Goal: Task Accomplishment & Management: Manage account settings

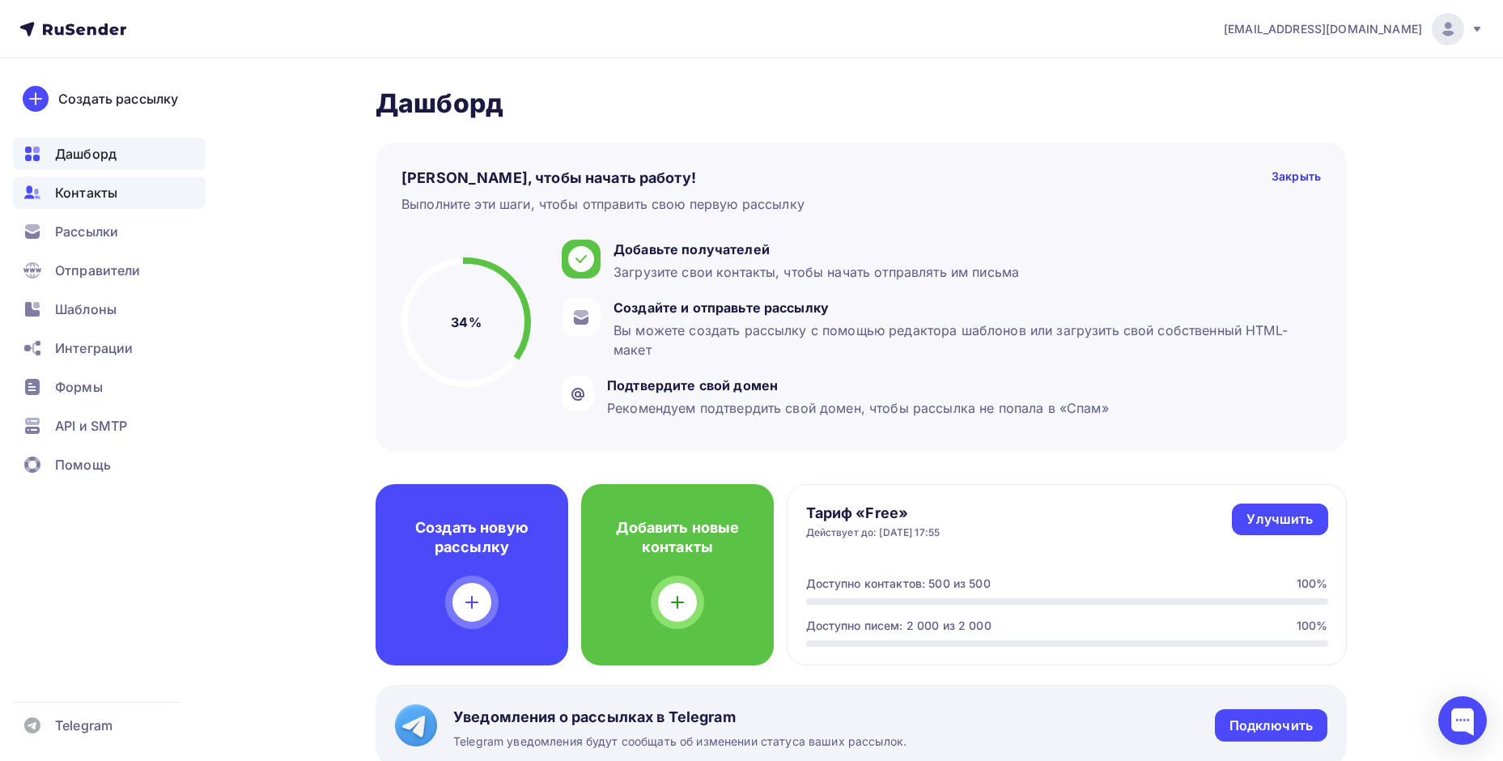
click at [64, 189] on span "Контакты" at bounding box center [86, 192] width 62 height 19
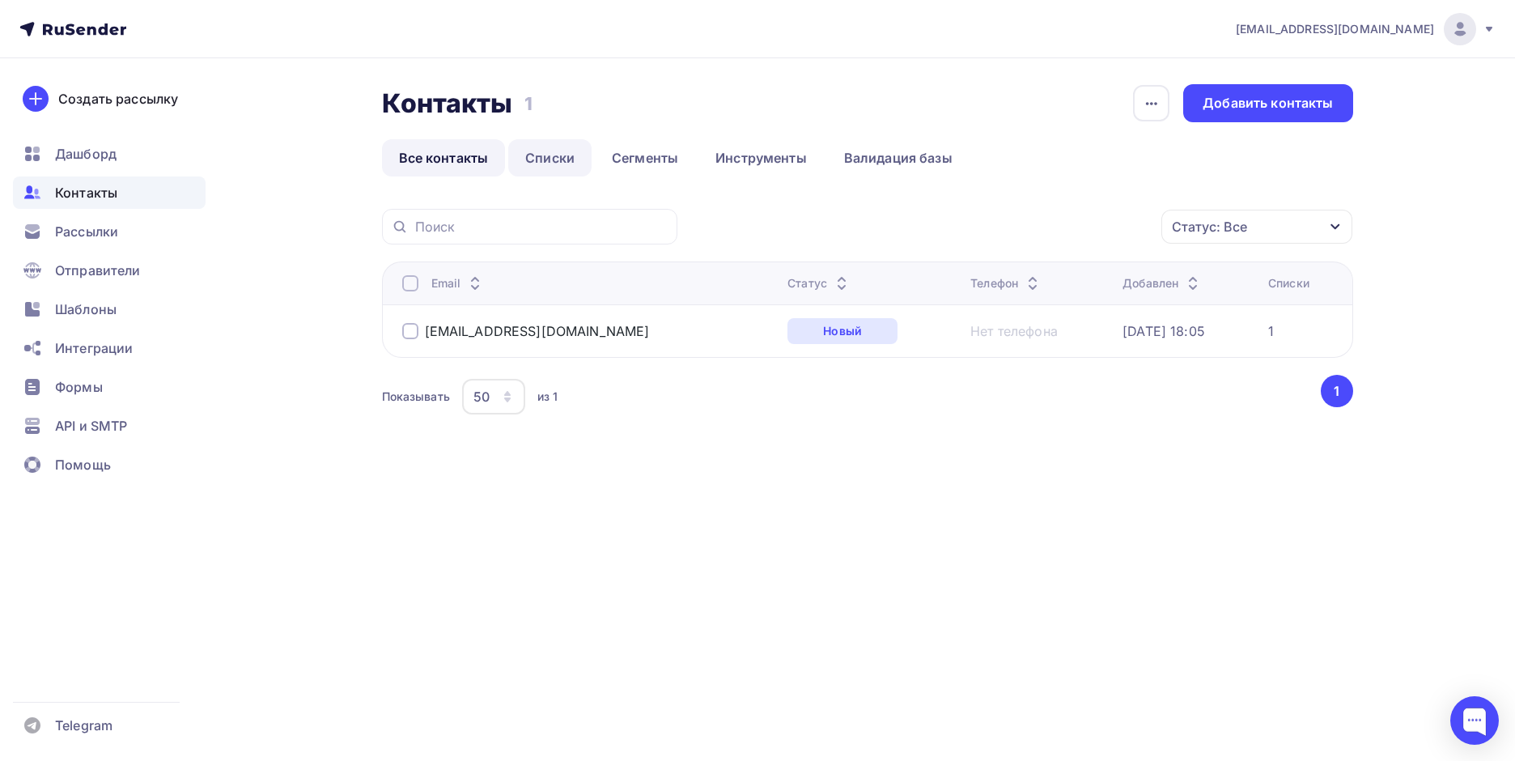
click at [544, 156] on link "Списки" at bounding box center [549, 157] width 83 height 37
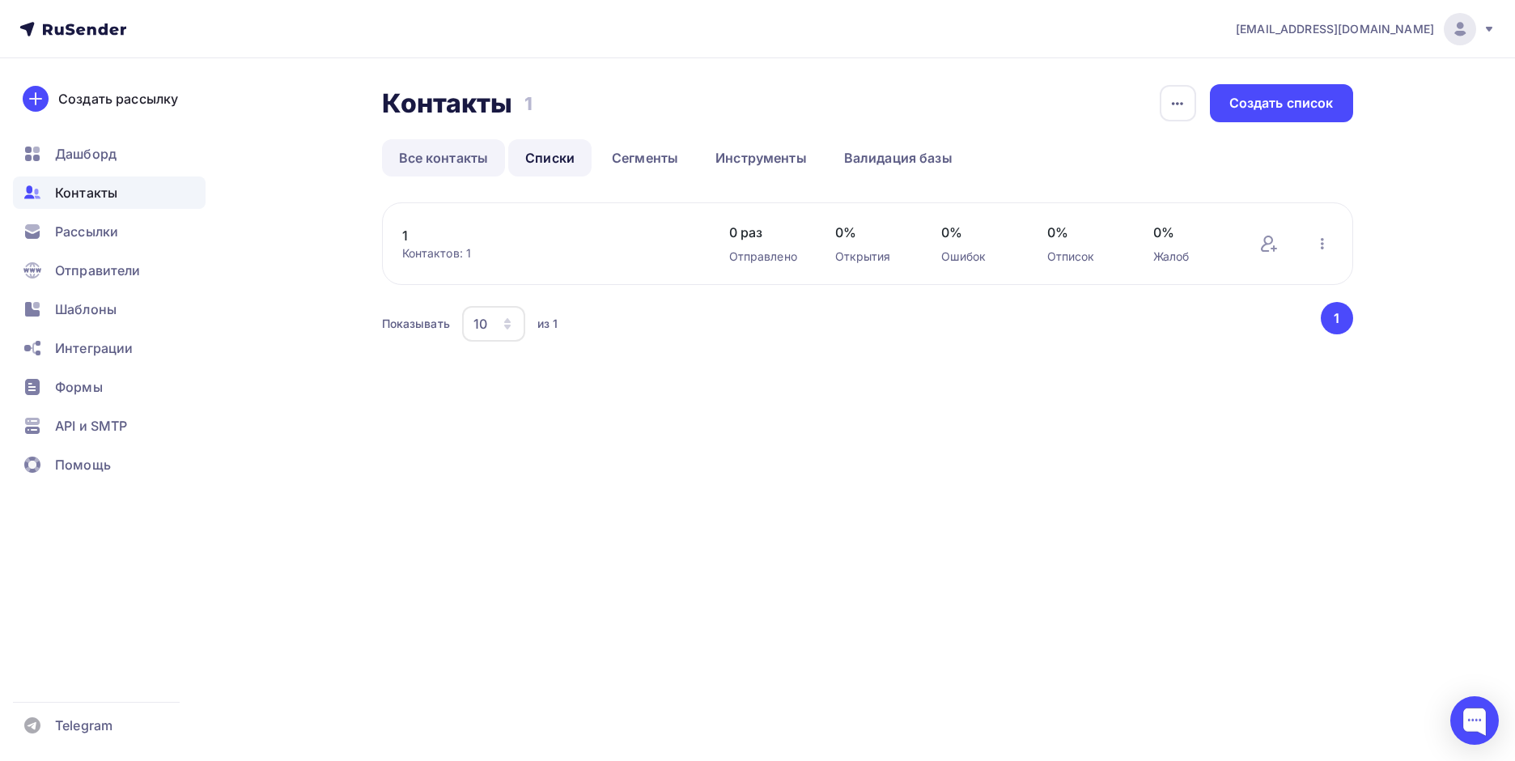
click at [450, 161] on link "Все контакты" at bounding box center [444, 157] width 124 height 37
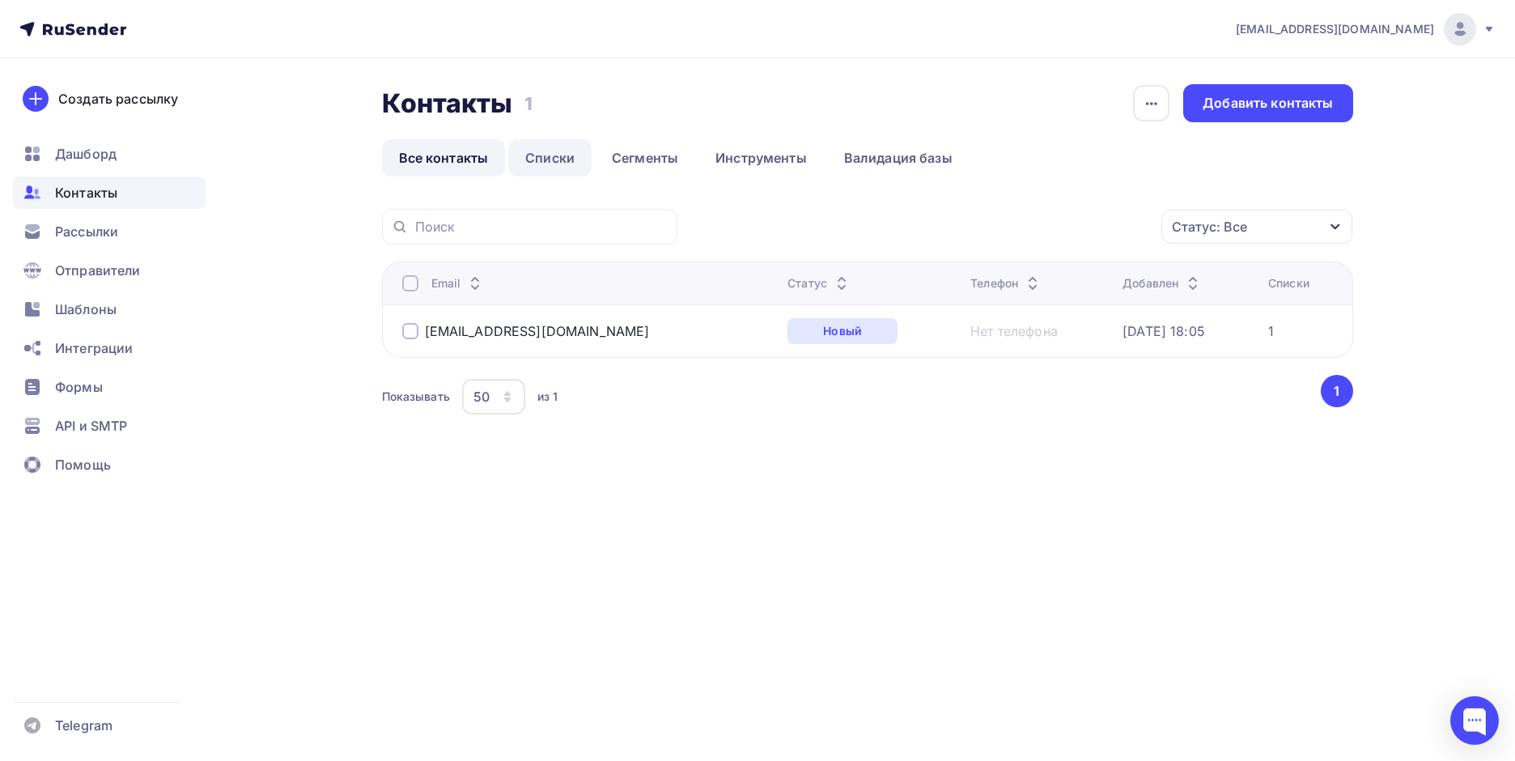
click at [533, 140] on link "Списки" at bounding box center [549, 157] width 83 height 37
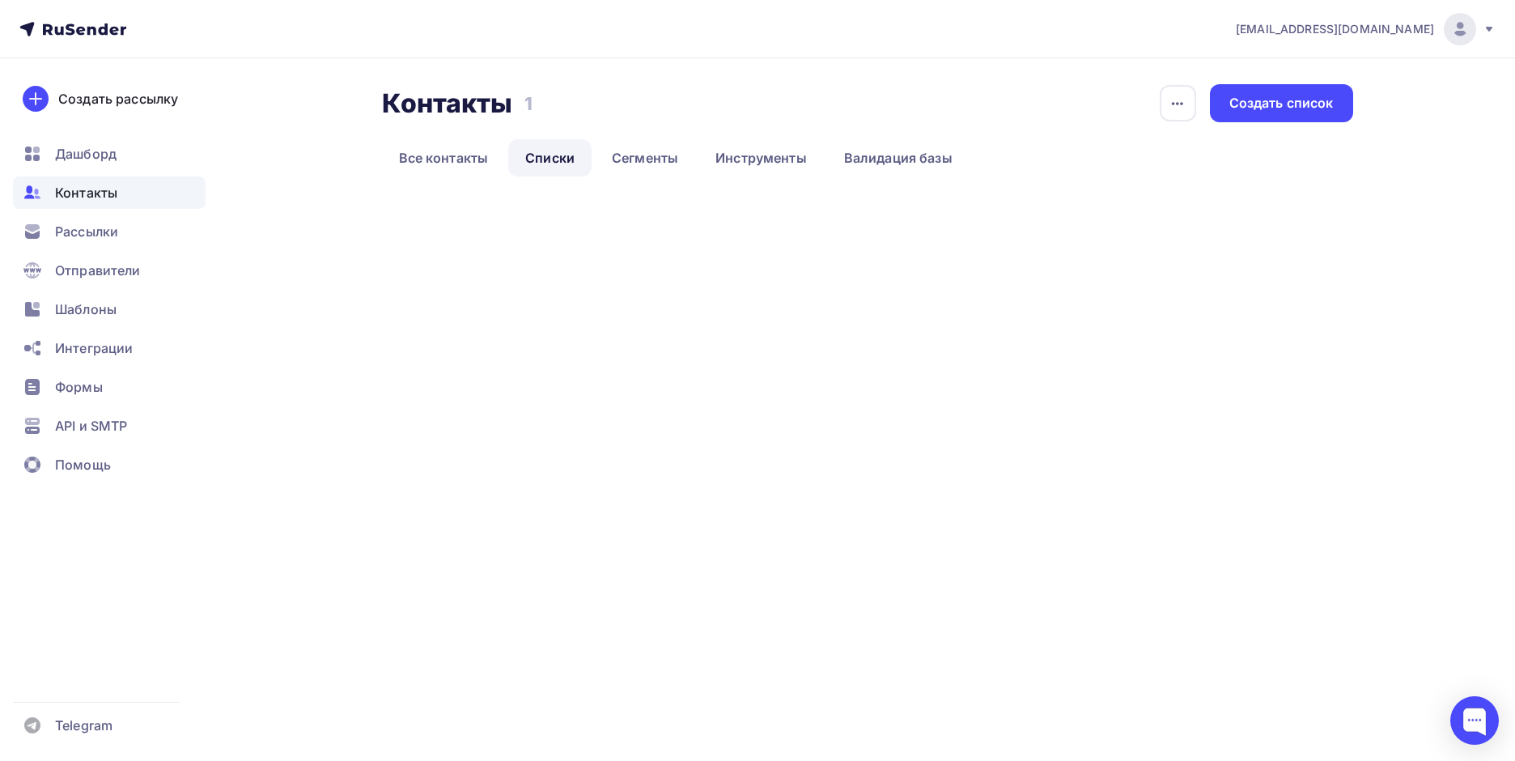
click at [554, 159] on link "Списки" at bounding box center [549, 157] width 83 height 37
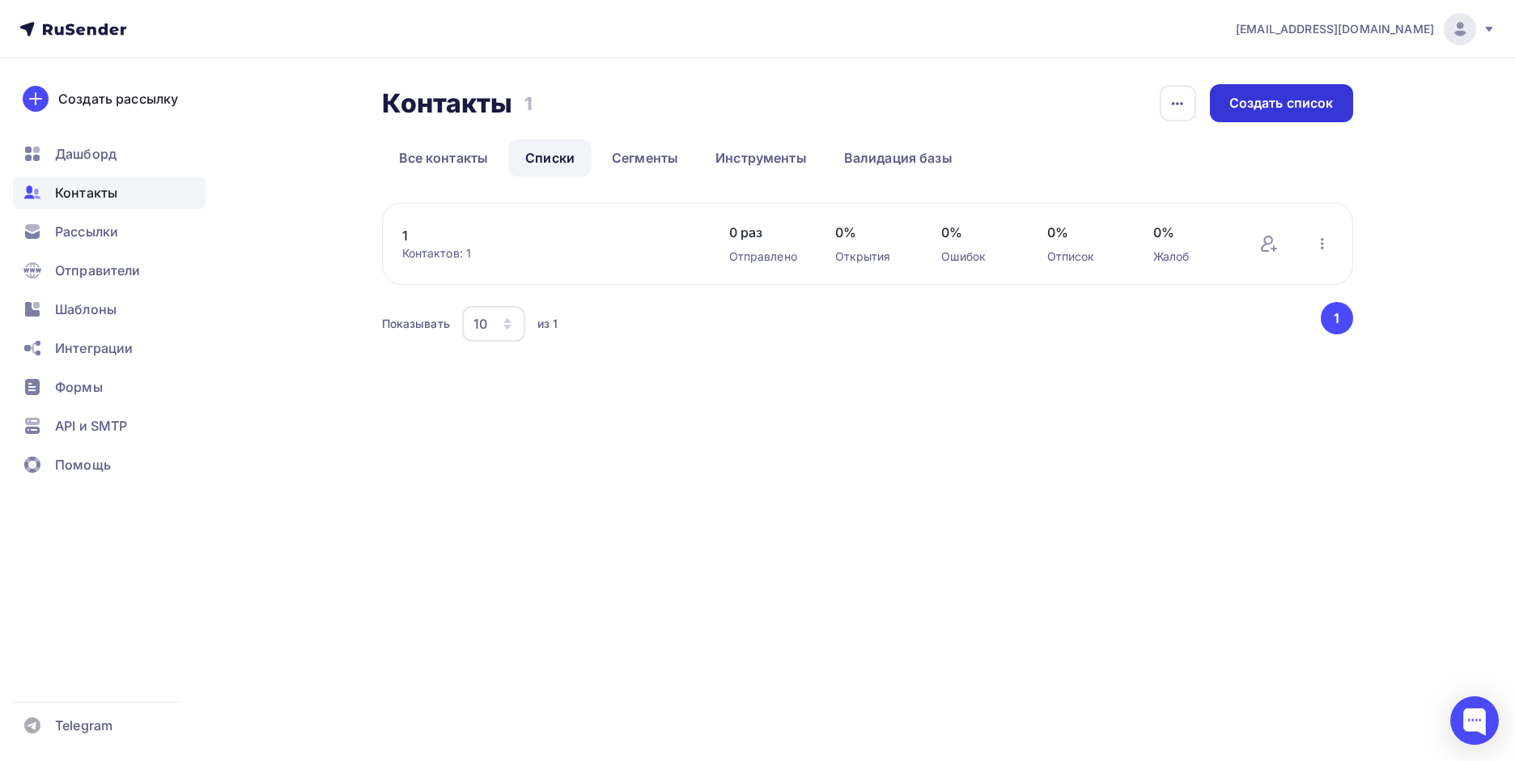
click at [1260, 108] on div "Создать список" at bounding box center [1282, 103] width 104 height 19
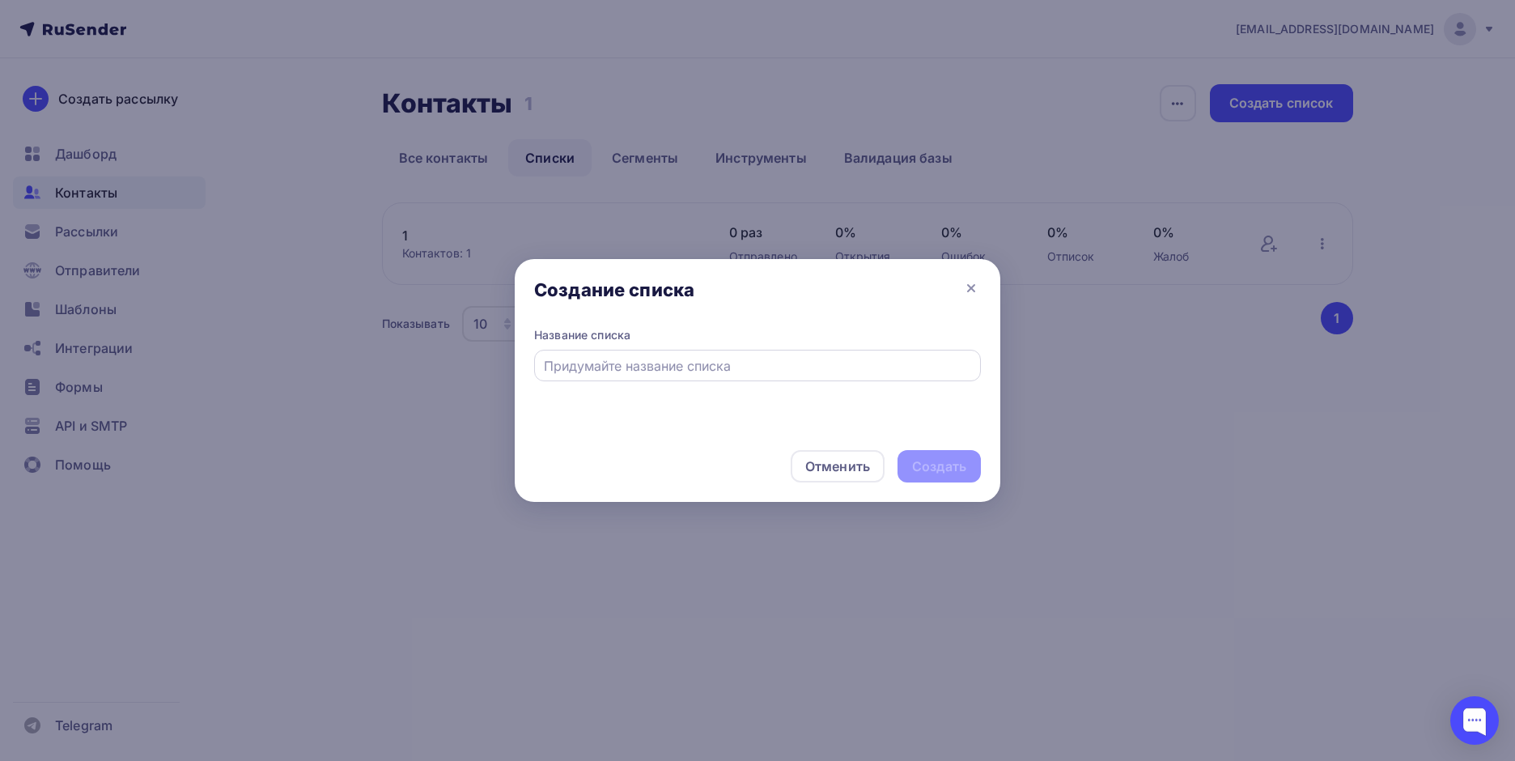
drag, startPoint x: 644, startPoint y: 376, endPoint x: 547, endPoint y: 375, distance: 97.1
click at [547, 375] on div at bounding box center [757, 366] width 447 height 32
drag, startPoint x: 556, startPoint y: 369, endPoint x: 564, endPoint y: 367, distance: 8.5
click at [561, 368] on input "text" at bounding box center [758, 365] width 428 height 19
type input "33%"
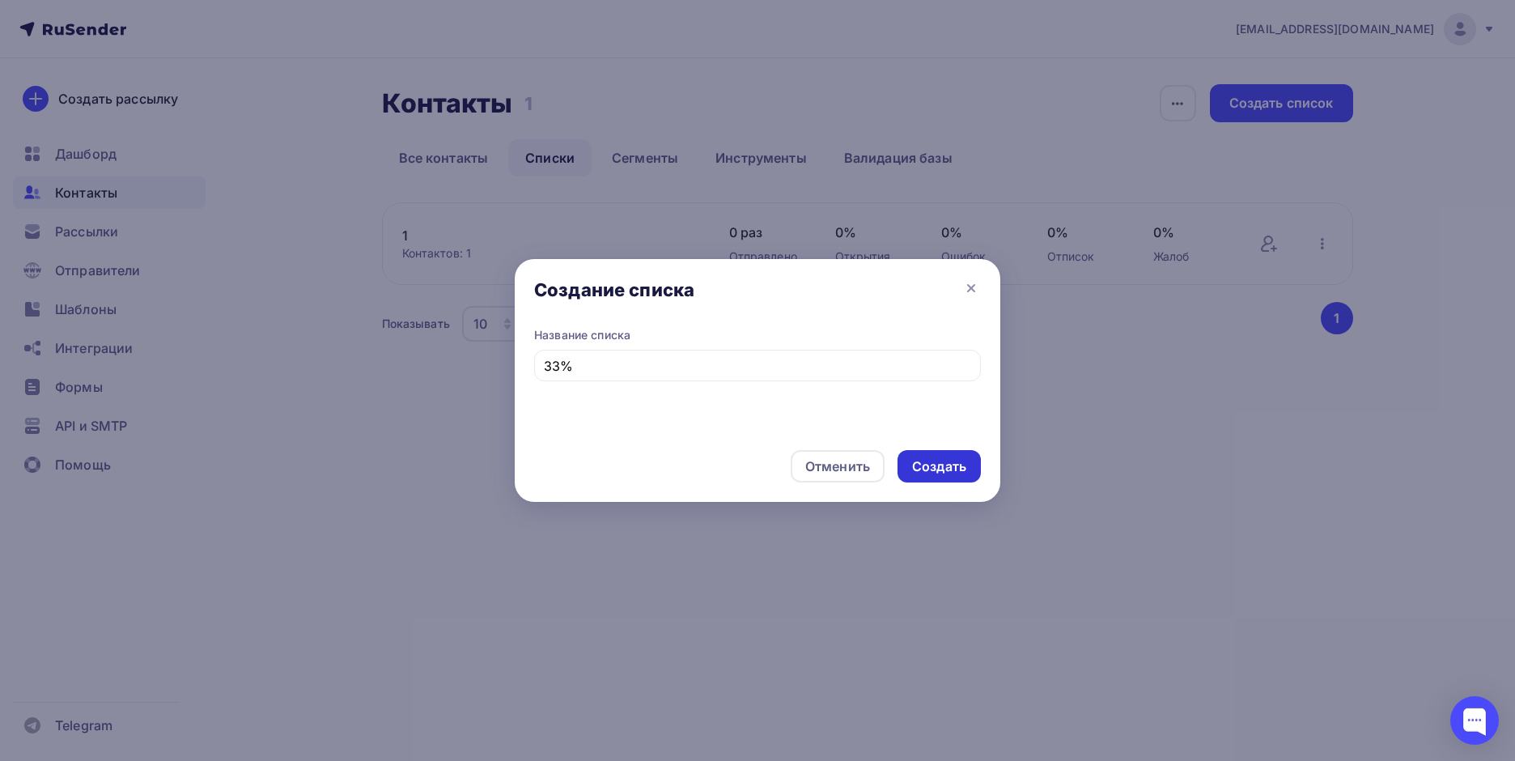
click at [949, 461] on div "Создать" at bounding box center [939, 466] width 54 height 19
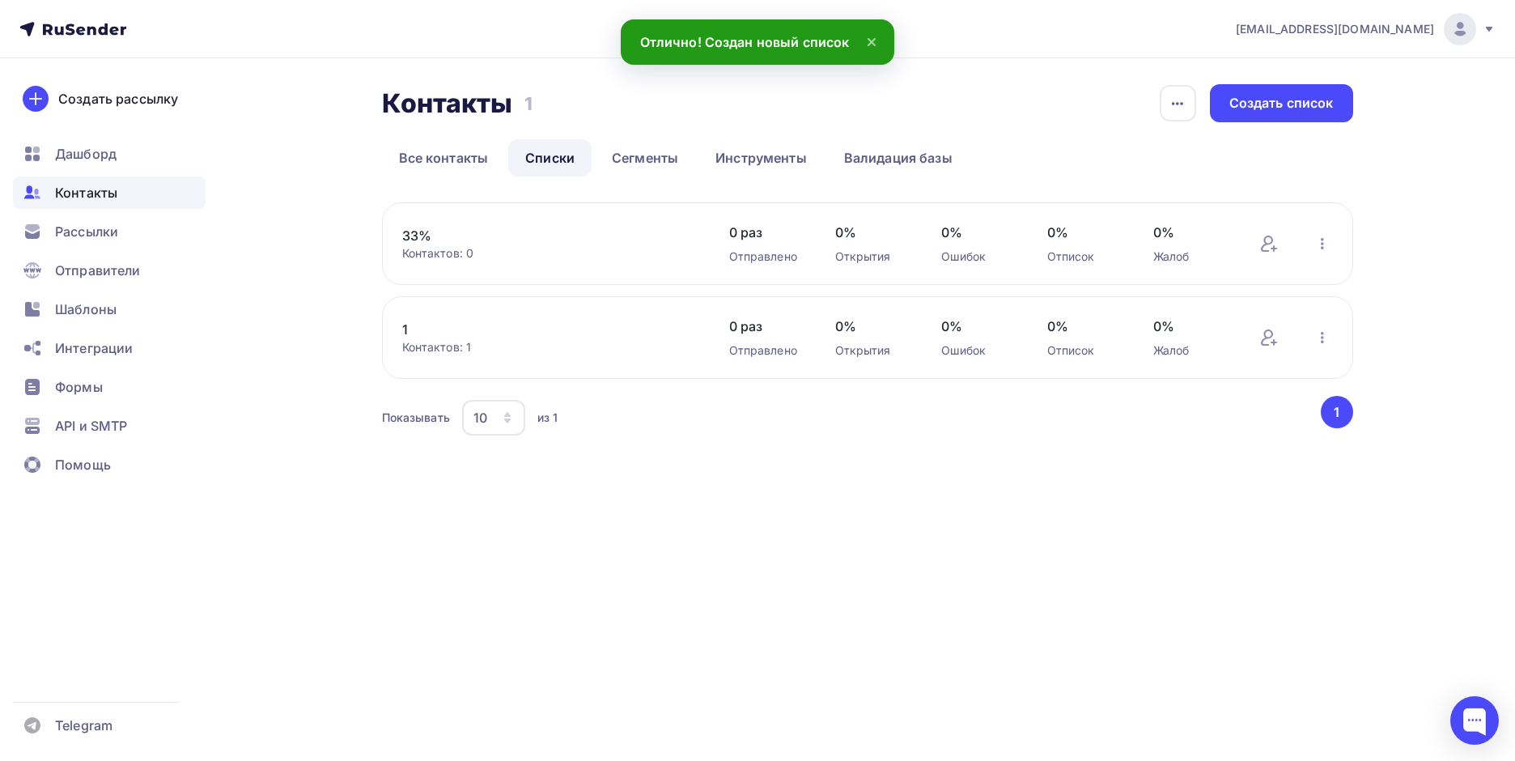
click at [564, 261] on div "33% Контактов: 0 Добавить контакты Переименовать список Скачать список Отписать…" at bounding box center [867, 243] width 971 height 83
click at [440, 236] on link "33%" at bounding box center [539, 235] width 275 height 19
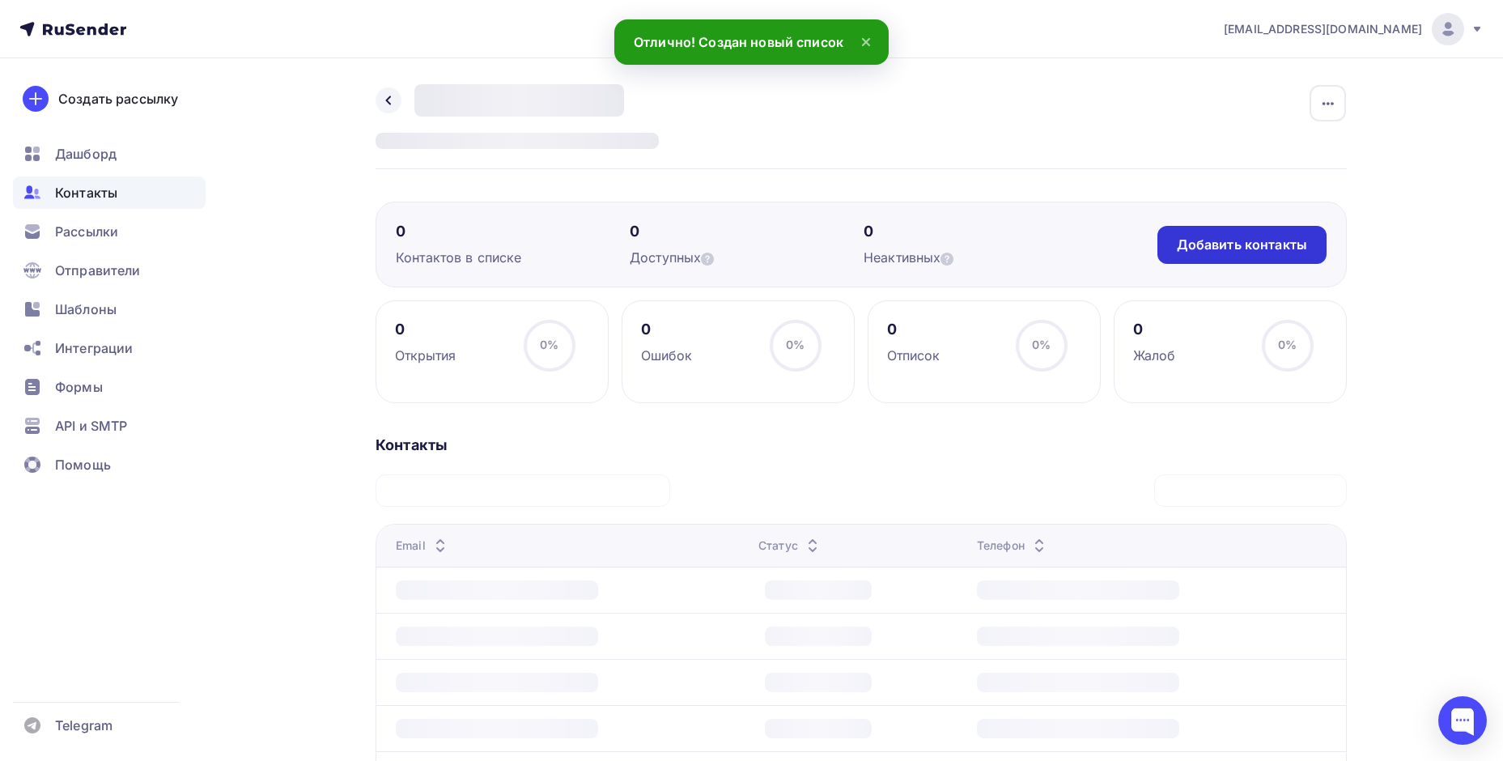
click at [1224, 244] on div "Добавить контакты" at bounding box center [1242, 245] width 130 height 19
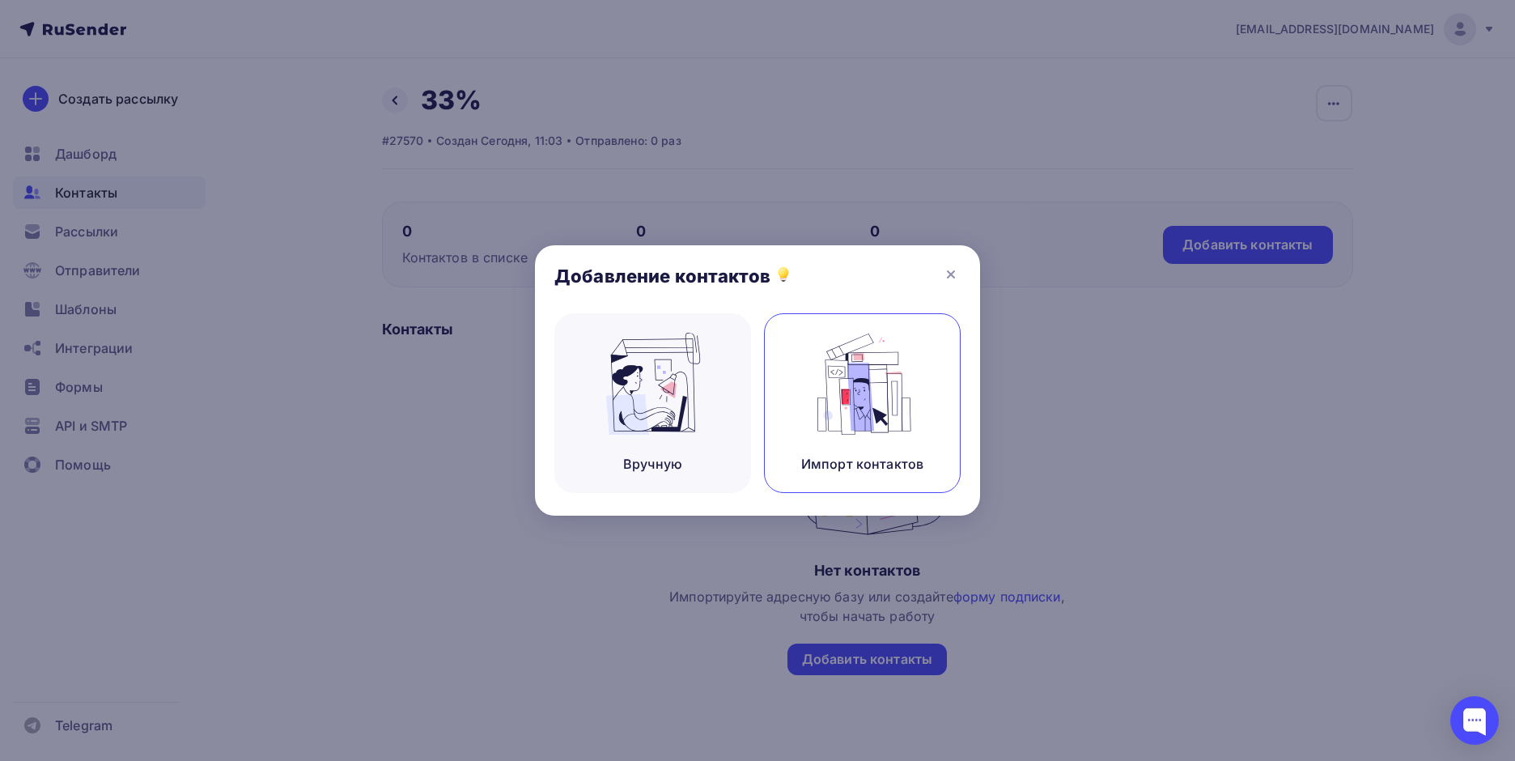
click at [878, 389] on img at bounding box center [863, 384] width 108 height 102
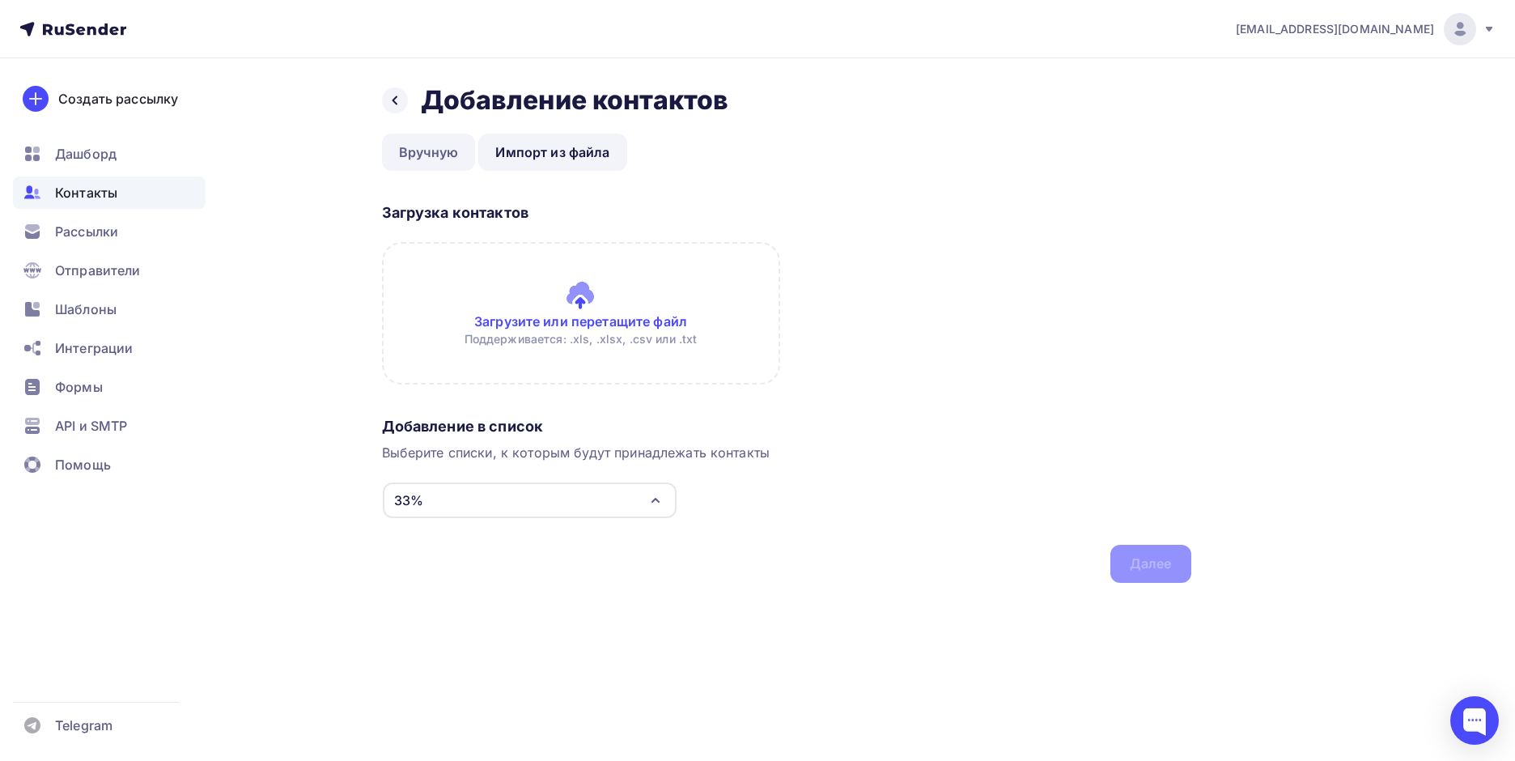
click at [410, 145] on link "Вручную" at bounding box center [429, 152] width 94 height 37
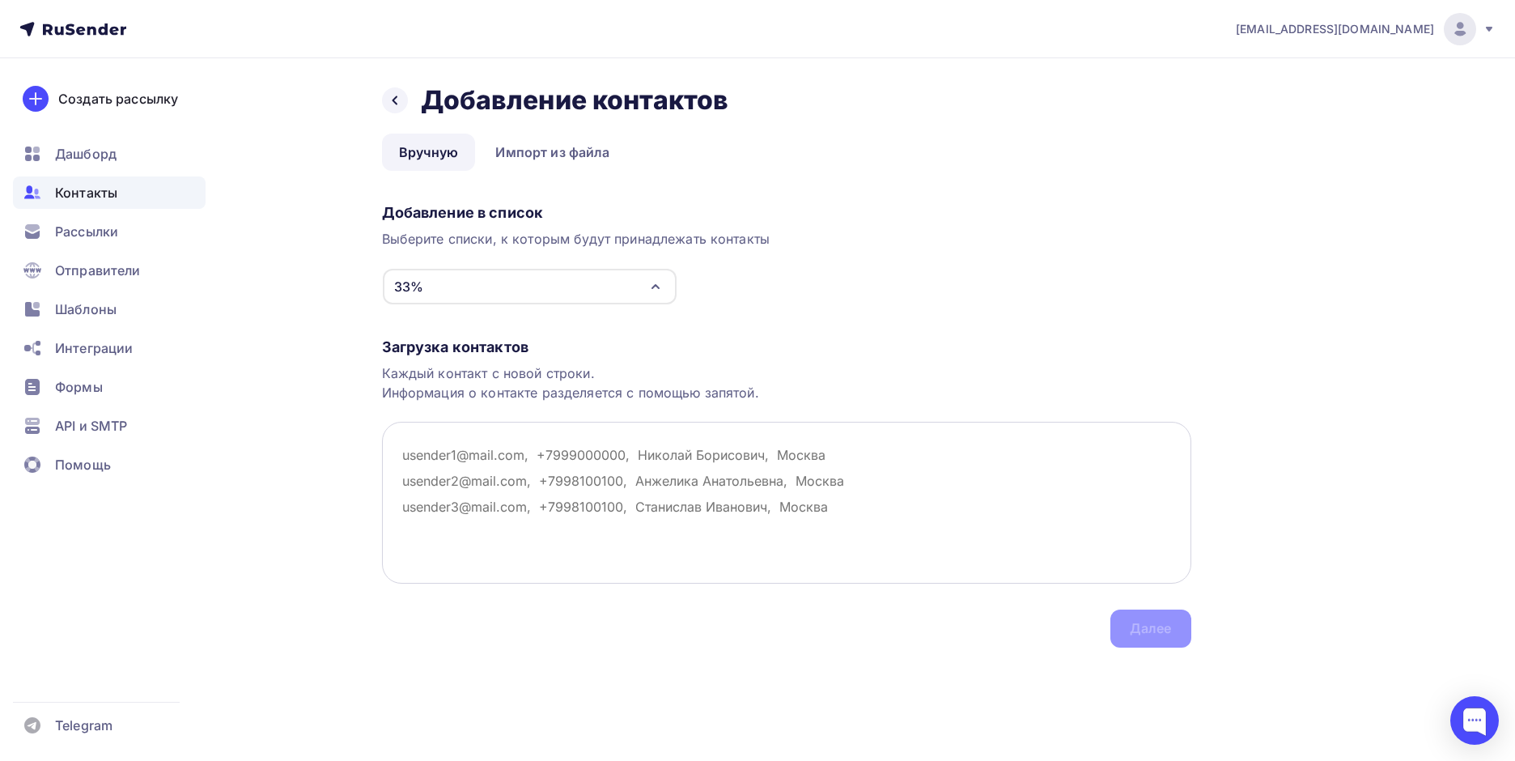
click at [473, 446] on textarea at bounding box center [787, 503] width 810 height 162
paste textarea "[EMAIL_ADDRESS][DOMAIN_NAME]"
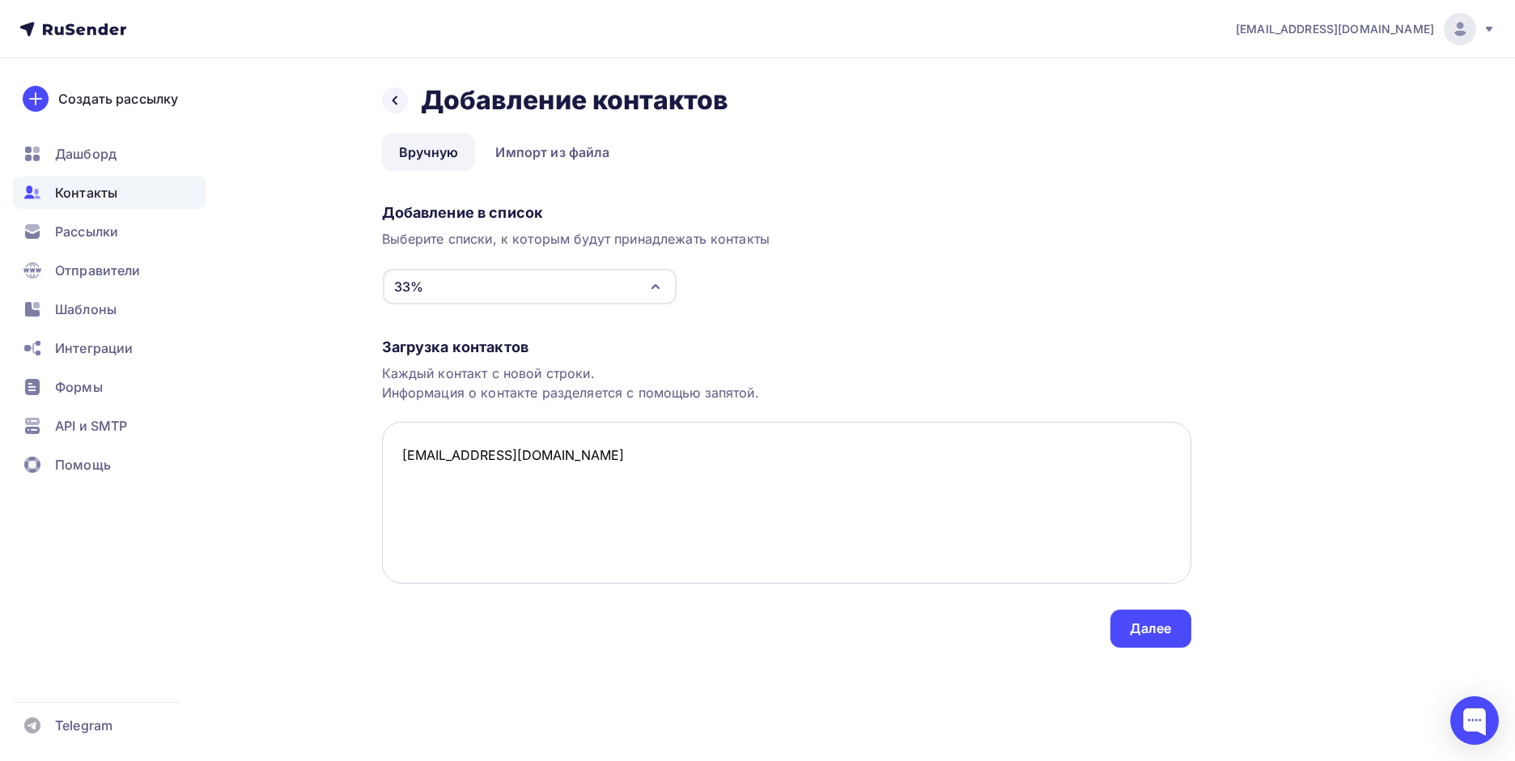
paste textarea "[EMAIL_ADDRESS][DOMAIN_NAME]"
type textarea "[EMAIL_ADDRESS][DOMAIN_NAME] [EMAIL_ADDRESS][DOMAIN_NAME] [EMAIL_ADDRESS][DOMAI…"
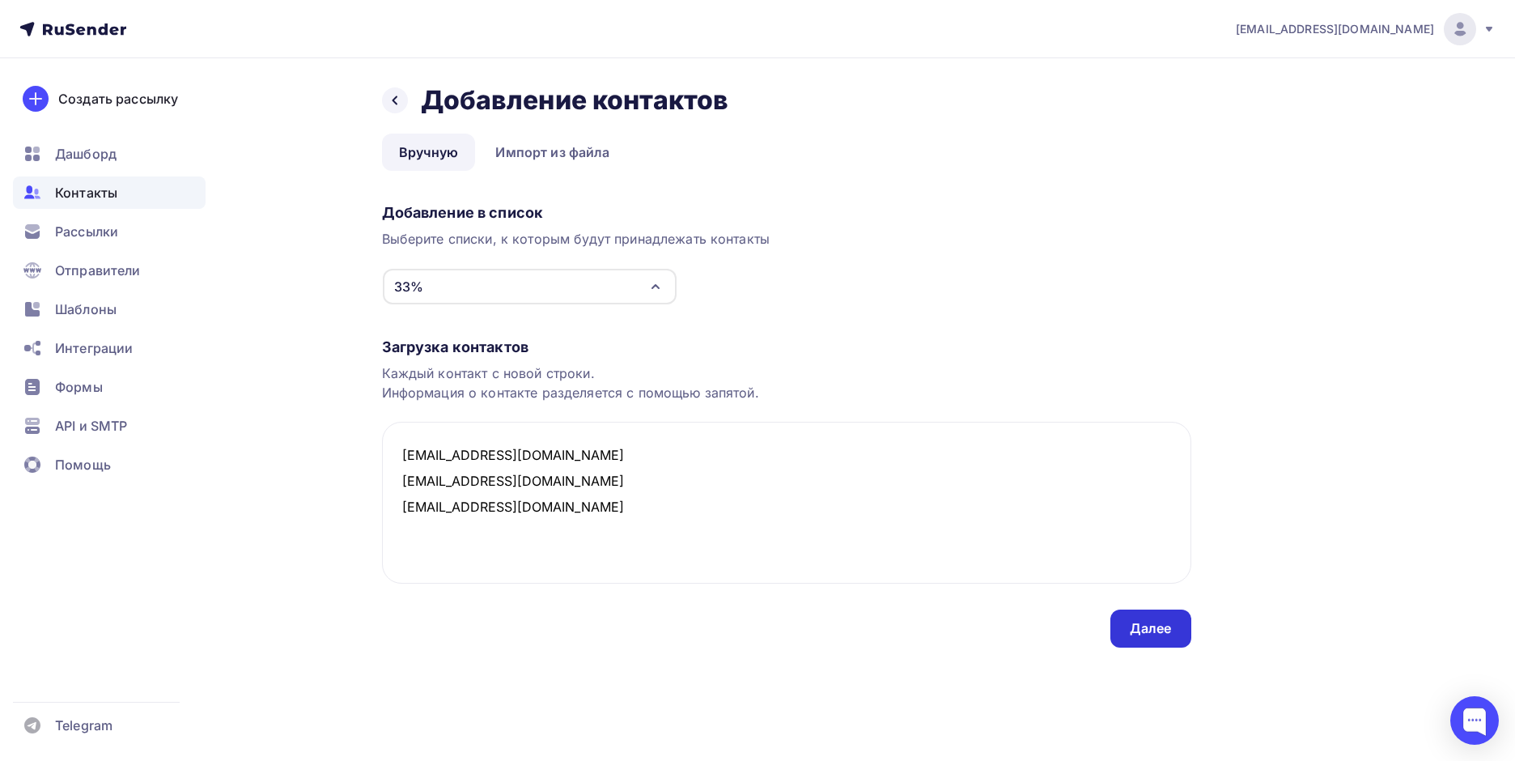
click at [1150, 643] on div "Далее" at bounding box center [1151, 629] width 81 height 38
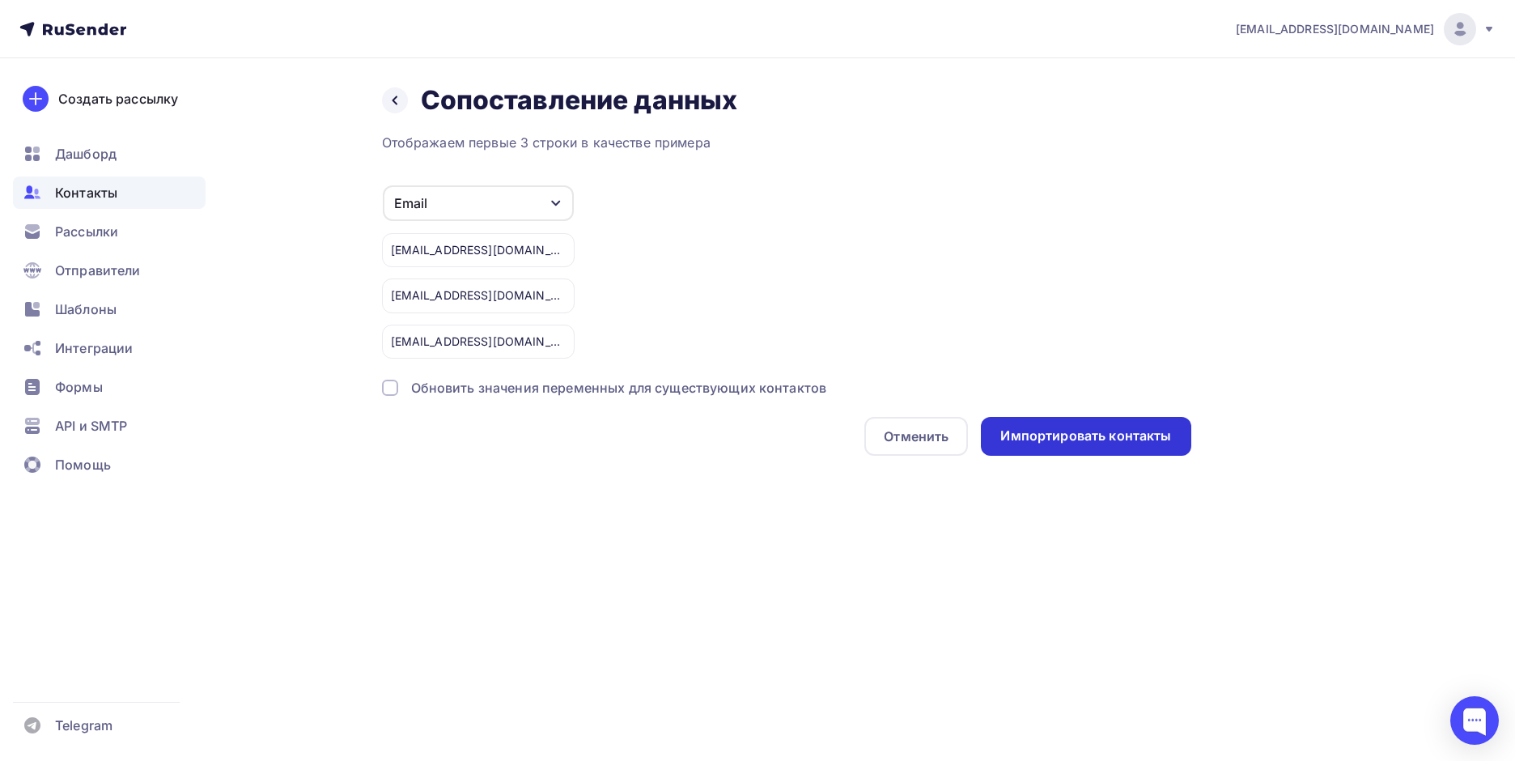
click at [1083, 438] on div "Импортировать контакты" at bounding box center [1086, 436] width 171 height 19
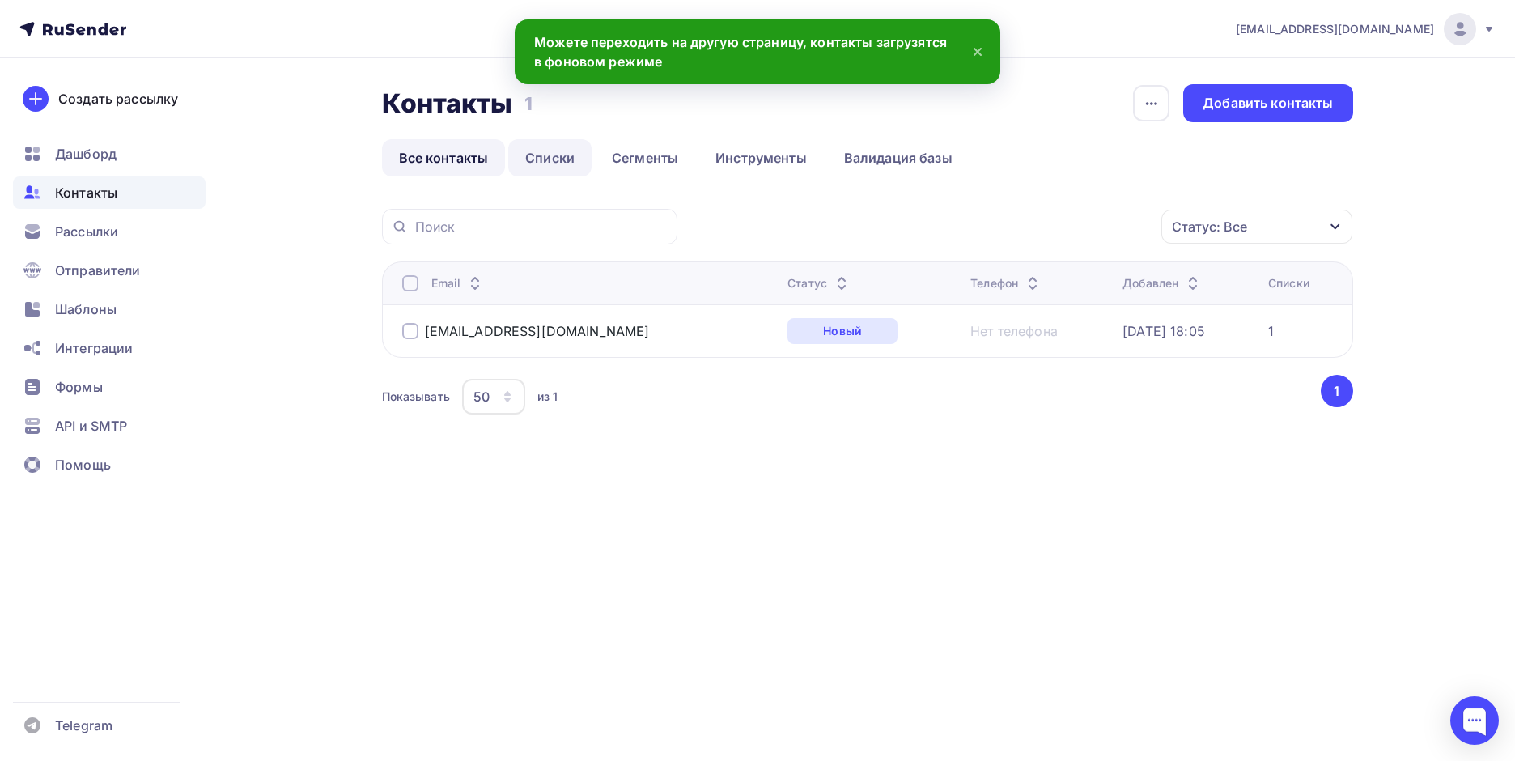
click at [544, 169] on link "Списки" at bounding box center [549, 157] width 83 height 37
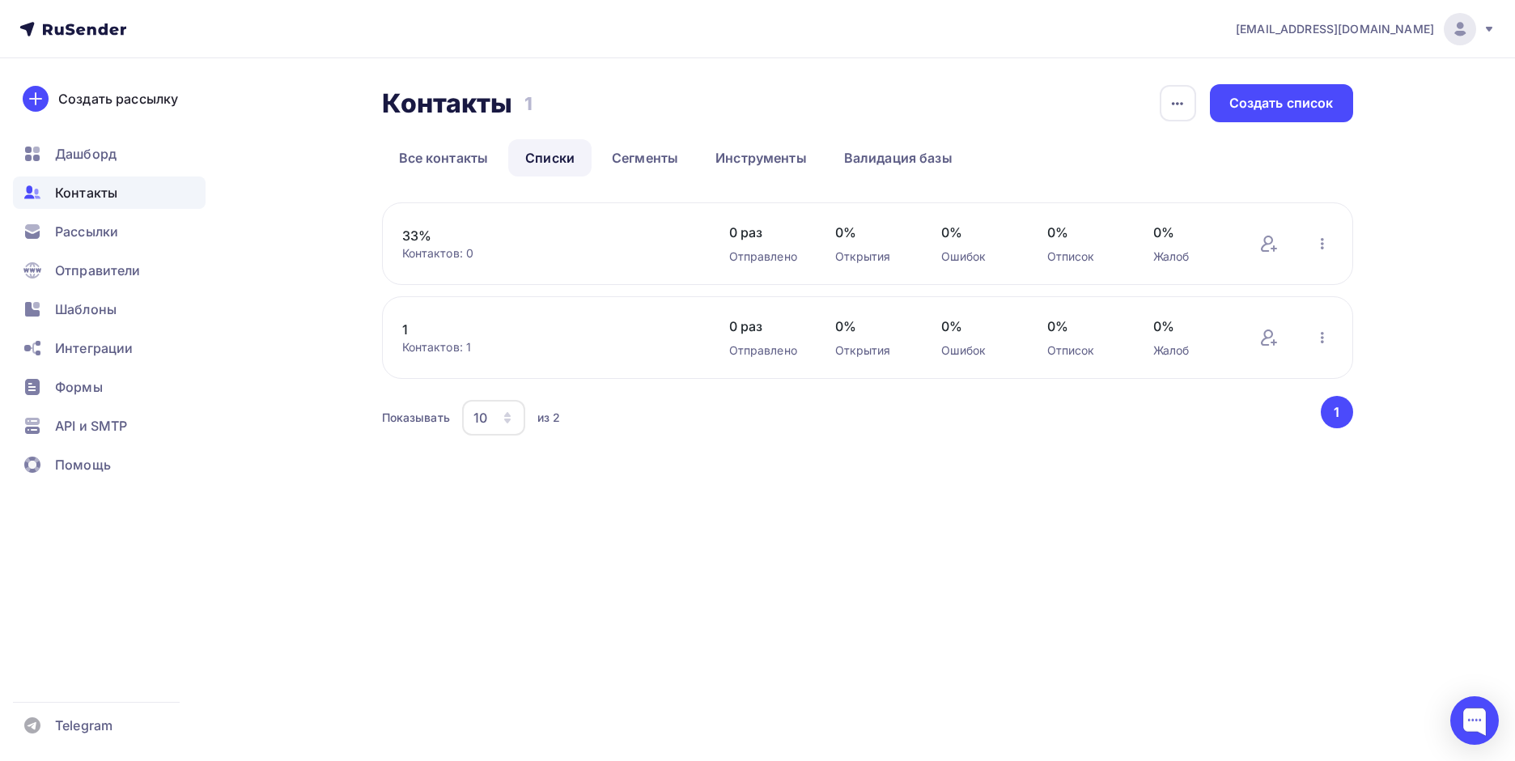
click at [563, 257] on div "Контактов: 0" at bounding box center [549, 253] width 295 height 16
click at [423, 232] on link "33%" at bounding box center [539, 235] width 275 height 19
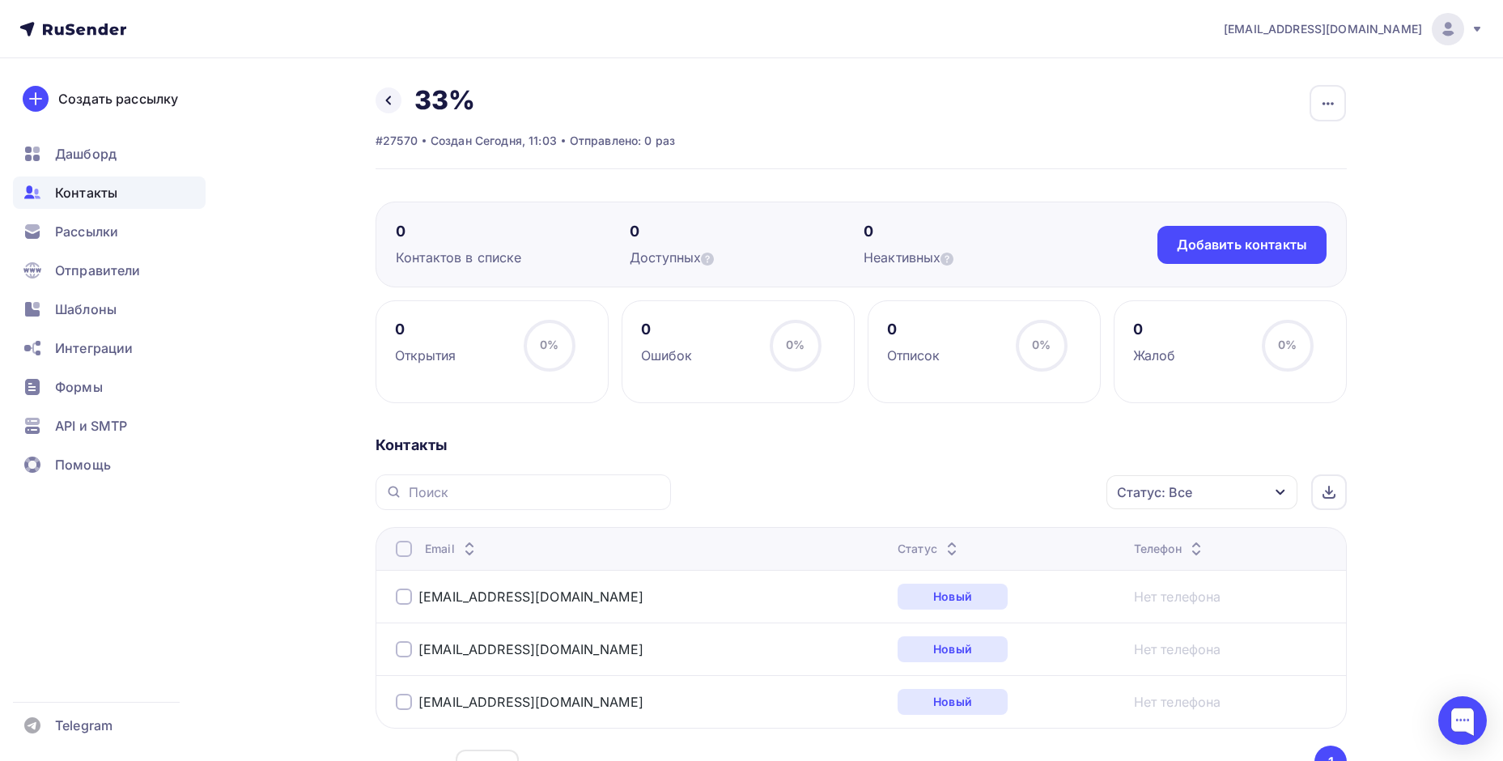
scroll to position [133, 0]
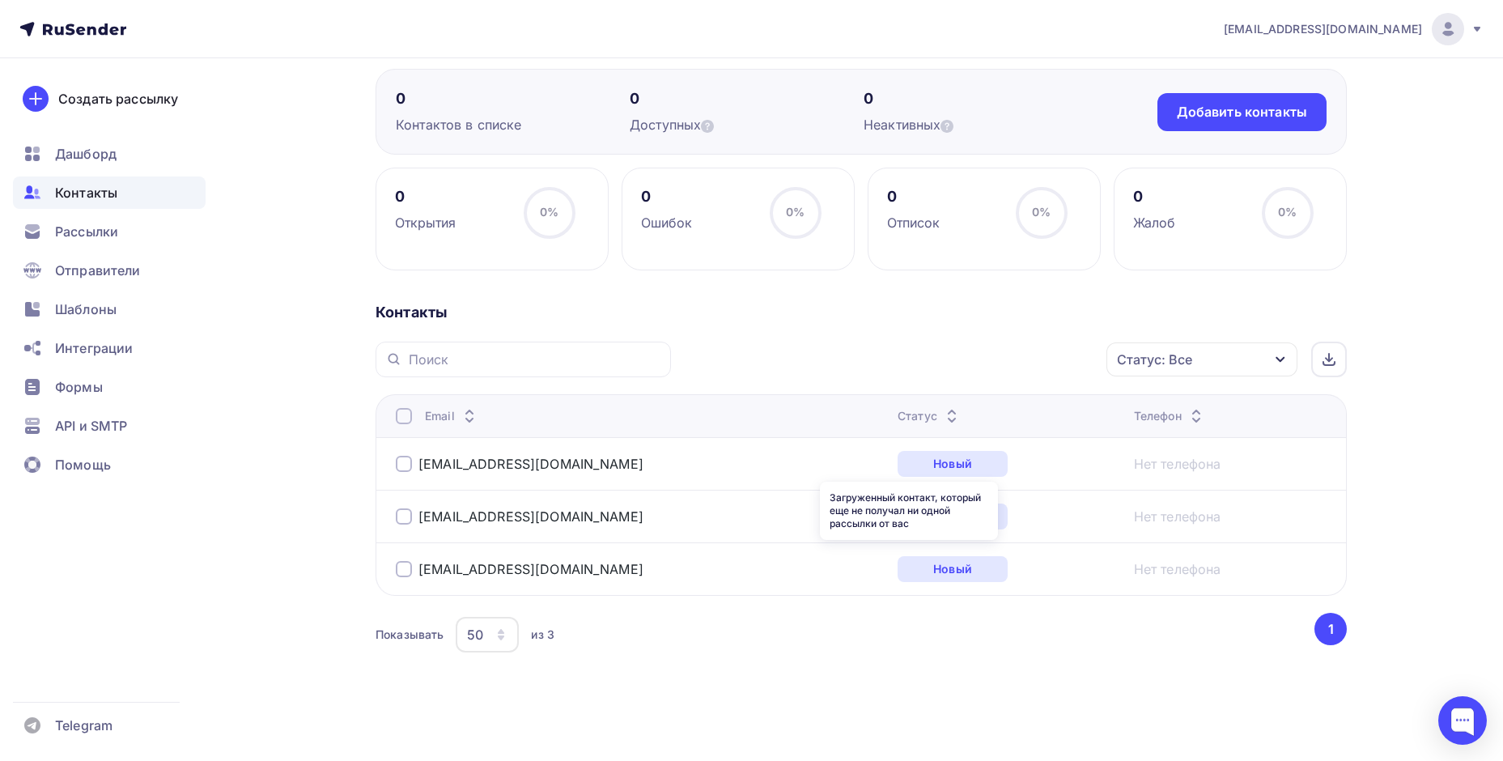
click at [904, 466] on div "Новый" at bounding box center [953, 464] width 110 height 26
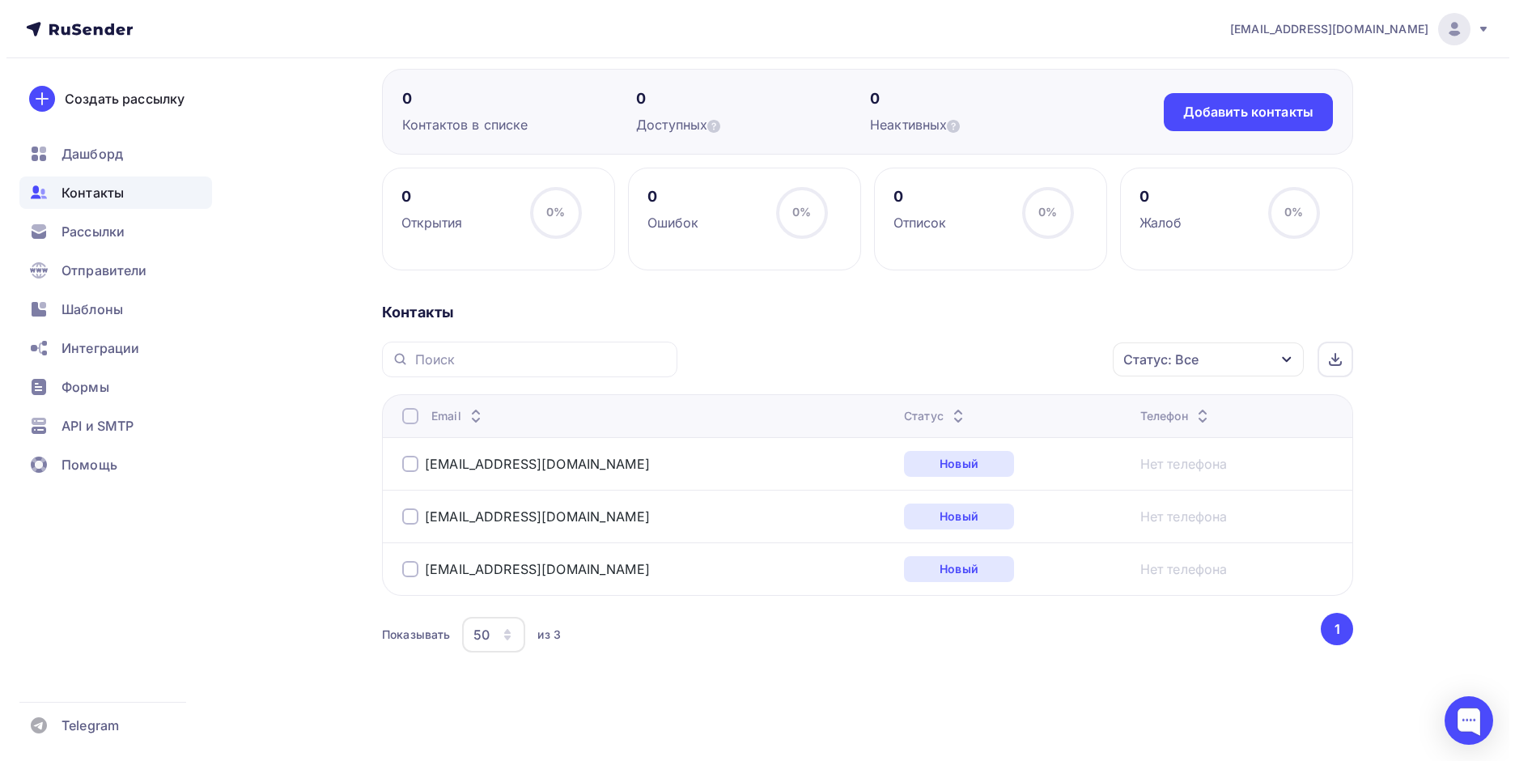
scroll to position [0, 0]
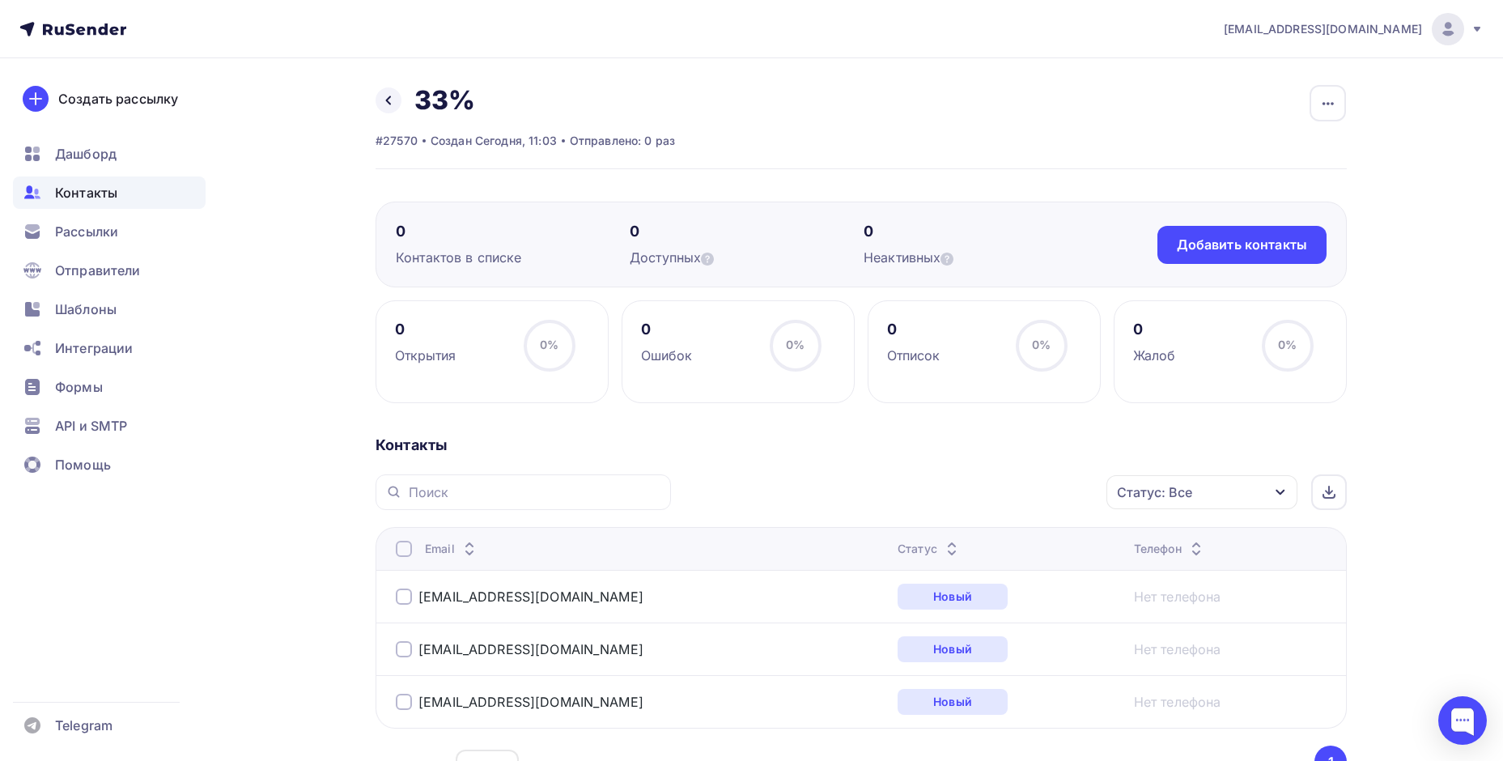
click at [886, 462] on div "Контакты Статус: Все Статус Новый Активный Не существует Переполнен Недоступен …" at bounding box center [861, 632] width 971 height 393
click at [396, 99] on link at bounding box center [389, 100] width 26 height 26
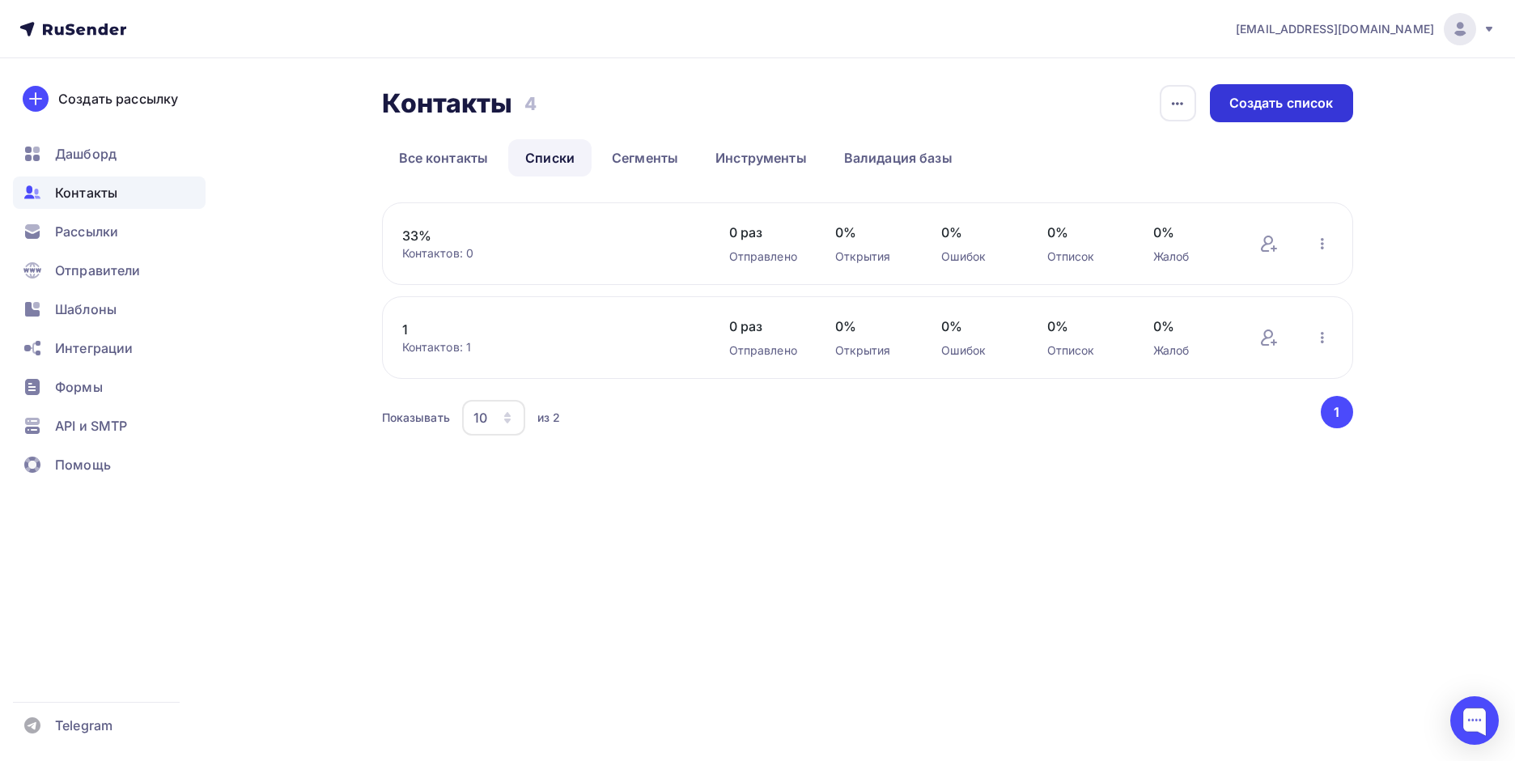
click at [1246, 104] on div "Создать список" at bounding box center [1282, 103] width 104 height 19
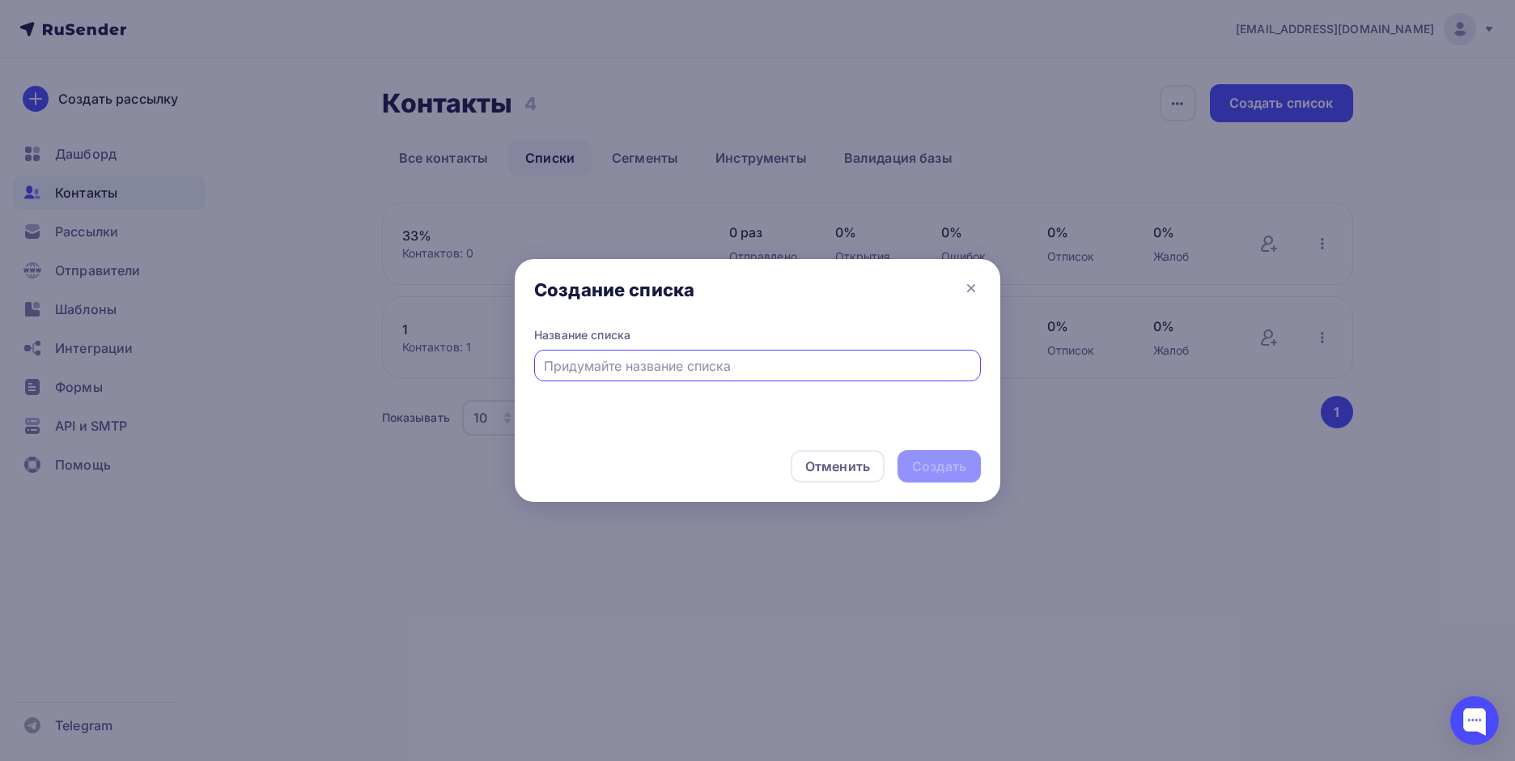
click at [620, 365] on input "text" at bounding box center [758, 365] width 428 height 19
type input "31%"
click at [910, 472] on div "Создать" at bounding box center [939, 466] width 83 height 32
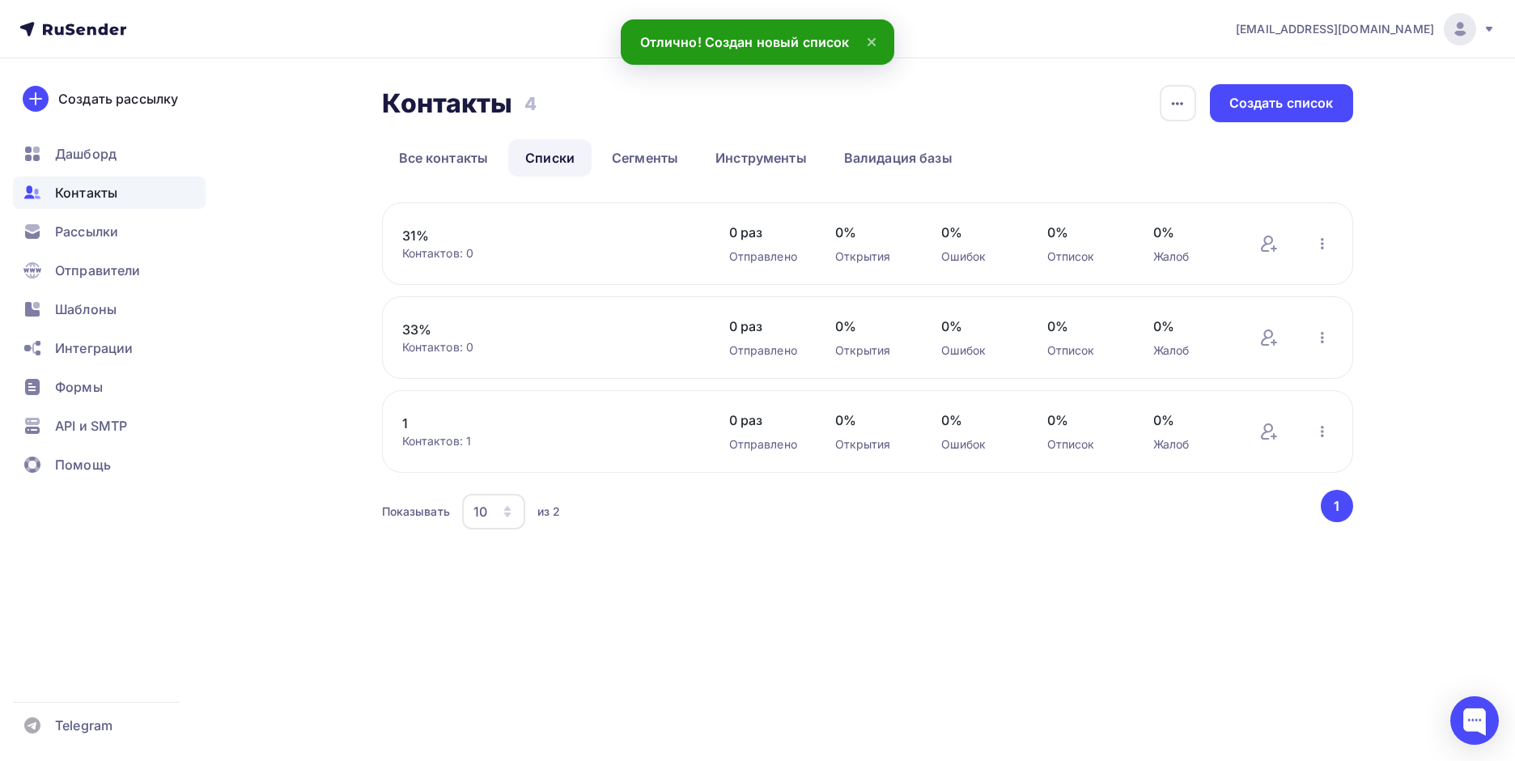
click at [434, 239] on link "31%" at bounding box center [539, 235] width 275 height 19
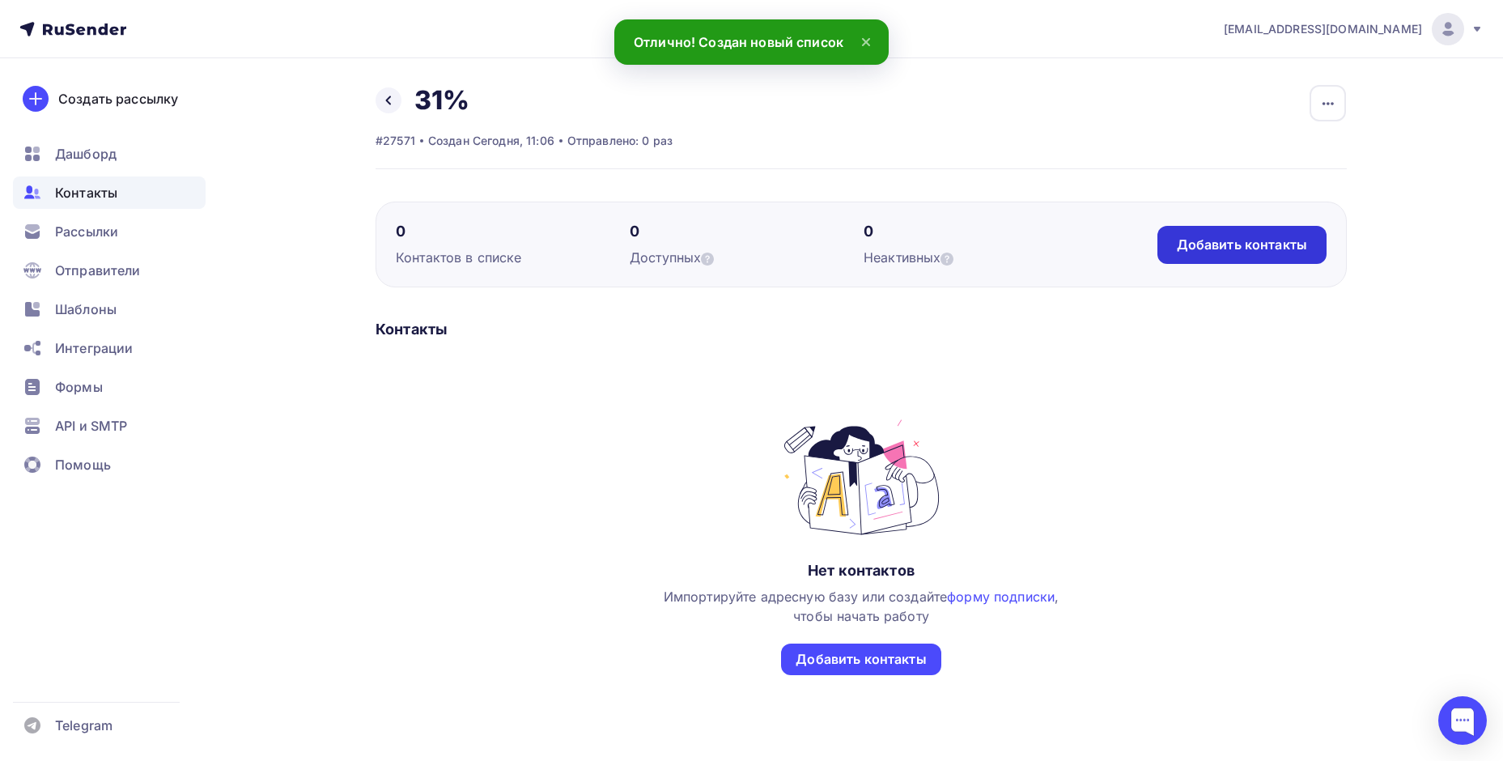
click at [1230, 232] on div "Добавить контакты" at bounding box center [1242, 245] width 169 height 38
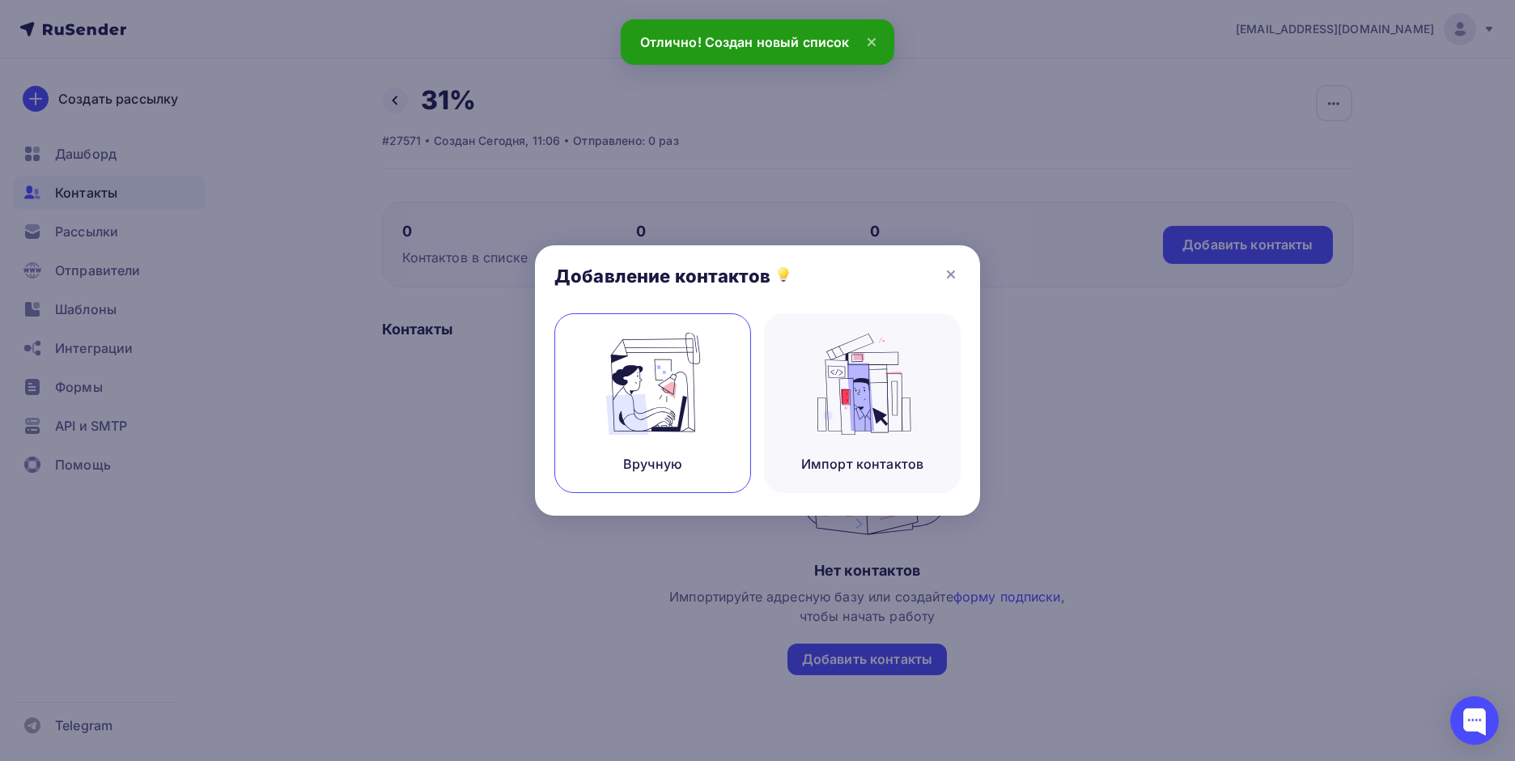
click at [620, 405] on img at bounding box center [653, 384] width 108 height 102
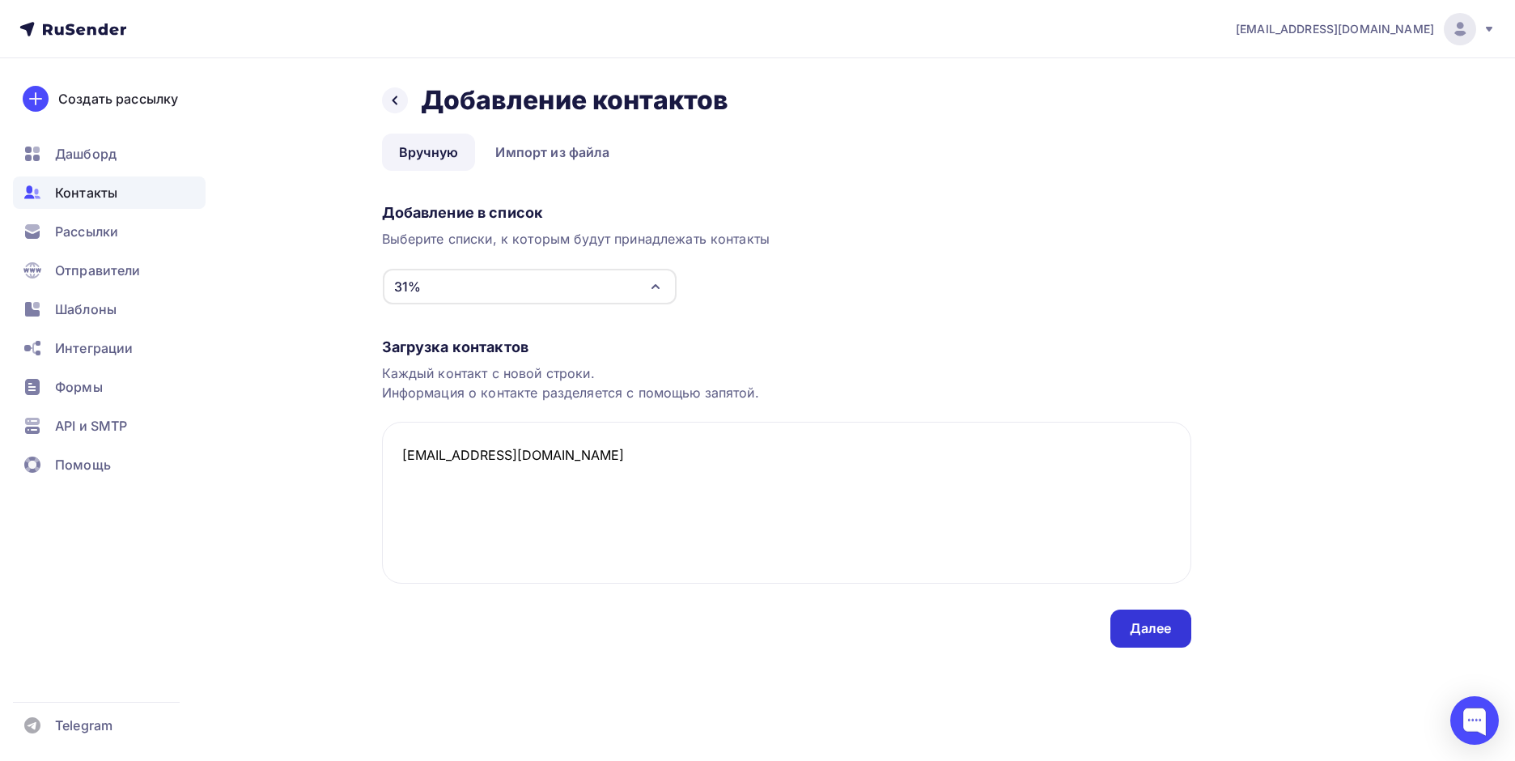
type textarea "[EMAIL_ADDRESS][DOMAIN_NAME]"
click at [1158, 636] on div "Далее" at bounding box center [1151, 628] width 42 height 19
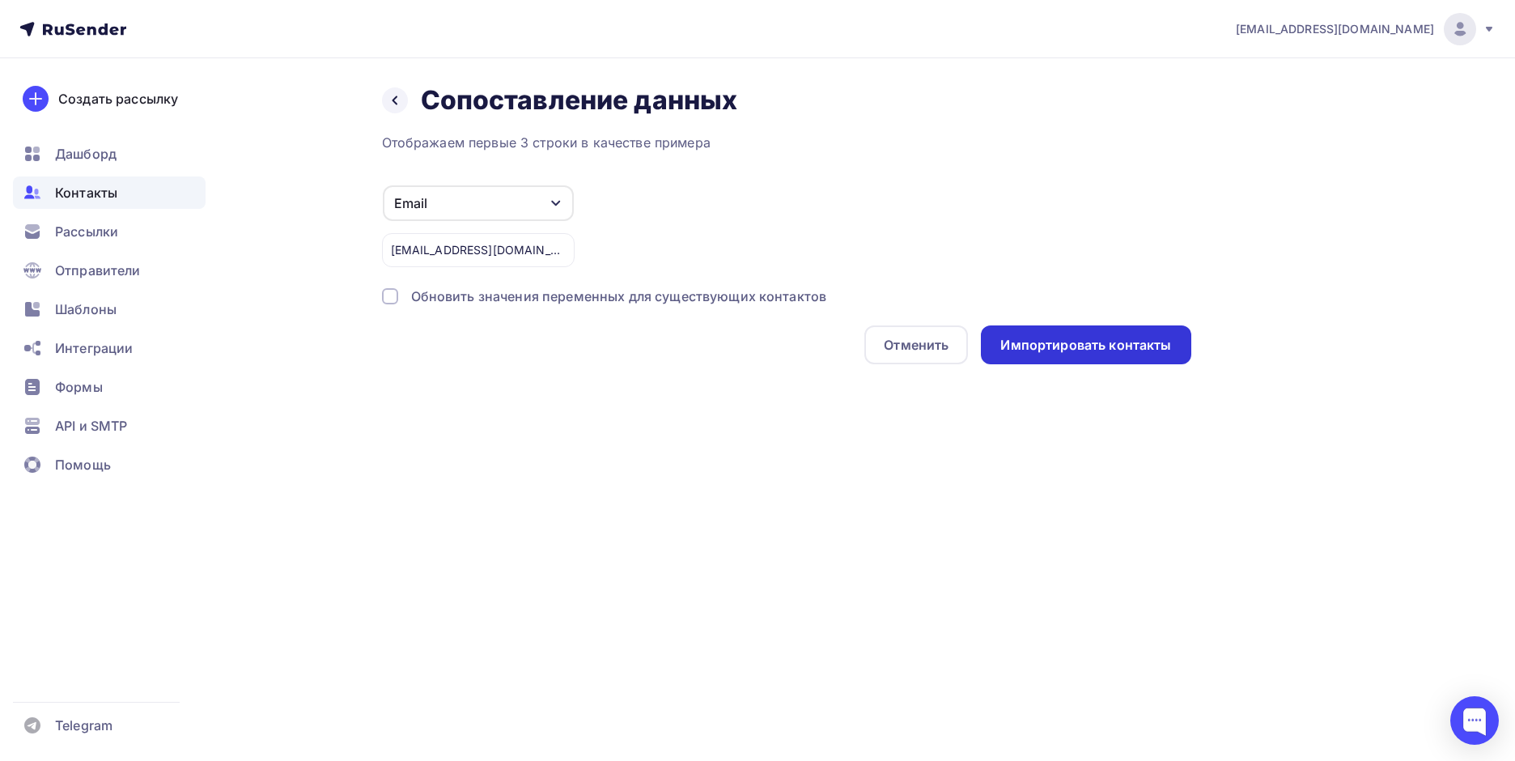
click at [1070, 339] on div "Импортировать контакты" at bounding box center [1086, 345] width 171 height 19
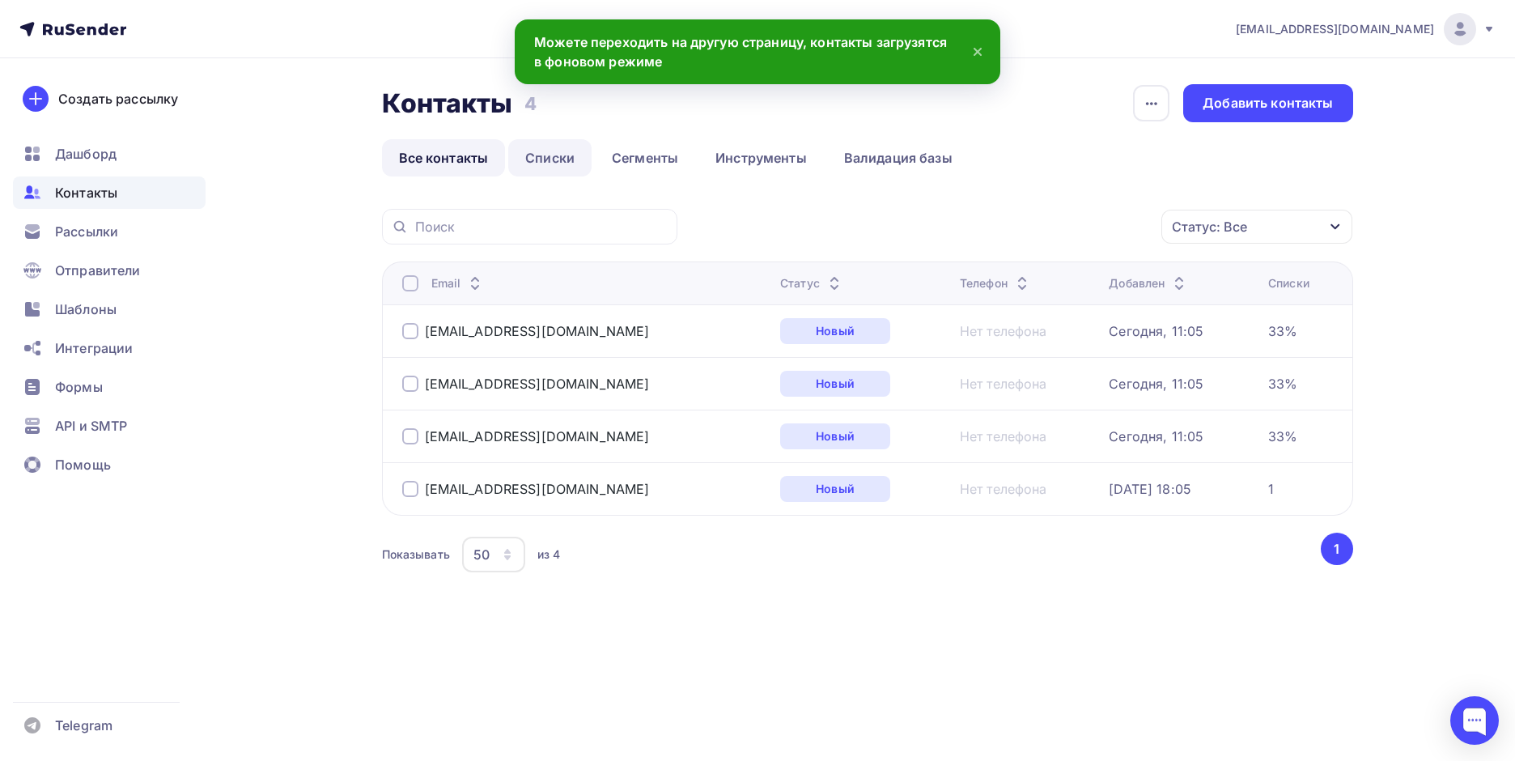
click at [547, 160] on link "Списки" at bounding box center [549, 157] width 83 height 37
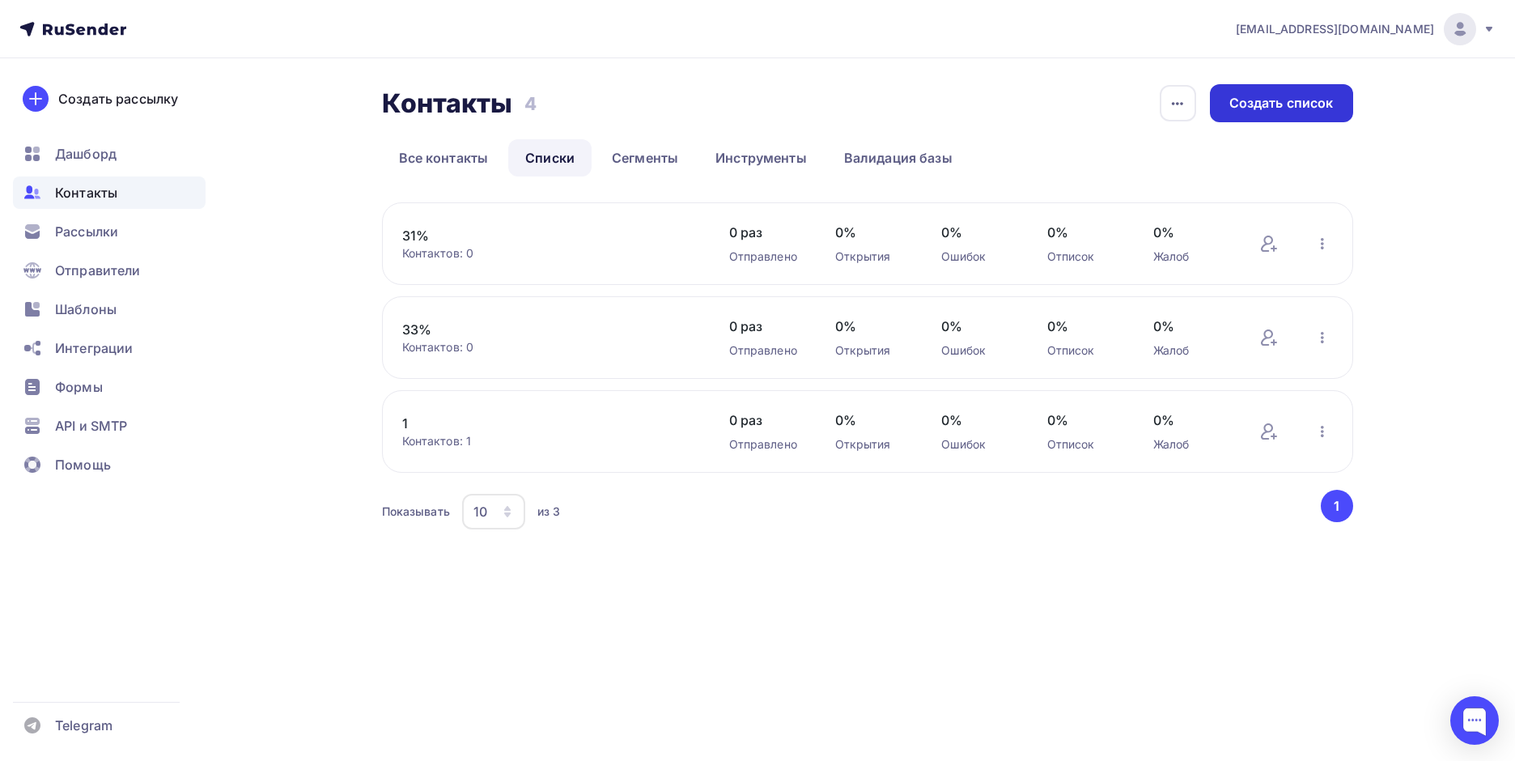
click at [1235, 104] on div "Создать список" at bounding box center [1282, 103] width 104 height 19
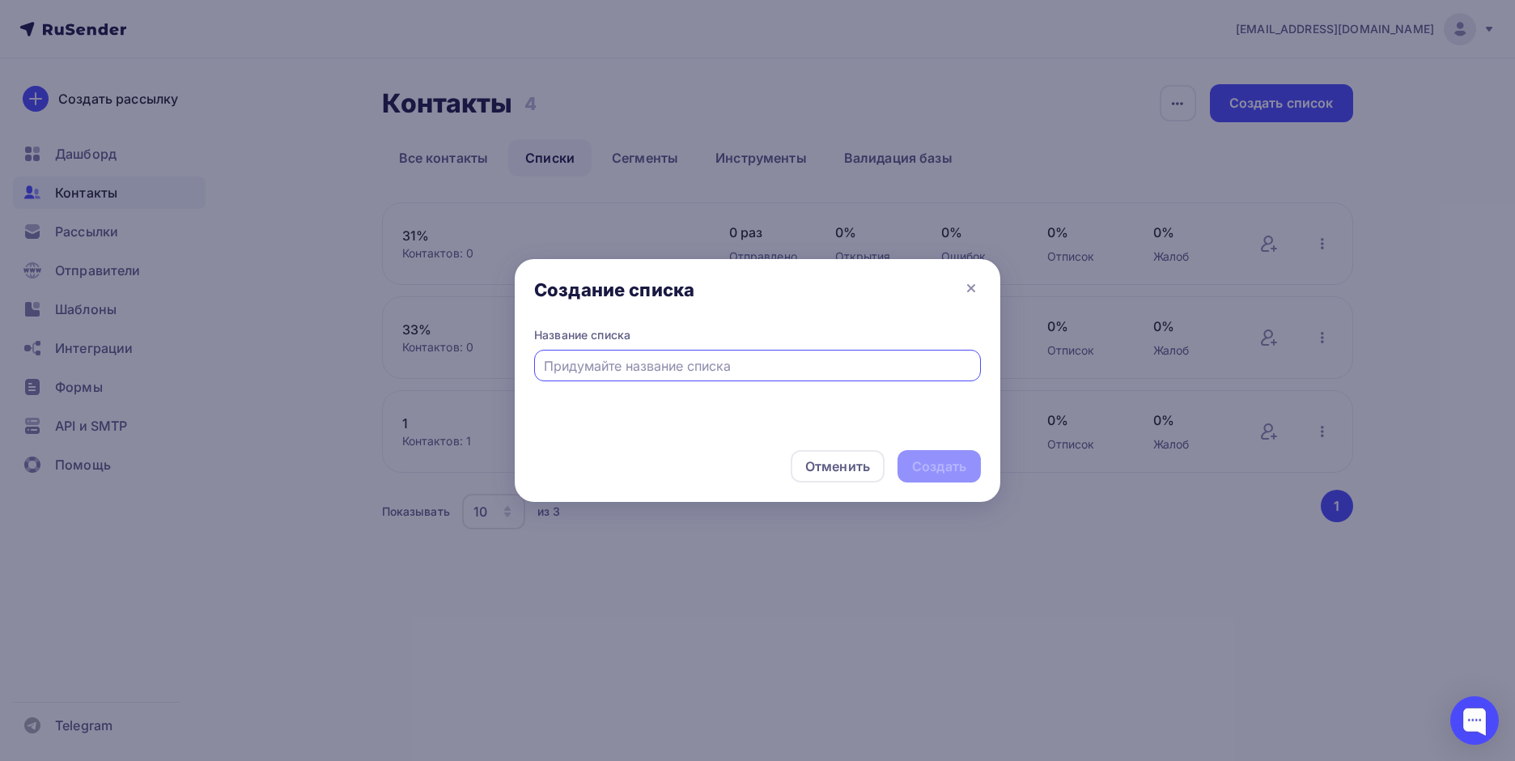
click at [603, 366] on input "text" at bounding box center [758, 365] width 428 height 19
type input "32%"
click at [962, 464] on div "Создать" at bounding box center [939, 466] width 54 height 19
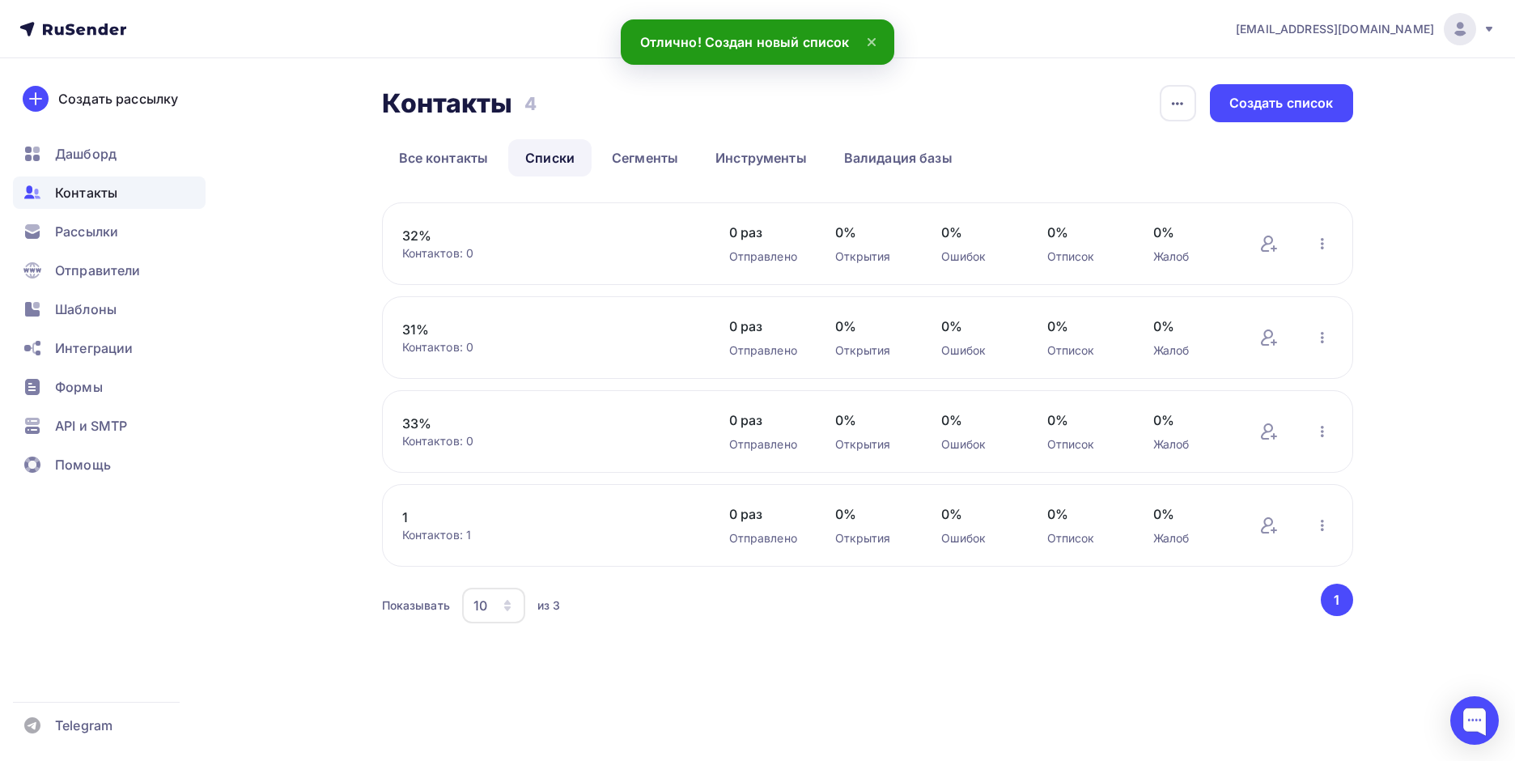
click at [430, 241] on link "32%" at bounding box center [539, 235] width 275 height 19
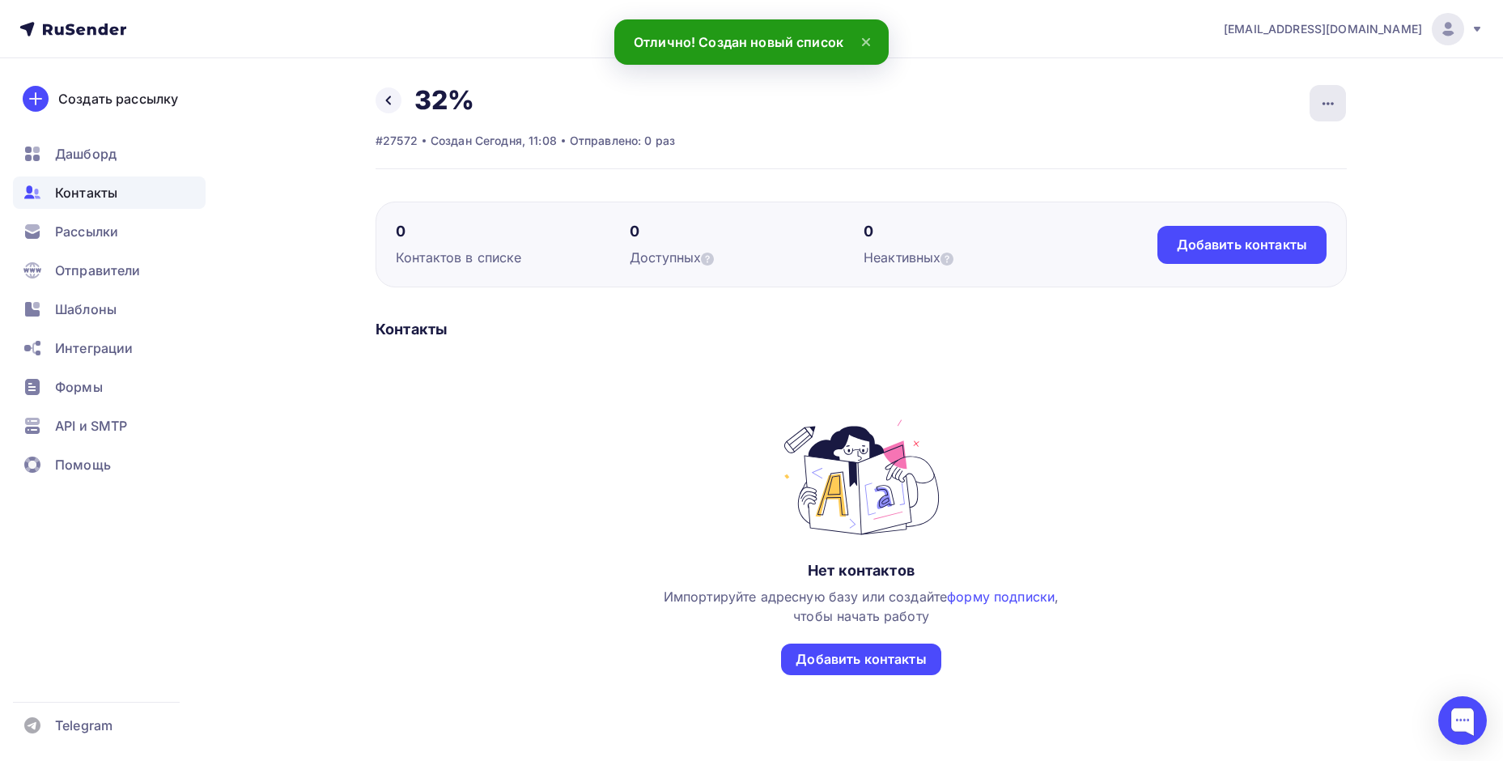
click at [1334, 104] on icon "button" at bounding box center [1328, 103] width 19 height 19
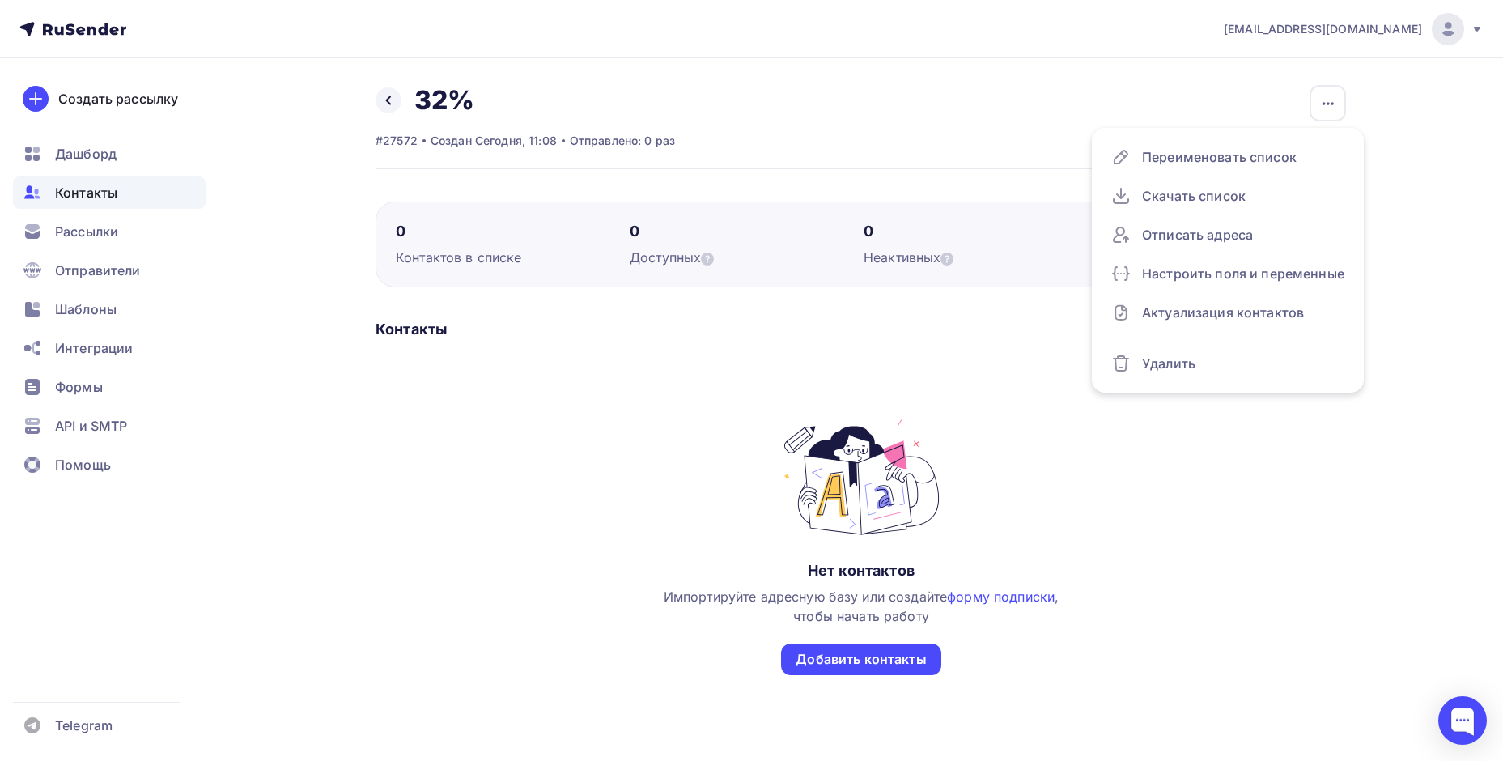
click at [431, 96] on h2 "32%" at bounding box center [444, 100] width 60 height 32
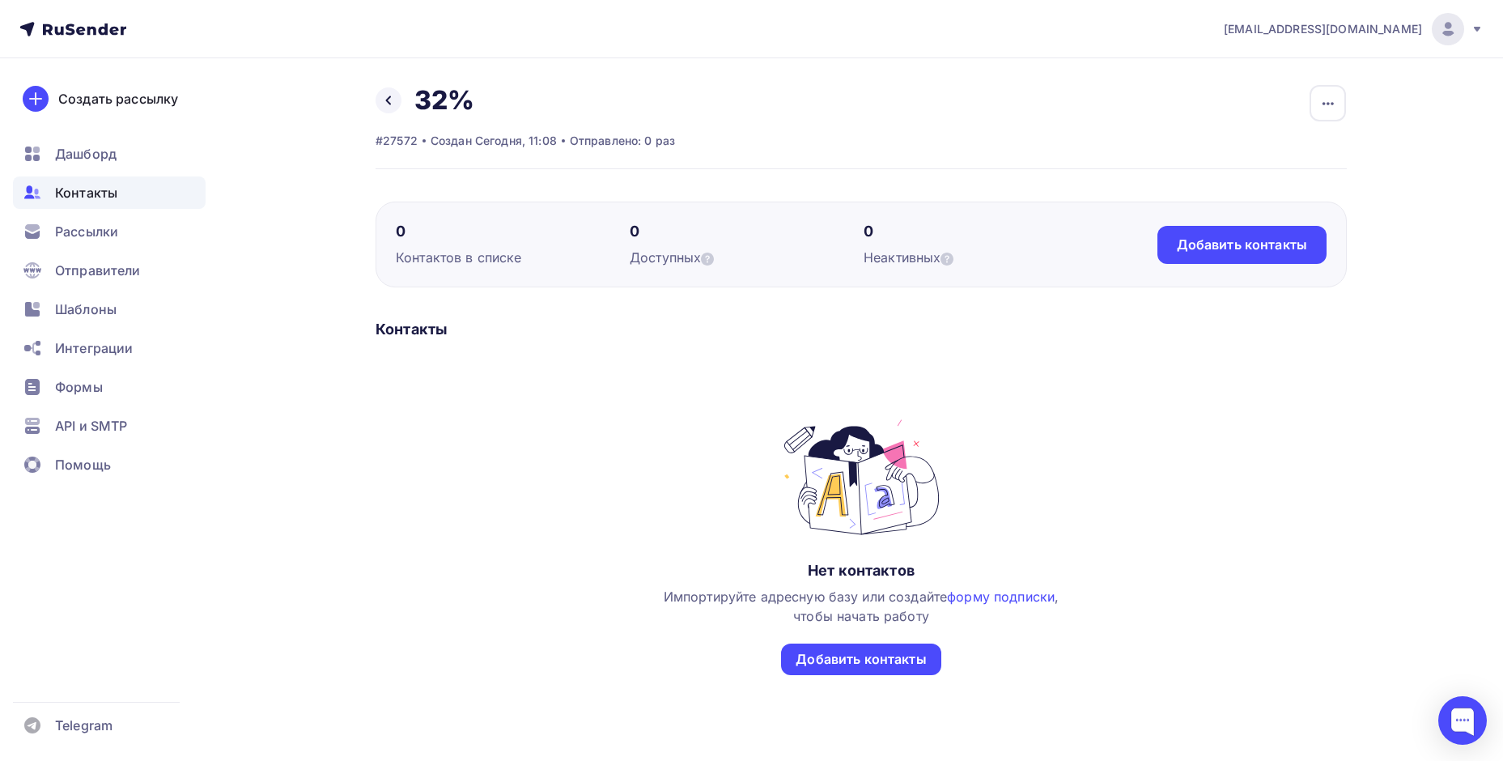
click at [453, 96] on h2 "32%" at bounding box center [444, 100] width 60 height 32
click at [1332, 99] on icon "button" at bounding box center [1328, 103] width 19 height 19
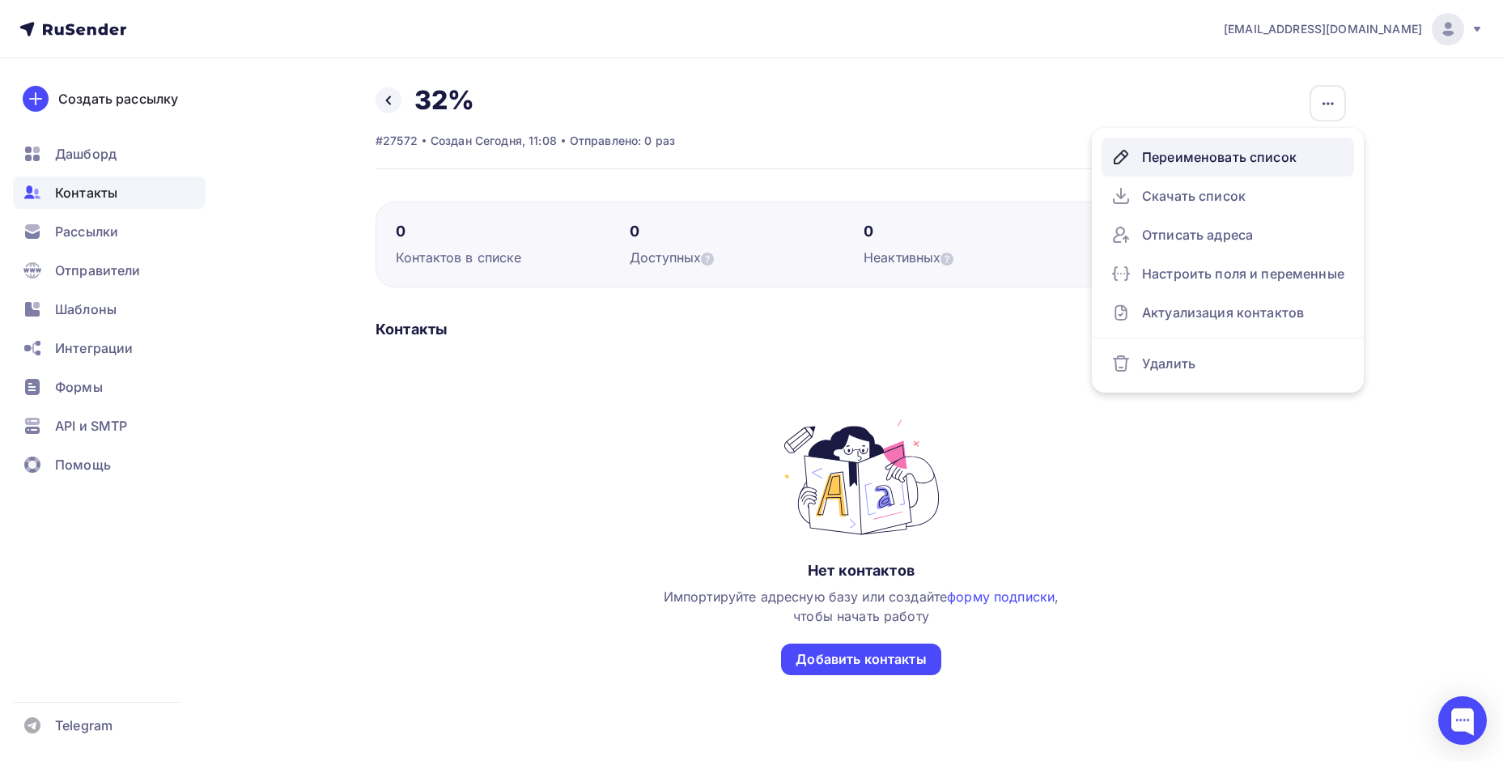
click at [1193, 159] on div "Переименовать список" at bounding box center [1227, 157] width 233 height 26
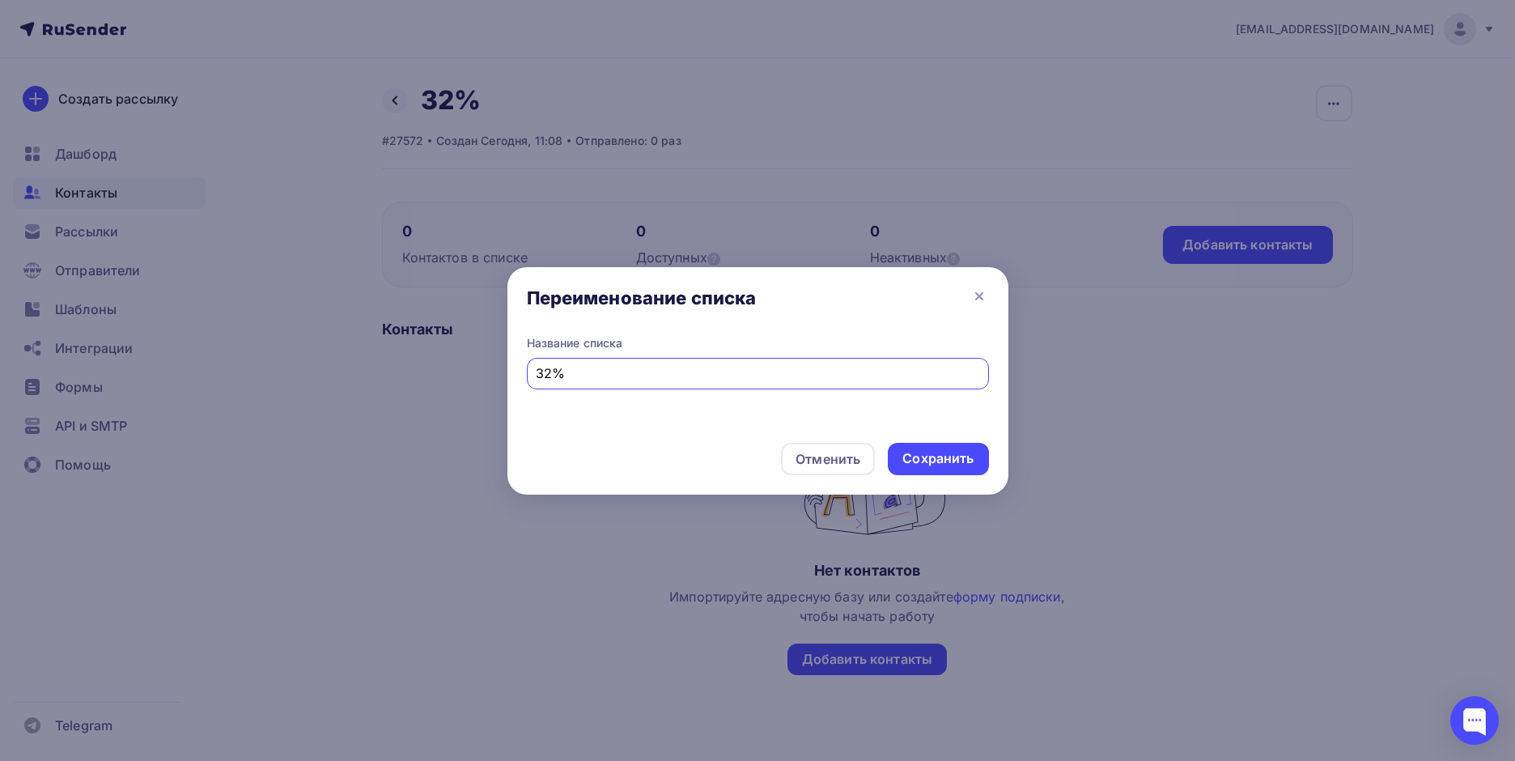
click at [563, 385] on div "32%" at bounding box center [758, 374] width 462 height 32
click at [549, 369] on input "32%" at bounding box center [758, 372] width 444 height 19
type input "30%"
click at [933, 452] on div "Сохранить" at bounding box center [938, 458] width 71 height 19
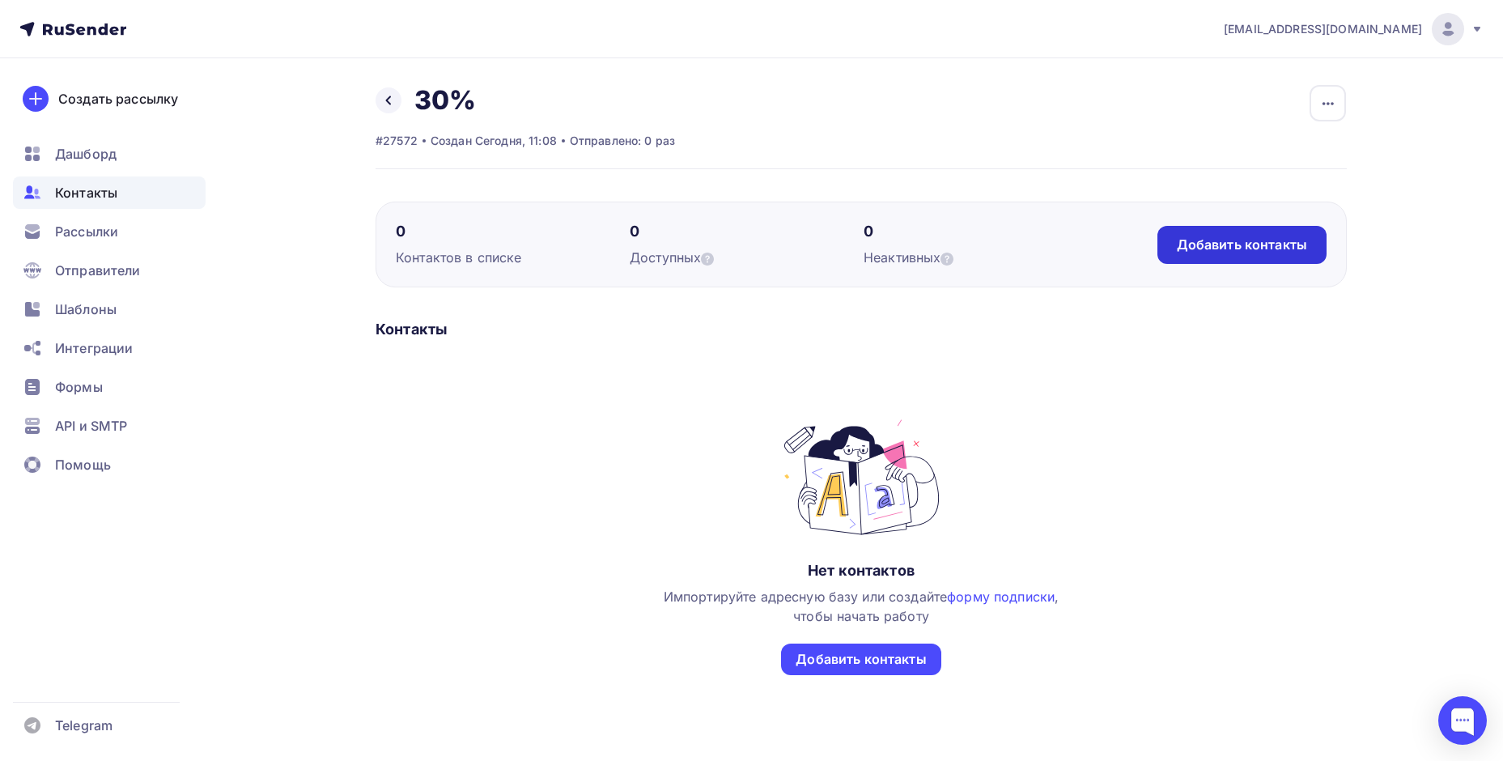
click at [1288, 249] on div "Добавить контакты" at bounding box center [1242, 245] width 130 height 19
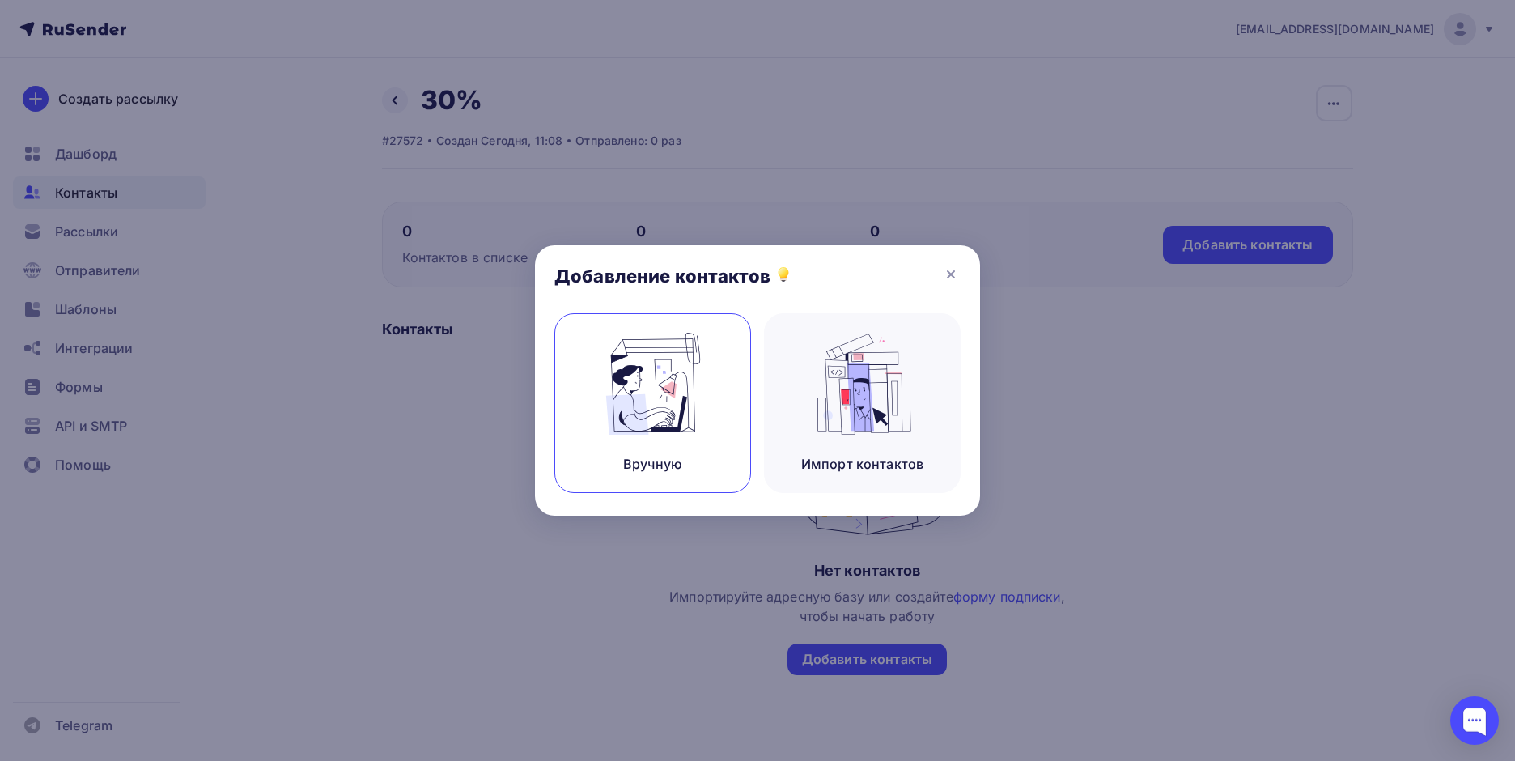
click at [633, 402] on img at bounding box center [653, 384] width 108 height 102
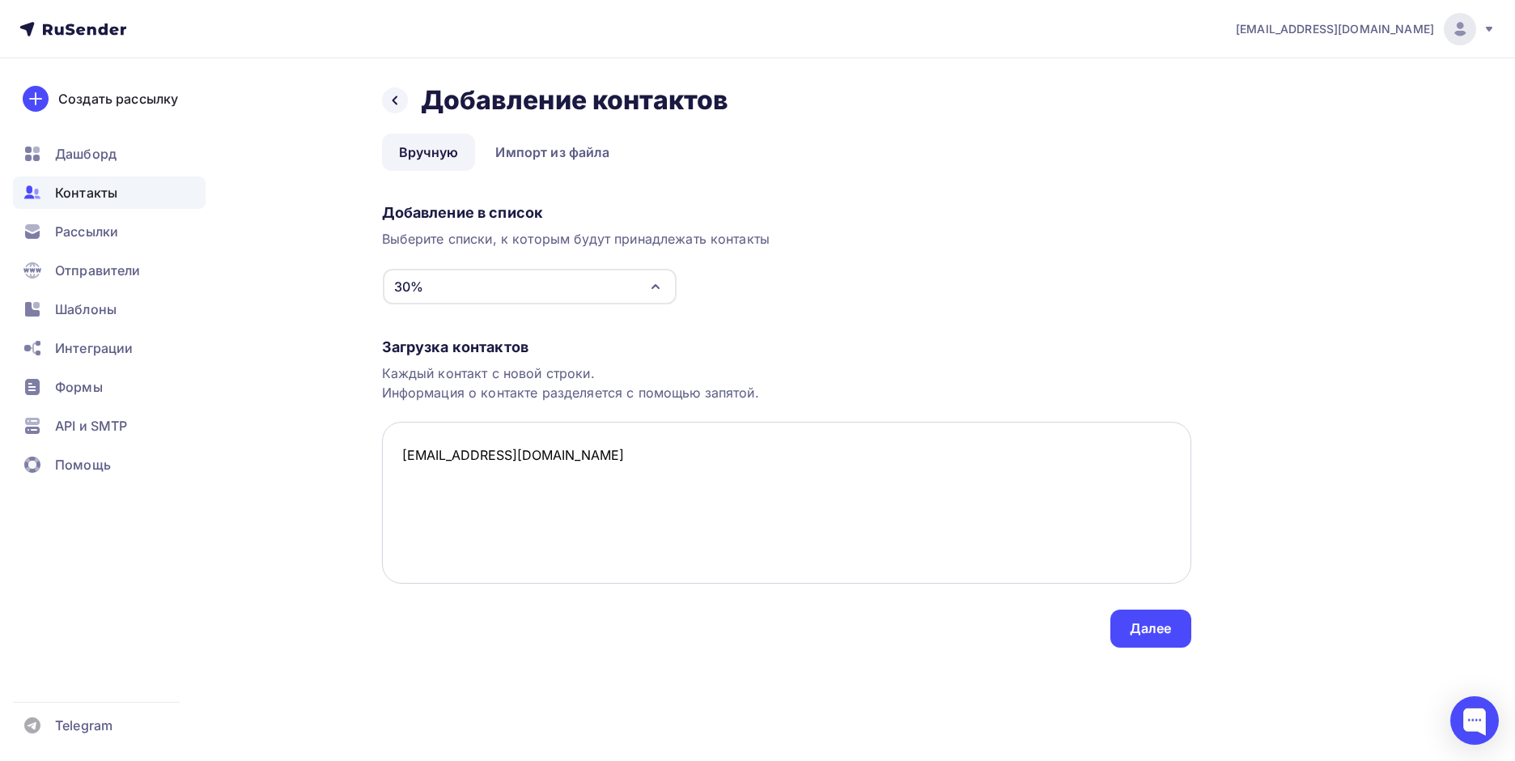
click at [562, 490] on textarea "[EMAIL_ADDRESS][DOMAIN_NAME]" at bounding box center [787, 503] width 810 height 162
paste textarea "[EMAIL_ADDRESS][DOMAIN_NAME]"
paste textarea "[PERSON_NAME][EMAIL_ADDRESS][DOMAIN_NAME]"
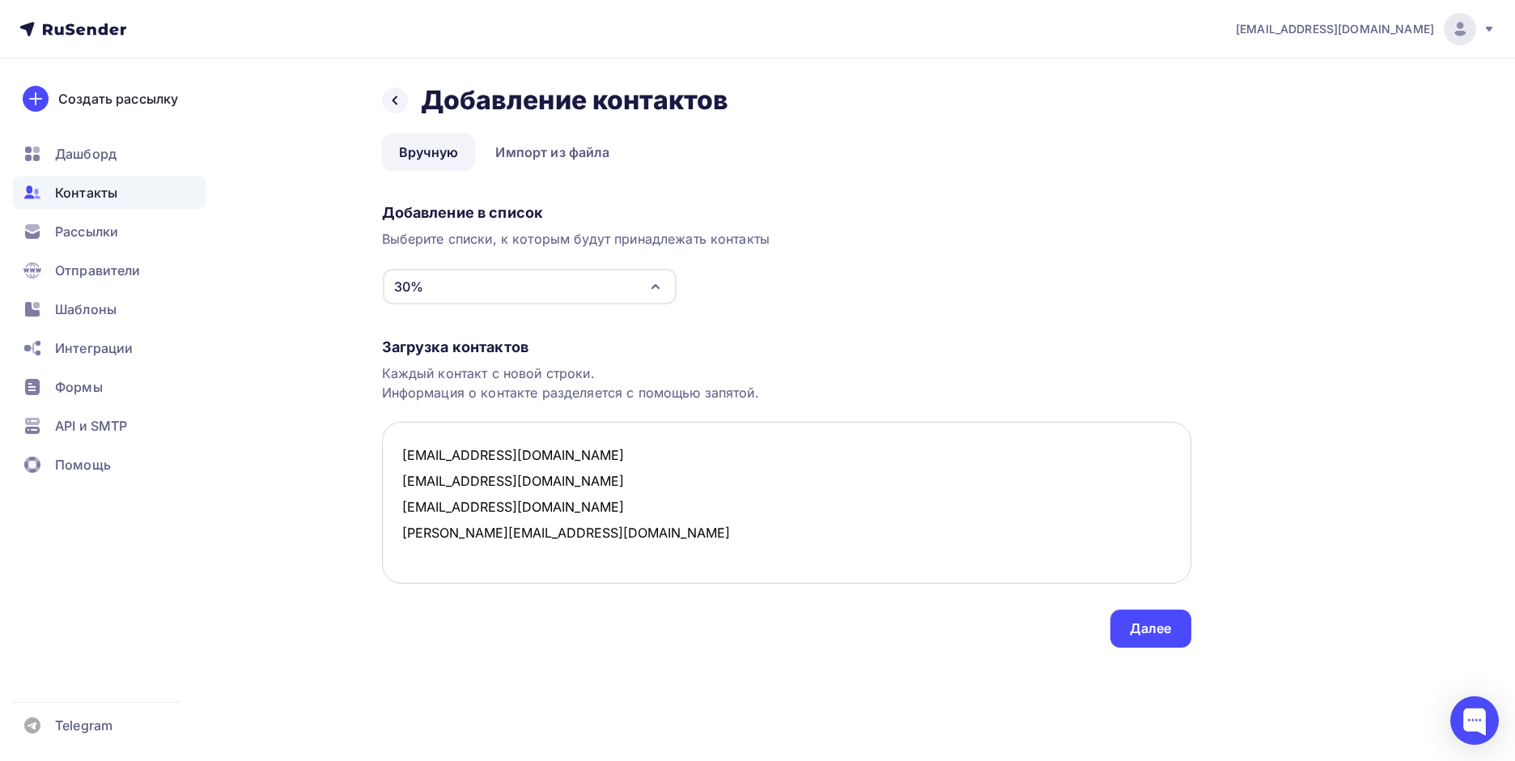
paste textarea "[EMAIL_ADDRESS][DOMAIN_NAME] [EMAIL_ADDRESS][DOMAIN_NAME]"
click at [538, 559] on textarea "[EMAIL_ADDRESS][DOMAIN_NAME] [EMAIL_ADDRESS][DOMAIN_NAME] [EMAIL_ADDRESS][DOMAI…" at bounding box center [787, 503] width 810 height 162
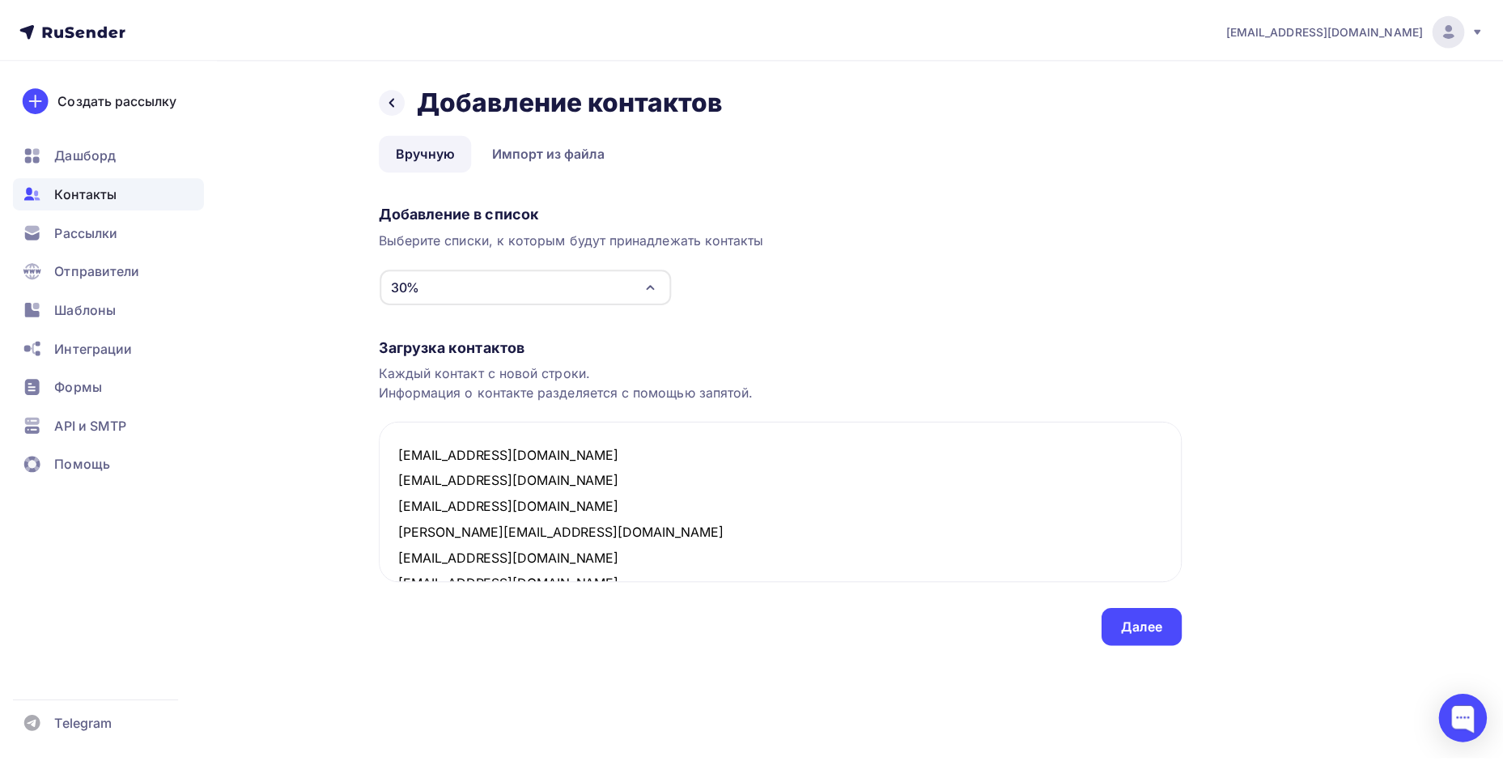
scroll to position [10, 0]
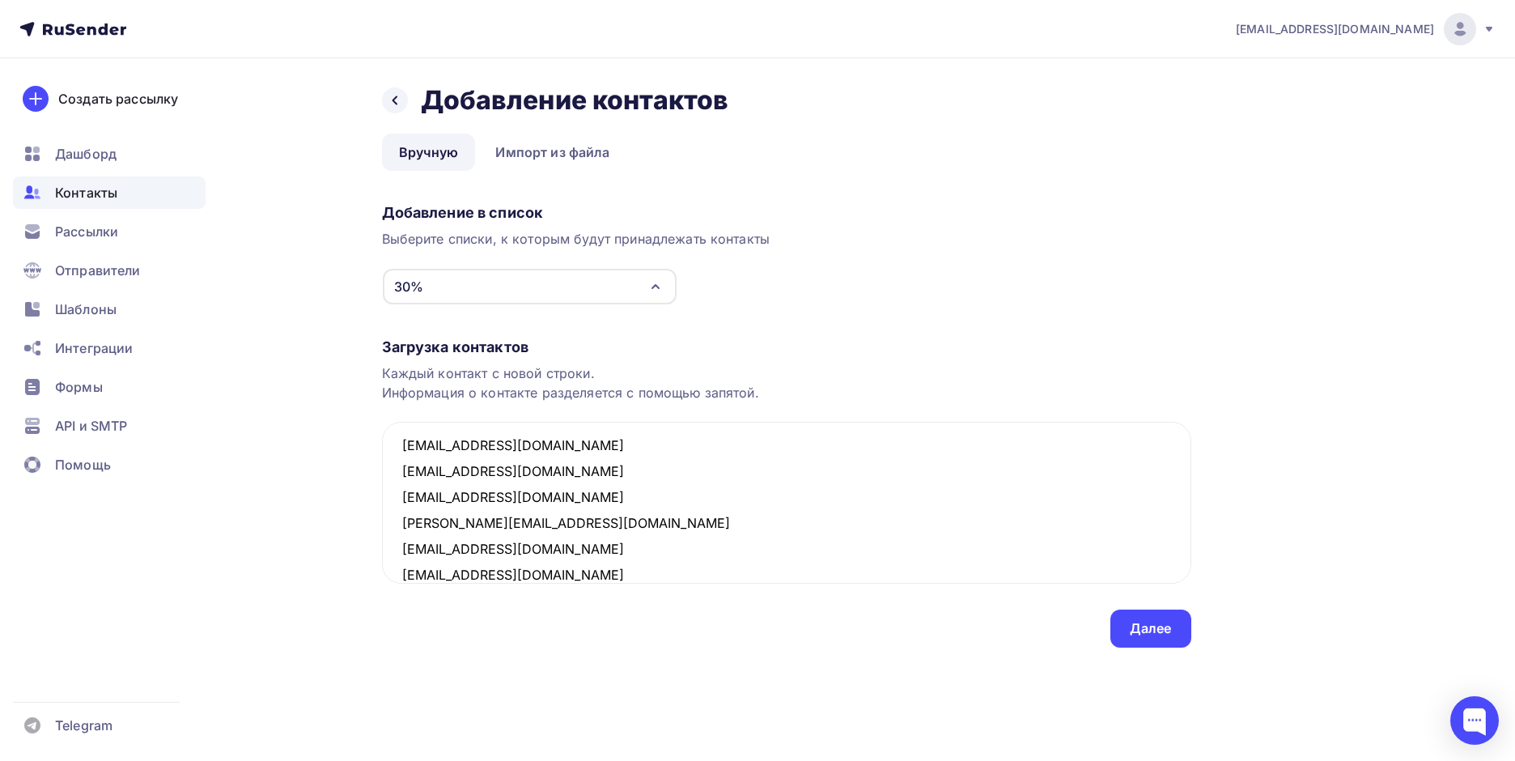
type textarea "[EMAIL_ADDRESS][DOMAIN_NAME] [EMAIL_ADDRESS][DOMAIN_NAME] [EMAIL_ADDRESS][DOMAI…"
click at [1176, 624] on div "Далее" at bounding box center [1151, 629] width 81 height 38
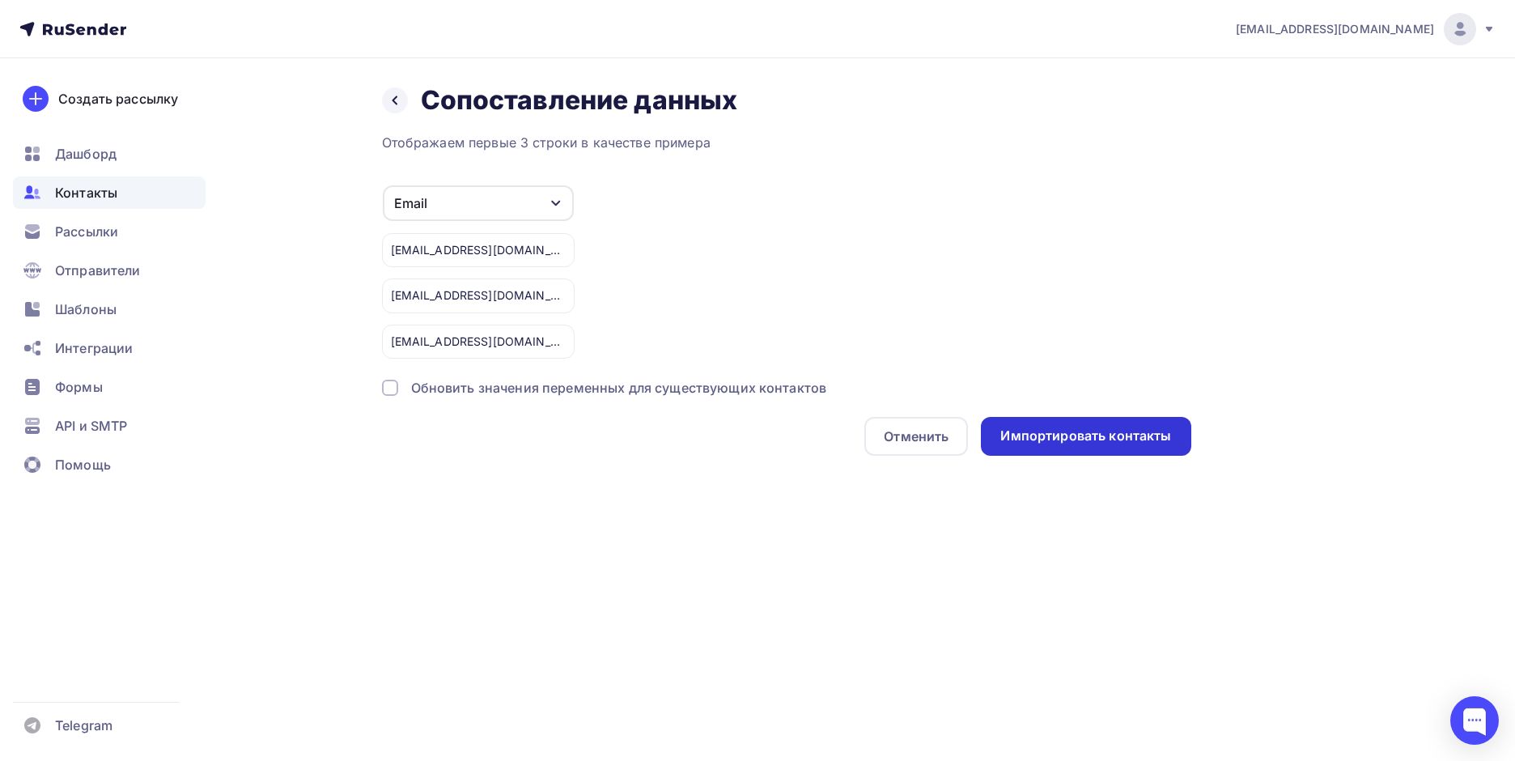
click at [1073, 430] on div "Импортировать контакты" at bounding box center [1086, 436] width 171 height 19
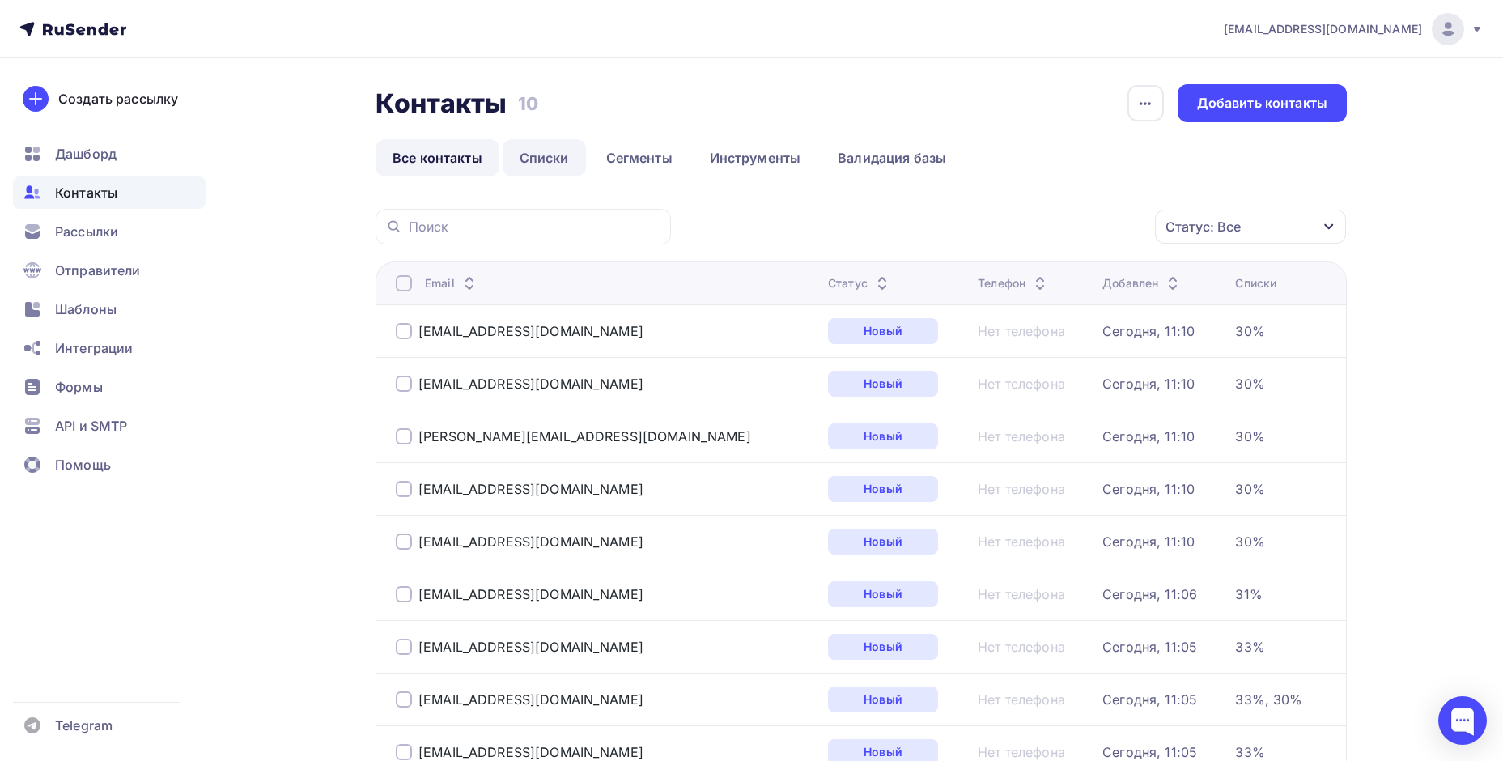
click at [561, 151] on link "Списки" at bounding box center [544, 157] width 83 height 37
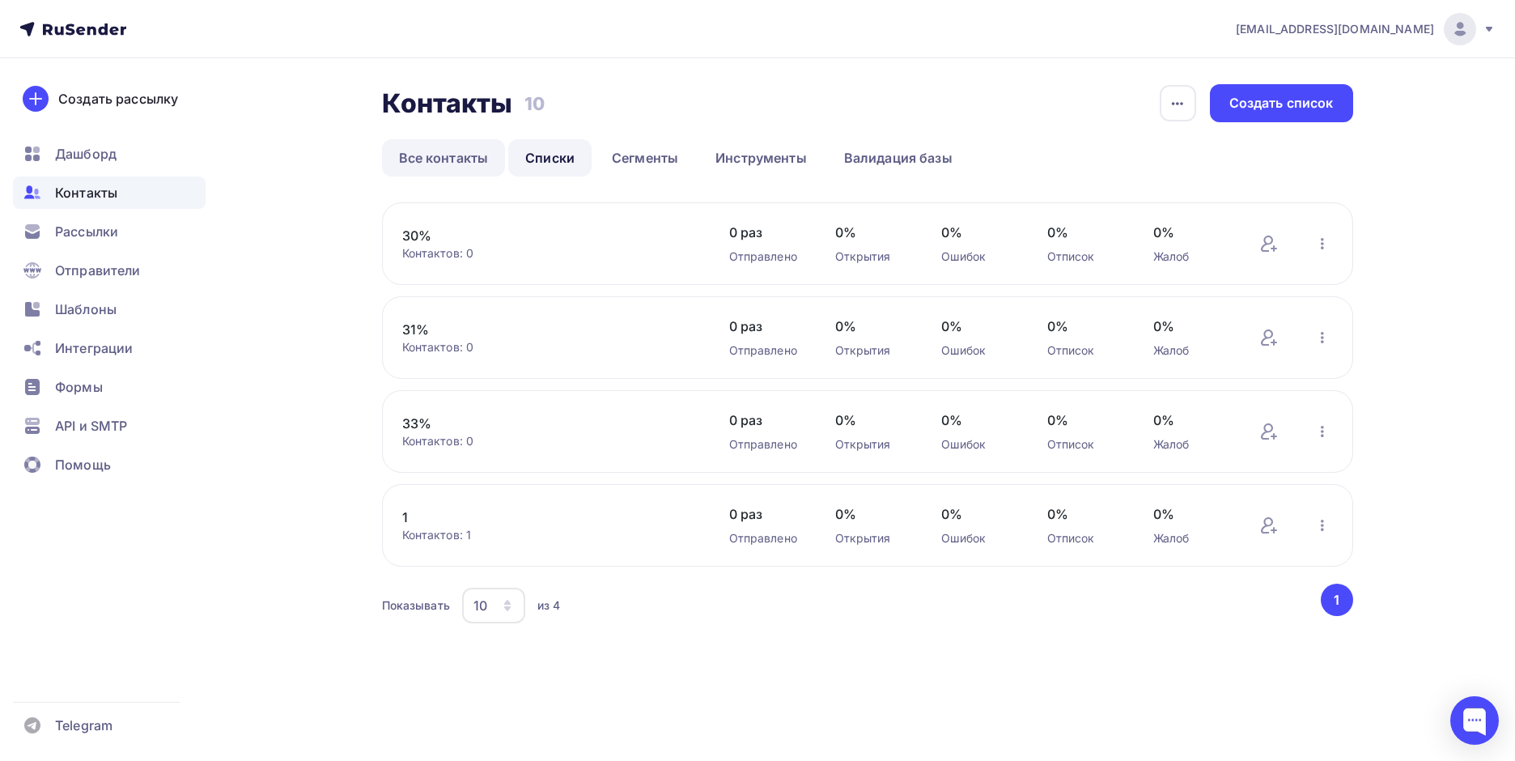
click at [474, 166] on link "Все контакты" at bounding box center [444, 157] width 124 height 37
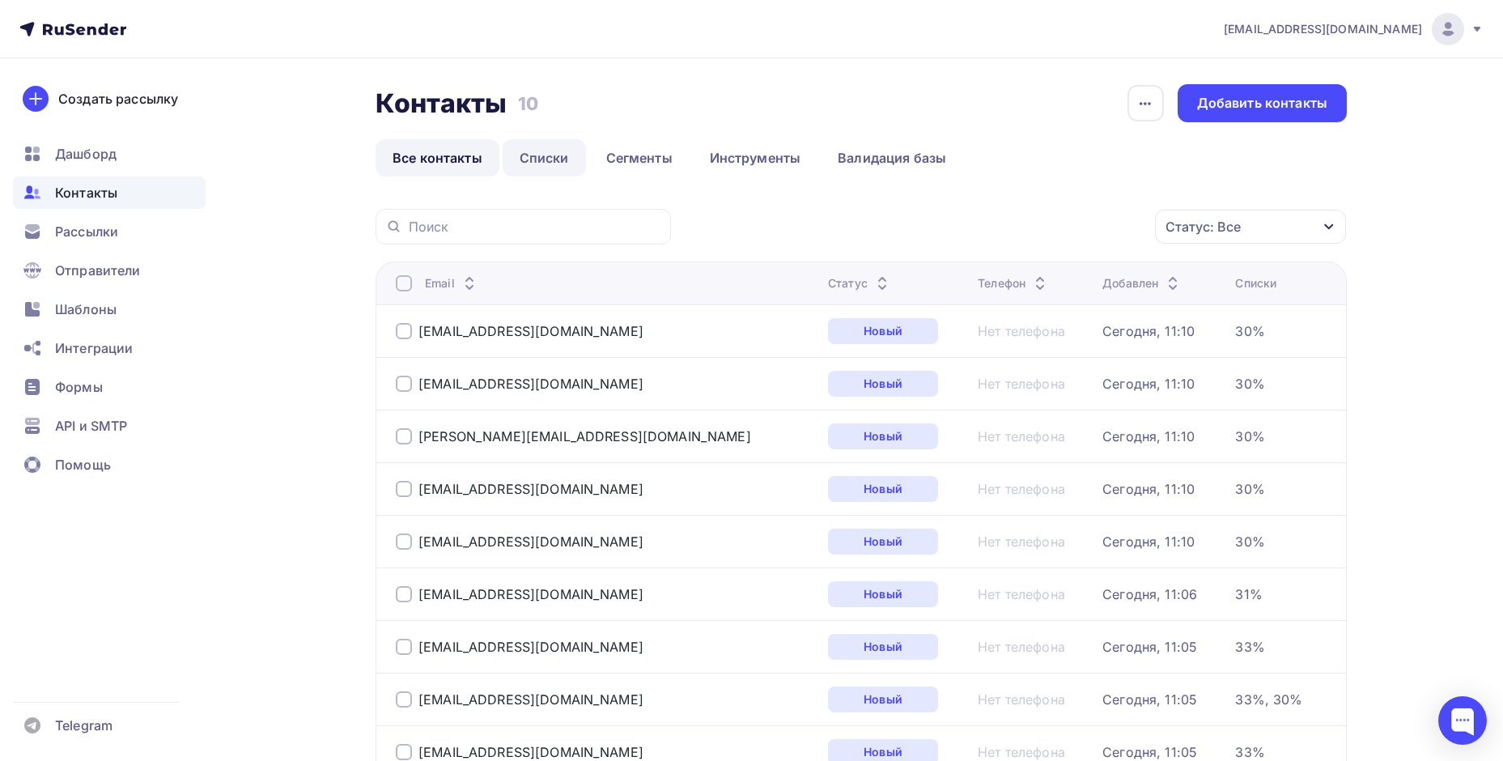
click at [536, 164] on link "Списки" at bounding box center [544, 157] width 83 height 37
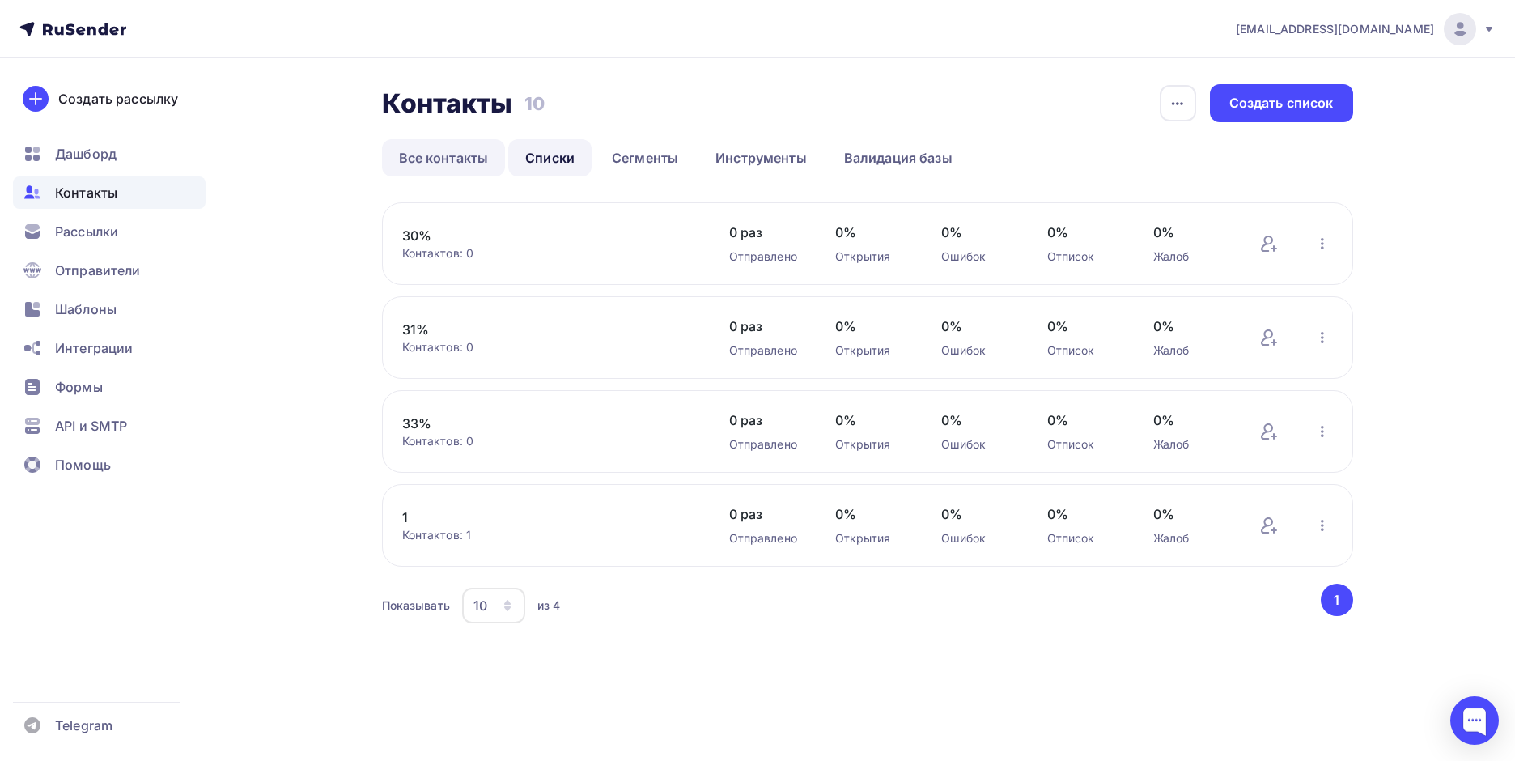
click at [451, 172] on link "Все контакты" at bounding box center [444, 157] width 124 height 37
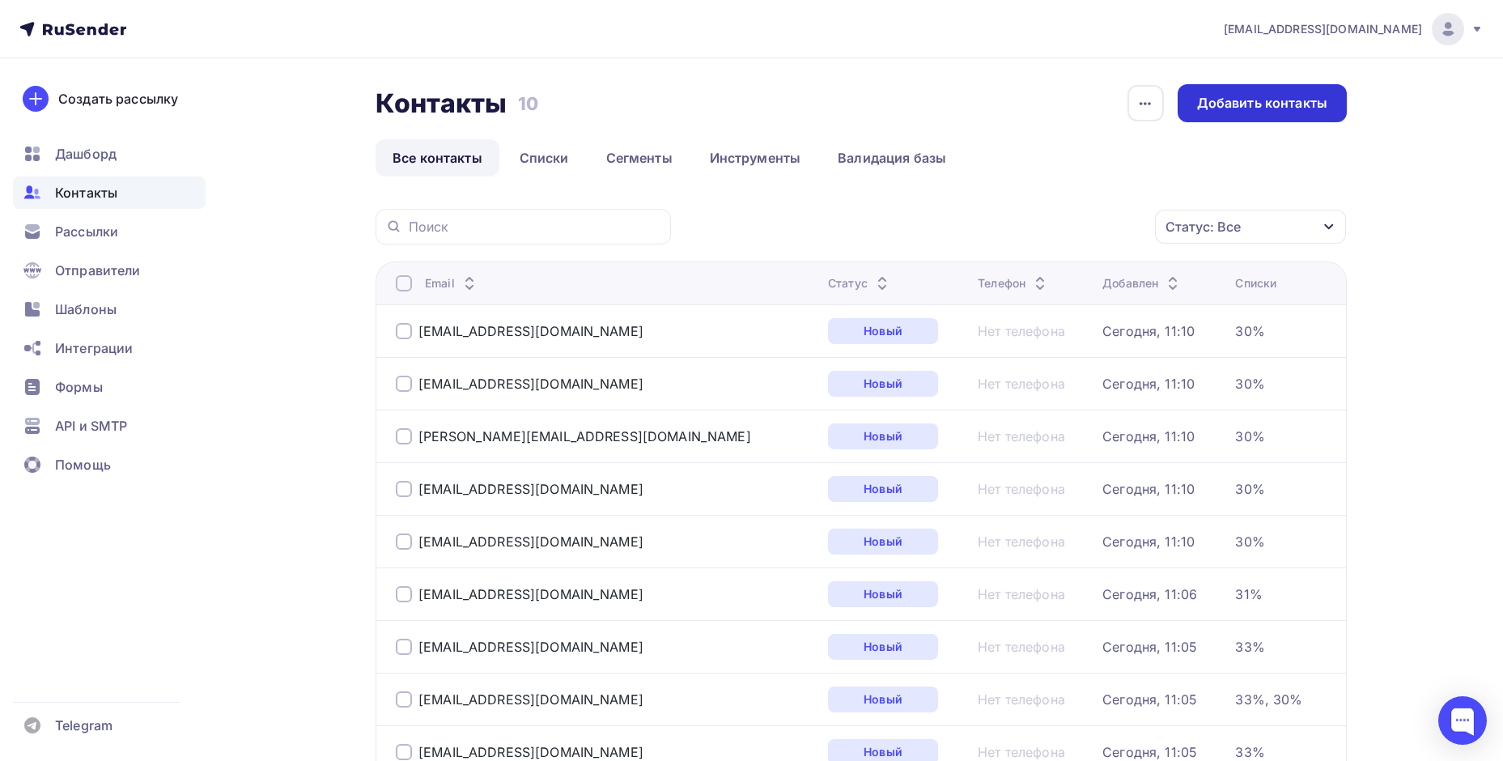
click at [1260, 104] on div "Добавить контакты" at bounding box center [1262, 103] width 130 height 19
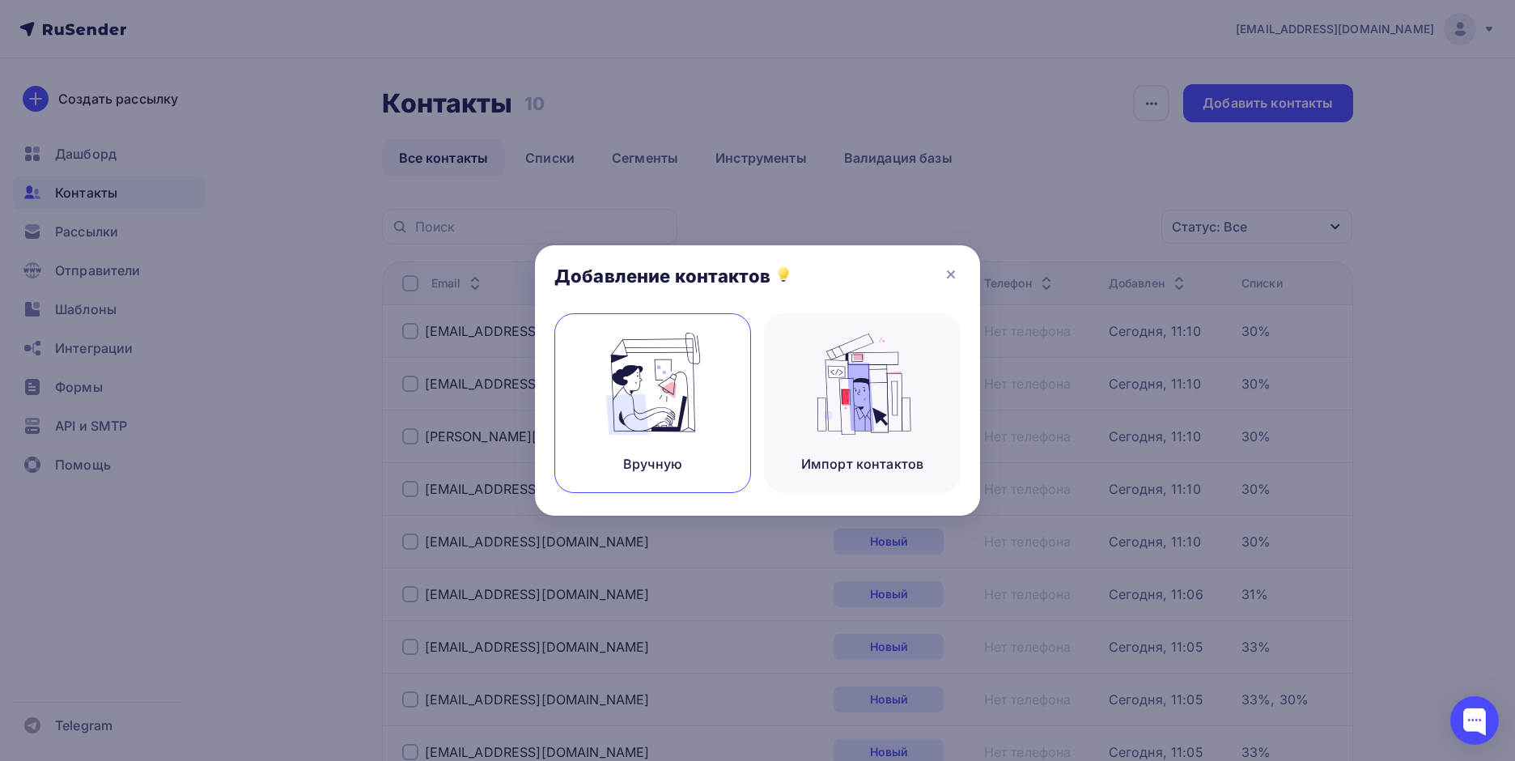
click at [693, 393] on img at bounding box center [653, 384] width 108 height 102
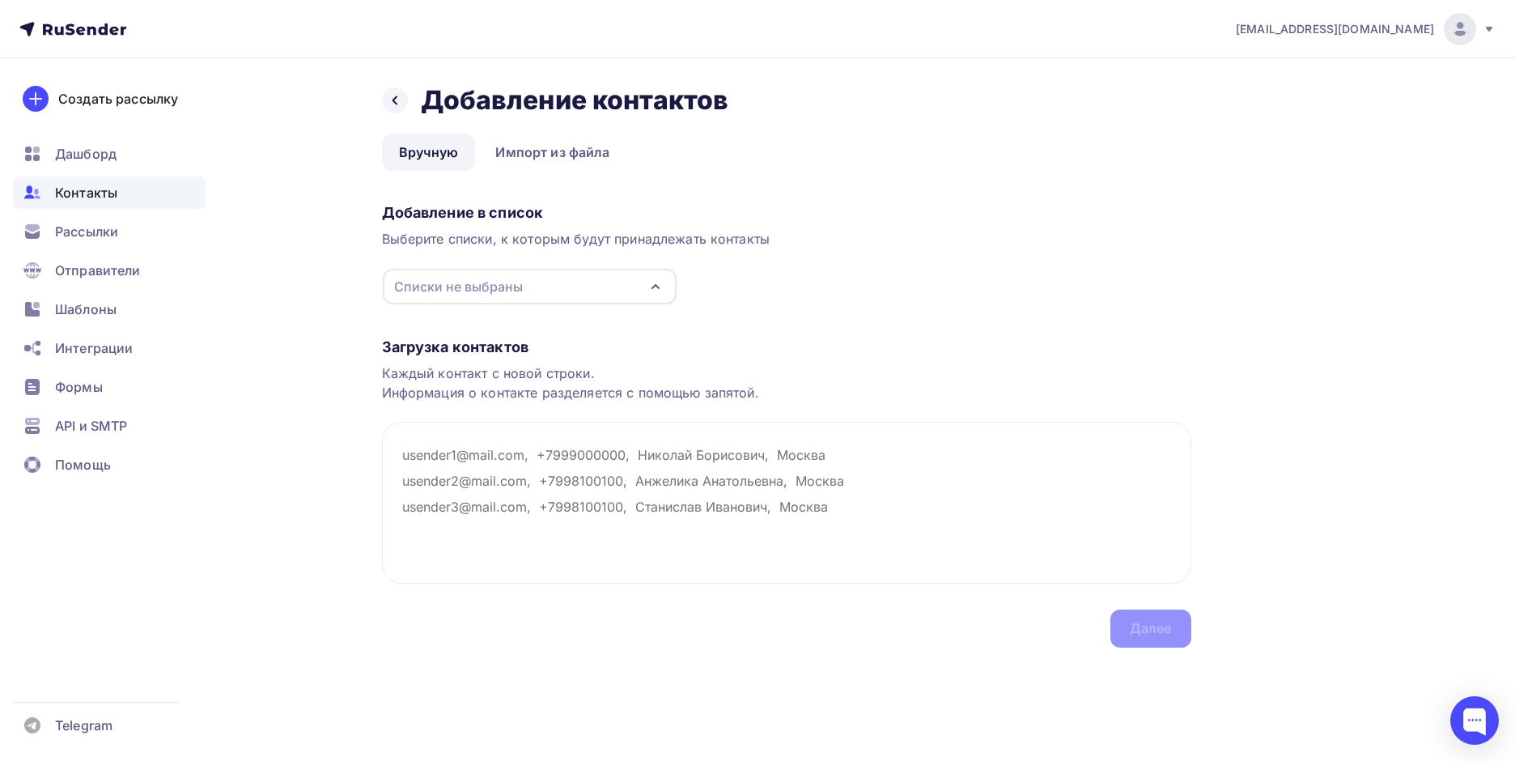
click at [445, 294] on div "Списки не выбраны" at bounding box center [458, 286] width 129 height 19
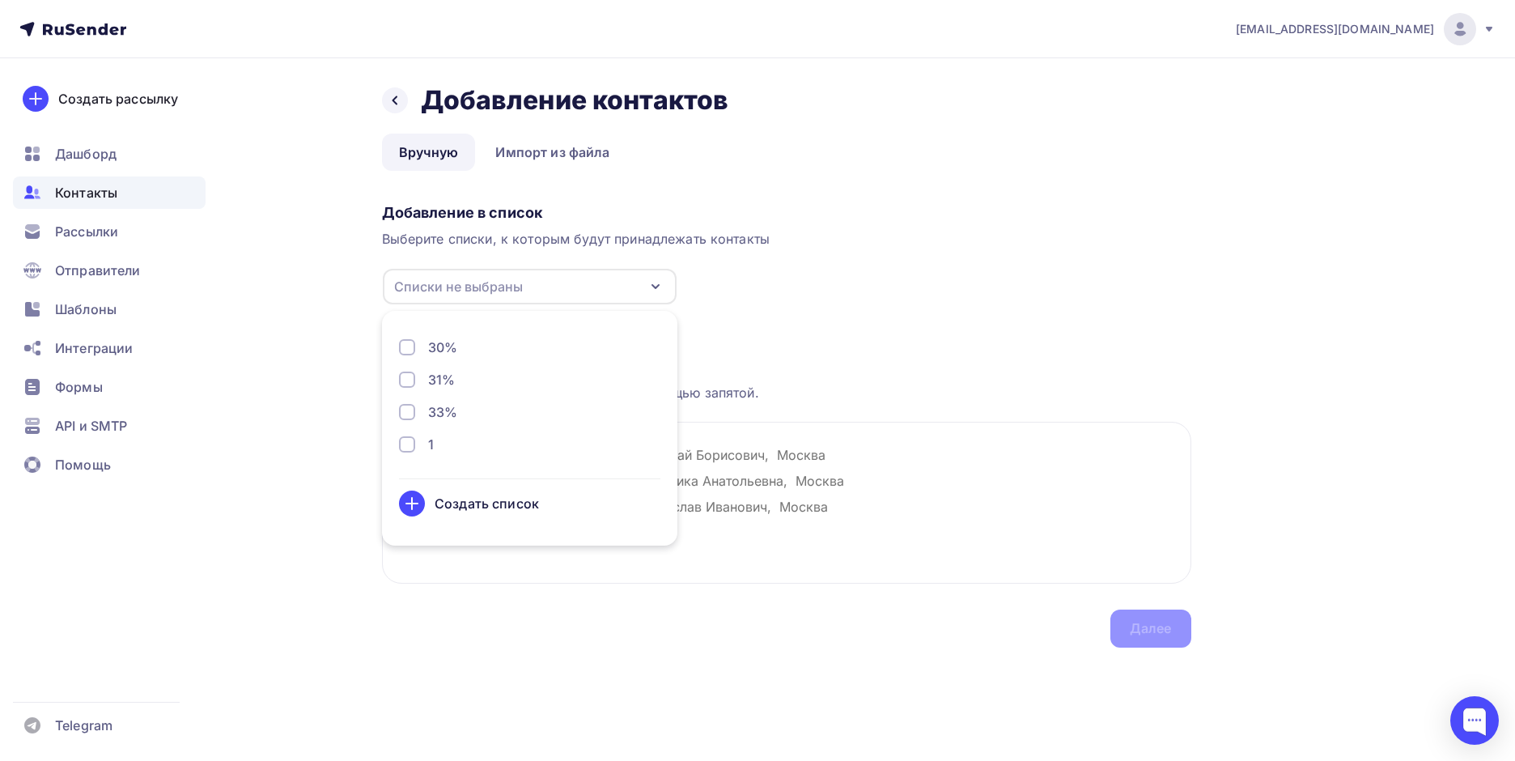
click at [457, 506] on div "Создать список" at bounding box center [487, 503] width 104 height 19
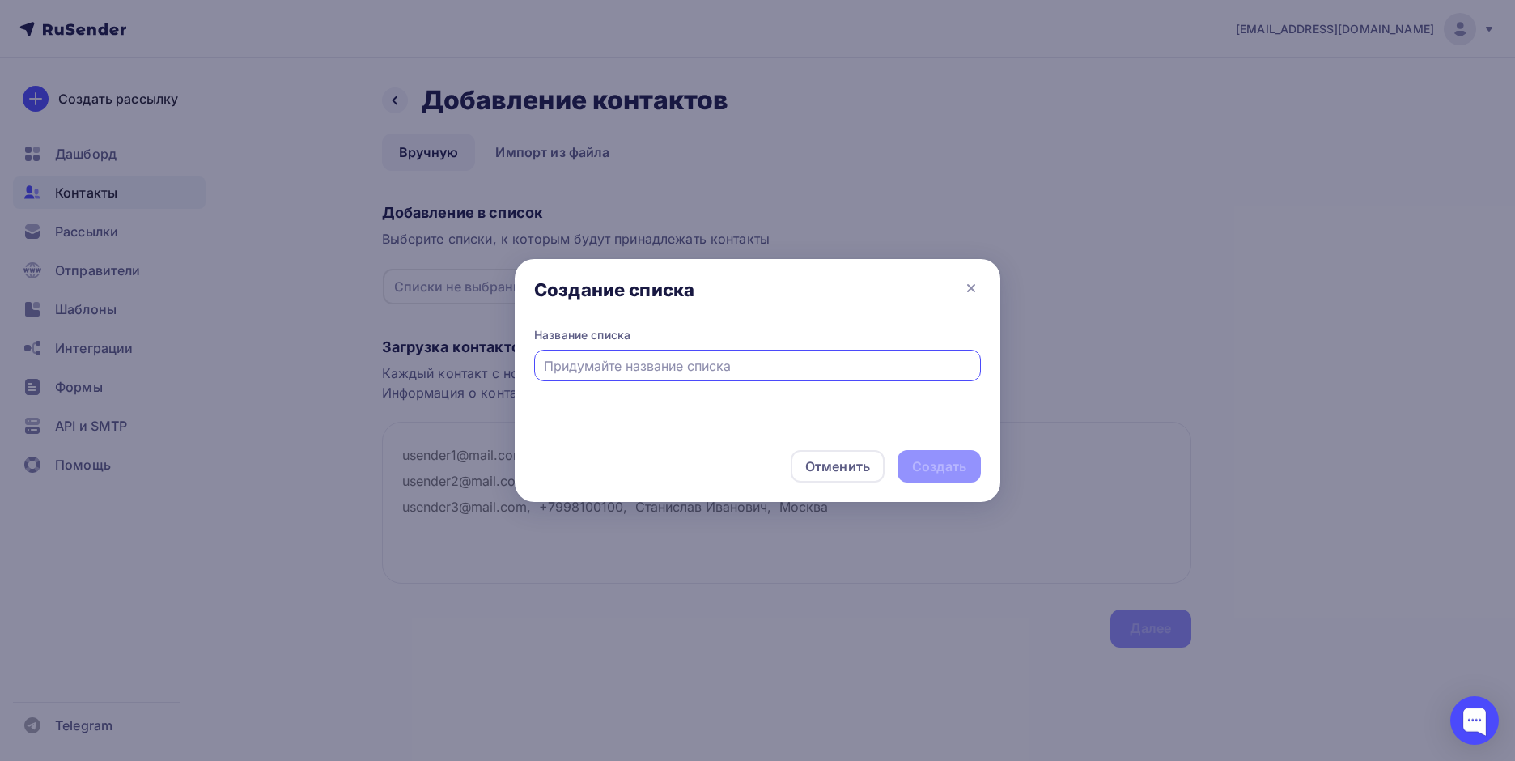
click at [699, 372] on input "text" at bounding box center [758, 365] width 428 height 19
type input "28%"
click at [928, 467] on div "Создать" at bounding box center [939, 466] width 54 height 19
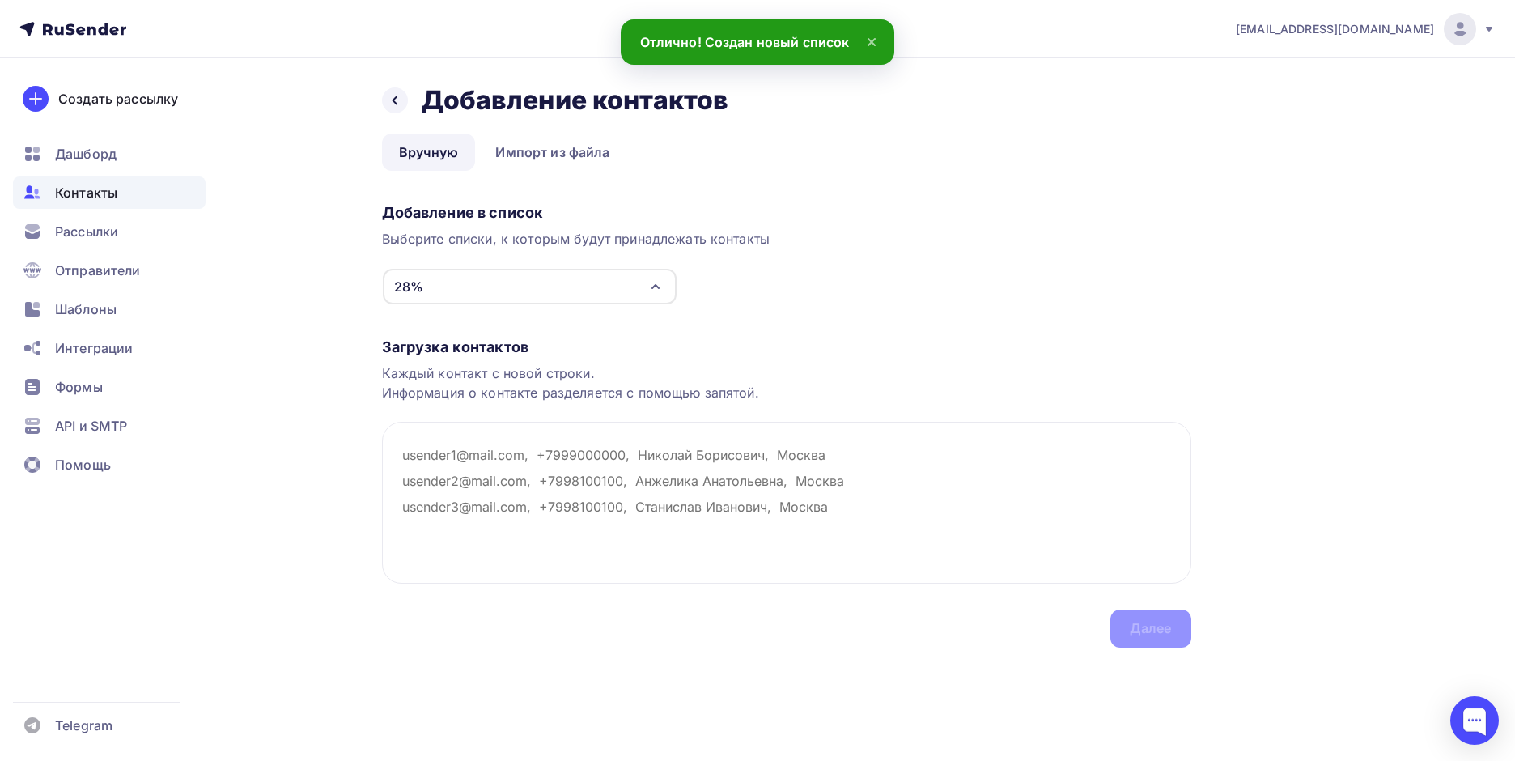
click at [495, 409] on div "Загрузка контактов Каждый контакт с новой строки. Информация о контакте разделя…" at bounding box center [787, 476] width 810 height 342
click at [473, 425] on textarea at bounding box center [787, 503] width 810 height 162
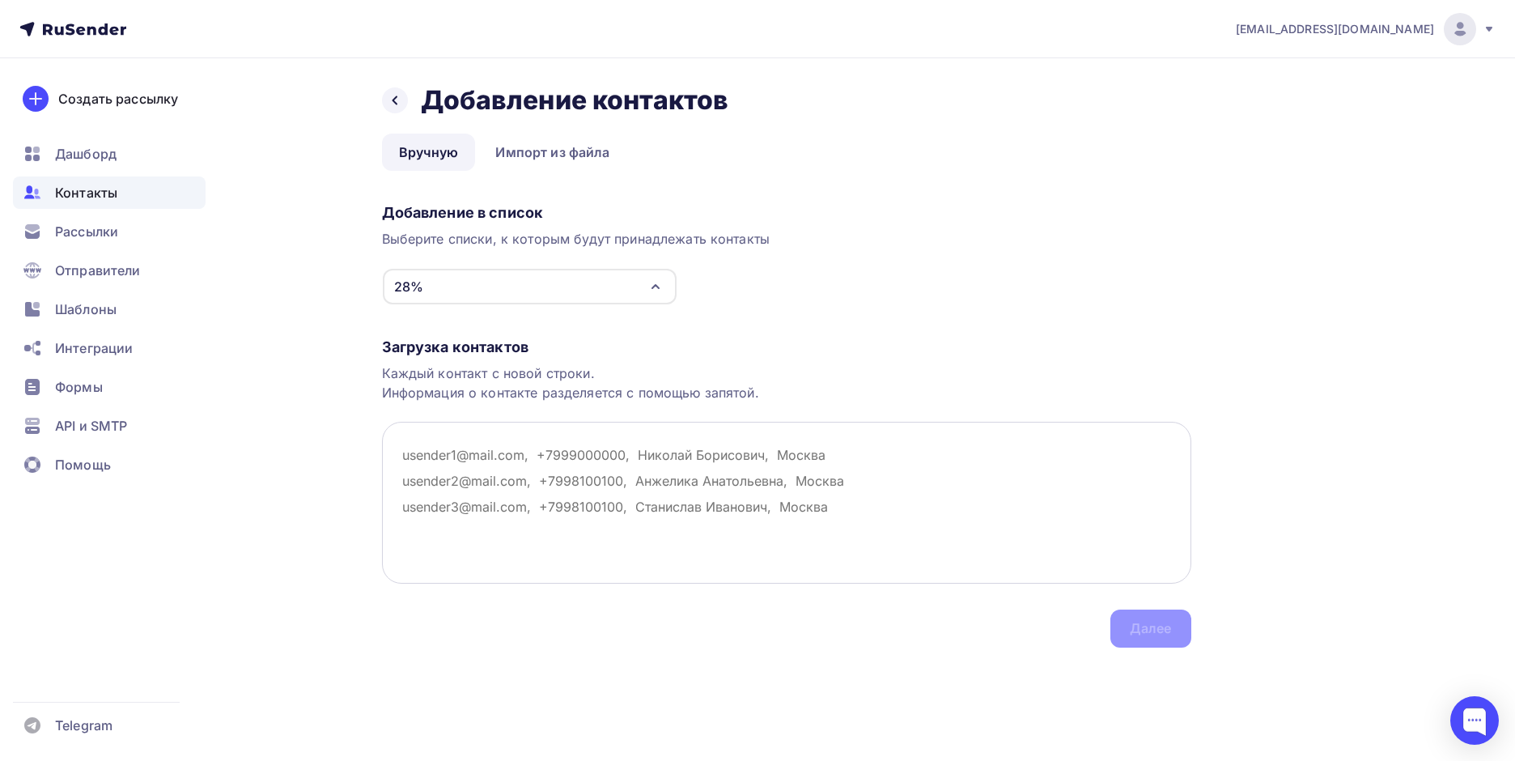
paste textarea "[EMAIL_ADDRESS][DOMAIN_NAME]"
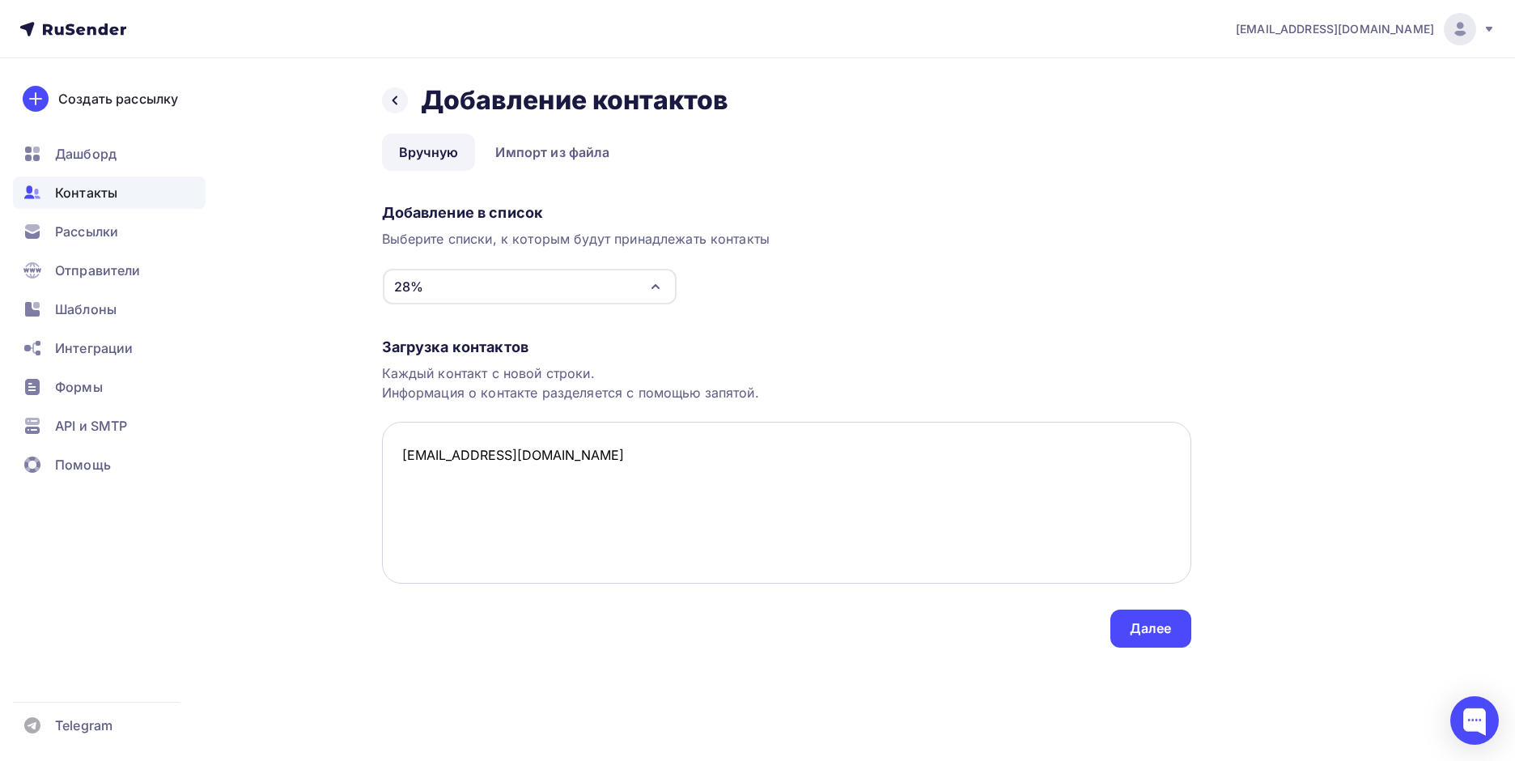
paste textarea "[EMAIL_ADDRESS][DOMAIN_NAME]"
drag, startPoint x: 521, startPoint y: 508, endPoint x: 328, endPoint y: 500, distance: 193.6
click at [328, 500] on div "Назад Добавление контактов Добавление контактов Вручную Импорт из файла Вручную…" at bounding box center [758, 385] width 1327 height 654
type textarea "[EMAIL_ADDRESS][DOMAIN_NAME] [EMAIL_ADDRESS][DOMAIN_NAME]"
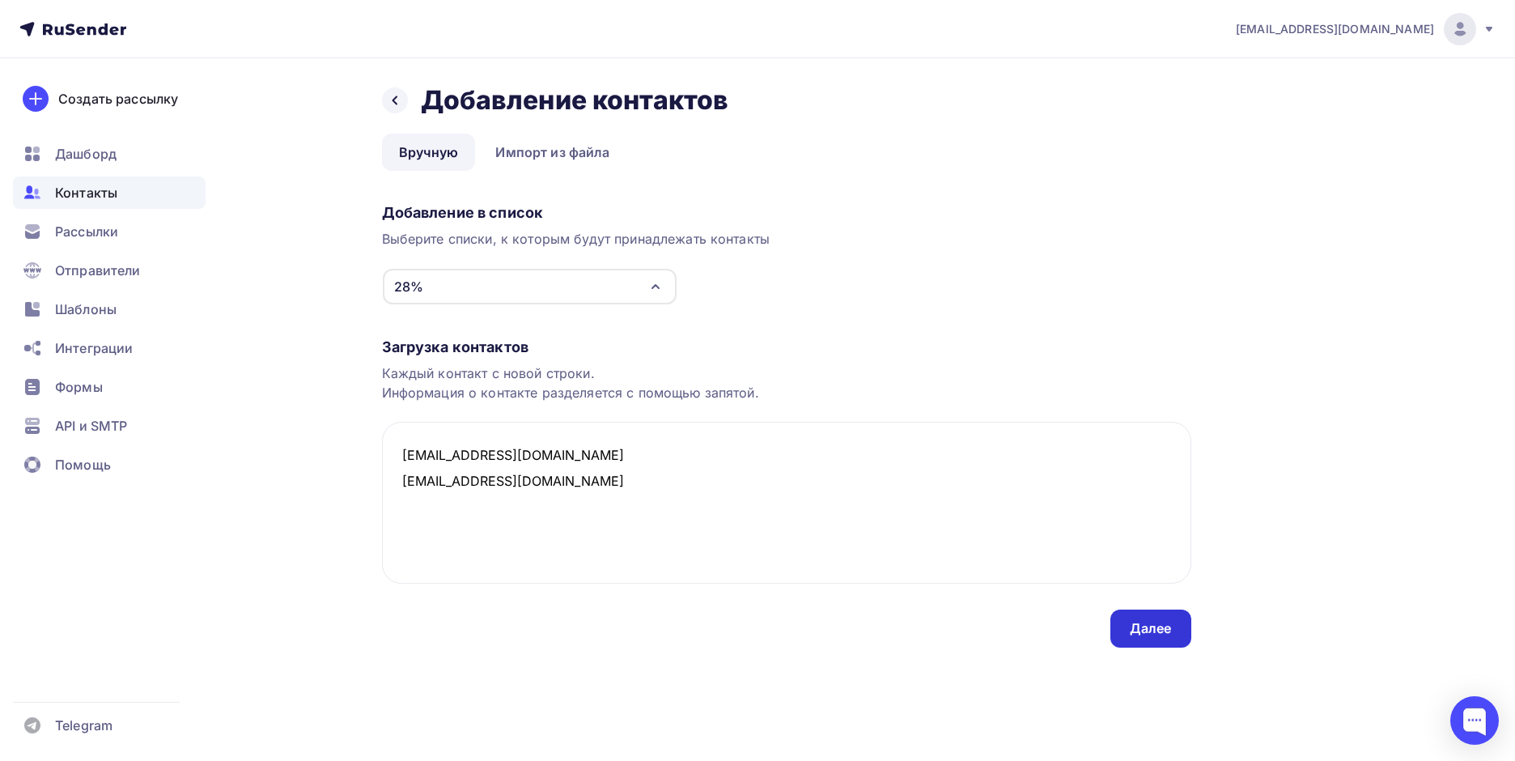
click at [1129, 630] on div "Далее" at bounding box center [1151, 629] width 81 height 38
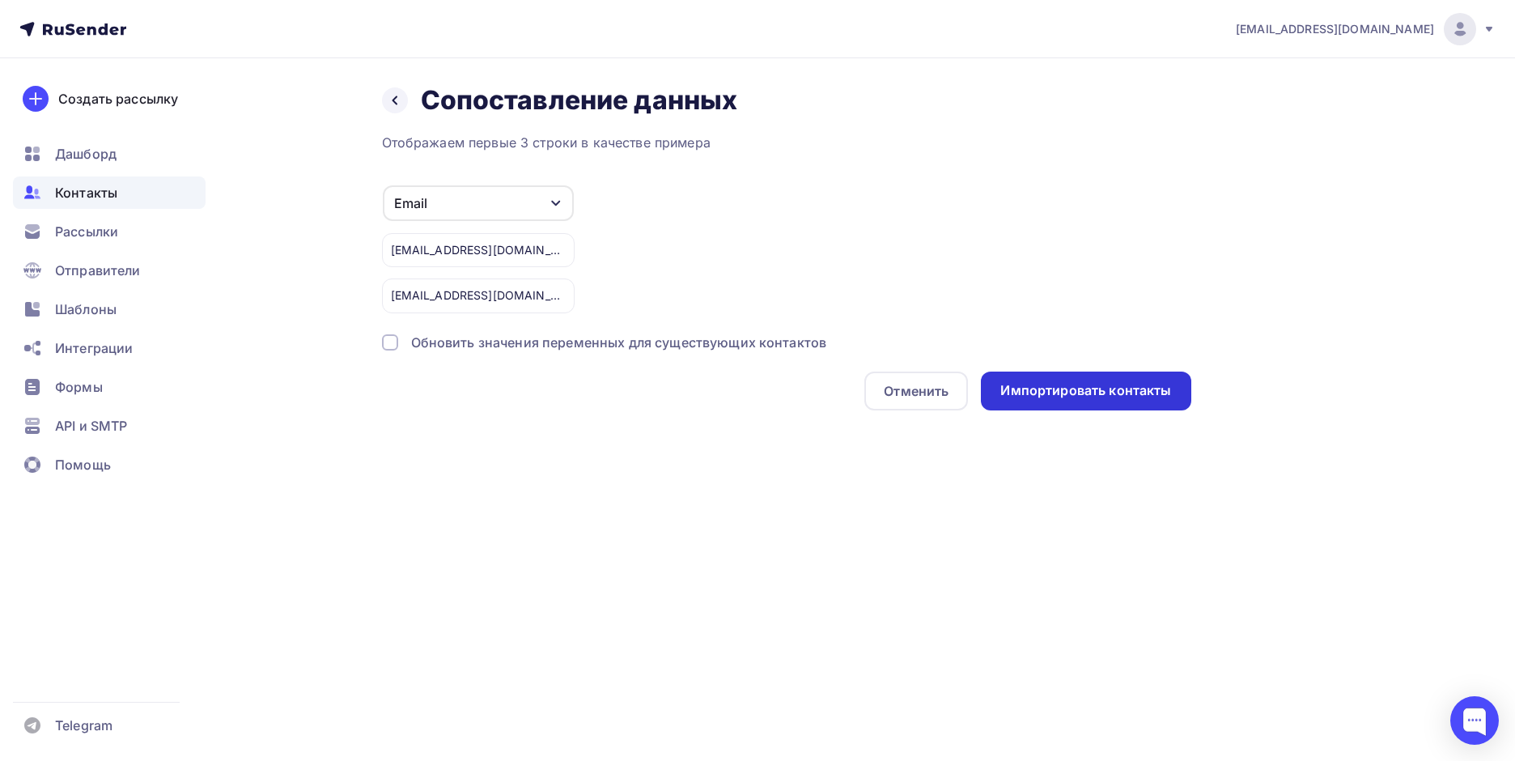
click at [1106, 397] on div "Импортировать контакты" at bounding box center [1086, 390] width 171 height 19
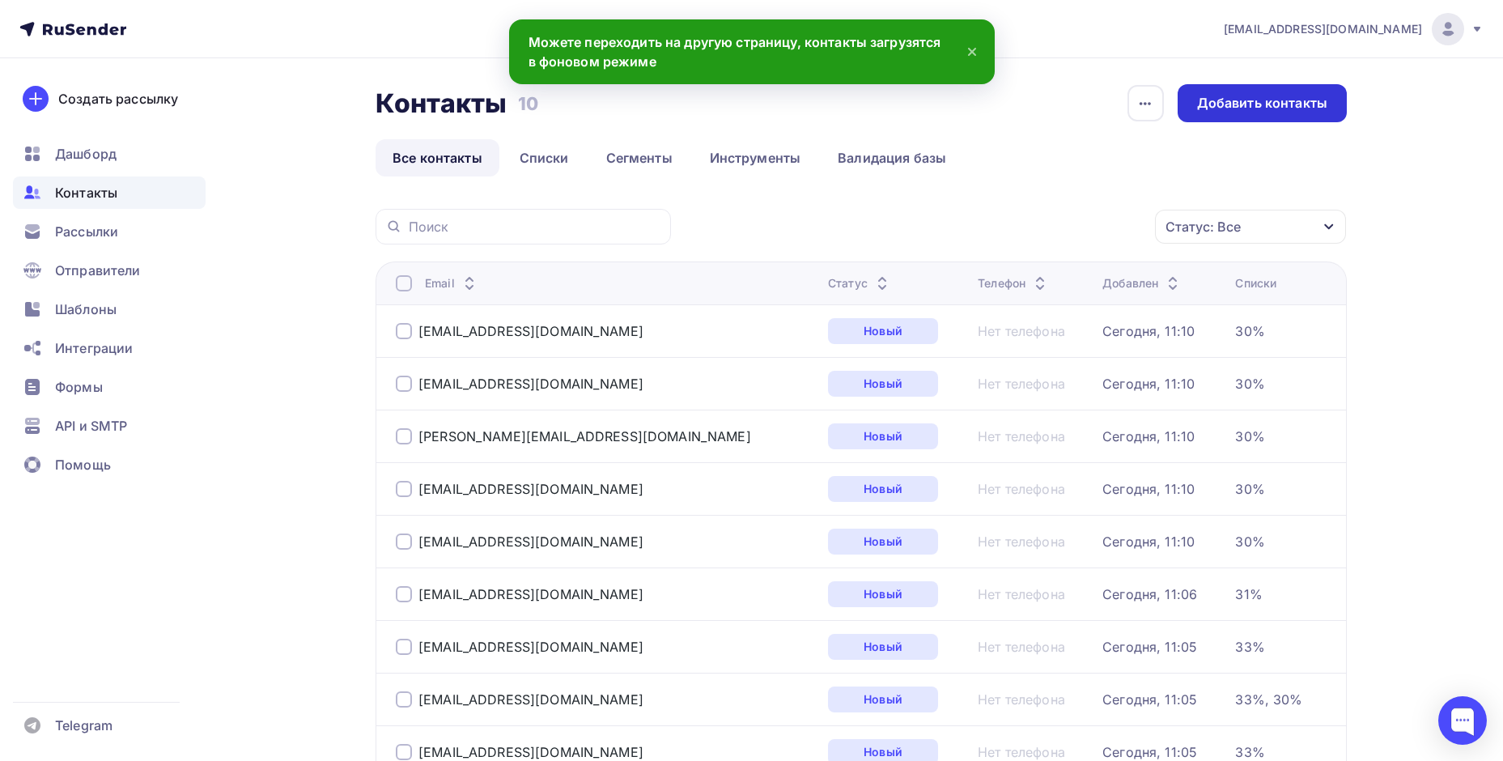
click at [1288, 96] on div "Добавить контакты" at bounding box center [1262, 103] width 130 height 19
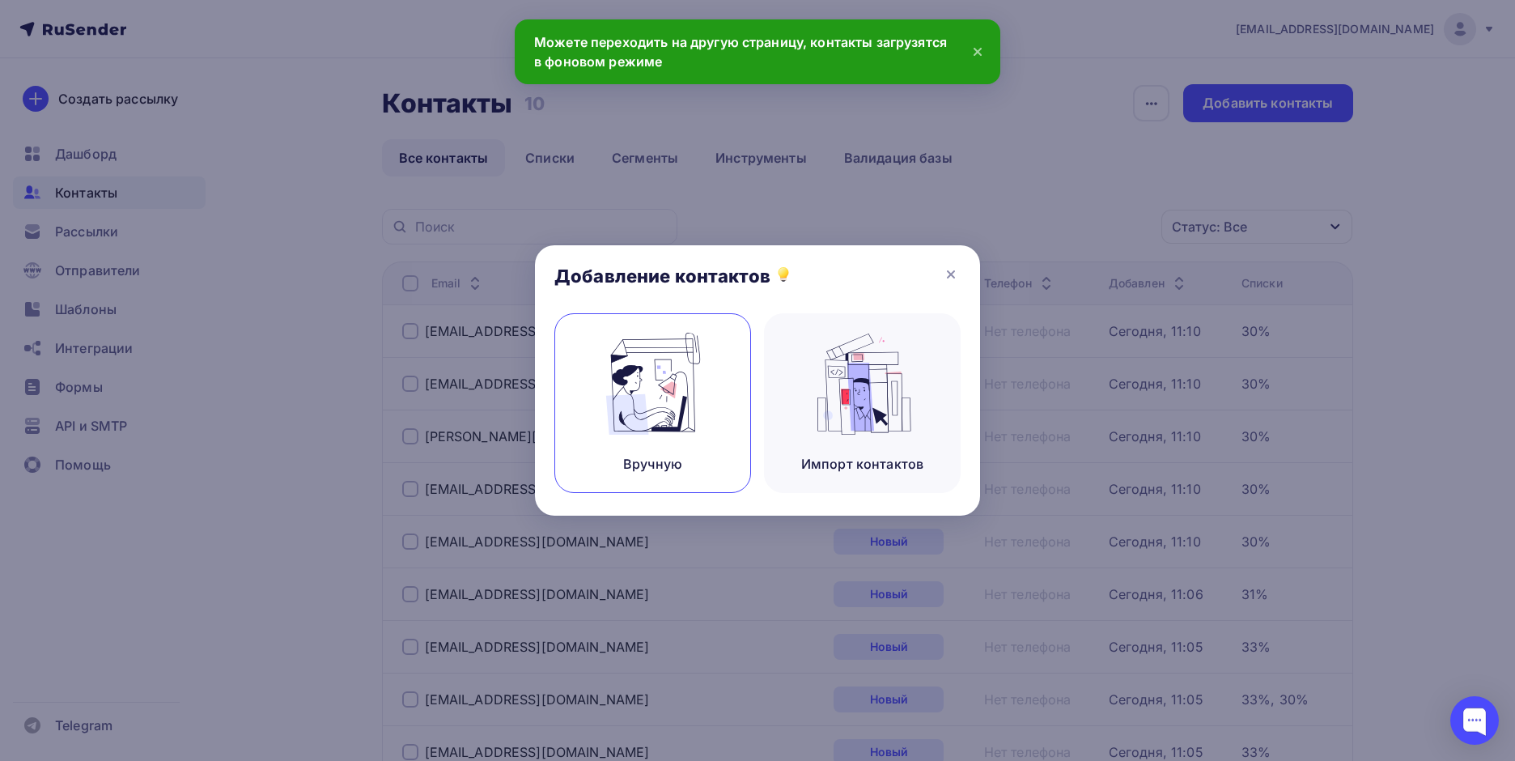
click at [656, 427] on img at bounding box center [653, 384] width 108 height 102
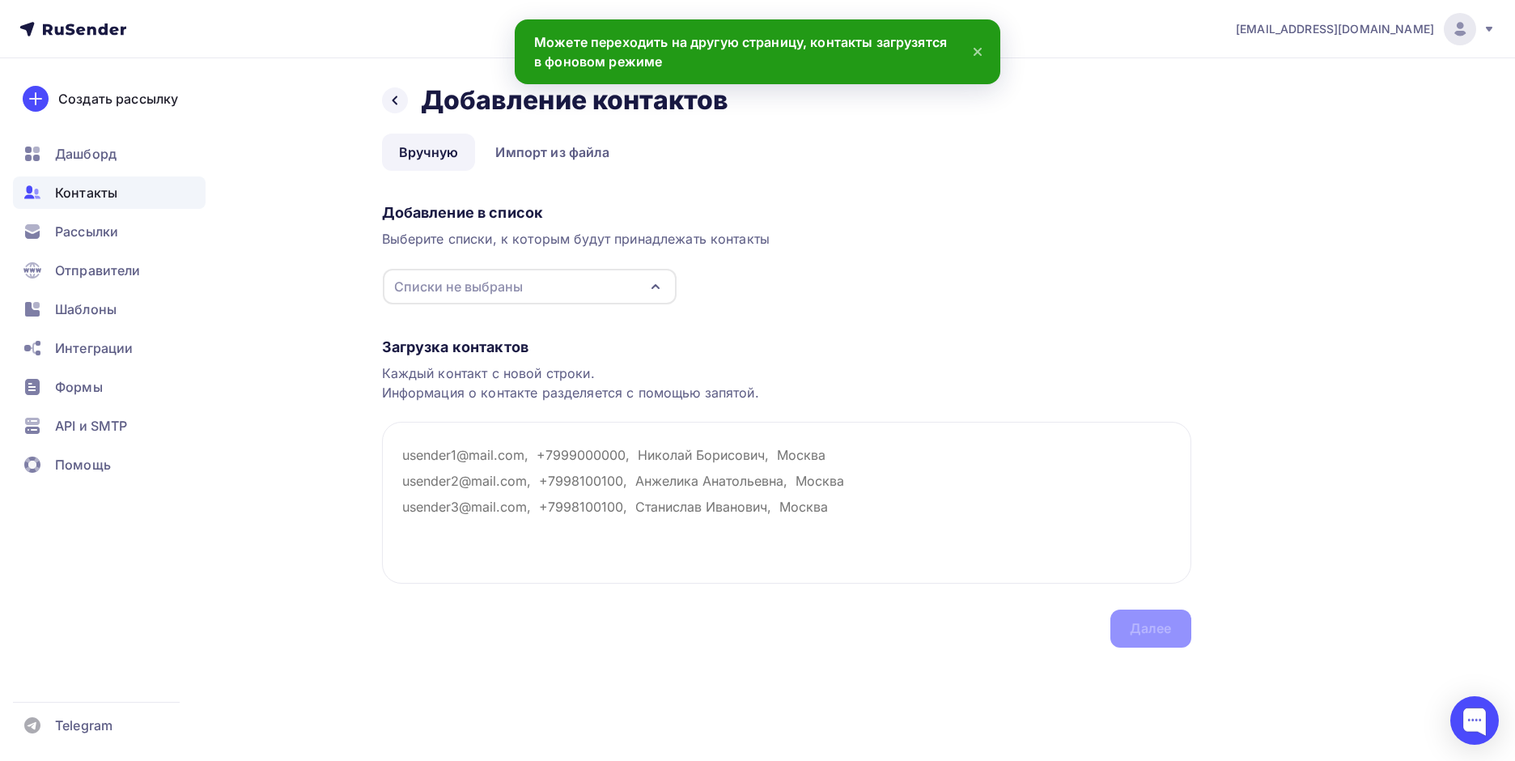
click at [547, 288] on div "Списки не выбраны" at bounding box center [530, 287] width 294 height 36
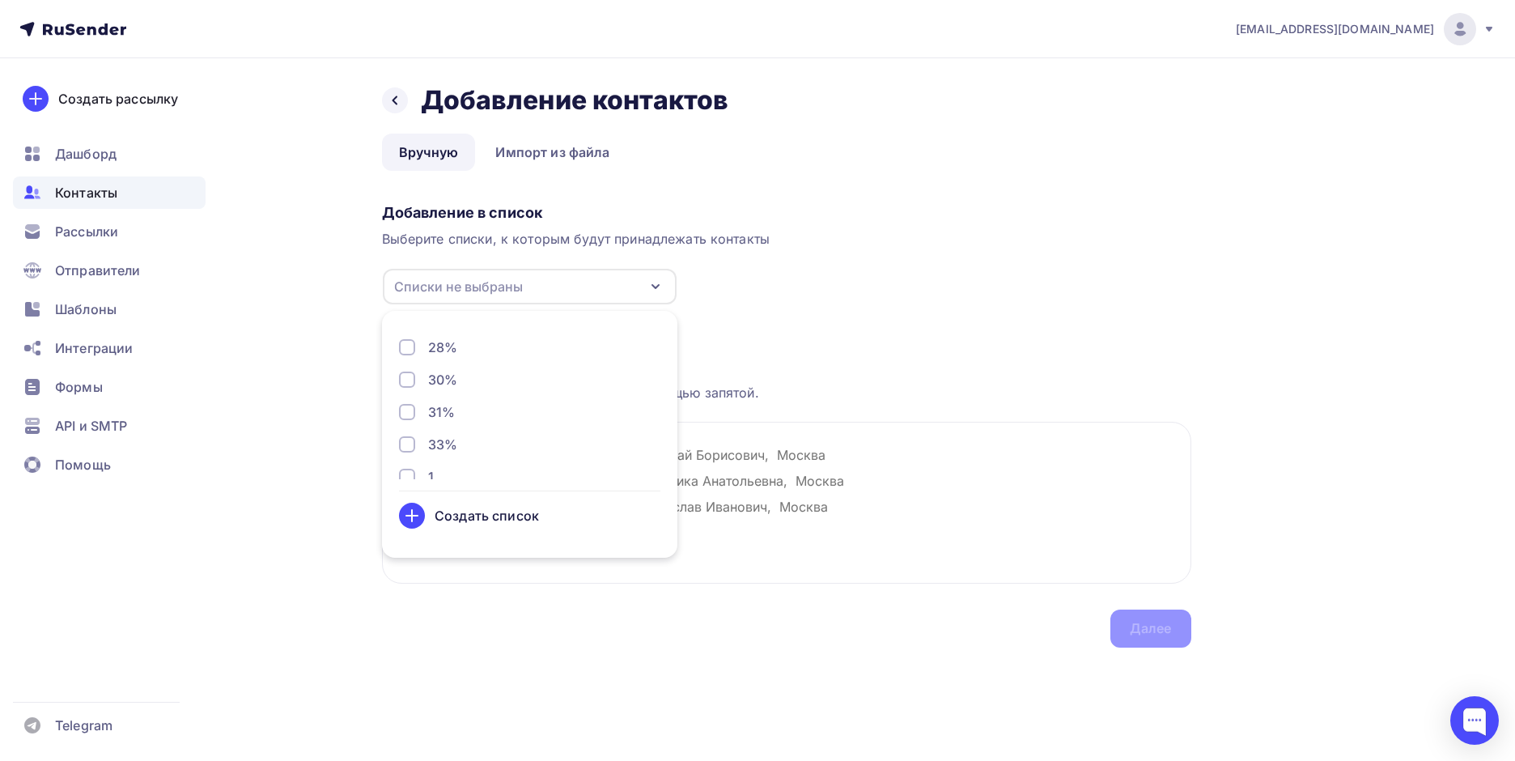
click at [479, 521] on div "Создать список" at bounding box center [487, 515] width 104 height 19
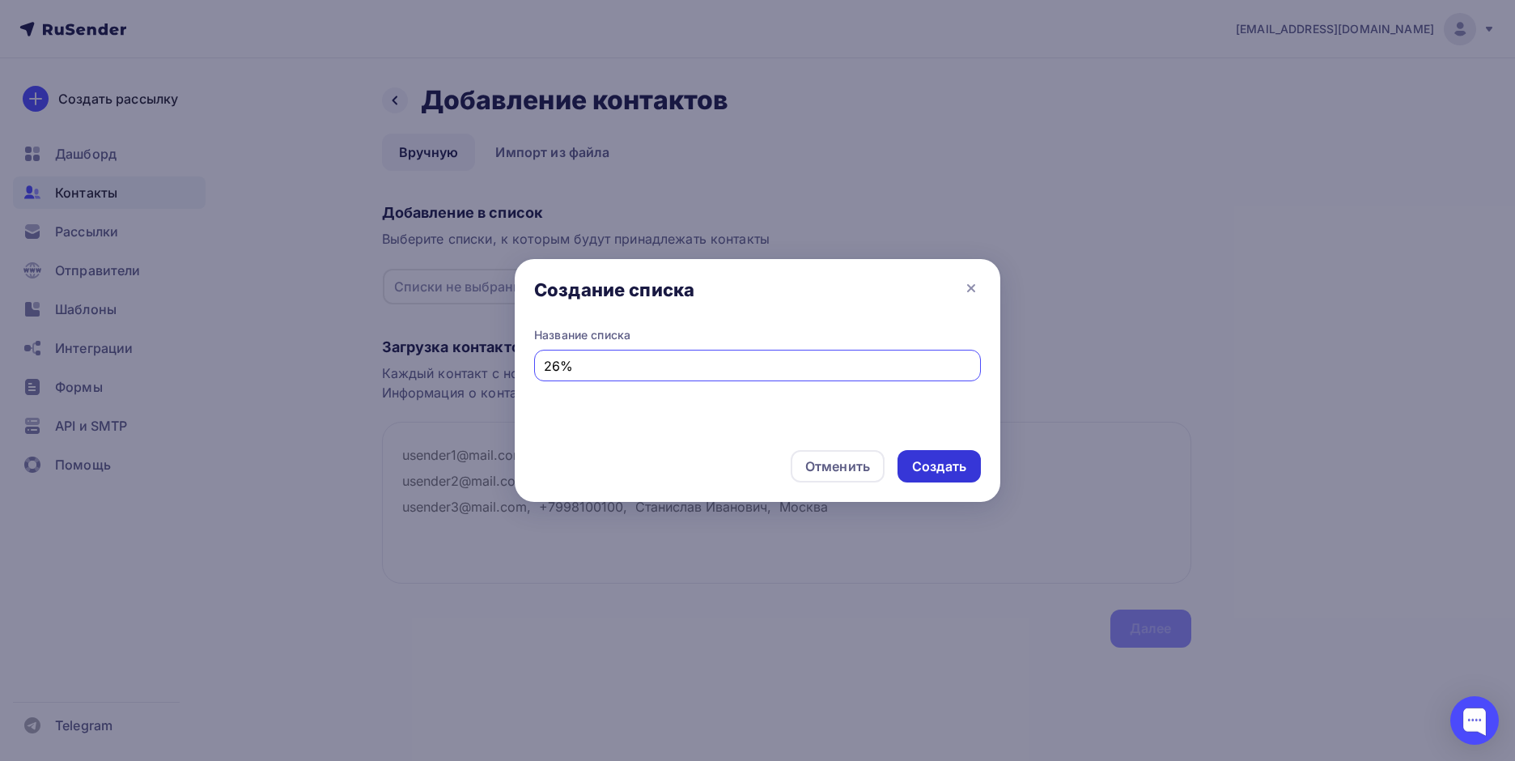
type input "26%"
click at [931, 473] on div "Создать" at bounding box center [939, 466] width 54 height 19
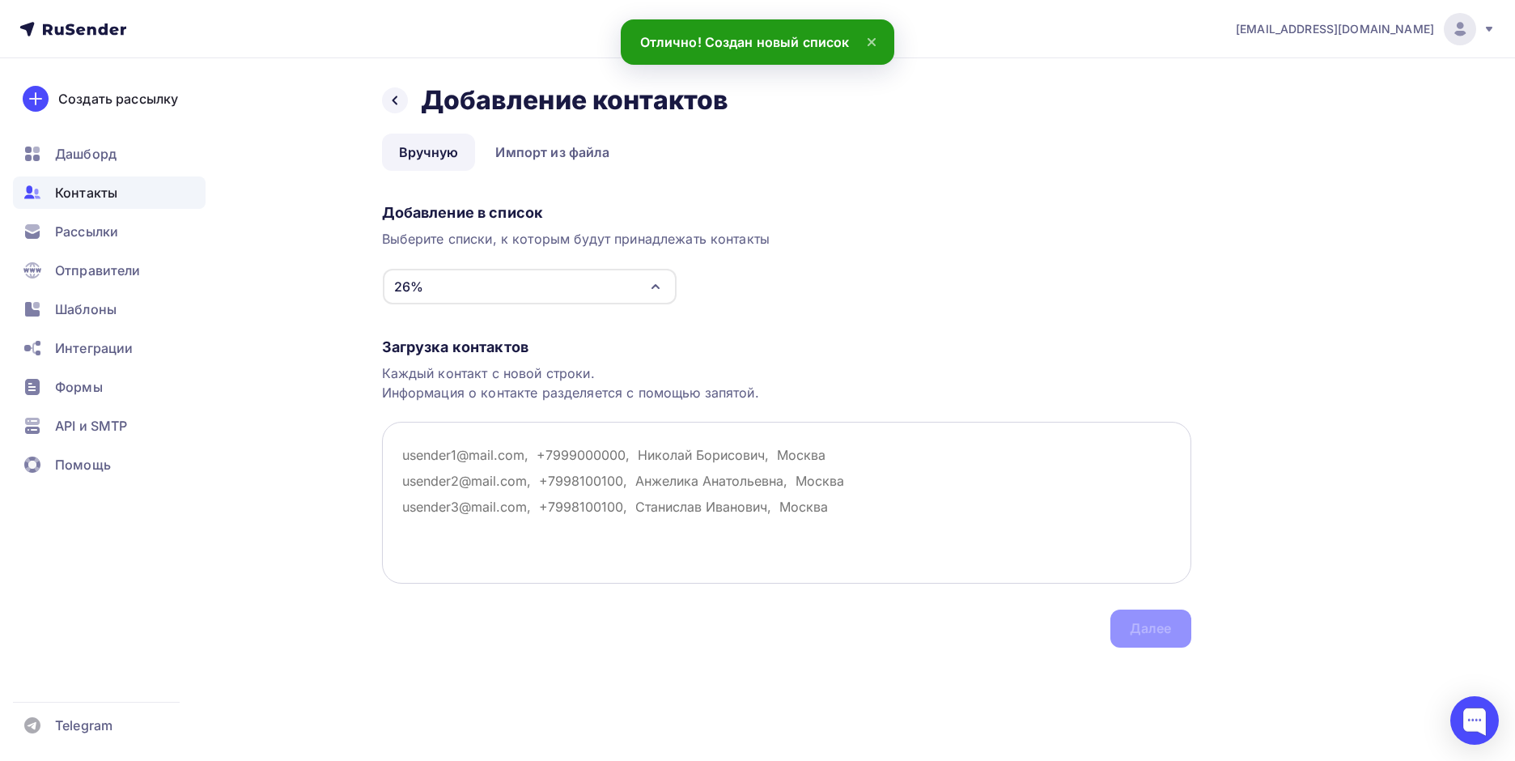
click at [436, 461] on textarea at bounding box center [787, 503] width 810 height 162
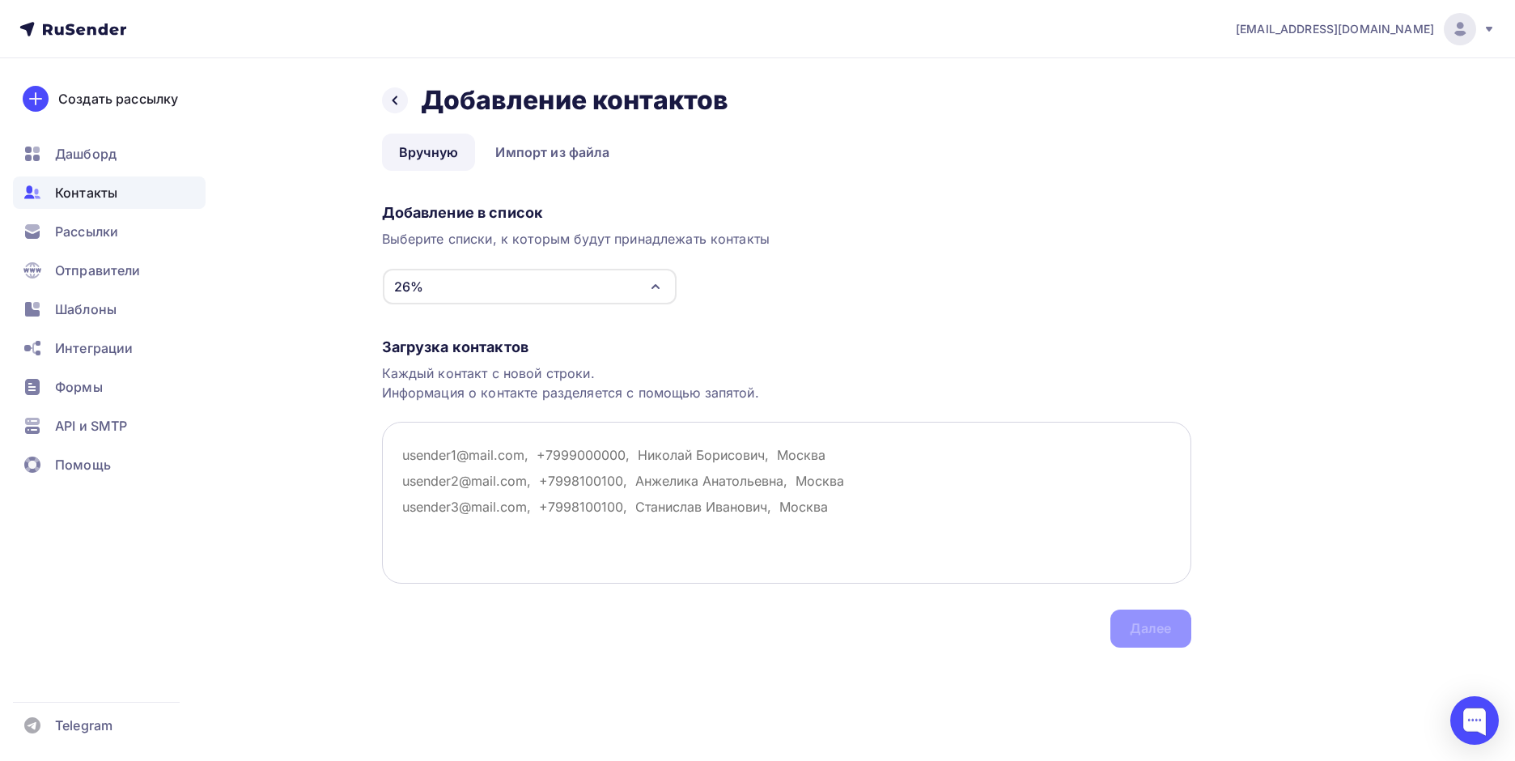
paste textarea "[EMAIL_ADDRESS][DOMAIN_NAME]"
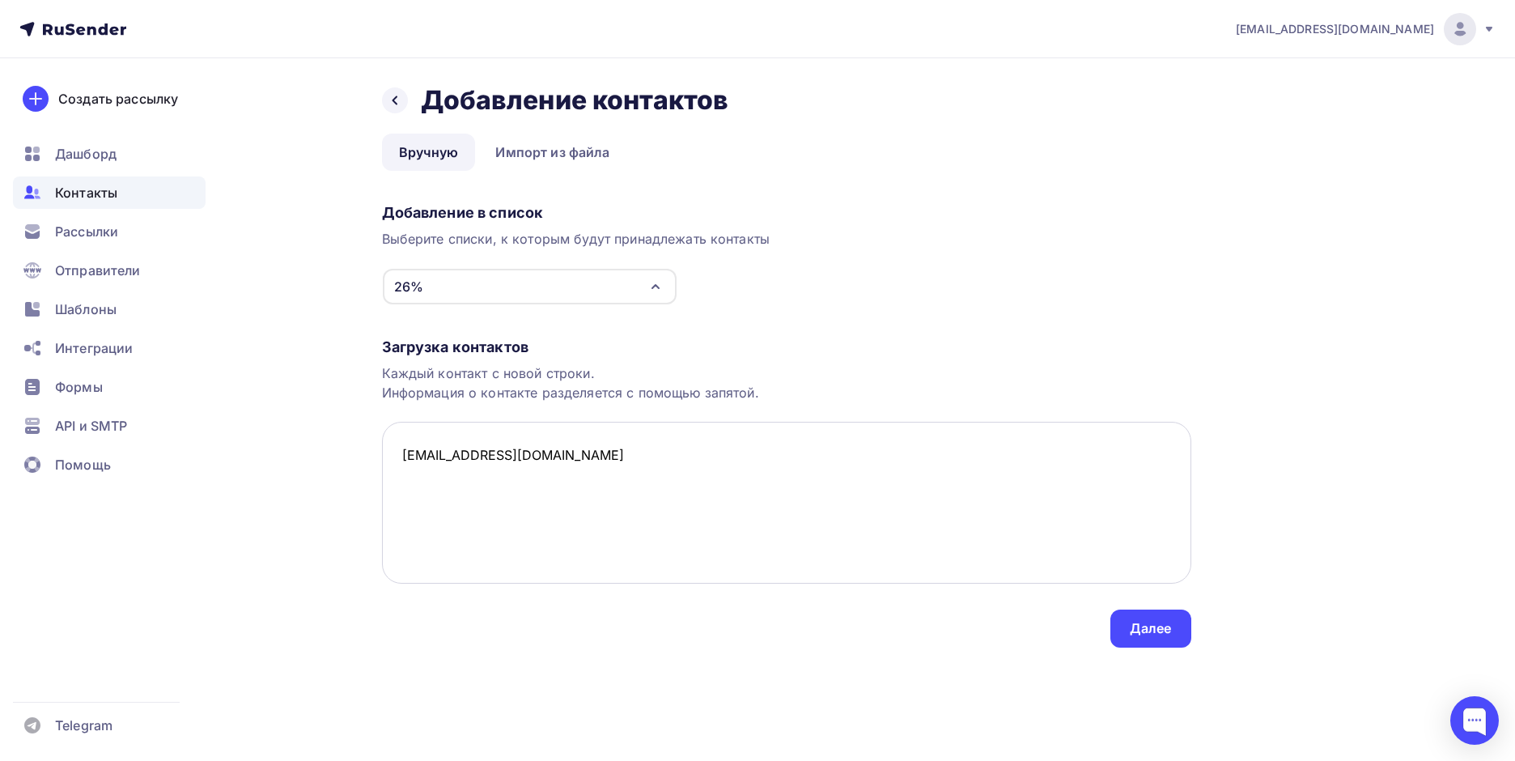
paste textarea "tender @[DOMAIN_NAME] info @[DOMAIN_NAME] [PERSON_NAME][EMAIL_ADDRESS][DOMAIN_N…"
drag, startPoint x: 444, startPoint y: 481, endPoint x: 455, endPoint y: 495, distance: 18.5
click at [453, 492] on textarea "[EMAIL_ADDRESS][DOMAIN_NAME] tender @[DOMAIN_NAME] info @[DOMAIN_NAME] [PERSON_…" at bounding box center [787, 503] width 810 height 162
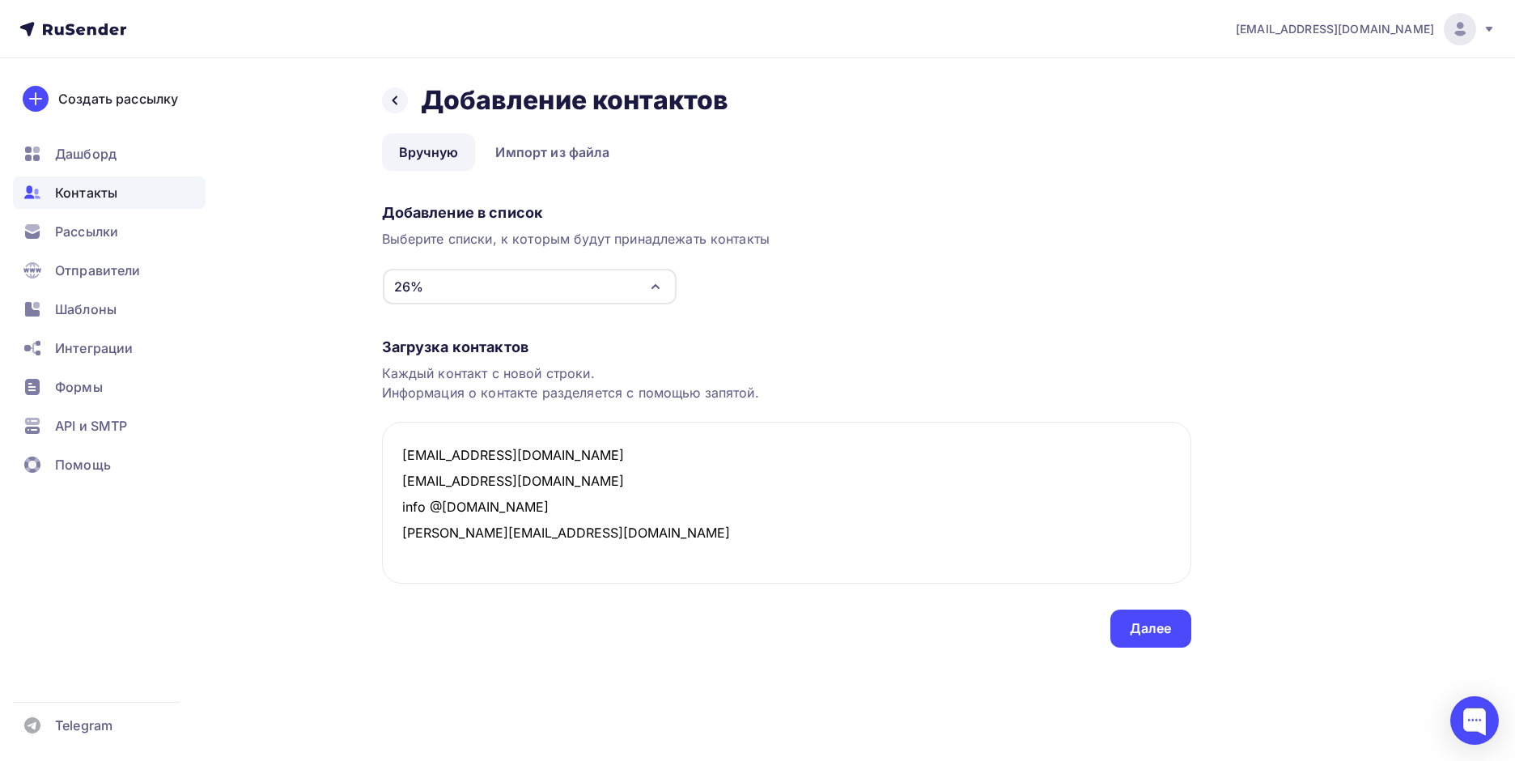
paste textarea "[DOMAIN_NAME][EMAIL_ADDRESS][DOMAIN_NAME]"
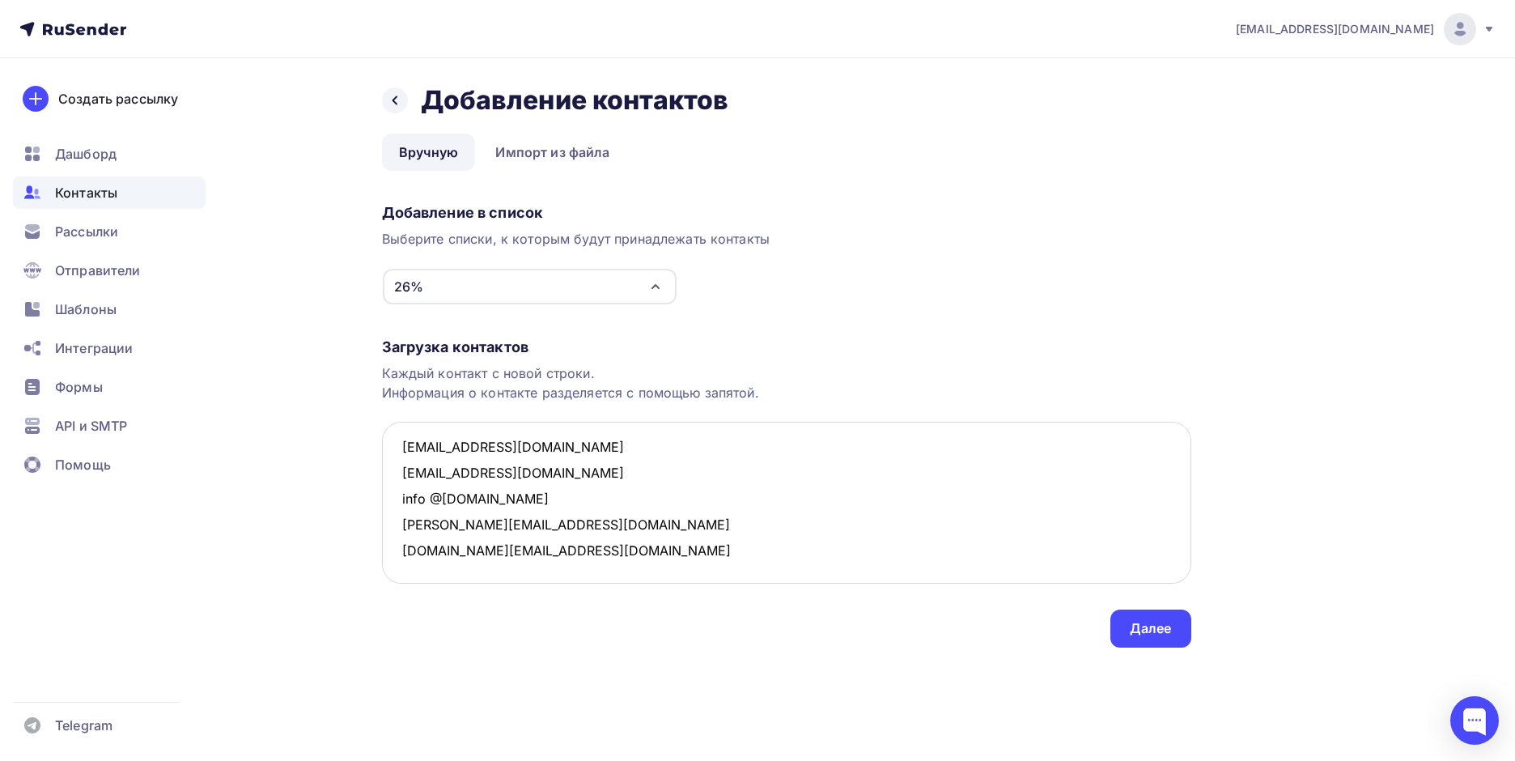
click at [605, 565] on textarea "[EMAIL_ADDRESS][DOMAIN_NAME] [EMAIL_ADDRESS][DOMAIN_NAME] info @[DOMAIN_NAME] […" at bounding box center [787, 503] width 810 height 162
paste textarea "[EMAIL_ADDRESS][DOMAIN_NAME] [EMAIL_ADDRESS][DOMAIN_NAME]"
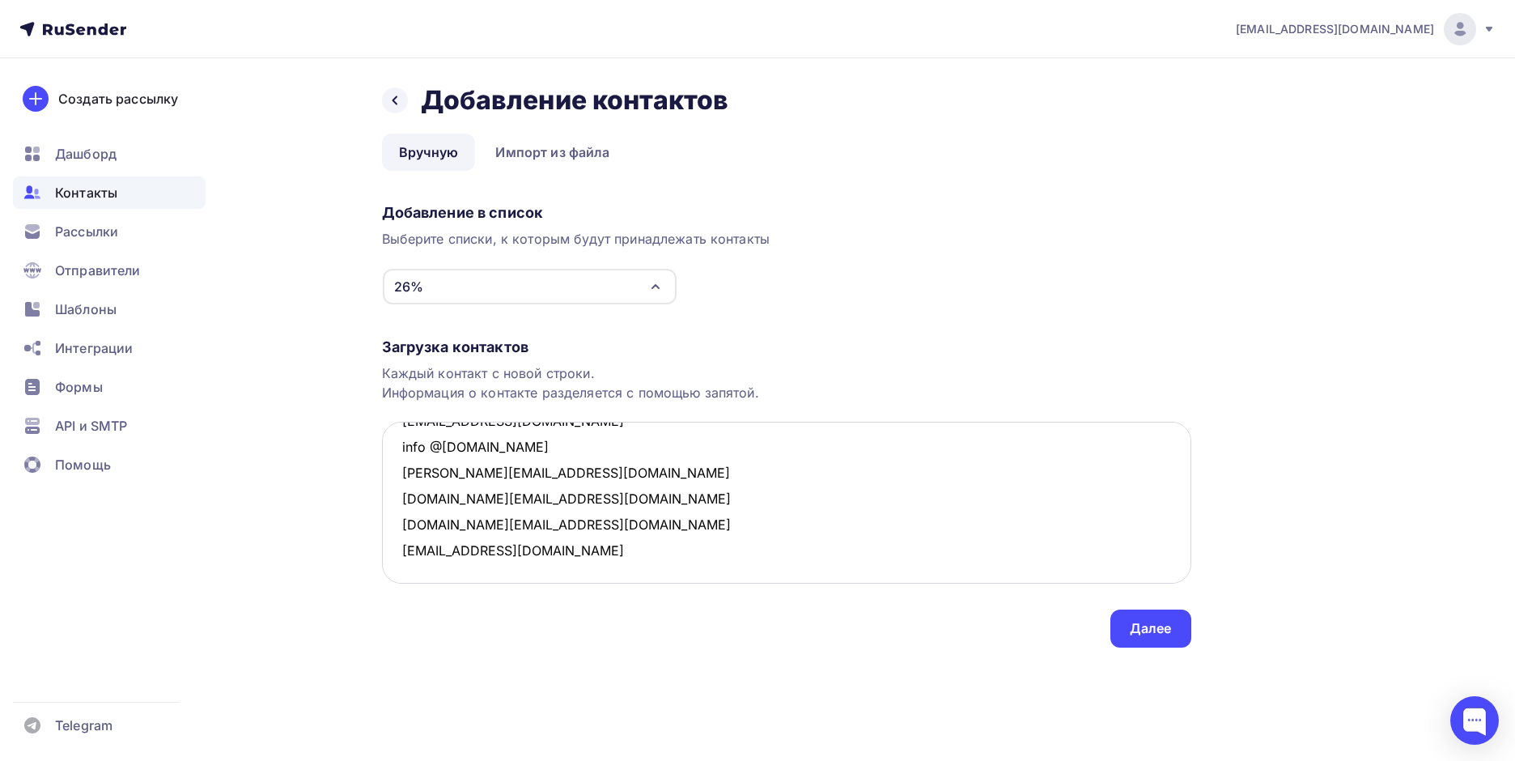
paste textarea "[EMAIL_ADDRESS][DOMAIN_NAME]"
paste textarea "[PERSON_NAME][EMAIL_ADDRESS][DOMAIN_NAME]"
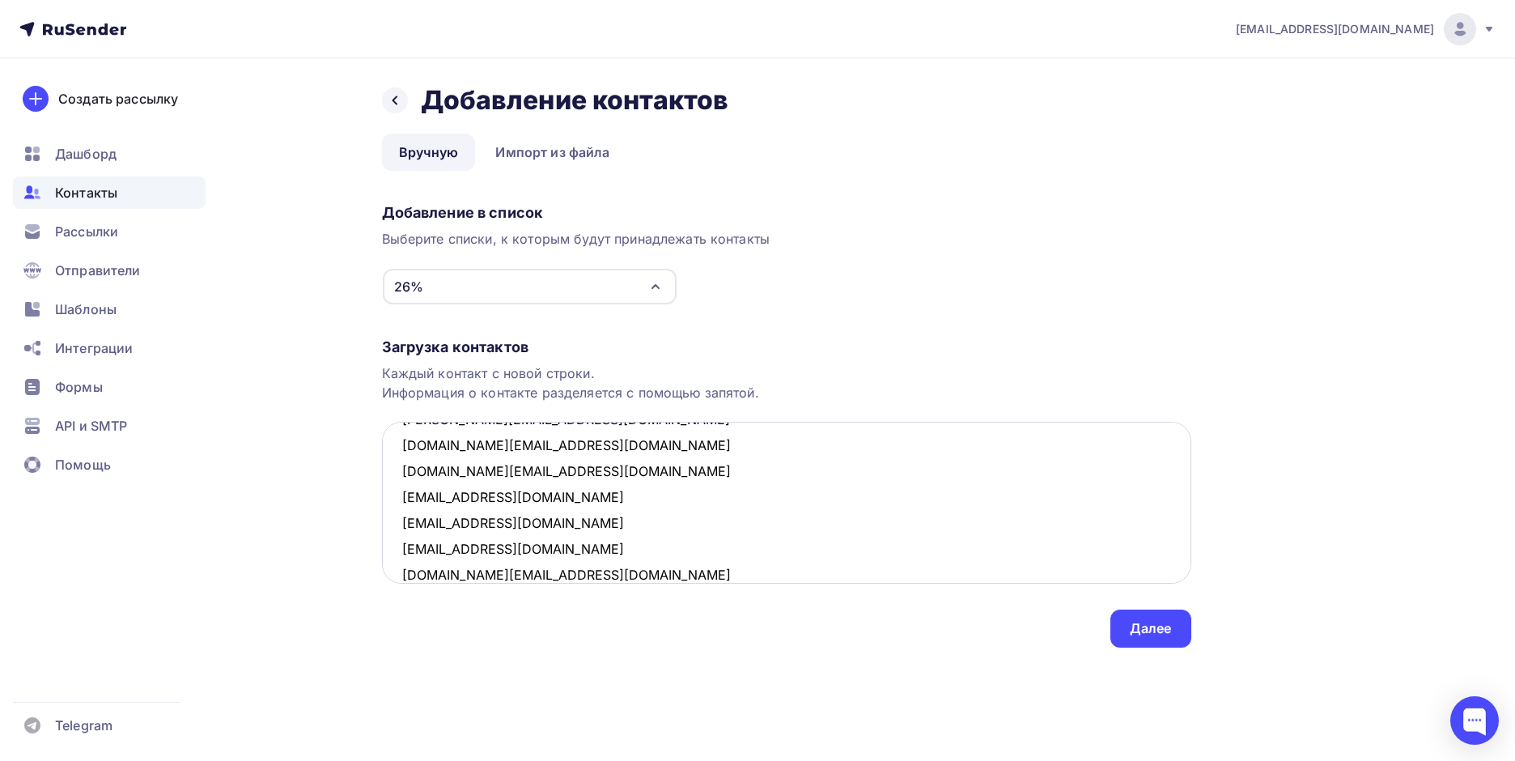
scroll to position [139, 0]
paste textarea "[EMAIL_ADDRESS][DOMAIN_NAME] [EMAIL_ADDRESS][DOMAIN_NAME]"
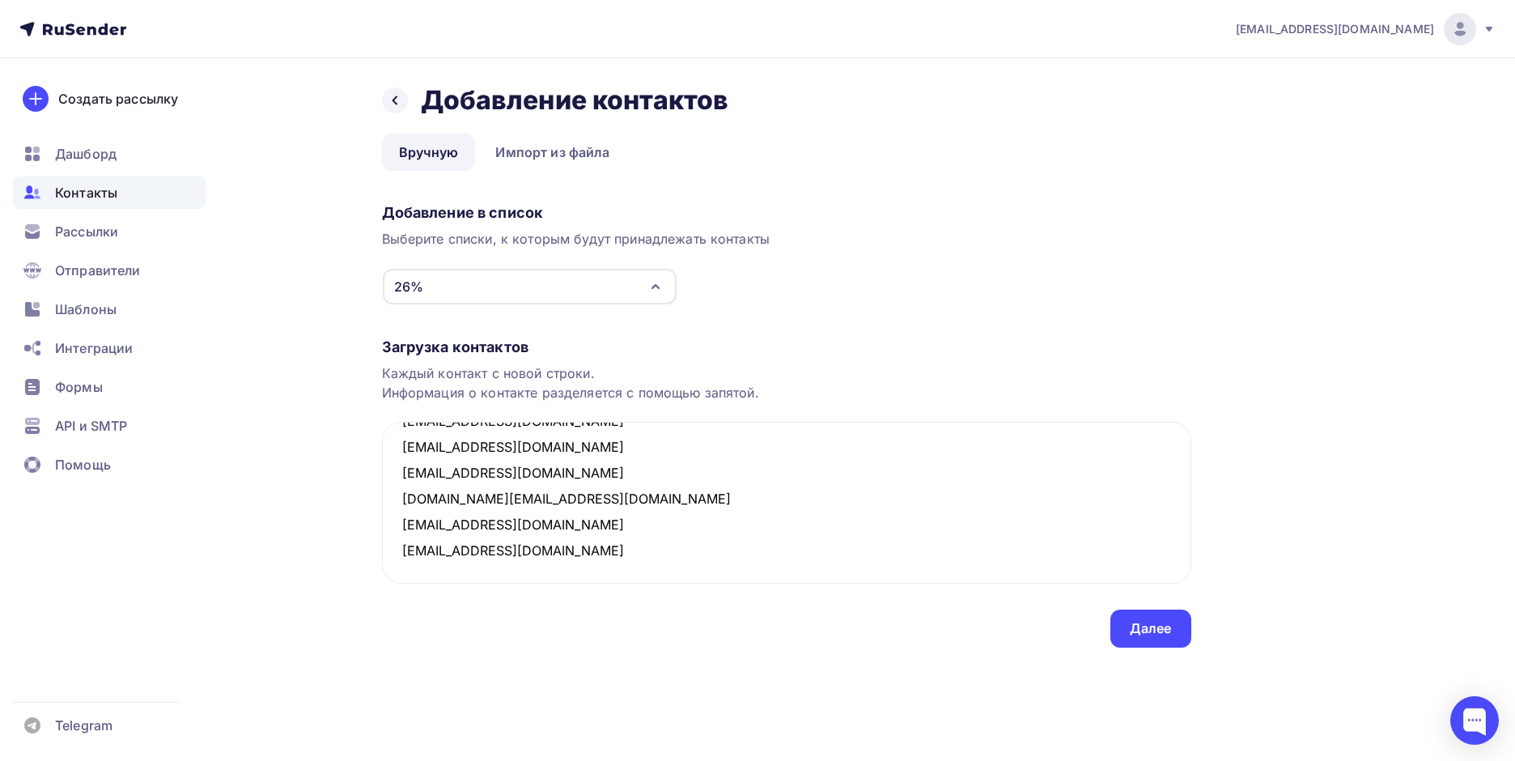
paste textarea "[EMAIL_ADDRESS][DOMAIN_NAME]"
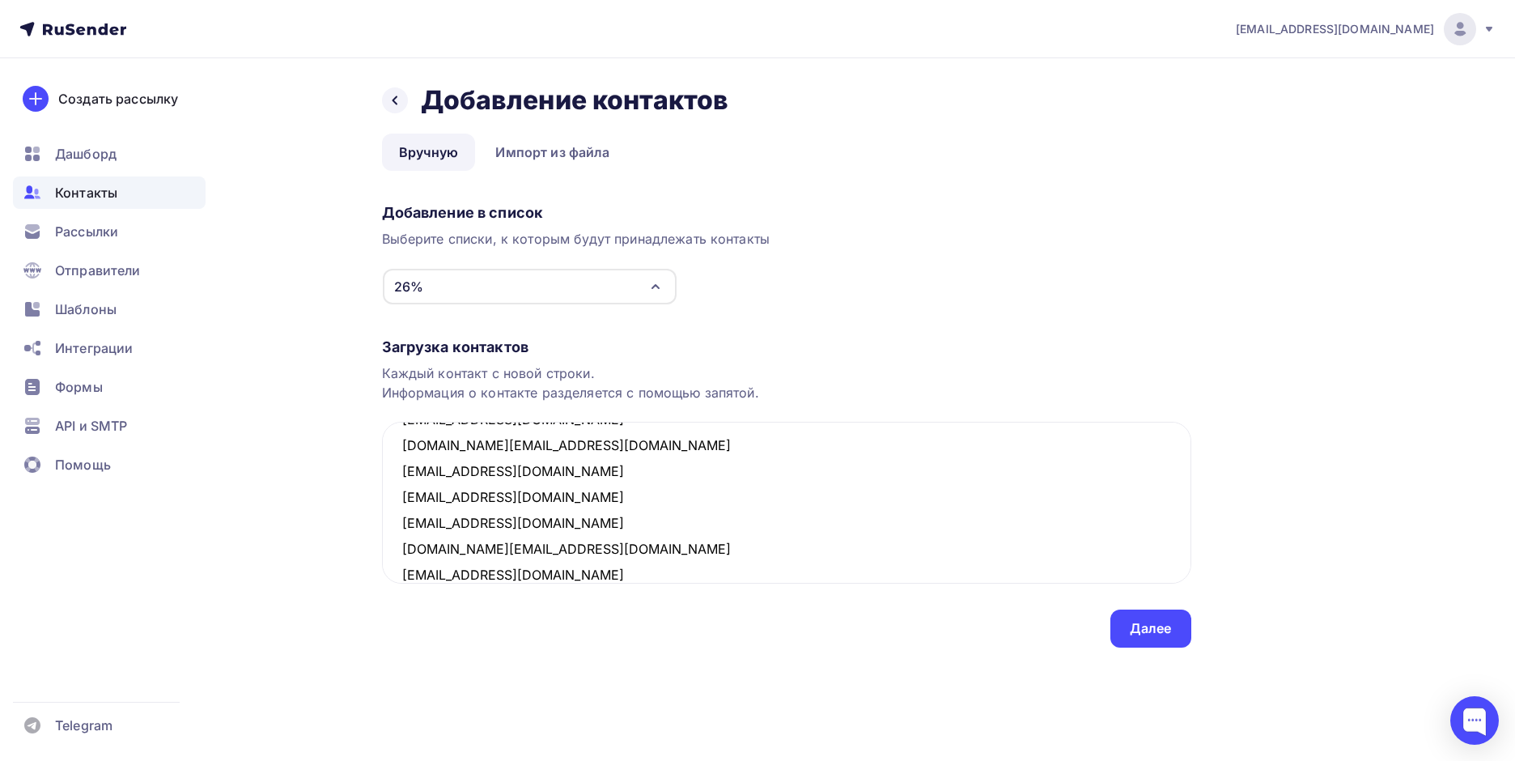
scroll to position [269, 0]
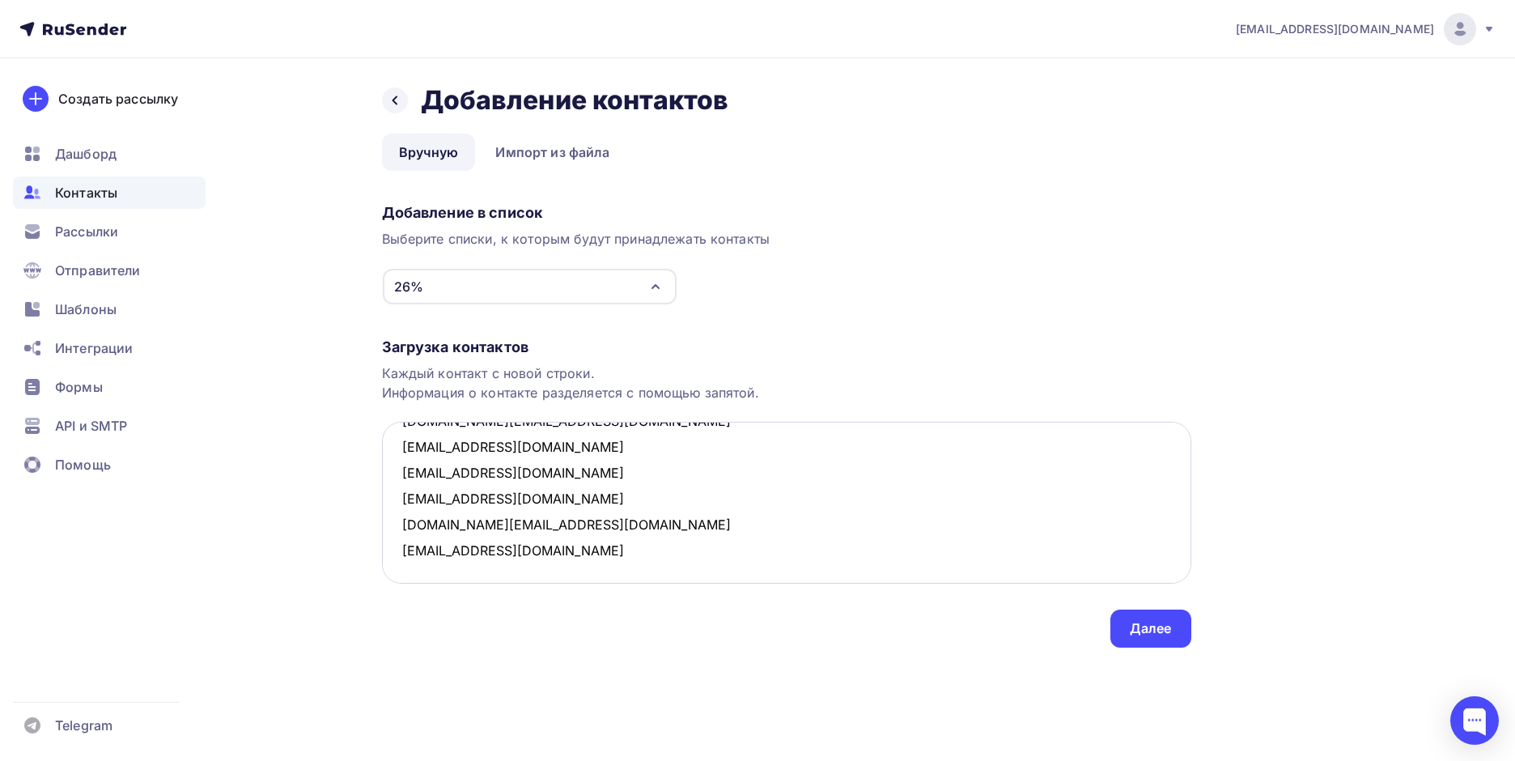
paste textarea "[EMAIL_ADDRESS][DOMAIN_NAME]"
paste textarea "[DOMAIN_NAME][EMAIL_ADDRESS][DOMAIN_NAME]"
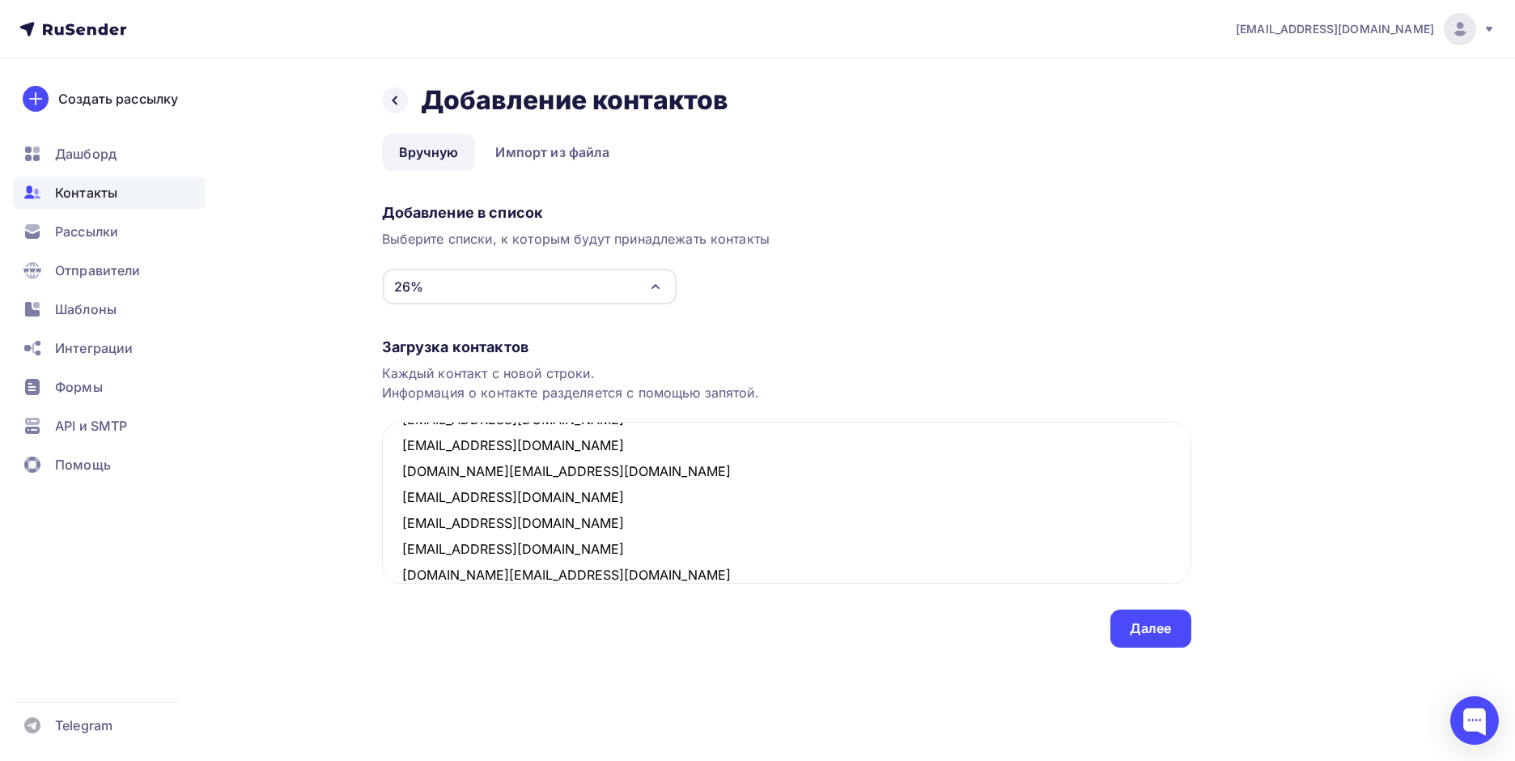
scroll to position [346, 0]
paste textarea "[EMAIL_ADDRESS][DOMAIN_NAME]"
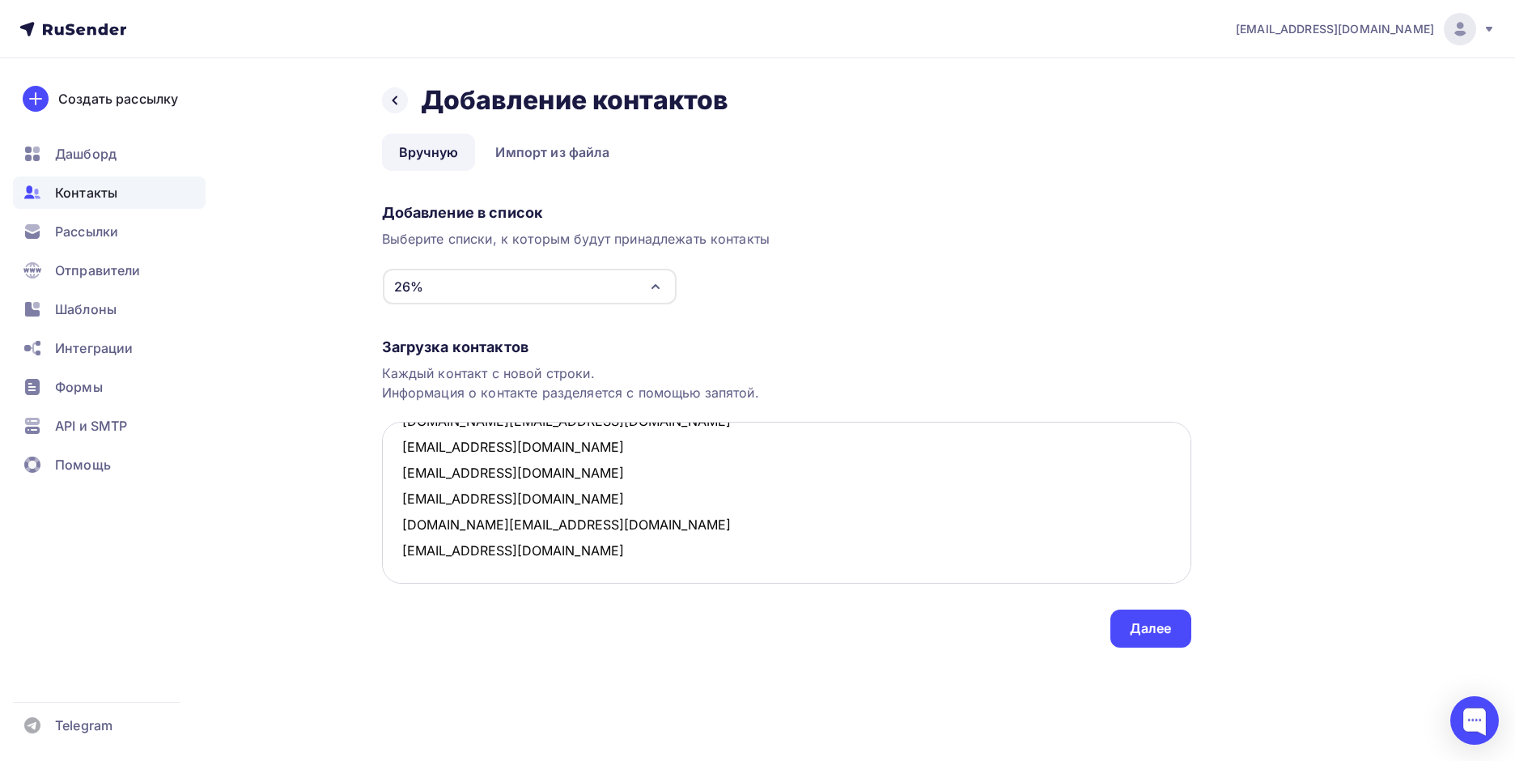
paste textarea "[EMAIL_ADDRESS][DOMAIN_NAME]"
type textarea "[EMAIL_ADDRESS][DOMAIN_NAME] [EMAIL_ADDRESS][DOMAIN_NAME] info @[DOMAIN_NAME] […"
click at [1133, 640] on div "Далее" at bounding box center [1151, 629] width 81 height 38
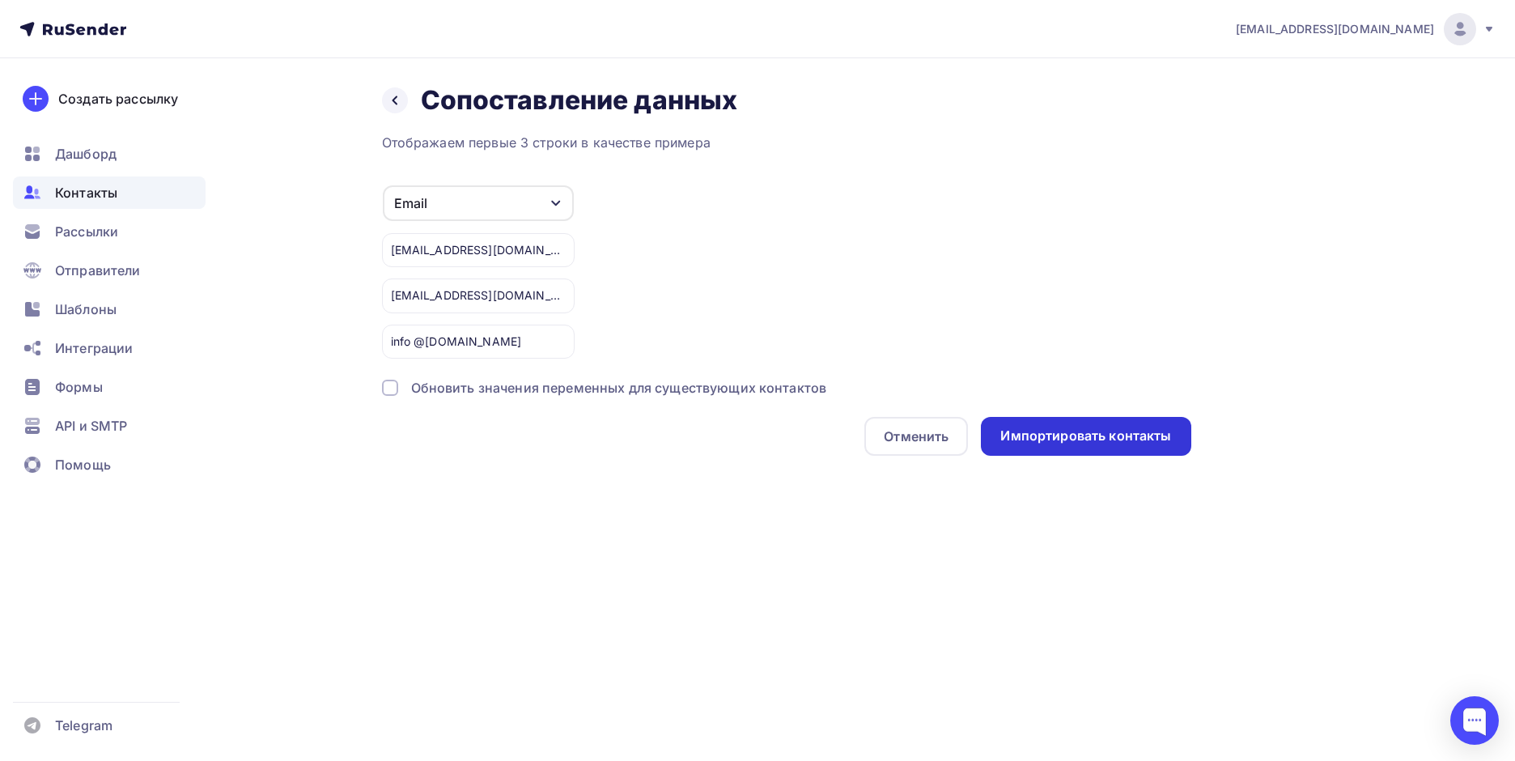
click at [1026, 431] on div "Импортировать контакты" at bounding box center [1086, 436] width 171 height 19
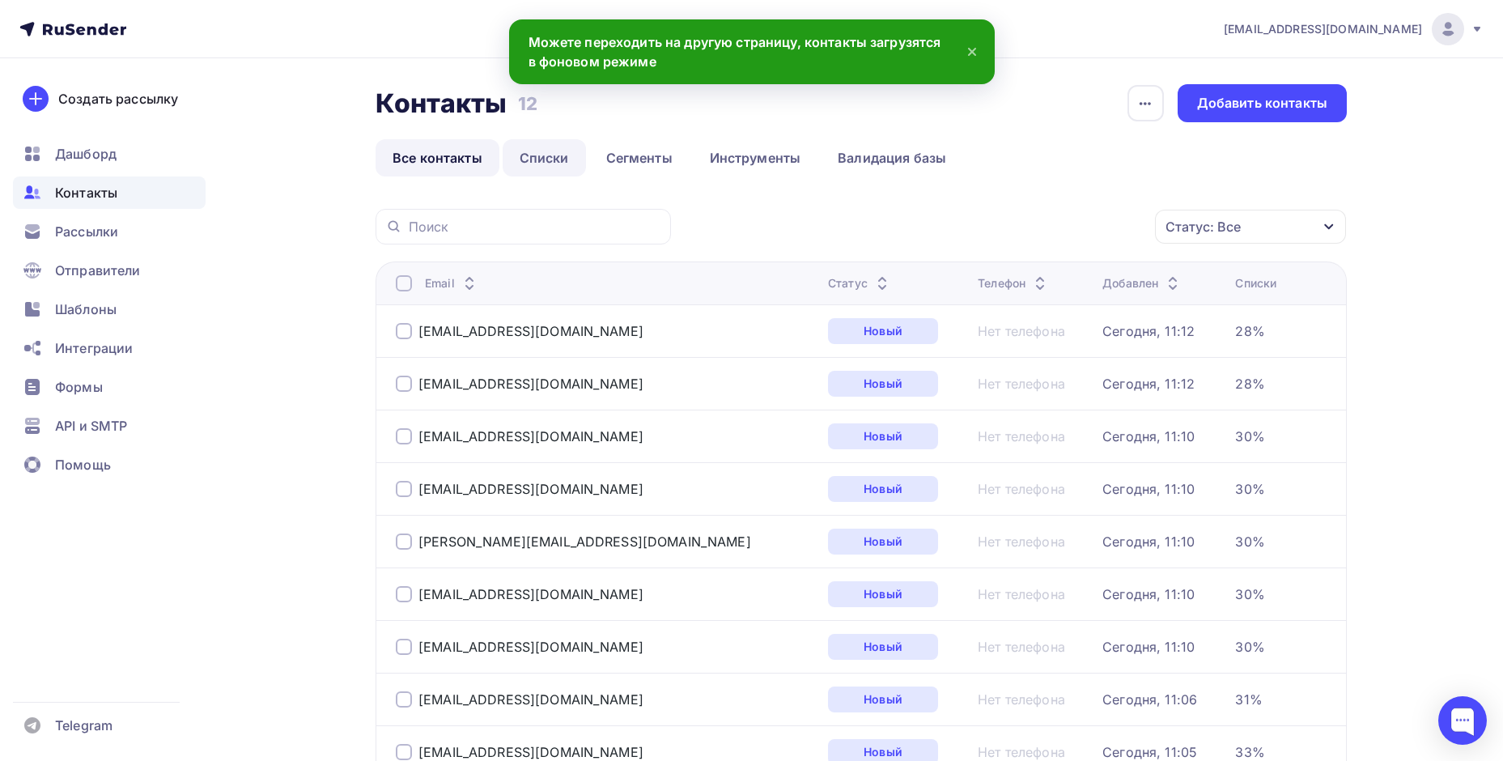
click at [559, 159] on link "Списки" at bounding box center [544, 157] width 83 height 37
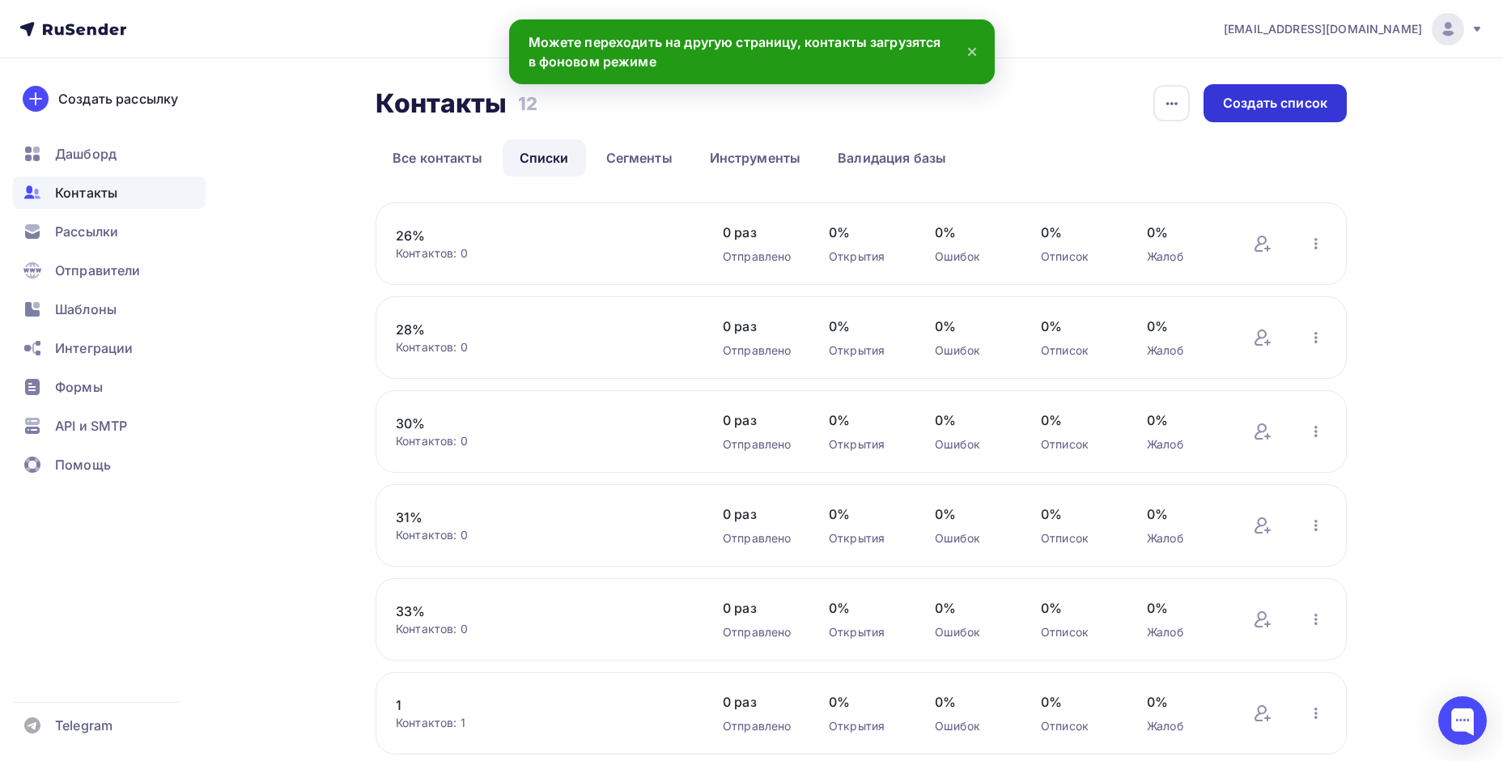
click at [1256, 96] on div "Создать список" at bounding box center [1275, 103] width 104 height 19
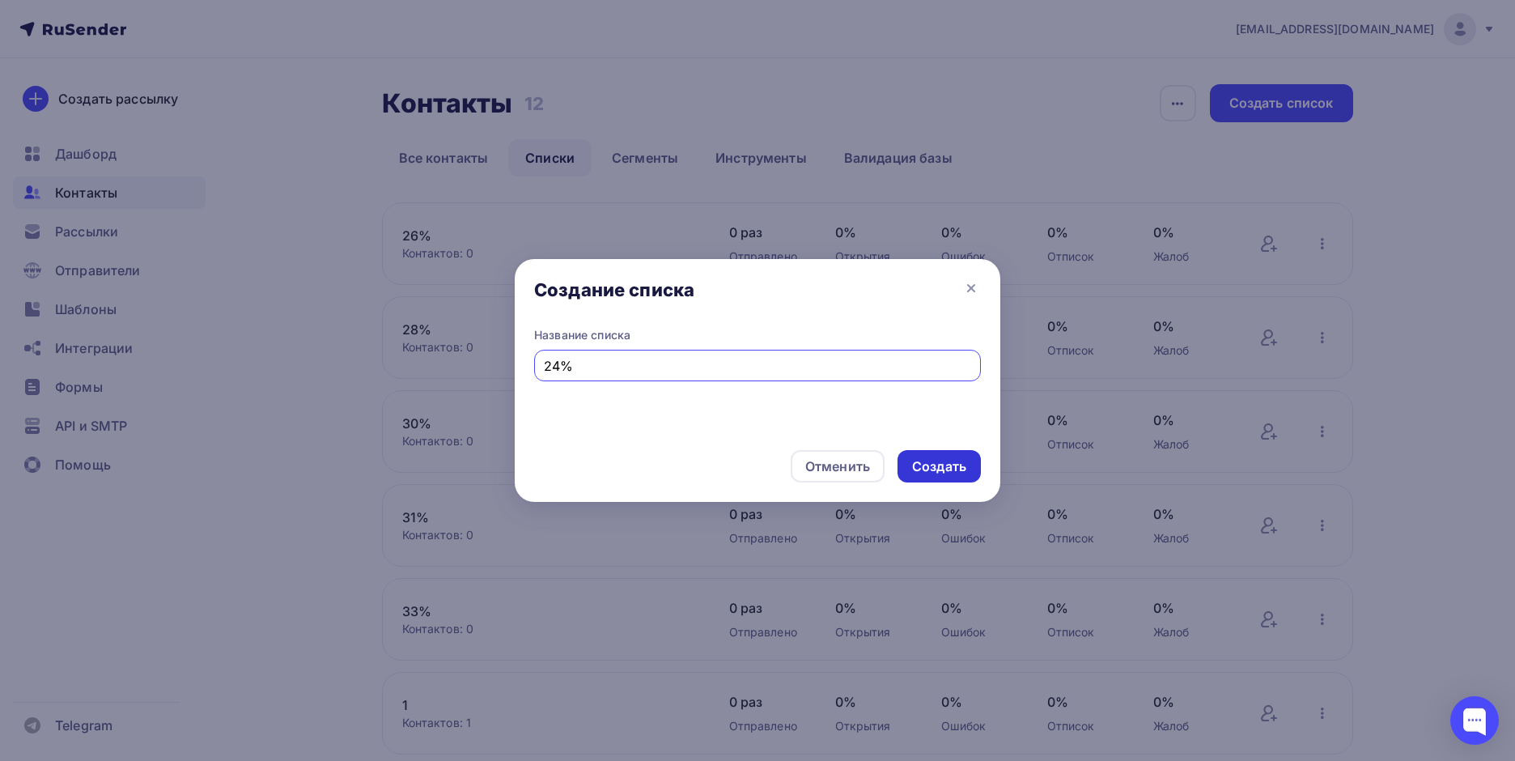
type input "24%"
click at [918, 467] on div "Создать" at bounding box center [939, 466] width 54 height 19
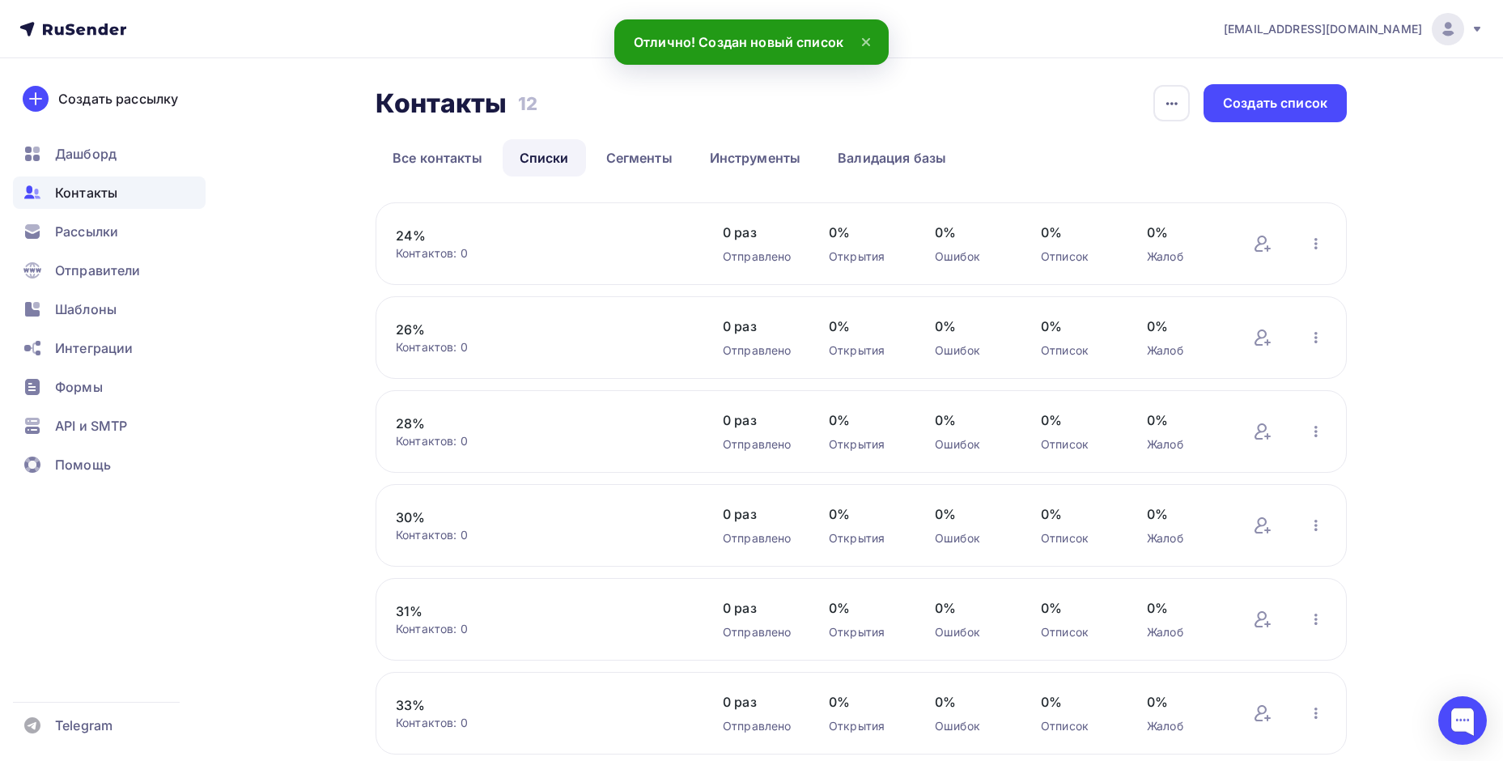
click at [423, 236] on link "24%" at bounding box center [533, 235] width 275 height 19
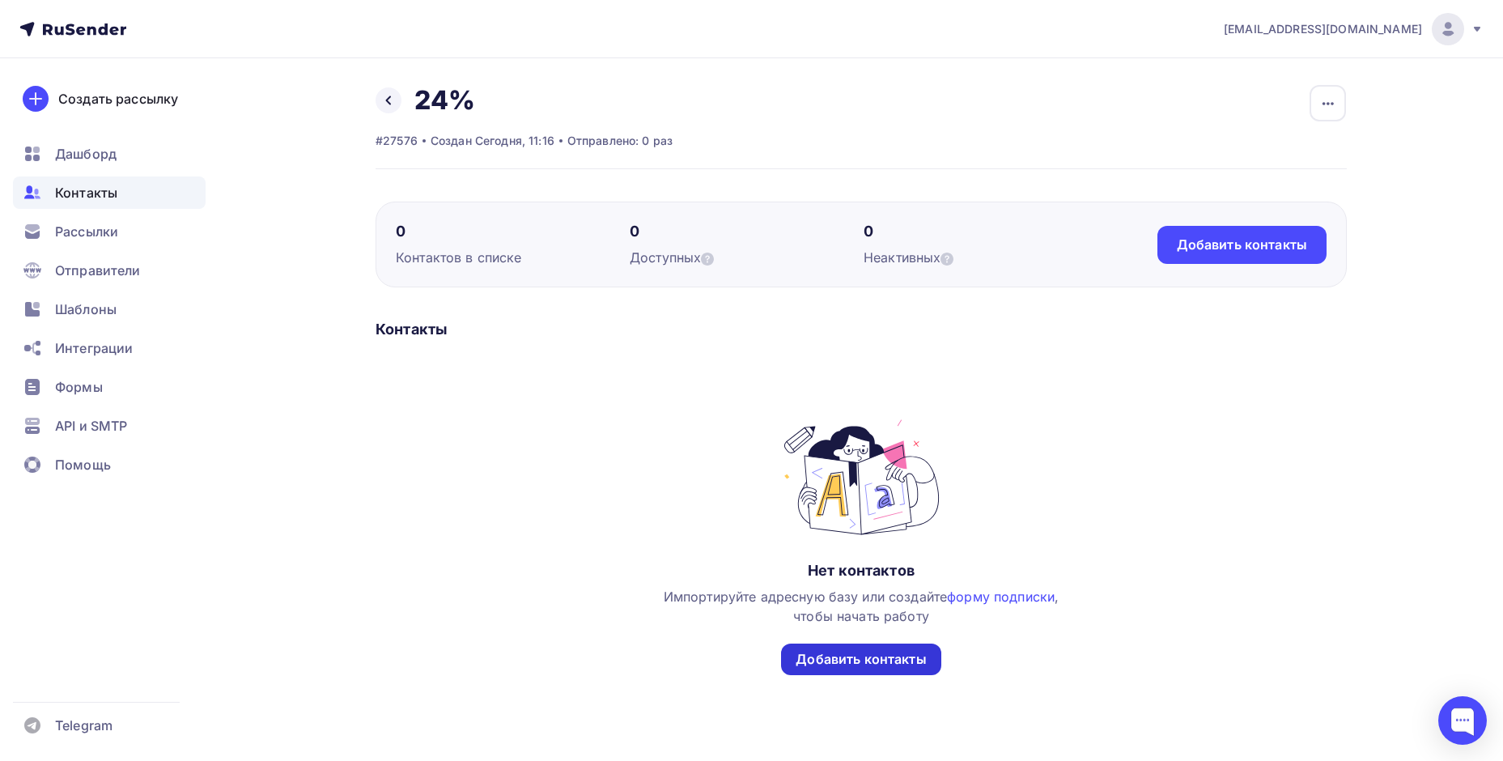
click at [808, 657] on div "Добавить контакты" at bounding box center [861, 659] width 130 height 19
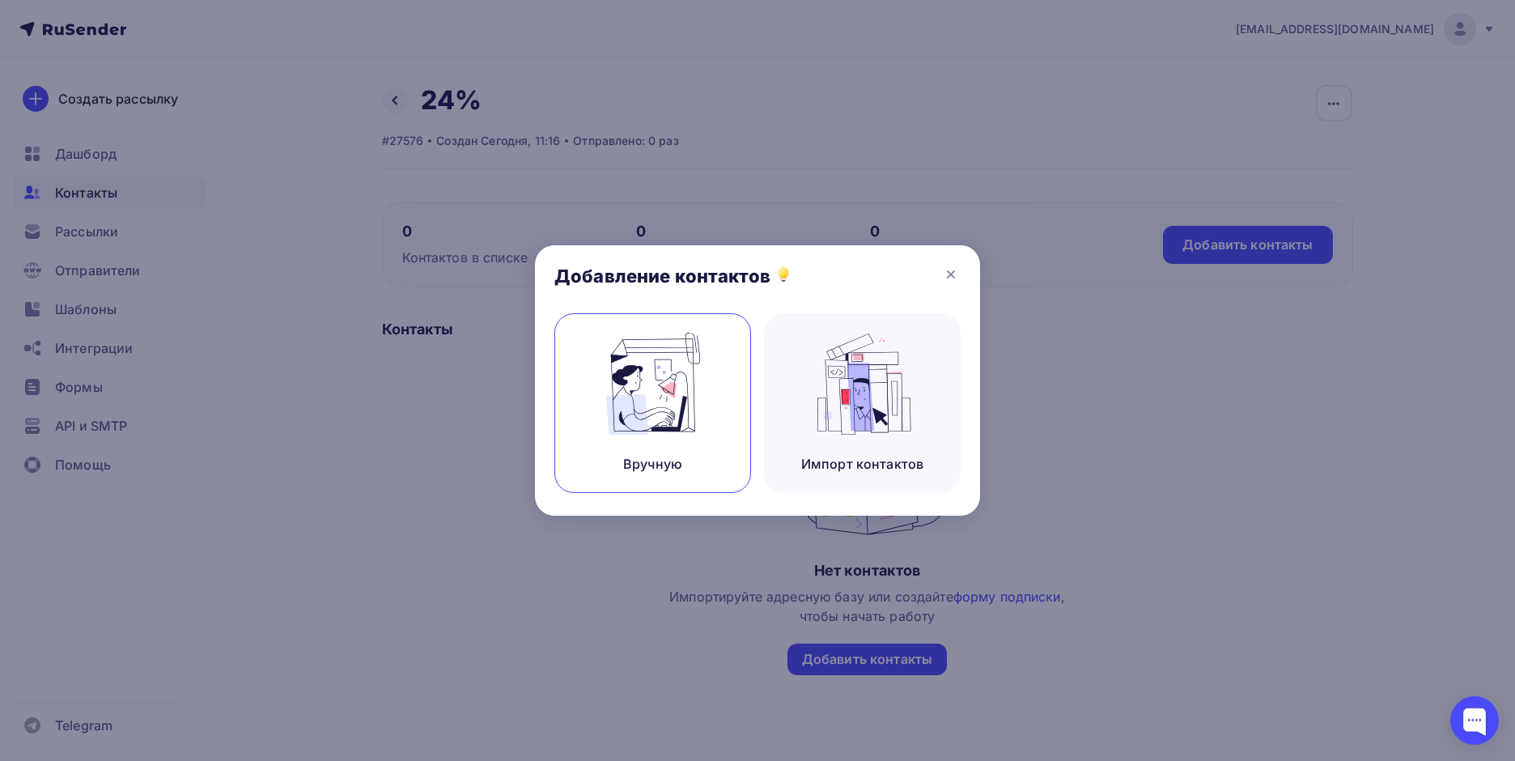
click at [640, 367] on img at bounding box center [653, 384] width 108 height 102
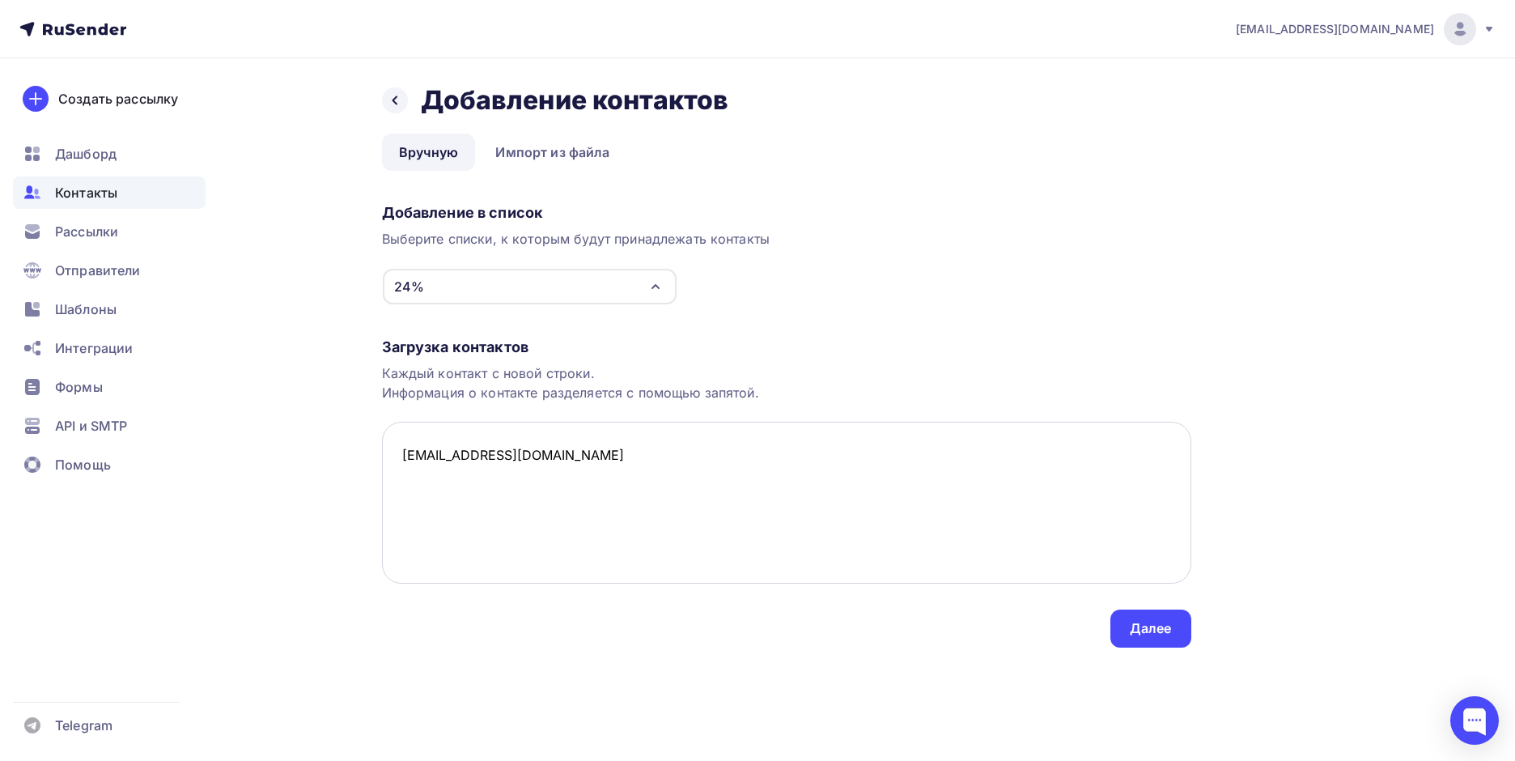
paste textarea "[EMAIL_ADDRESS][DOMAIN_NAME],"
click at [575, 496] on textarea "[EMAIL_ADDRESS][DOMAIN_NAME] [EMAIL_ADDRESS][DOMAIN_NAME]," at bounding box center [787, 503] width 810 height 162
click at [561, 485] on textarea "[EMAIL_ADDRESS][DOMAIN_NAME] [EMAIL_ADDRESS][DOMAIN_NAME]," at bounding box center [787, 503] width 810 height 162
paste textarea "[PHONE_NUMBER]"
paste textarea "[EMAIL_ADDRESS][DOMAIN_NAME]"
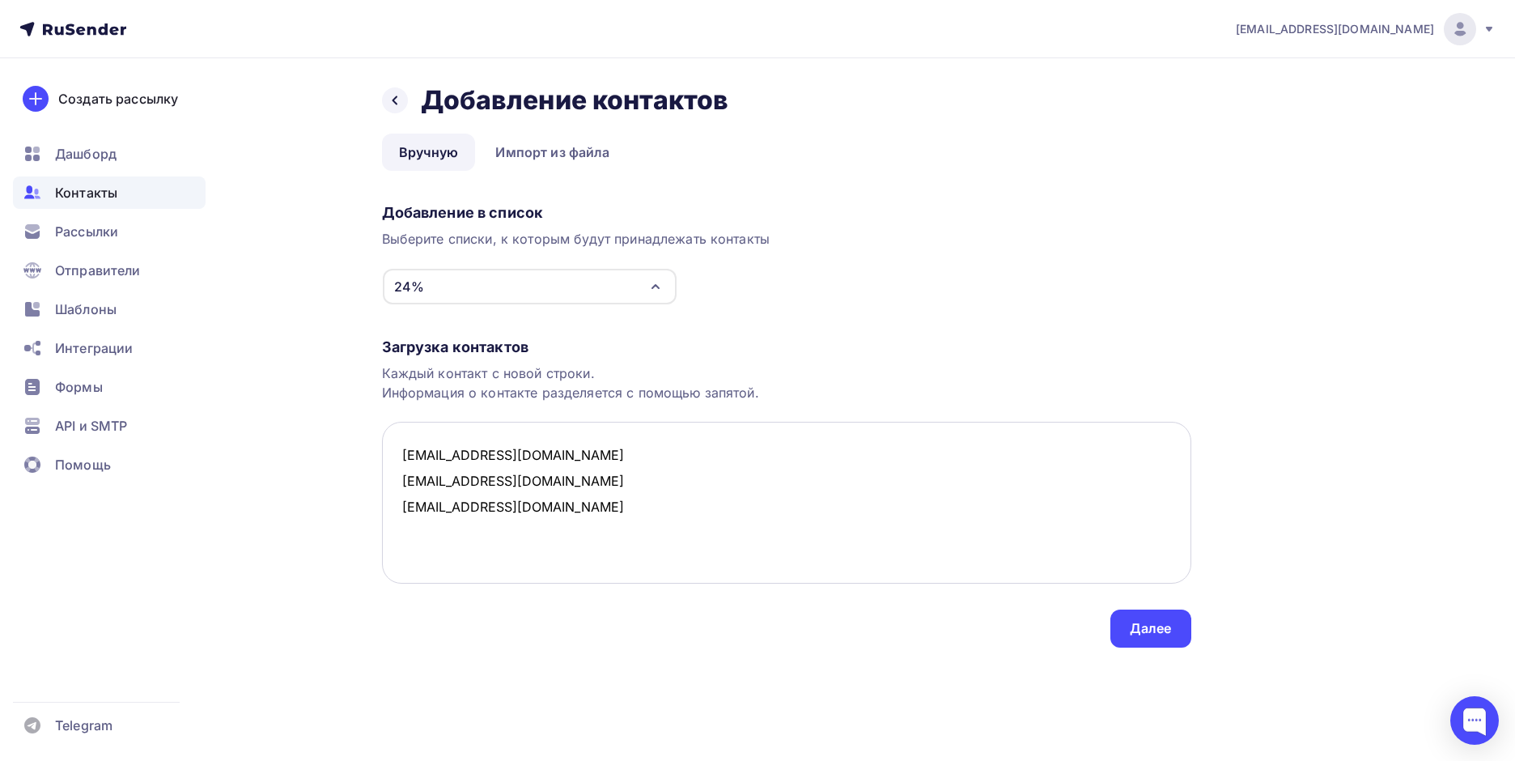
paste textarea "[EMAIL_ADDRESS][DOMAIN_NAME]"
paste textarea "[PERSON_NAME][EMAIL_ADDRESS][DOMAIN_NAME]"
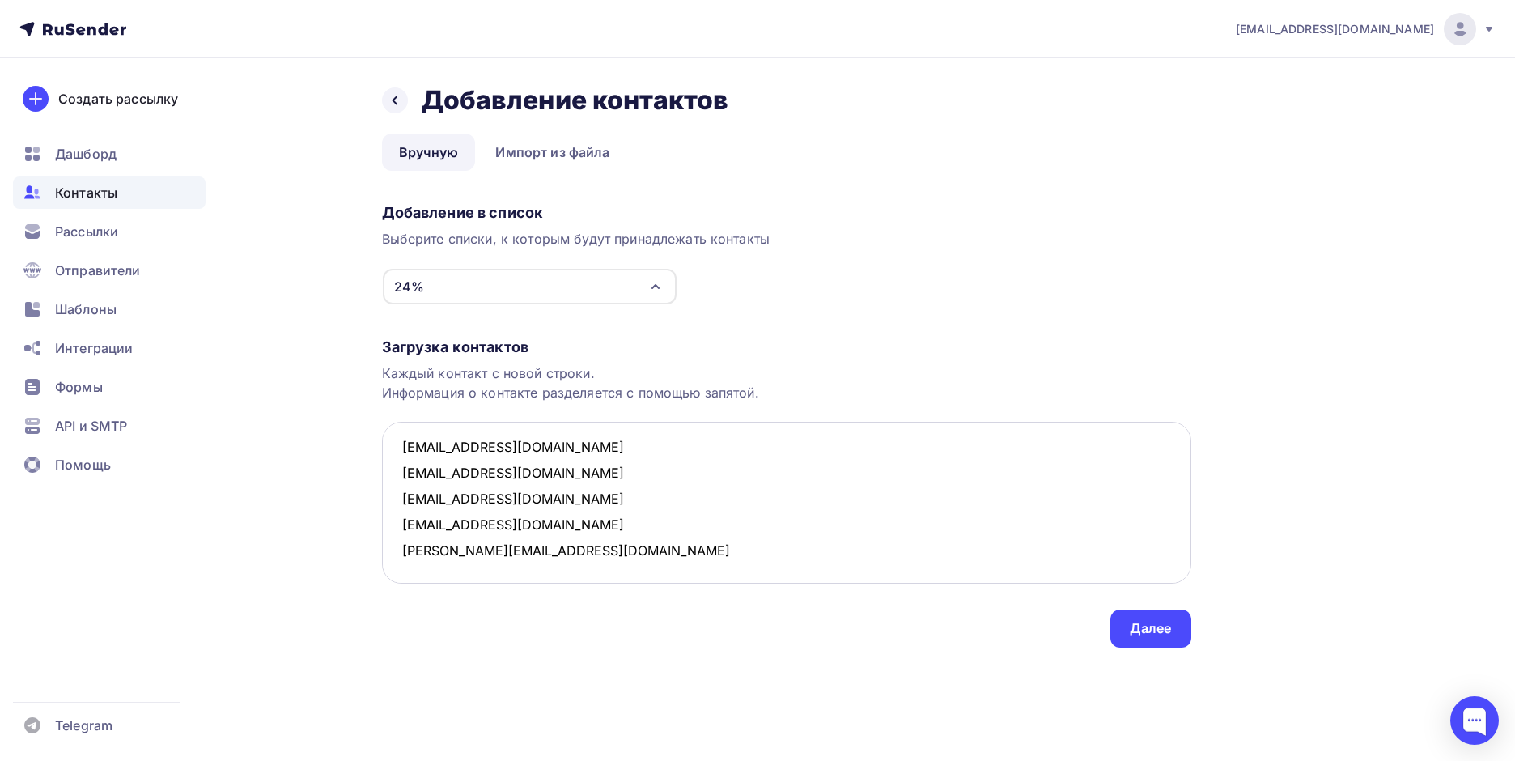
paste textarea "[EMAIL_ADDRESS][DOMAIN_NAME]"
type textarea "[EMAIL_ADDRESS][DOMAIN_NAME] [EMAIL_ADDRESS][DOMAIN_NAME] [EMAIL_ADDRESS][DOMAI…"
click at [1126, 626] on div "Далее" at bounding box center [1151, 629] width 81 height 38
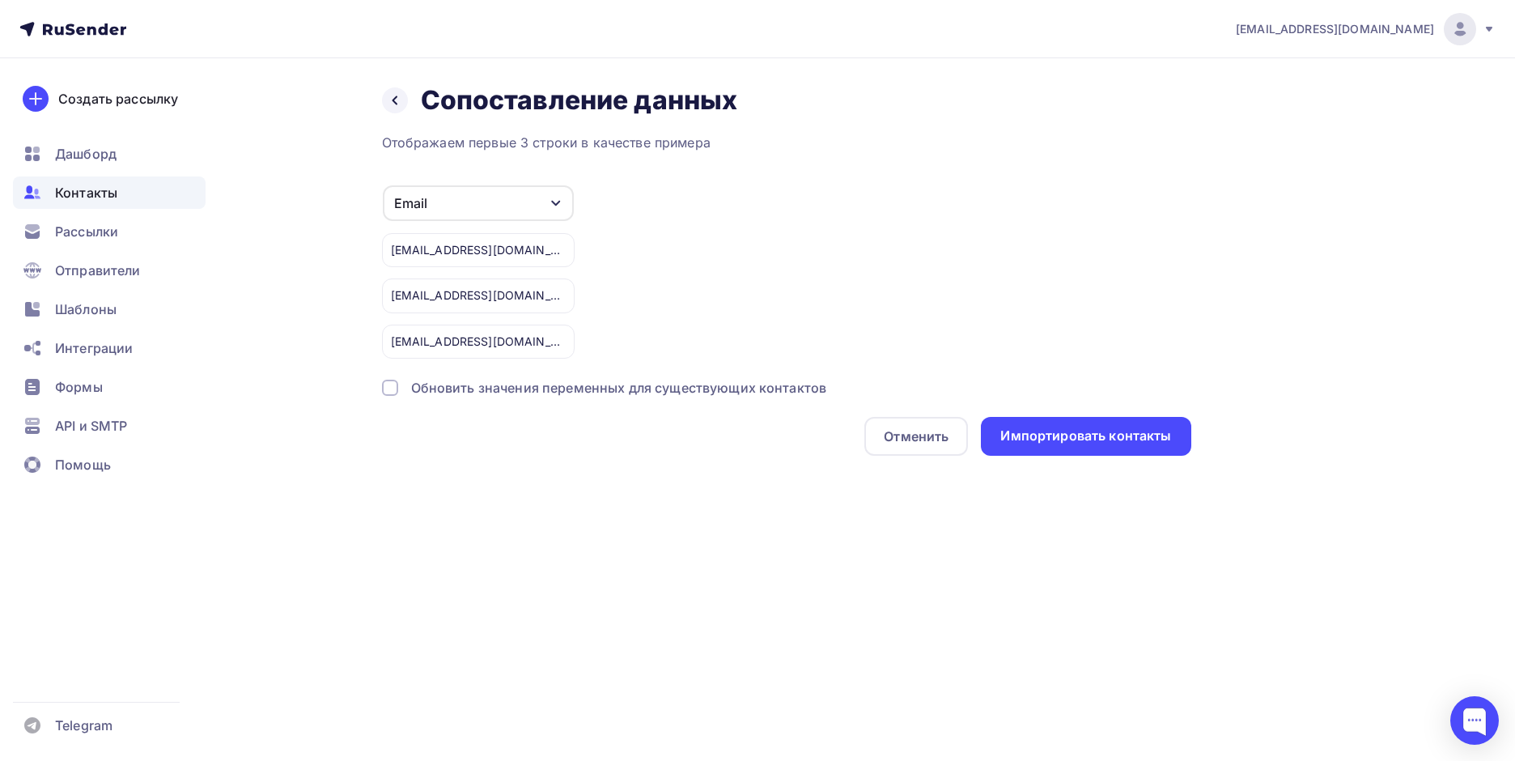
click at [1134, 414] on div "Отображаем первые 3 строки в качестве примера Email Игнорировать Имя Телефон Со…" at bounding box center [787, 294] width 810 height 323
click at [1118, 438] on div "Импортировать контакты" at bounding box center [1086, 436] width 171 height 19
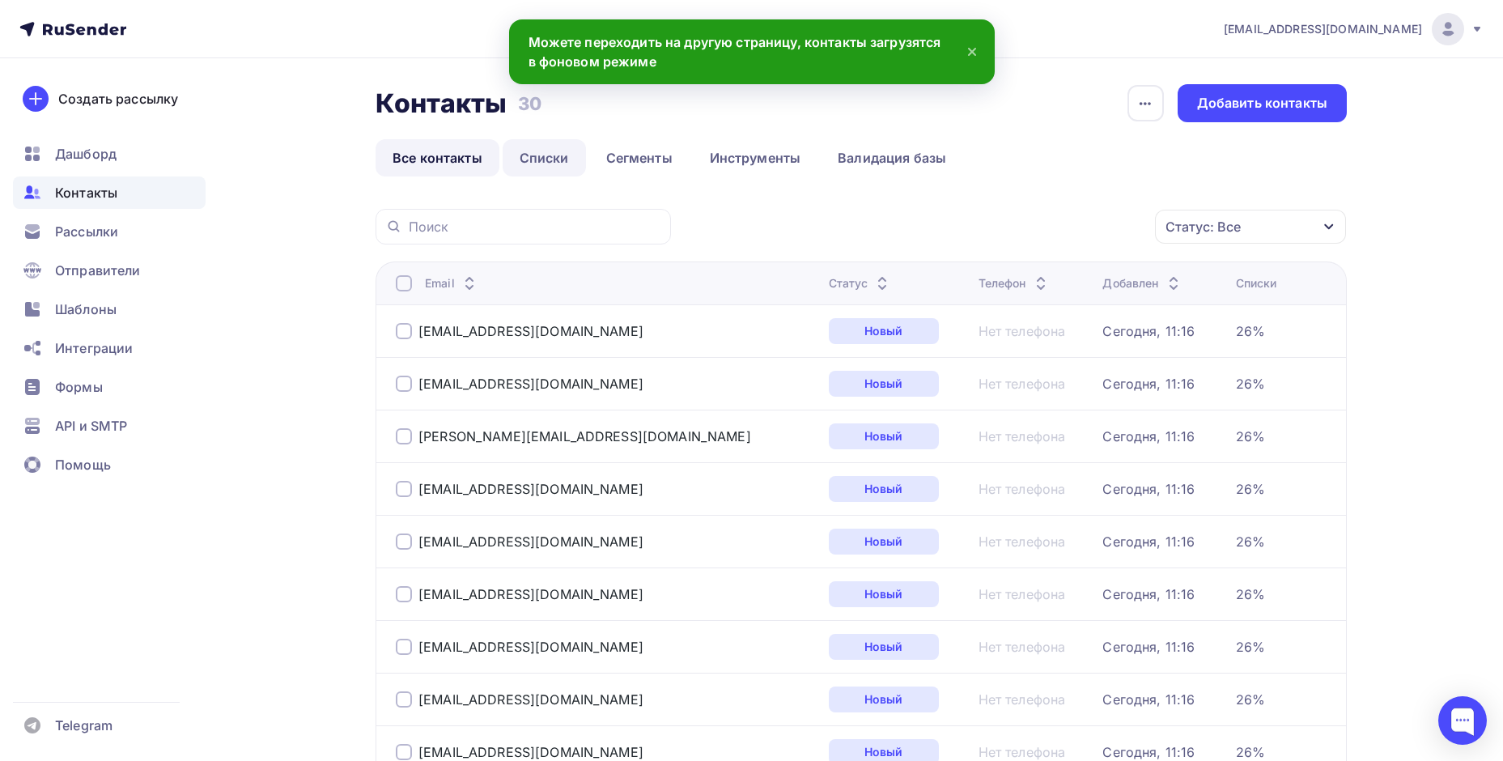
click at [559, 159] on link "Списки" at bounding box center [544, 157] width 83 height 37
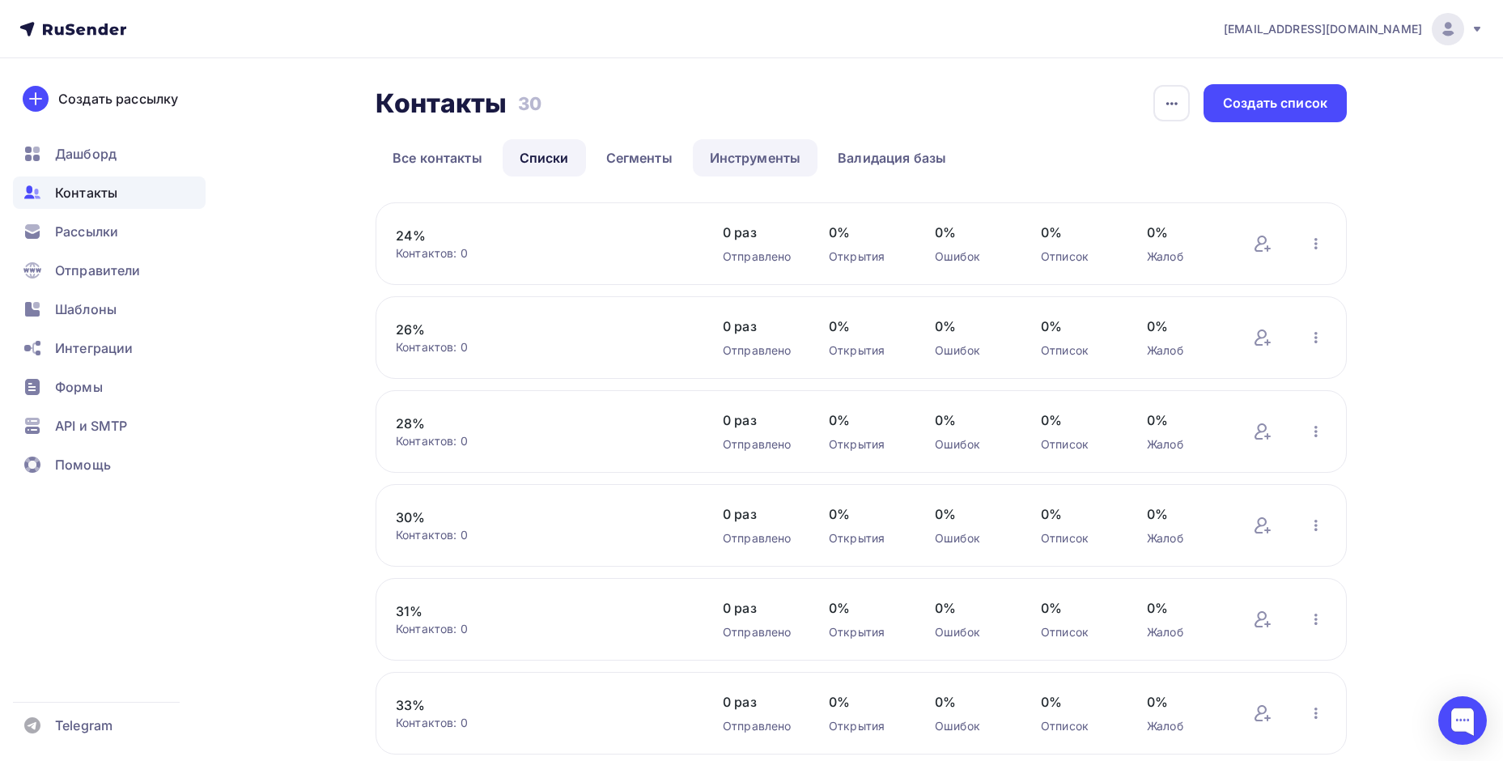
click at [737, 157] on link "Инструменты" at bounding box center [755, 157] width 125 height 37
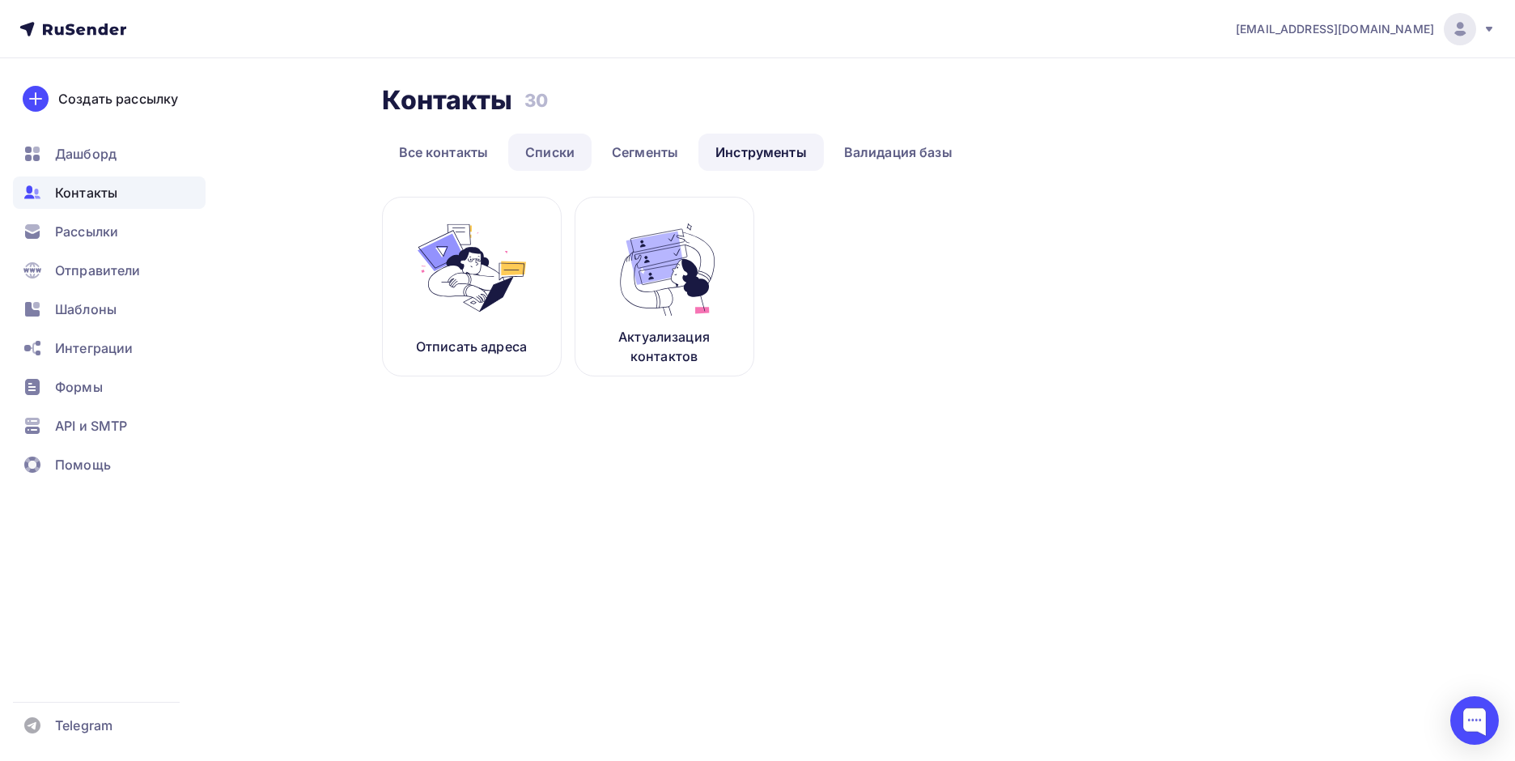
click at [569, 155] on link "Списки" at bounding box center [549, 152] width 83 height 37
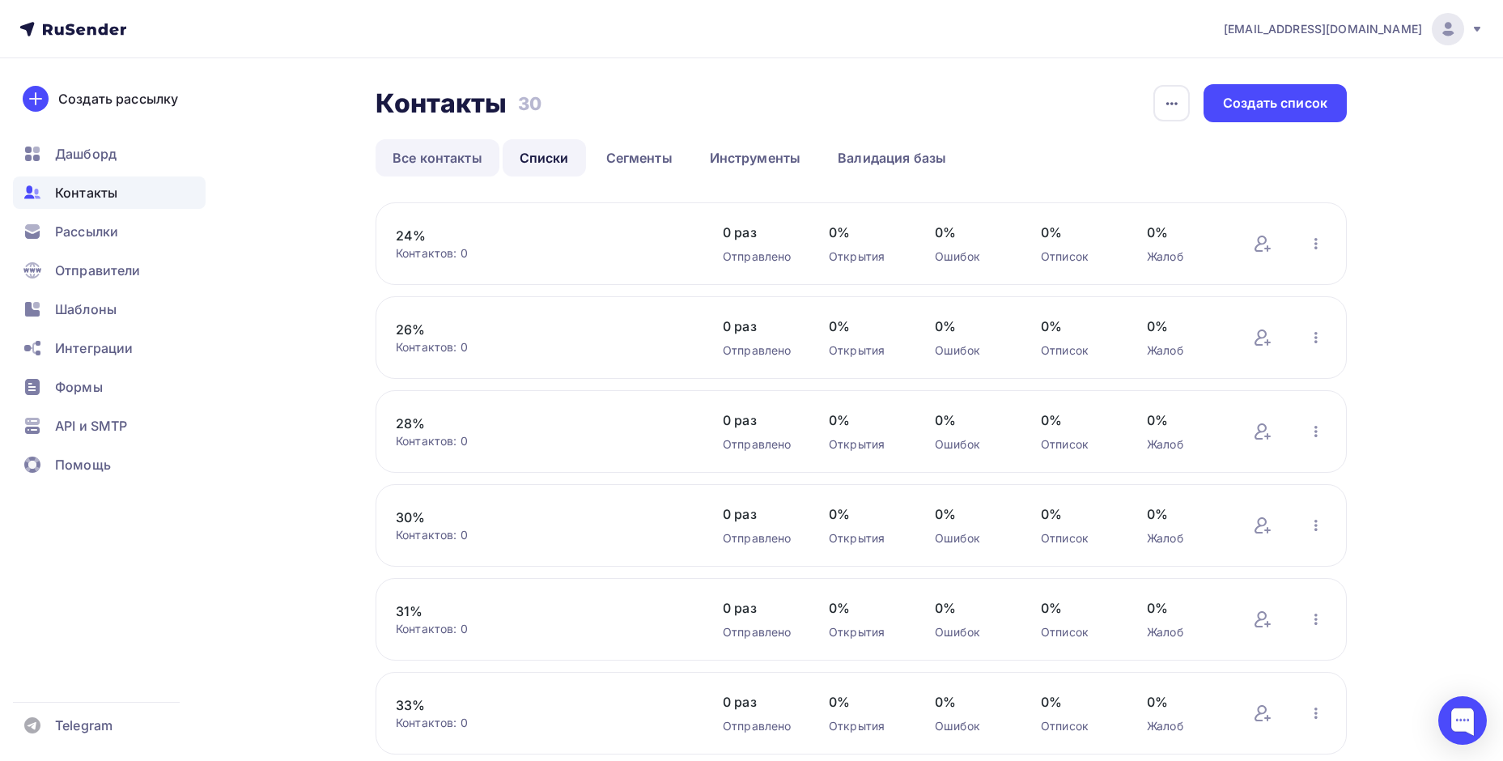
click at [406, 164] on link "Все контакты" at bounding box center [438, 157] width 124 height 37
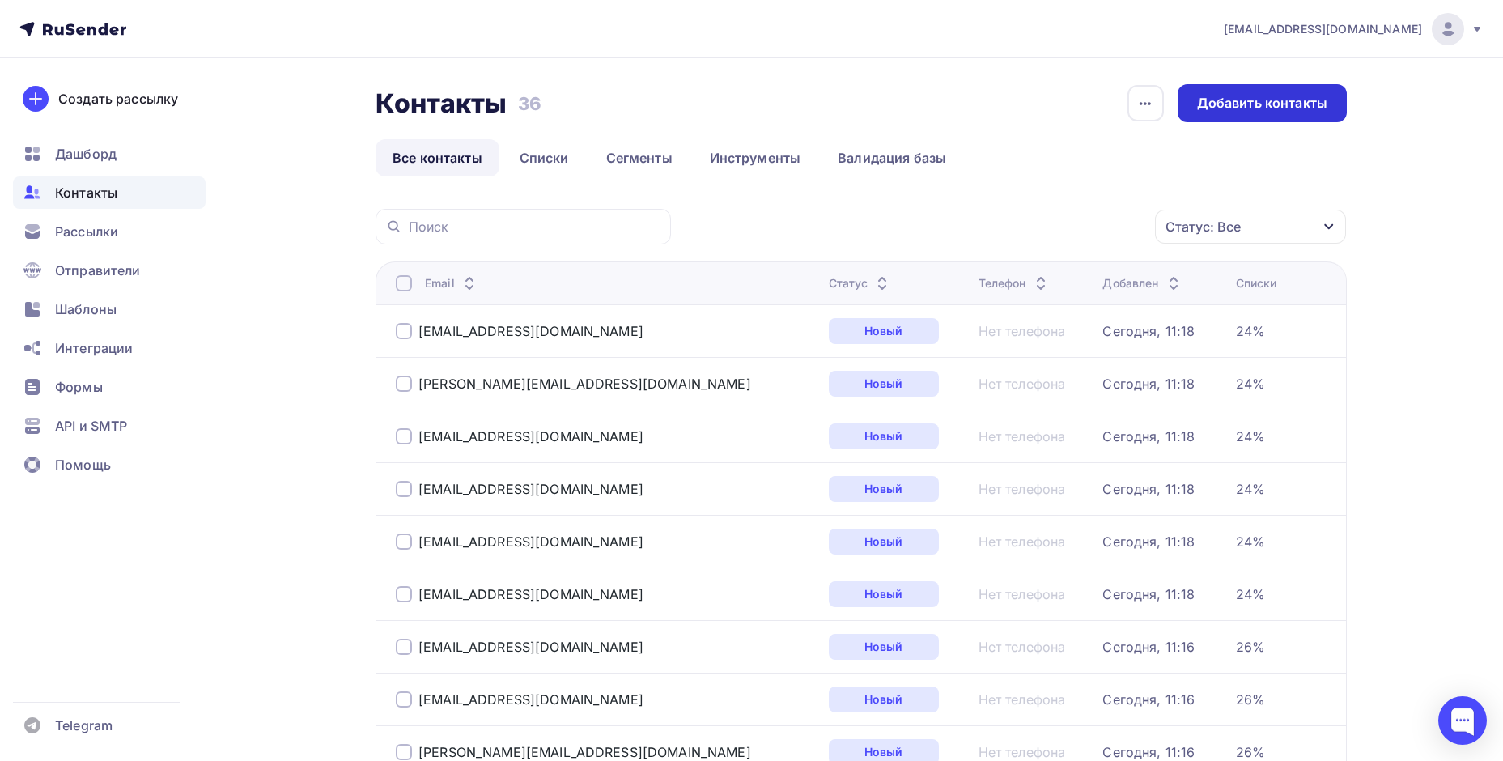
click at [1286, 101] on div "Добавить контакты" at bounding box center [1262, 103] width 130 height 19
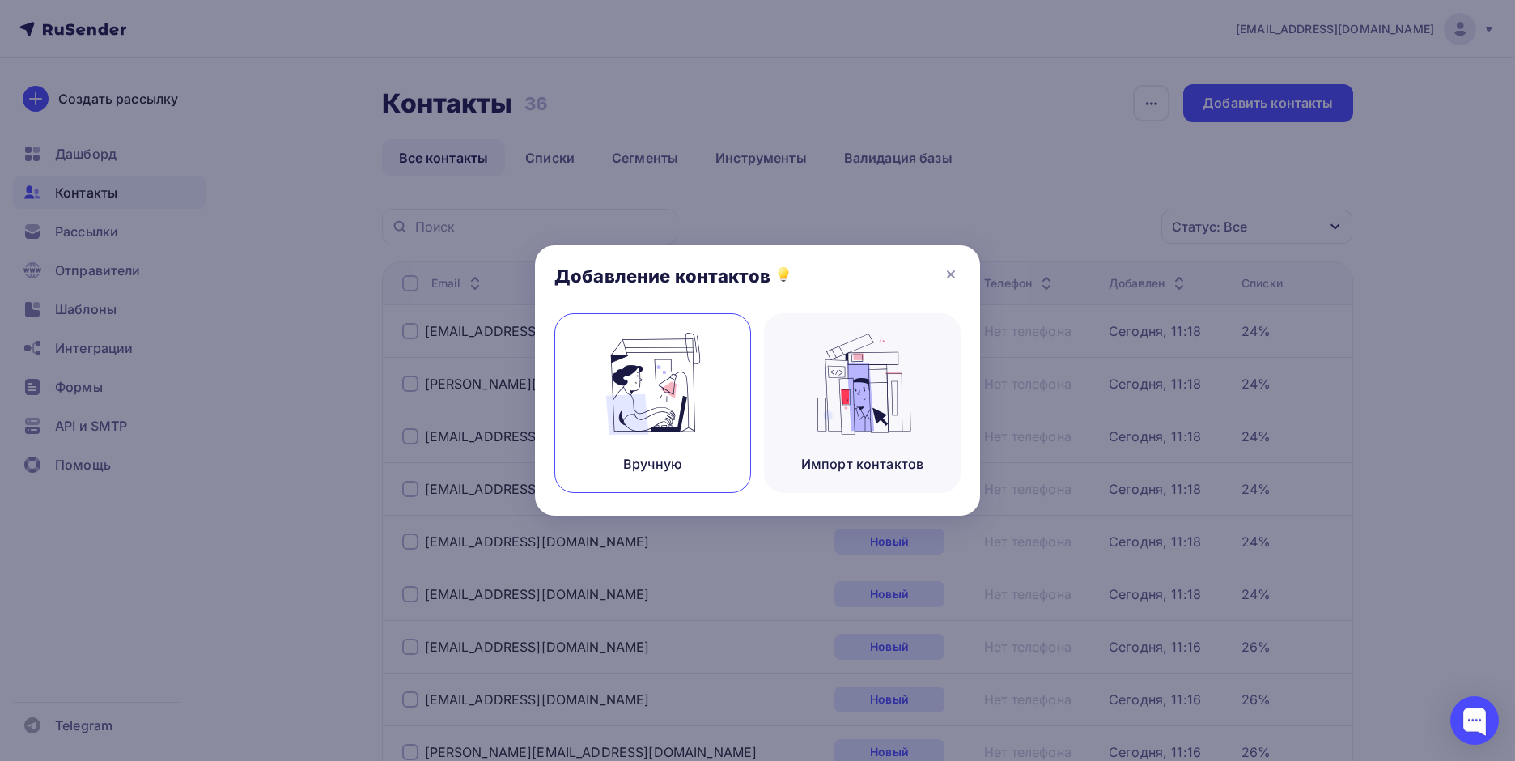
click at [682, 400] on img at bounding box center [653, 384] width 108 height 102
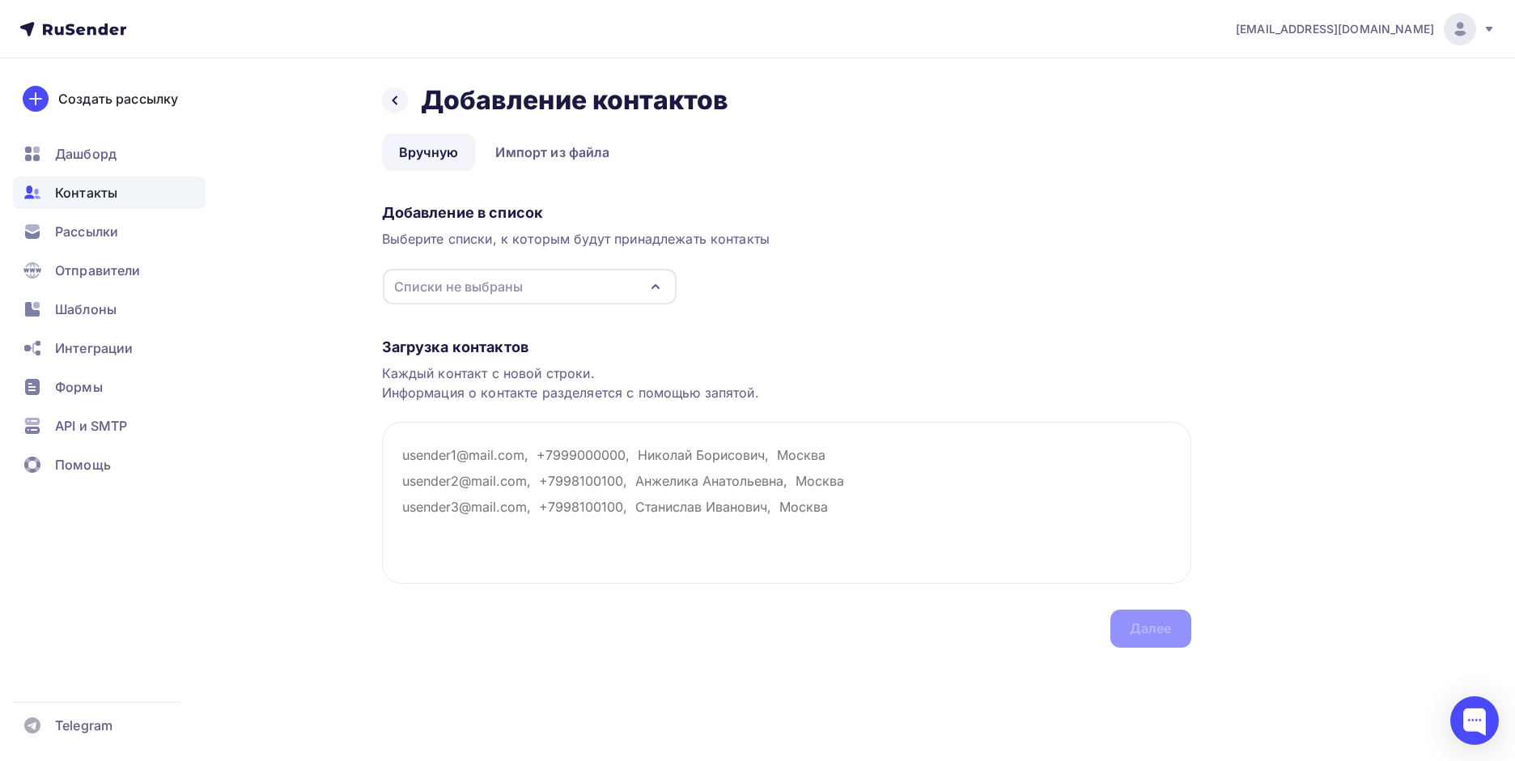
click at [629, 280] on div "Списки не выбраны" at bounding box center [530, 287] width 294 height 36
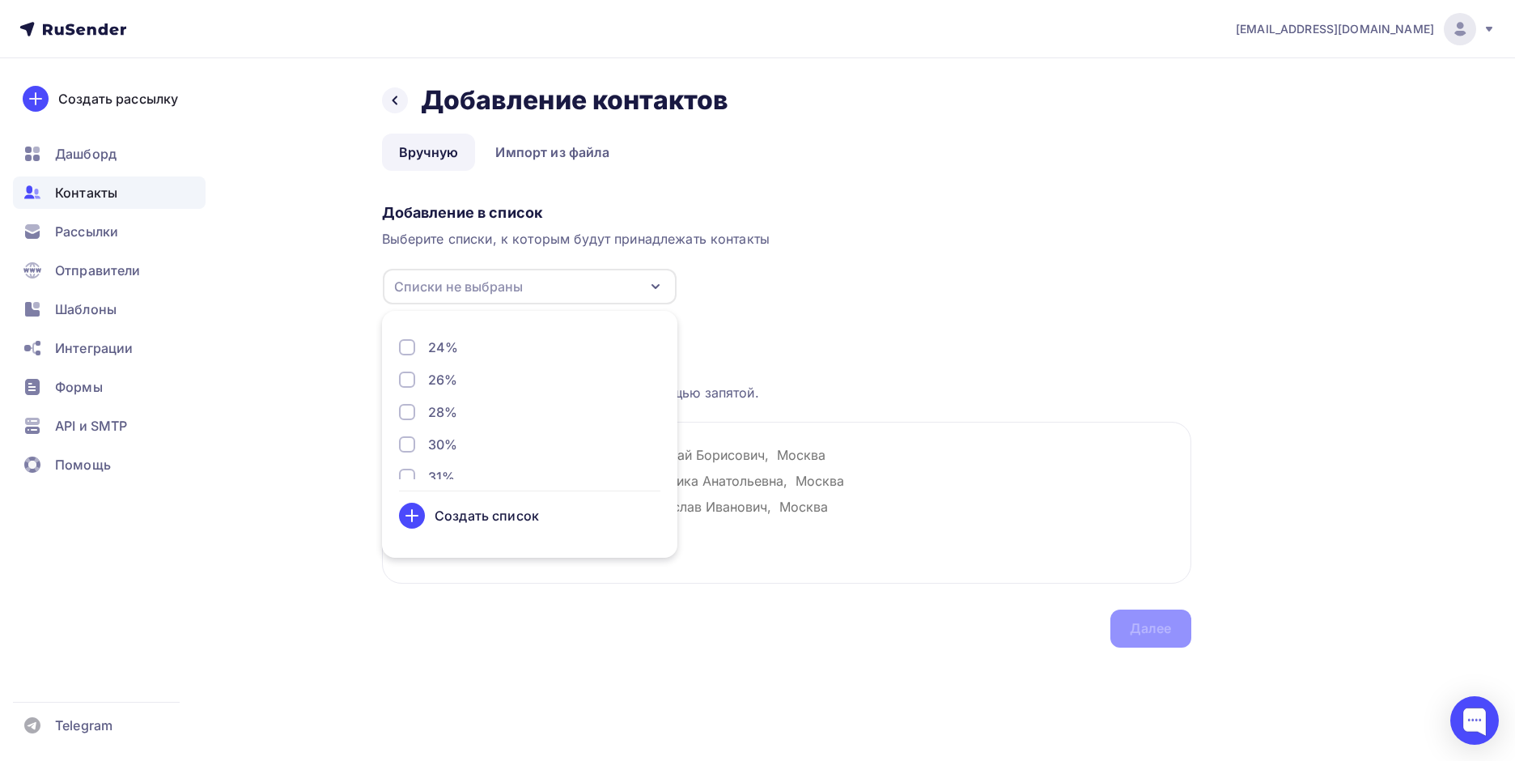
scroll to position [85, 0]
click at [839, 329] on div "Загрузка контактов Каждый контакт с новой строки. Информация о контакте разделя…" at bounding box center [787, 476] width 810 height 342
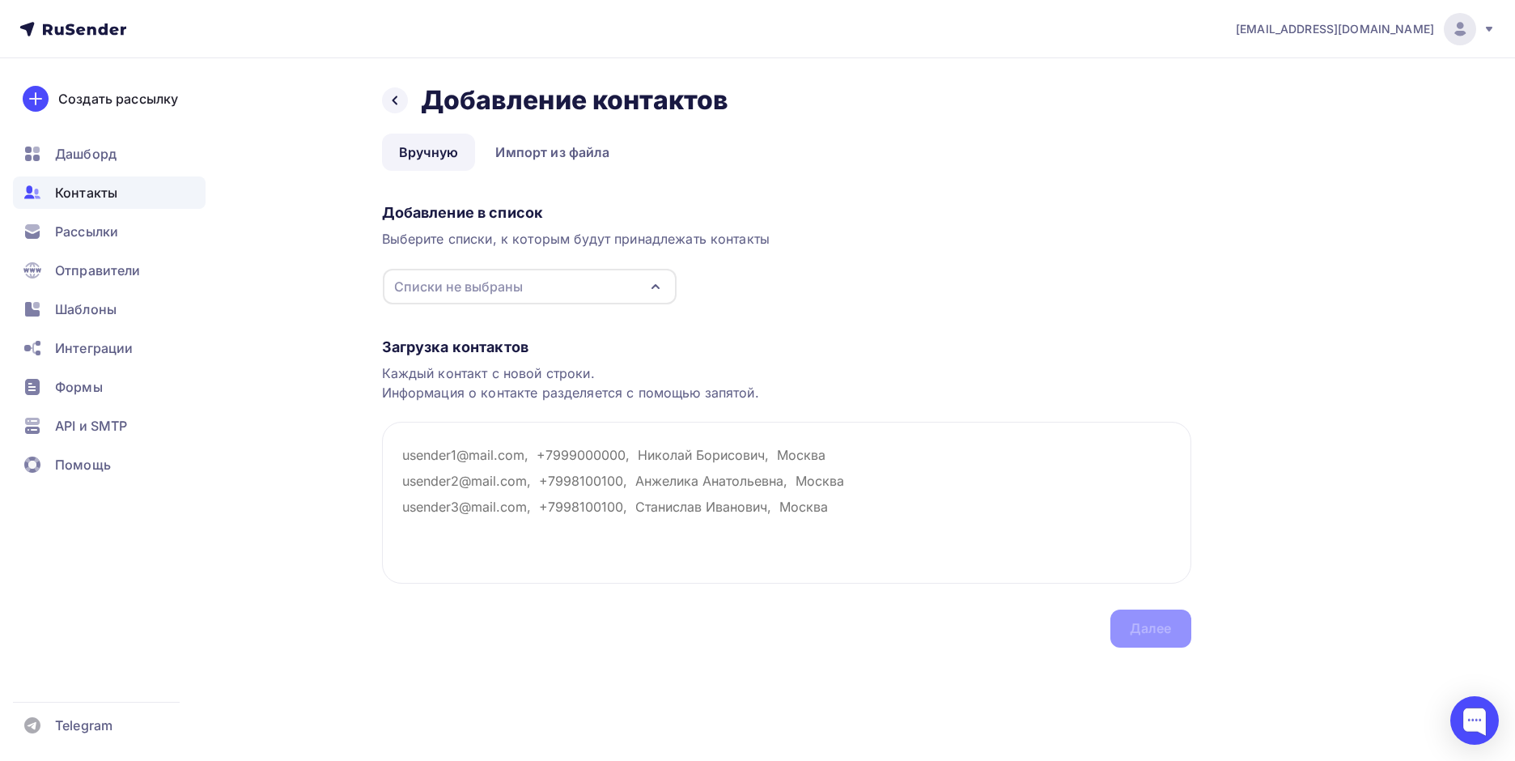
click at [542, 286] on div "Списки не выбраны" at bounding box center [530, 287] width 294 height 36
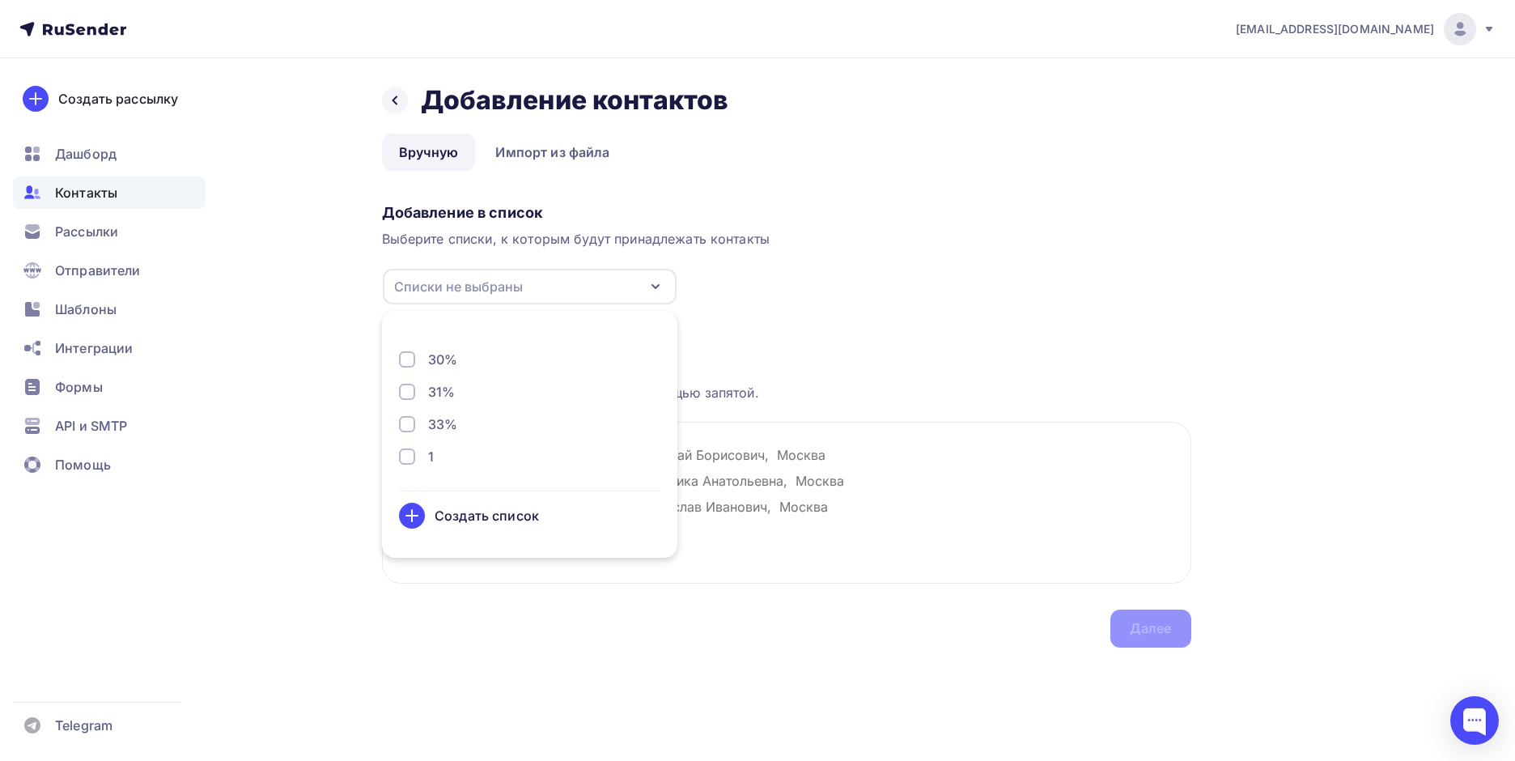
click at [980, 248] on div "Добавление в список Выберите списки, к которым будут принадлежать контакты Спис…" at bounding box center [787, 251] width 810 height 108
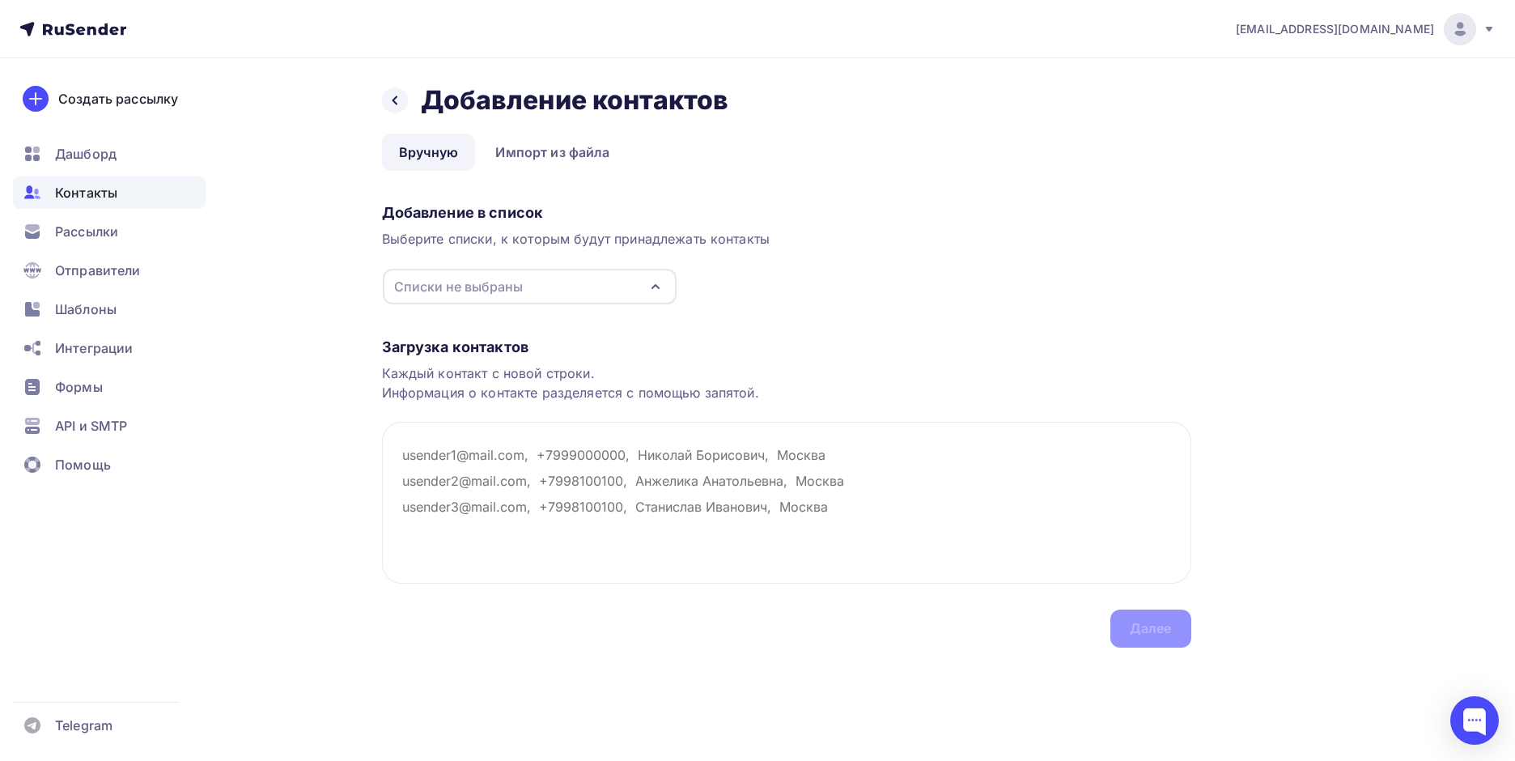
click at [521, 278] on div "Списки не выбраны" at bounding box center [458, 286] width 129 height 19
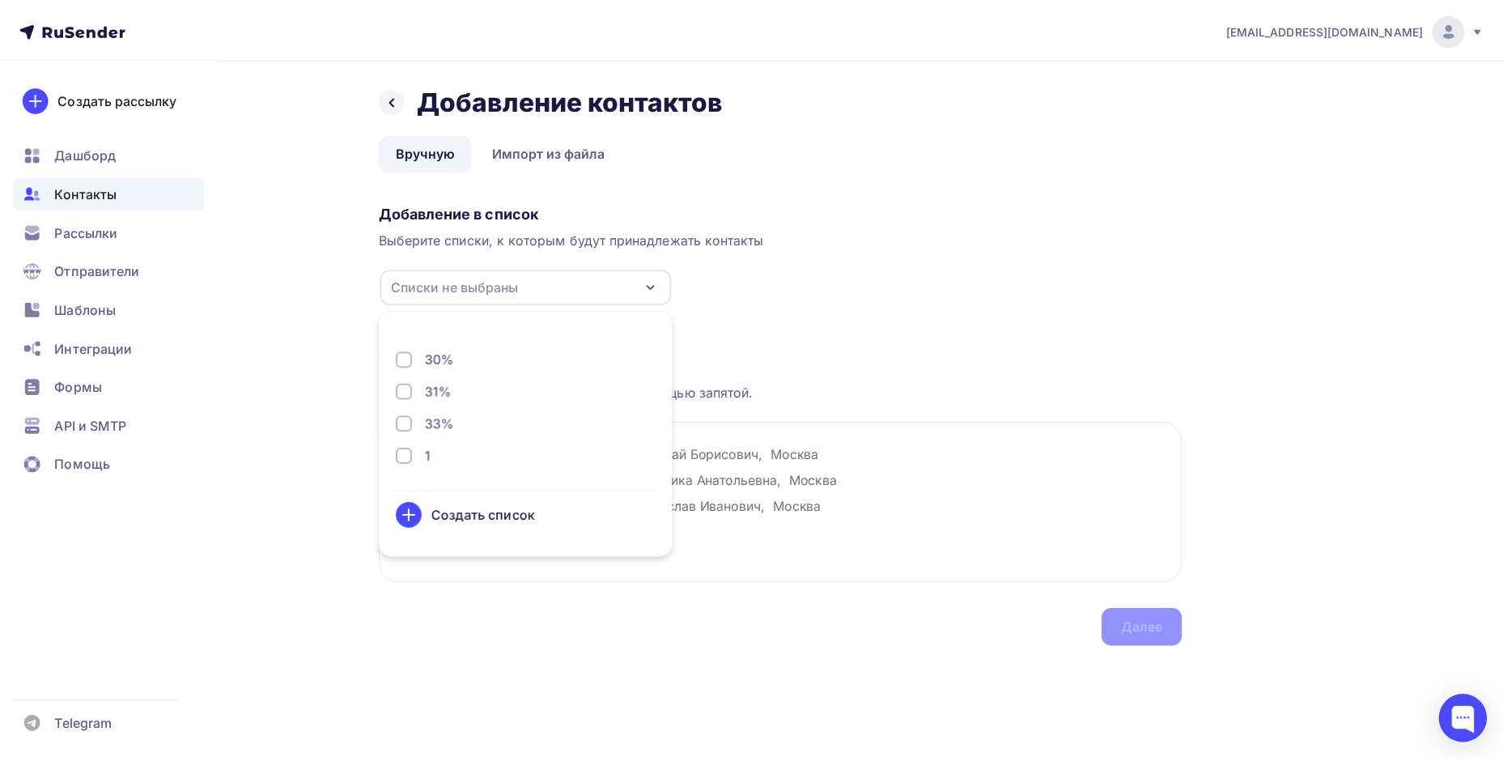
scroll to position [0, 0]
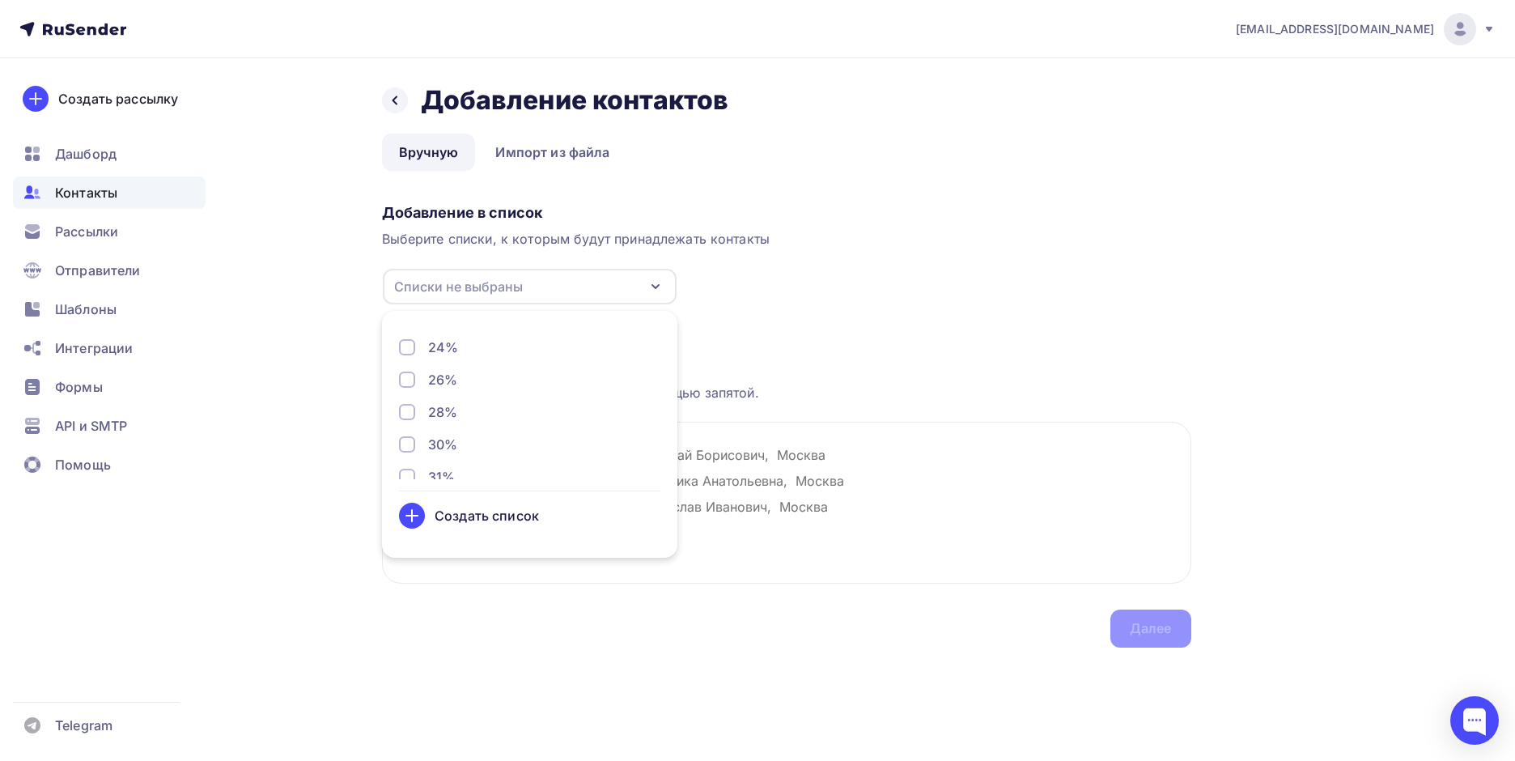
click at [437, 343] on div "24%" at bounding box center [443, 347] width 30 height 19
click at [809, 305] on div "Загрузка контактов Каждый контакт с новой строки. Информация о контакте разделя…" at bounding box center [787, 476] width 810 height 342
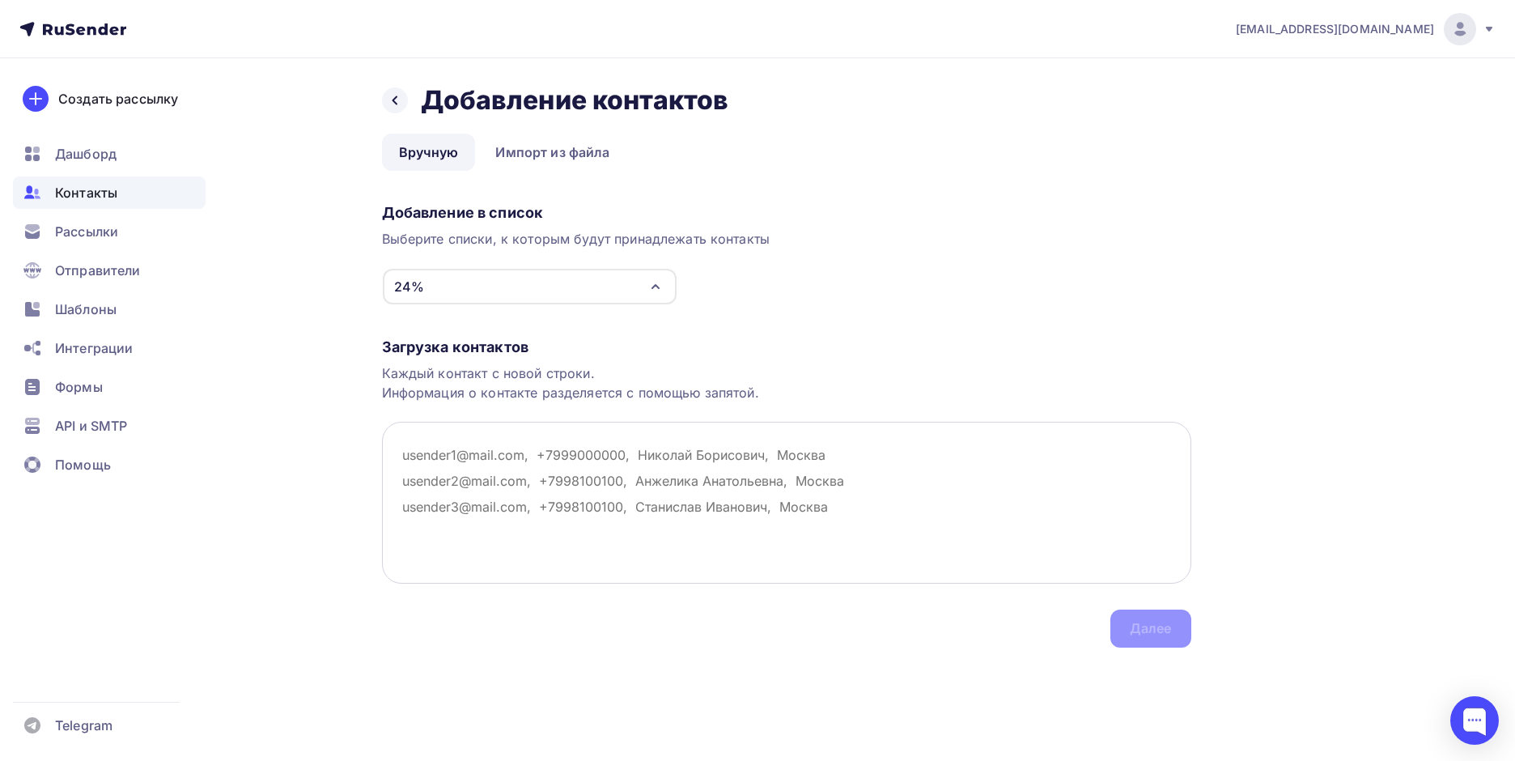
click at [440, 454] on textarea at bounding box center [787, 503] width 810 height 162
click at [470, 285] on div "24%" at bounding box center [530, 287] width 294 height 36
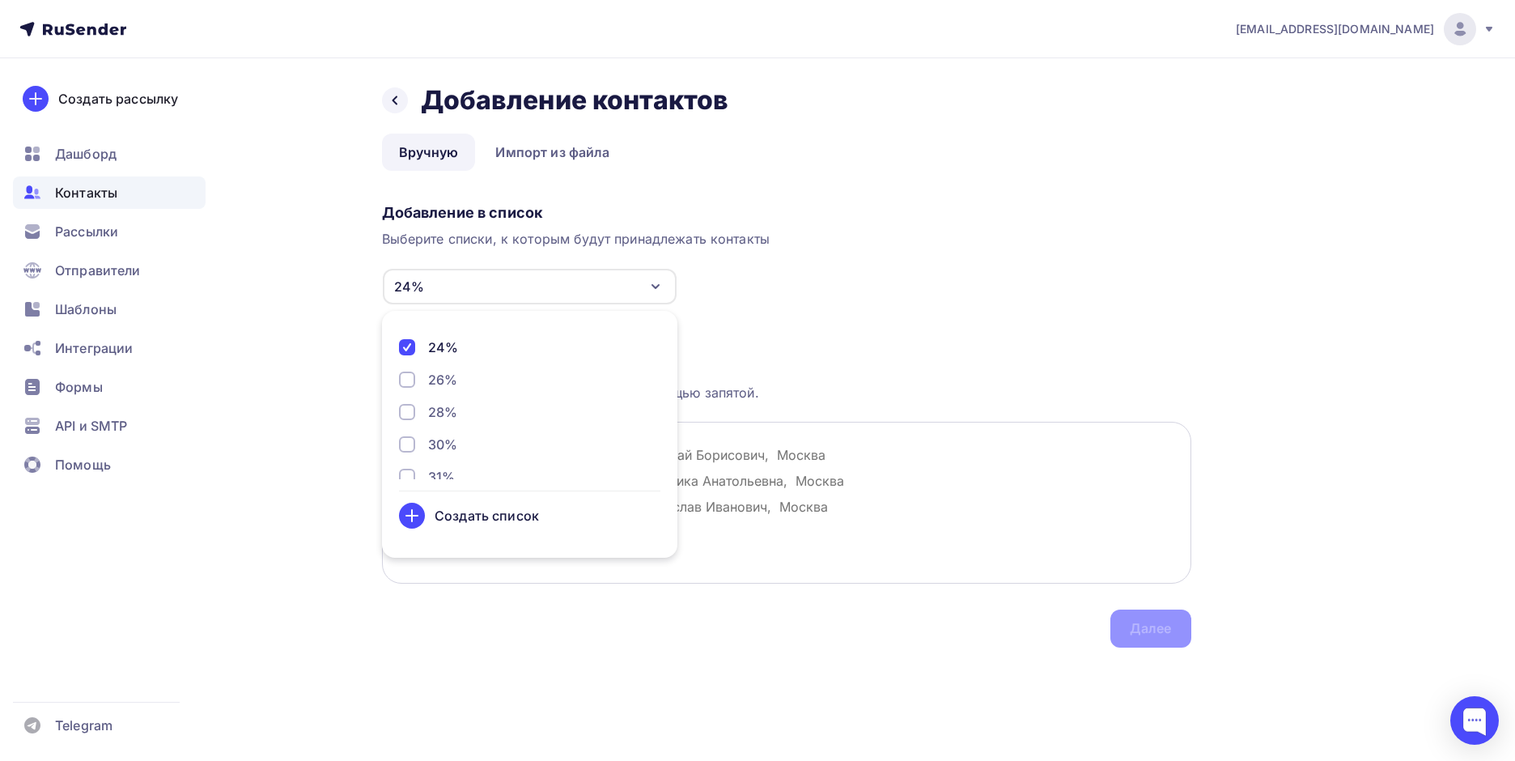
click at [807, 470] on textarea at bounding box center [787, 503] width 810 height 162
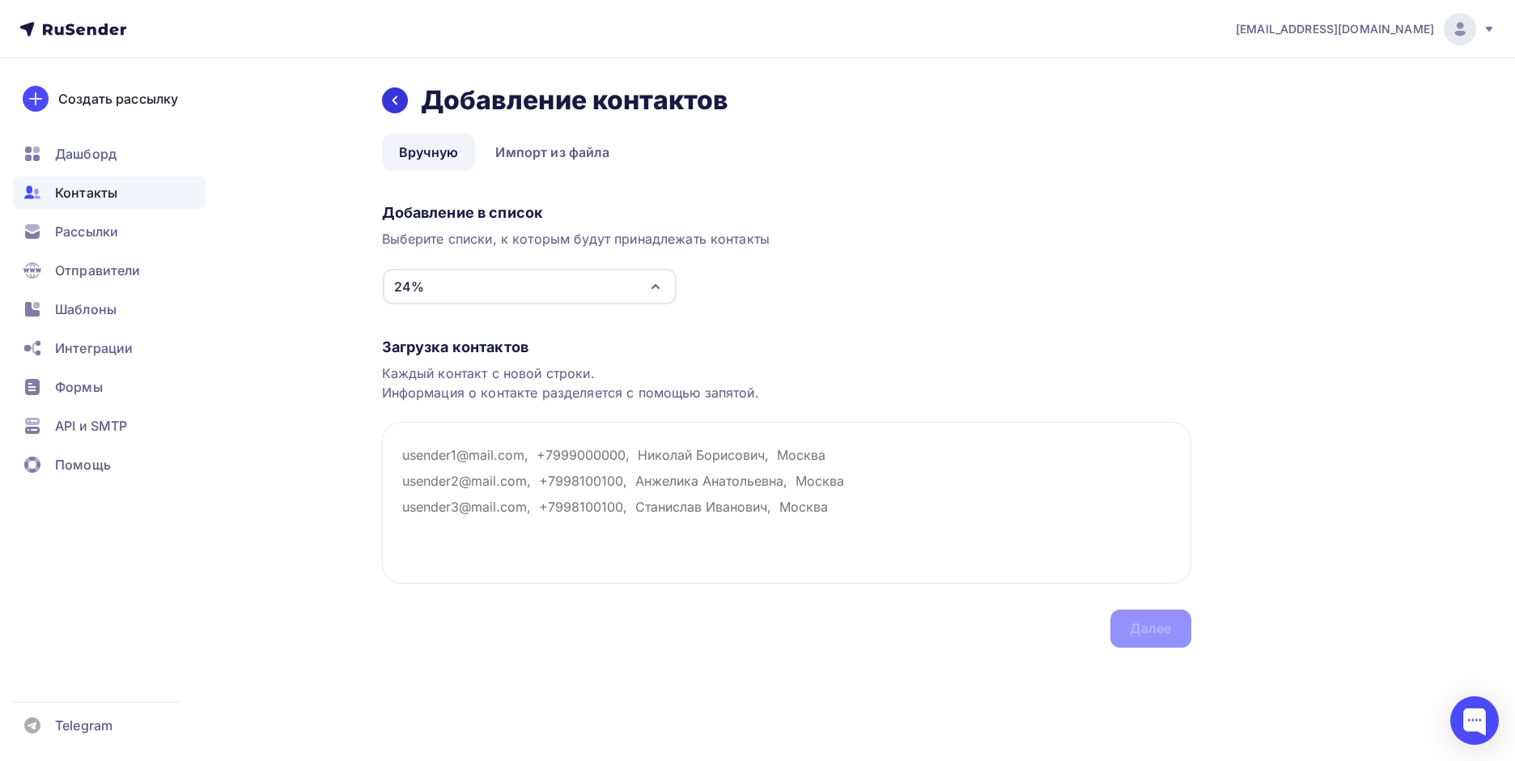
click at [399, 106] on icon at bounding box center [395, 100] width 13 height 13
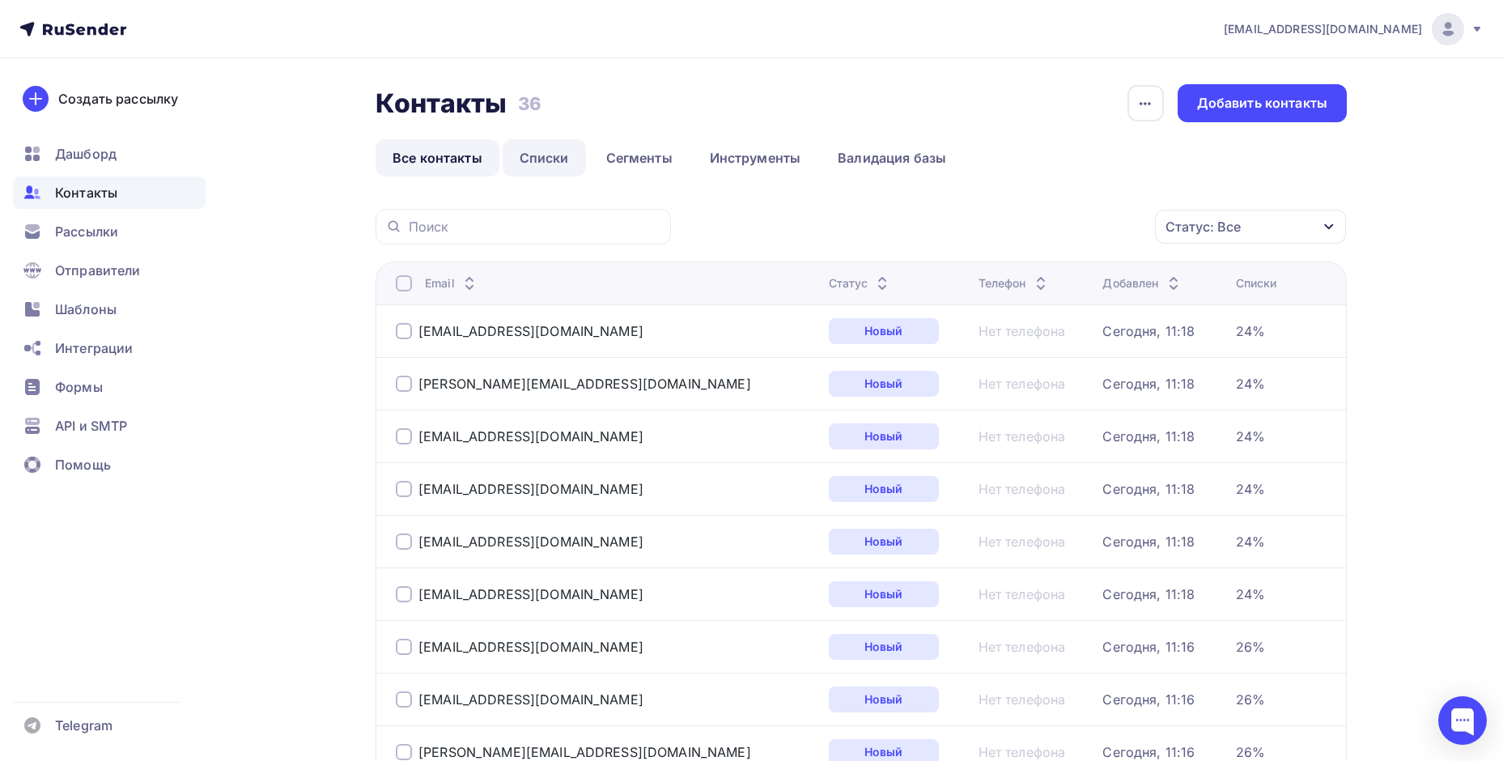
click at [558, 156] on link "Списки" at bounding box center [544, 157] width 83 height 37
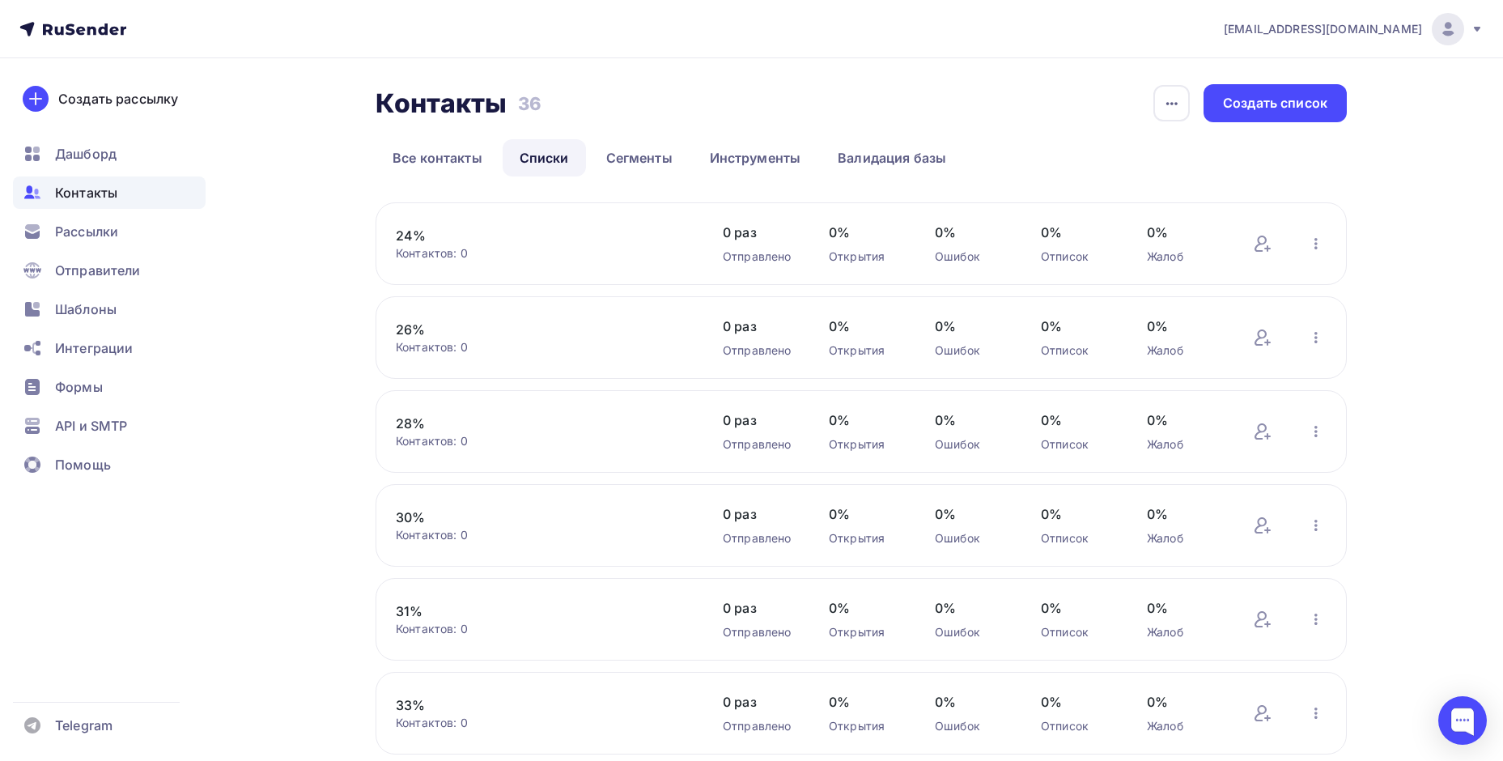
click at [400, 232] on link "24%" at bounding box center [533, 235] width 275 height 19
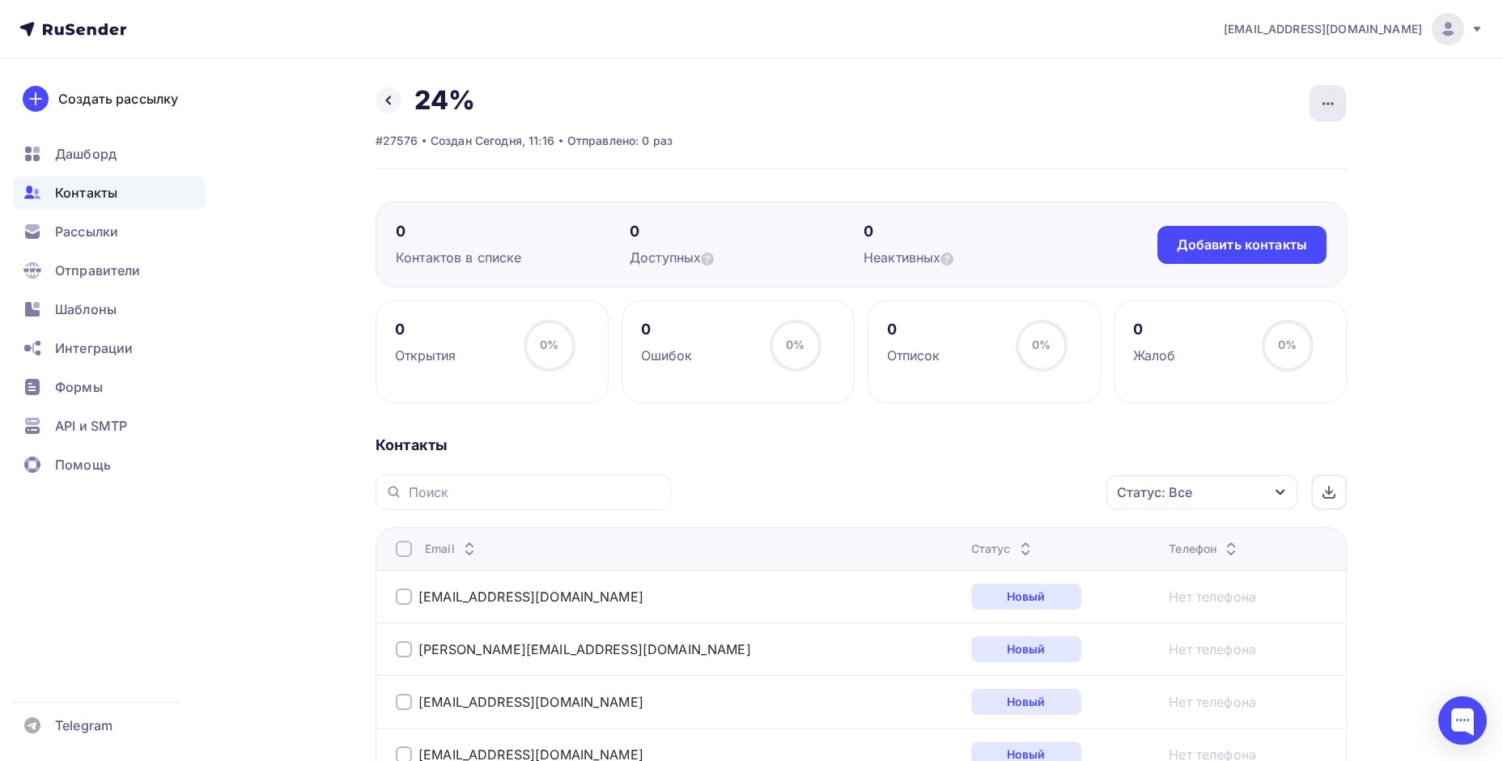
click at [1340, 108] on div "button" at bounding box center [1328, 103] width 36 height 36
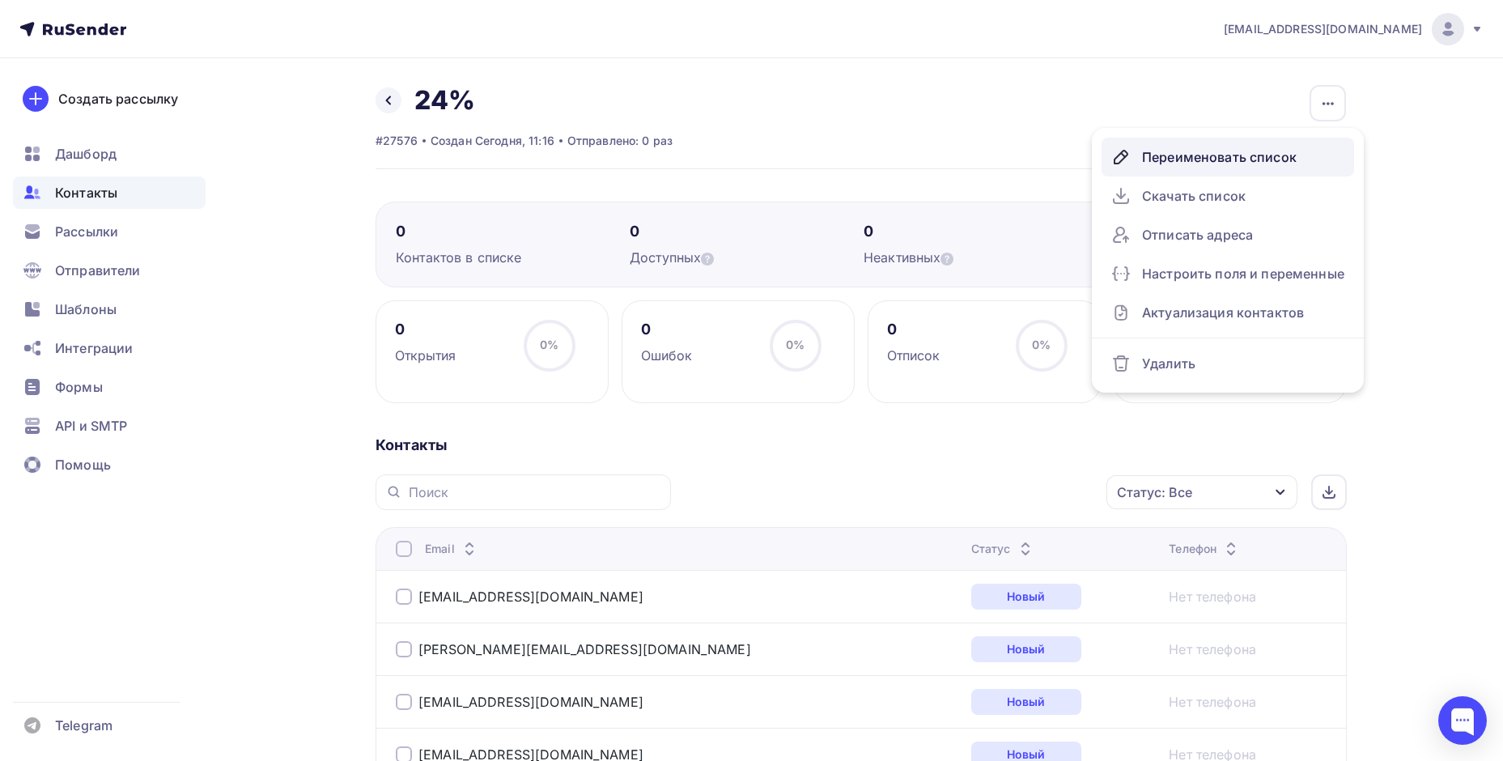
click at [1248, 159] on div "Переименовать список" at bounding box center [1227, 157] width 233 height 26
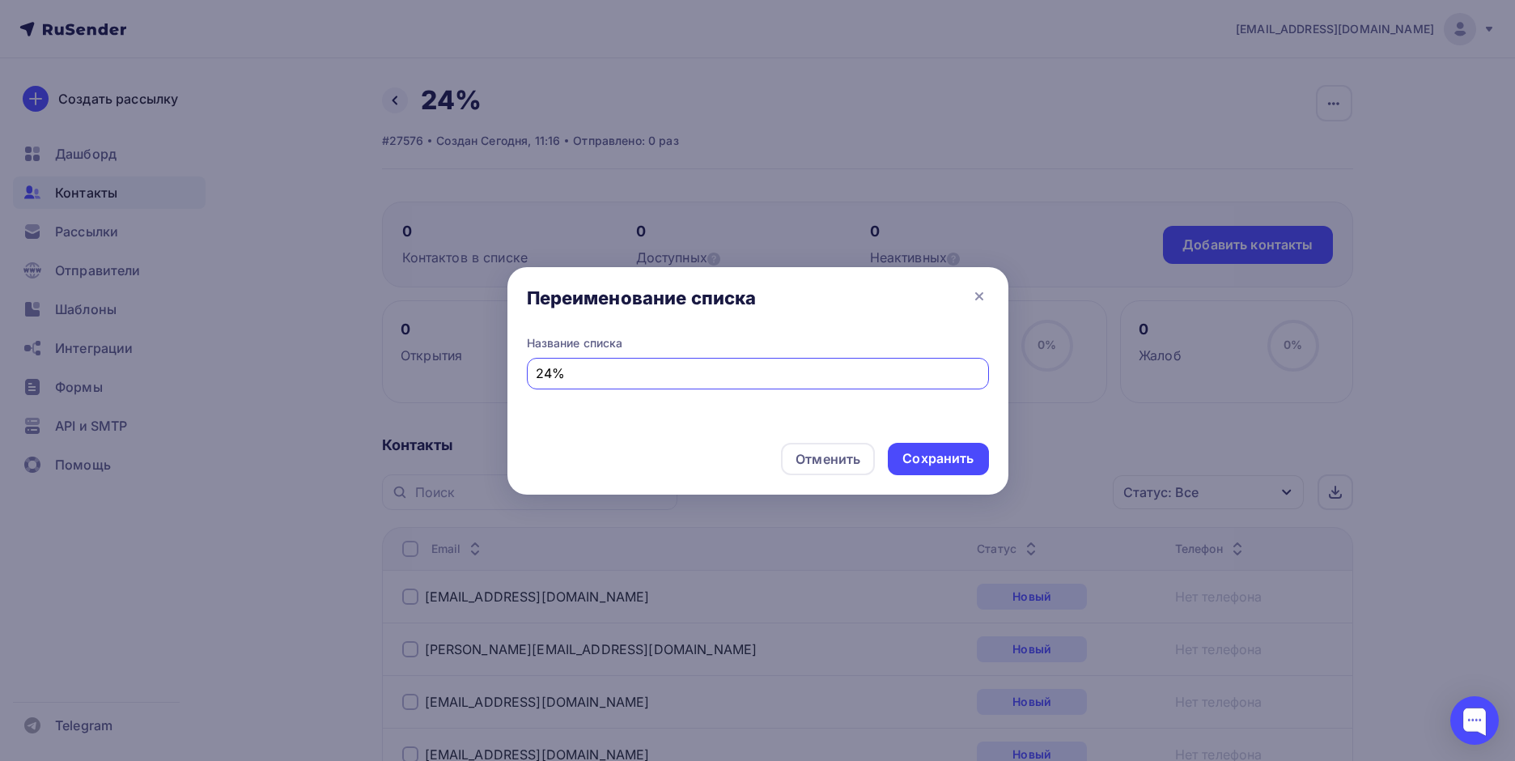
click at [555, 379] on input "24%" at bounding box center [758, 372] width 444 height 19
type input "25%"
click at [925, 461] on div "Сохранить" at bounding box center [938, 458] width 71 height 19
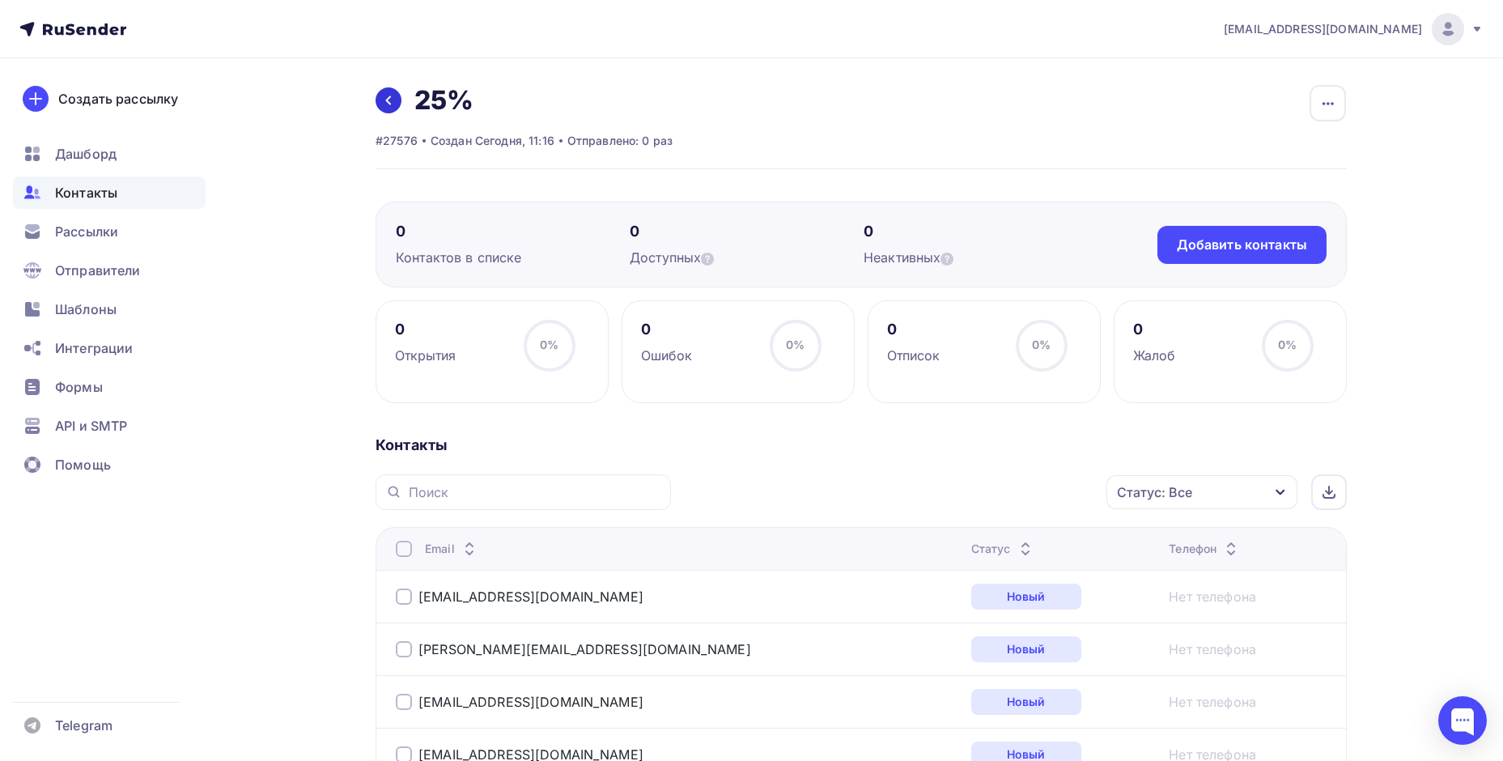
click at [390, 99] on icon at bounding box center [388, 100] width 13 height 13
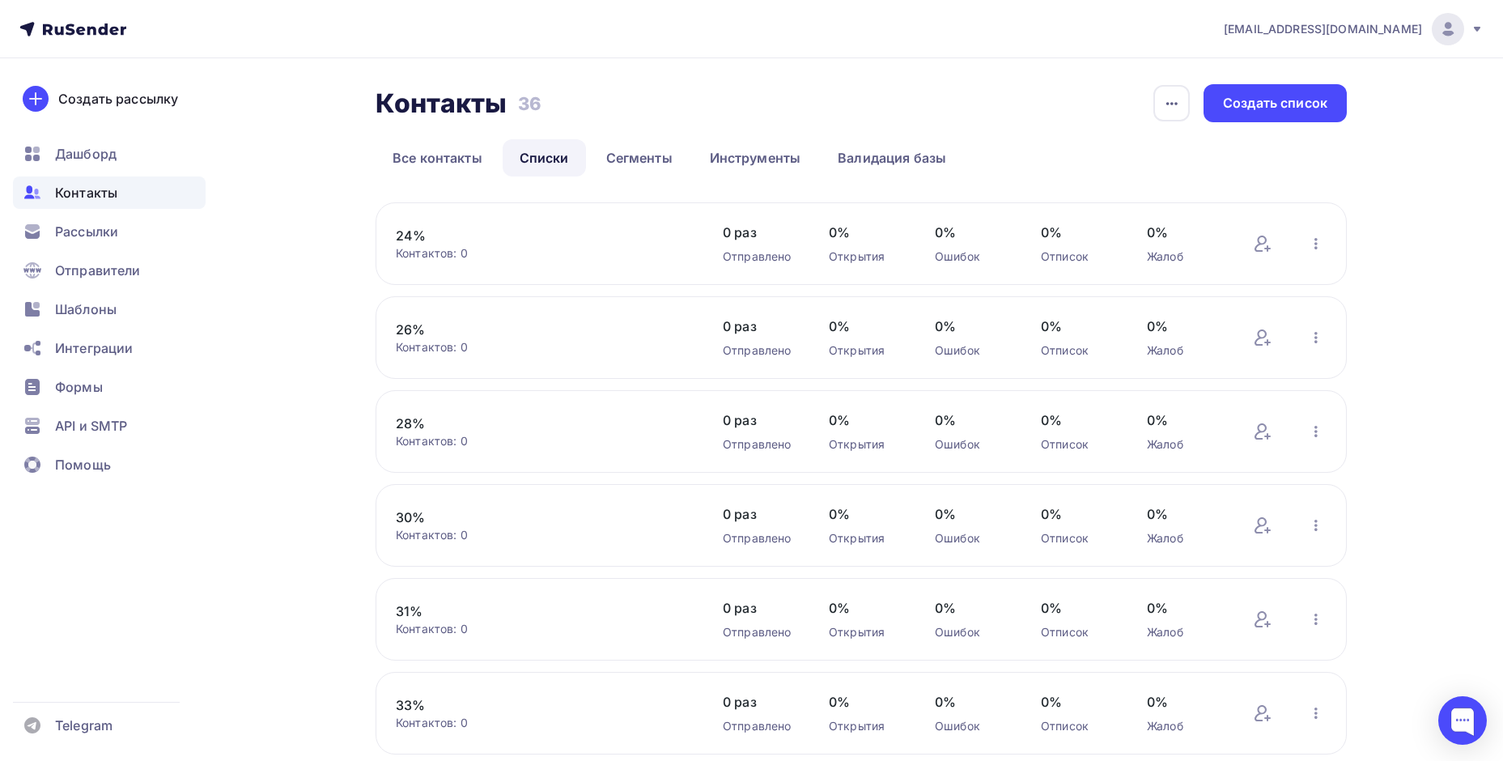
click at [403, 236] on link "24%" at bounding box center [533, 235] width 275 height 19
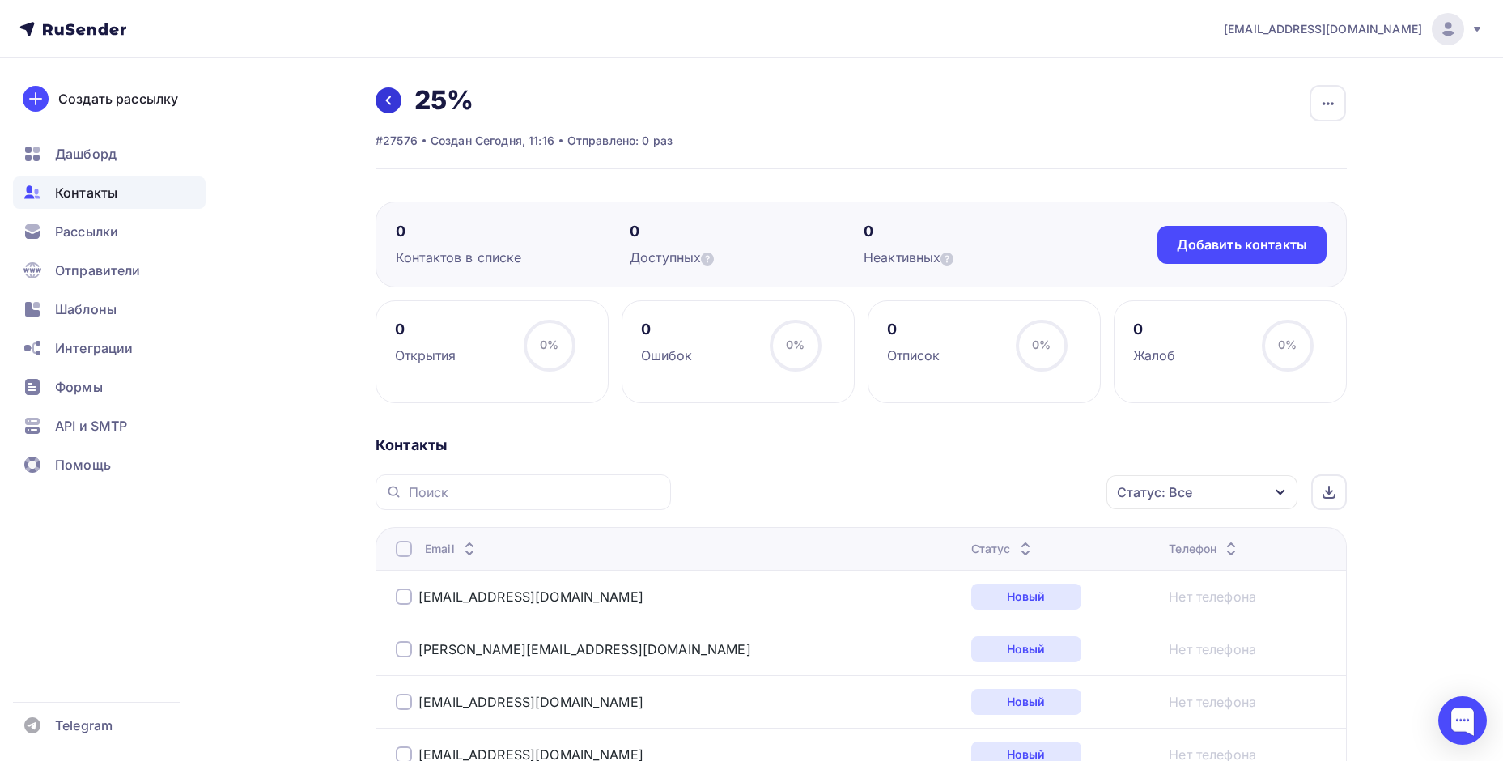
click at [398, 104] on link at bounding box center [389, 100] width 26 height 26
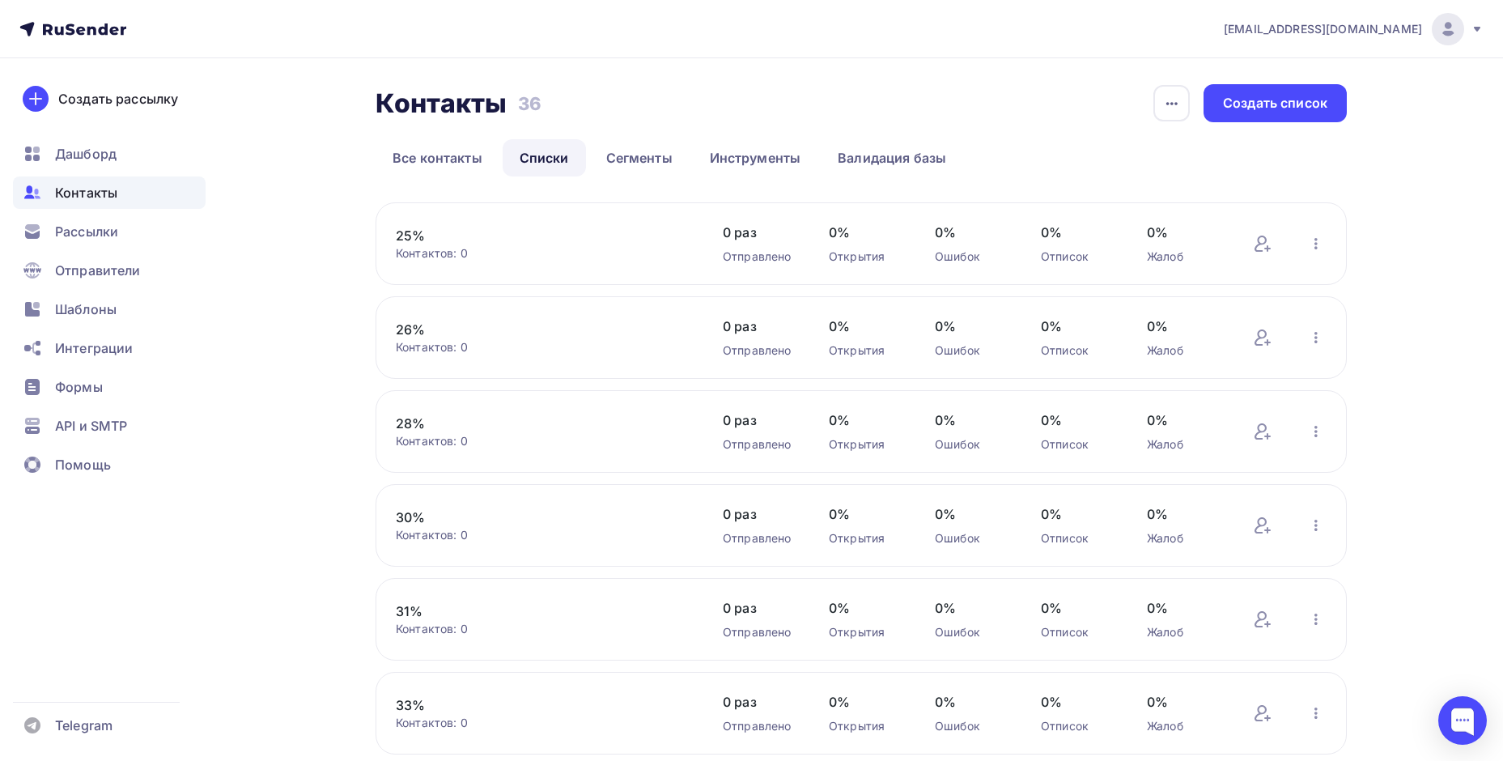
click at [421, 324] on link "26%" at bounding box center [533, 329] width 275 height 19
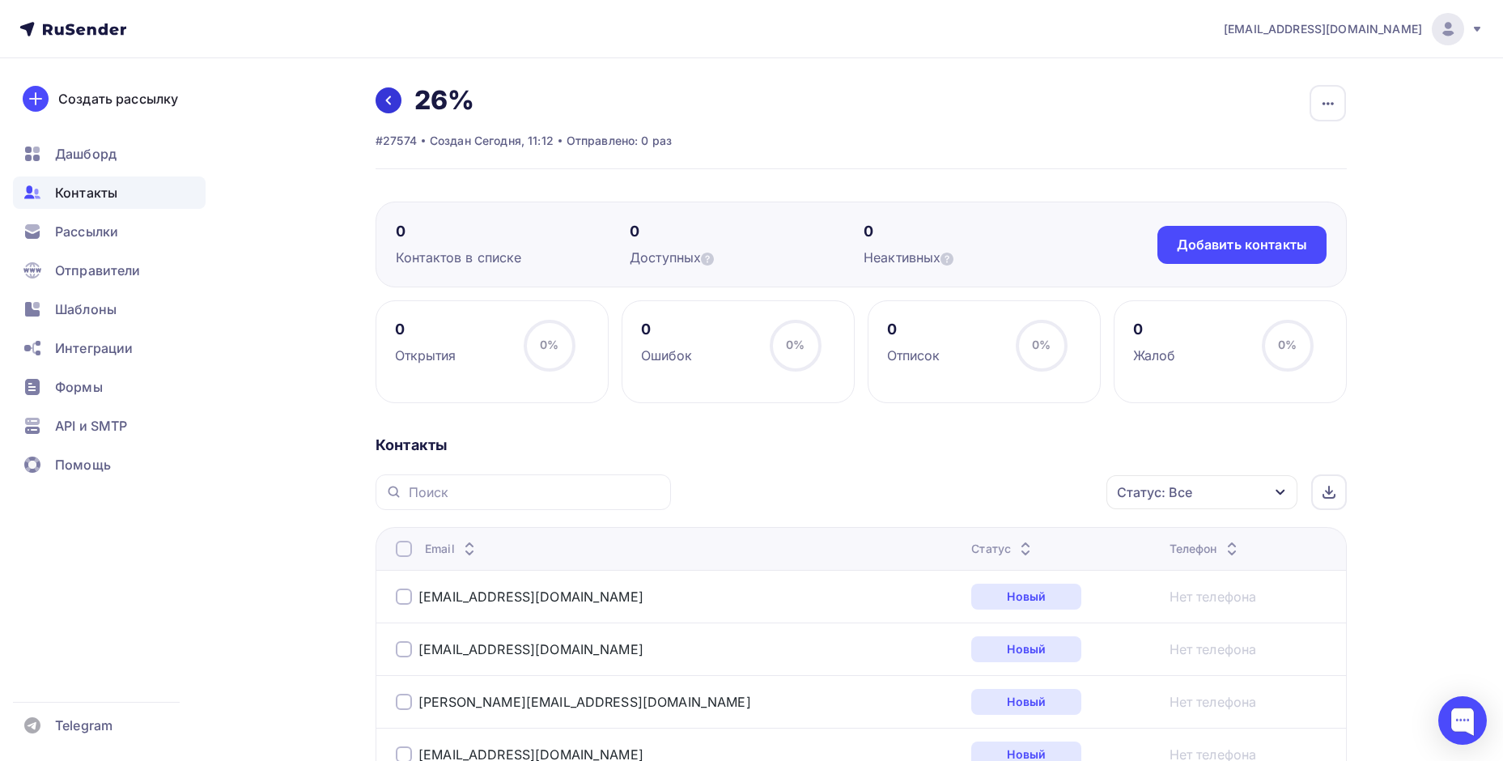
click at [383, 96] on icon at bounding box center [388, 100] width 13 height 13
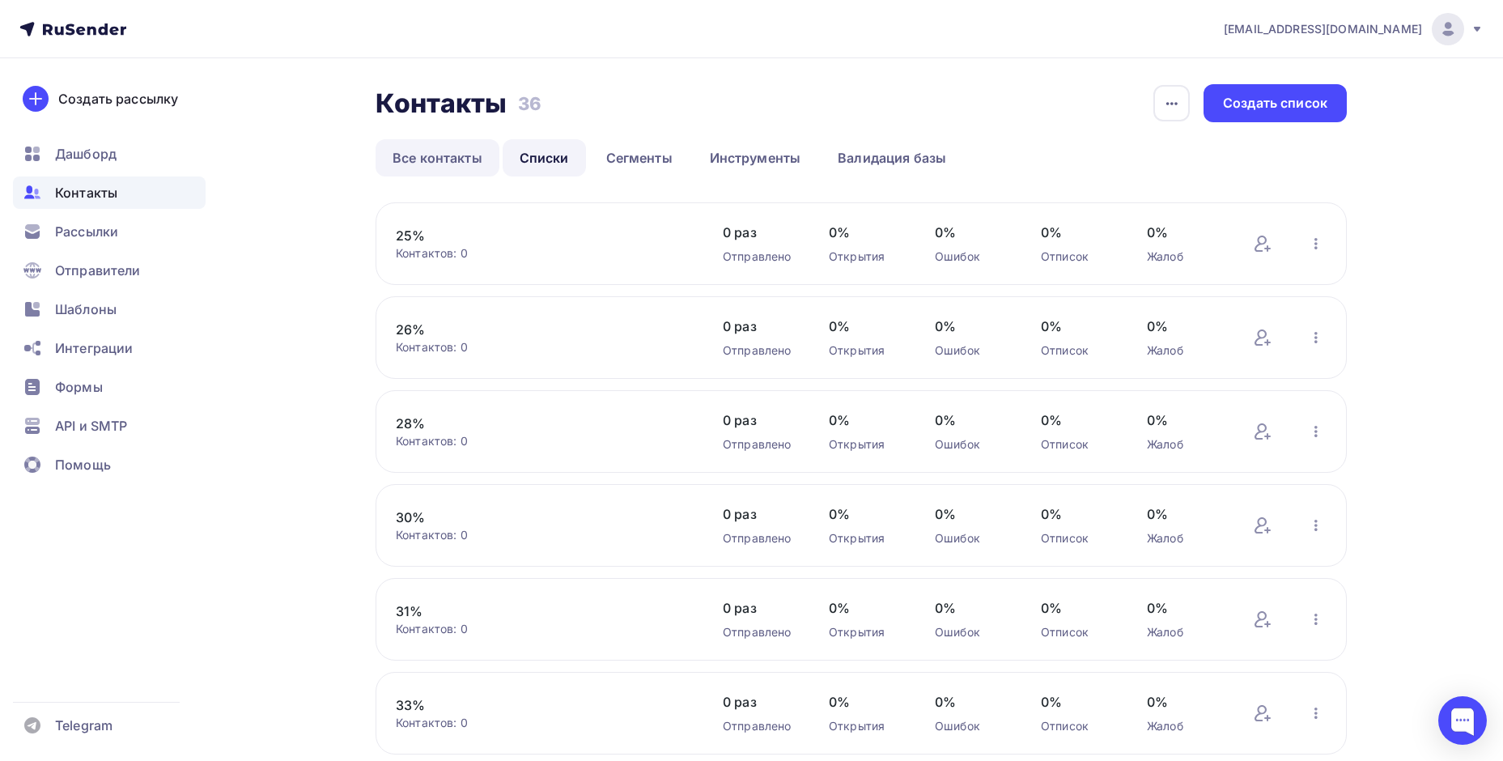
click at [448, 153] on link "Все контакты" at bounding box center [438, 157] width 124 height 37
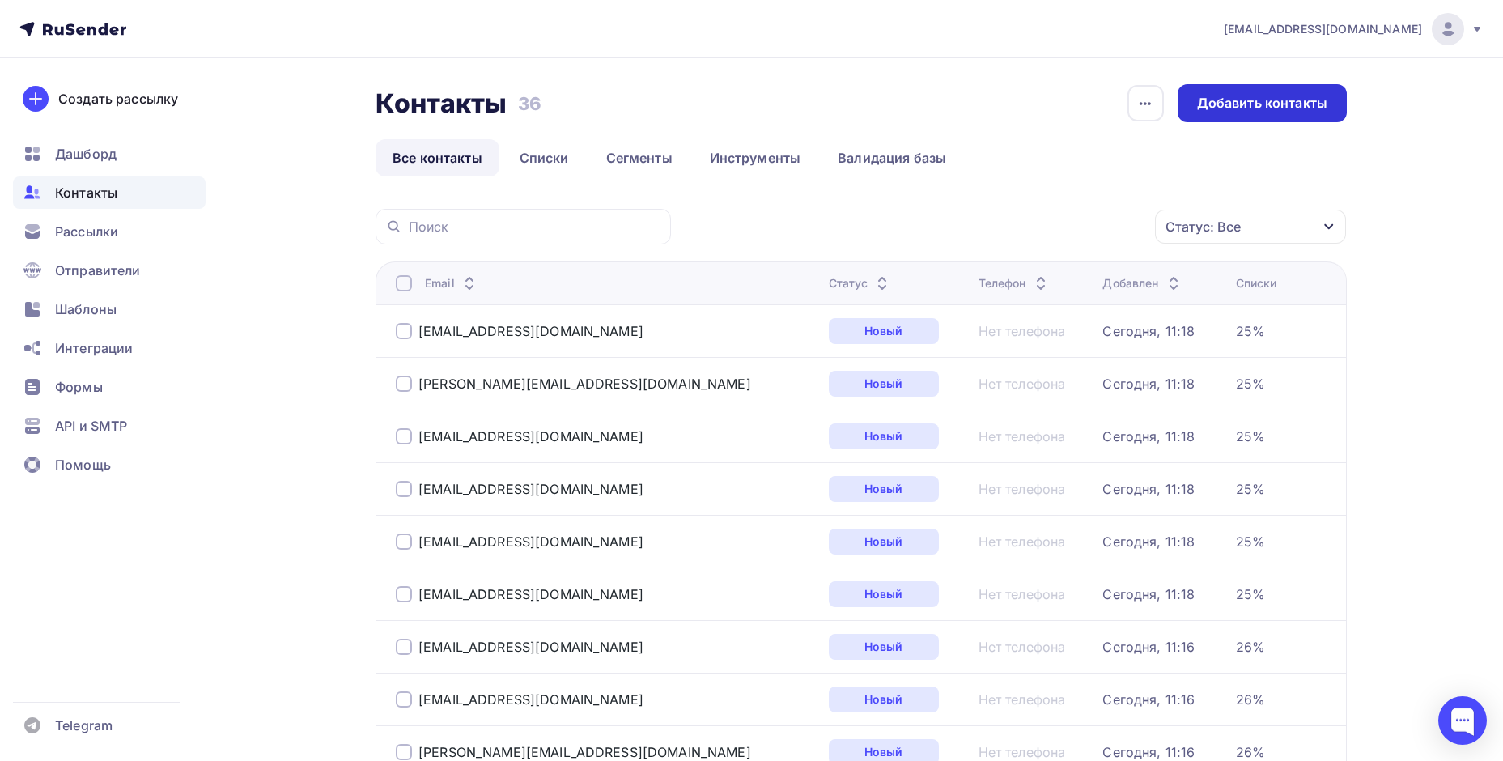
click at [1286, 98] on div "Добавить контакты" at bounding box center [1262, 103] width 130 height 19
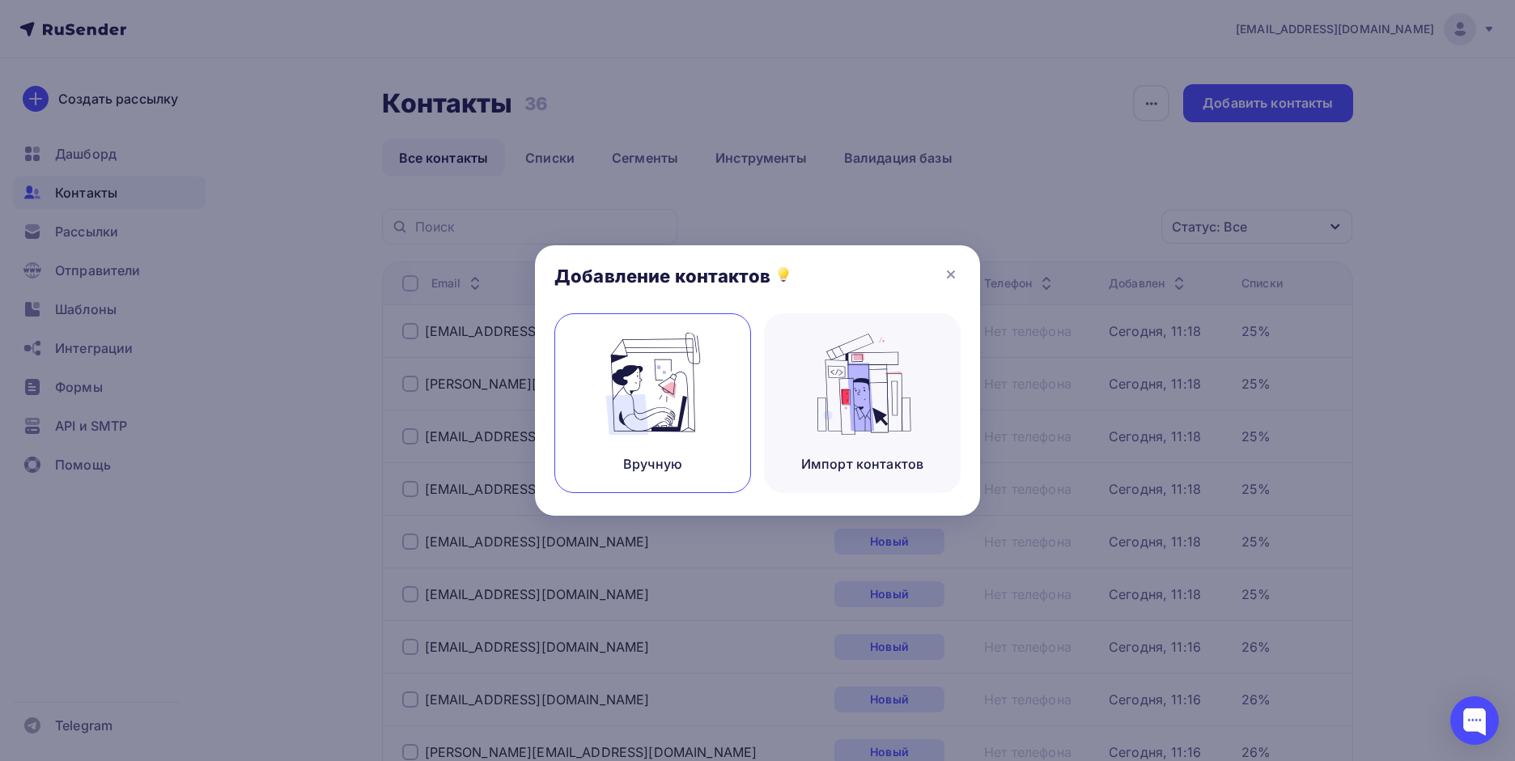
click at [658, 391] on img at bounding box center [653, 384] width 108 height 102
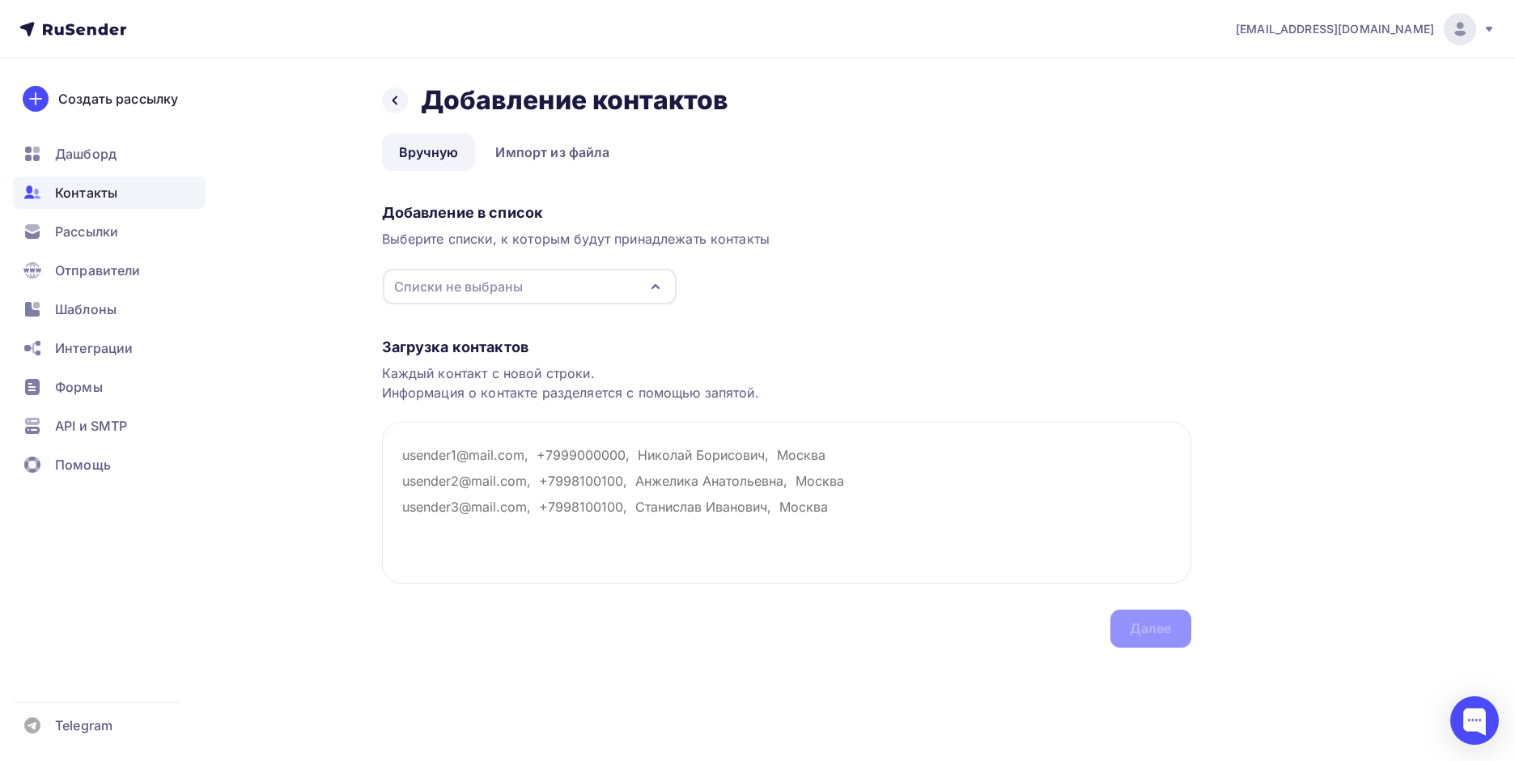
click at [474, 291] on div "Списки не выбраны" at bounding box center [458, 286] width 129 height 19
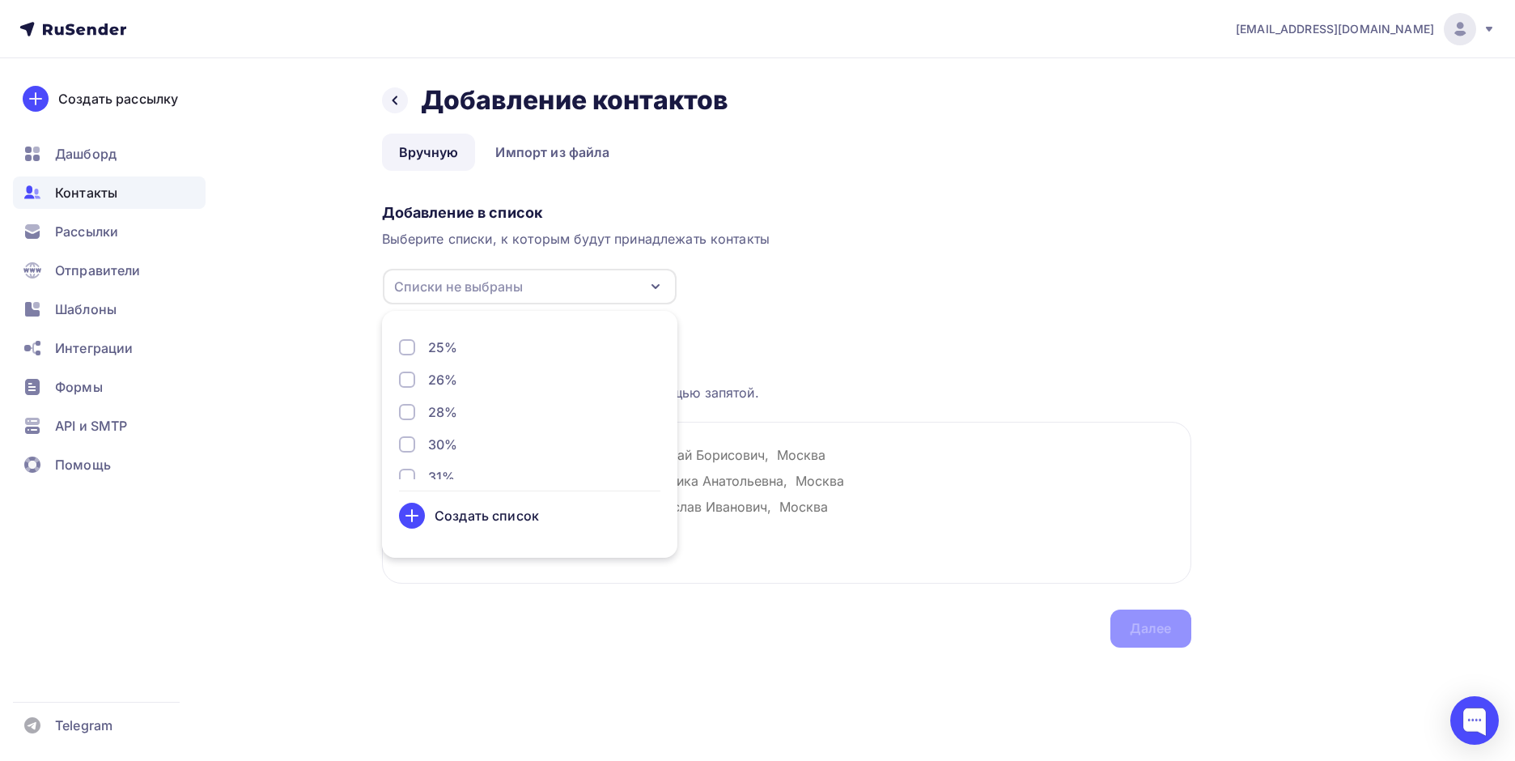
click at [414, 525] on icon at bounding box center [411, 515] width 19 height 19
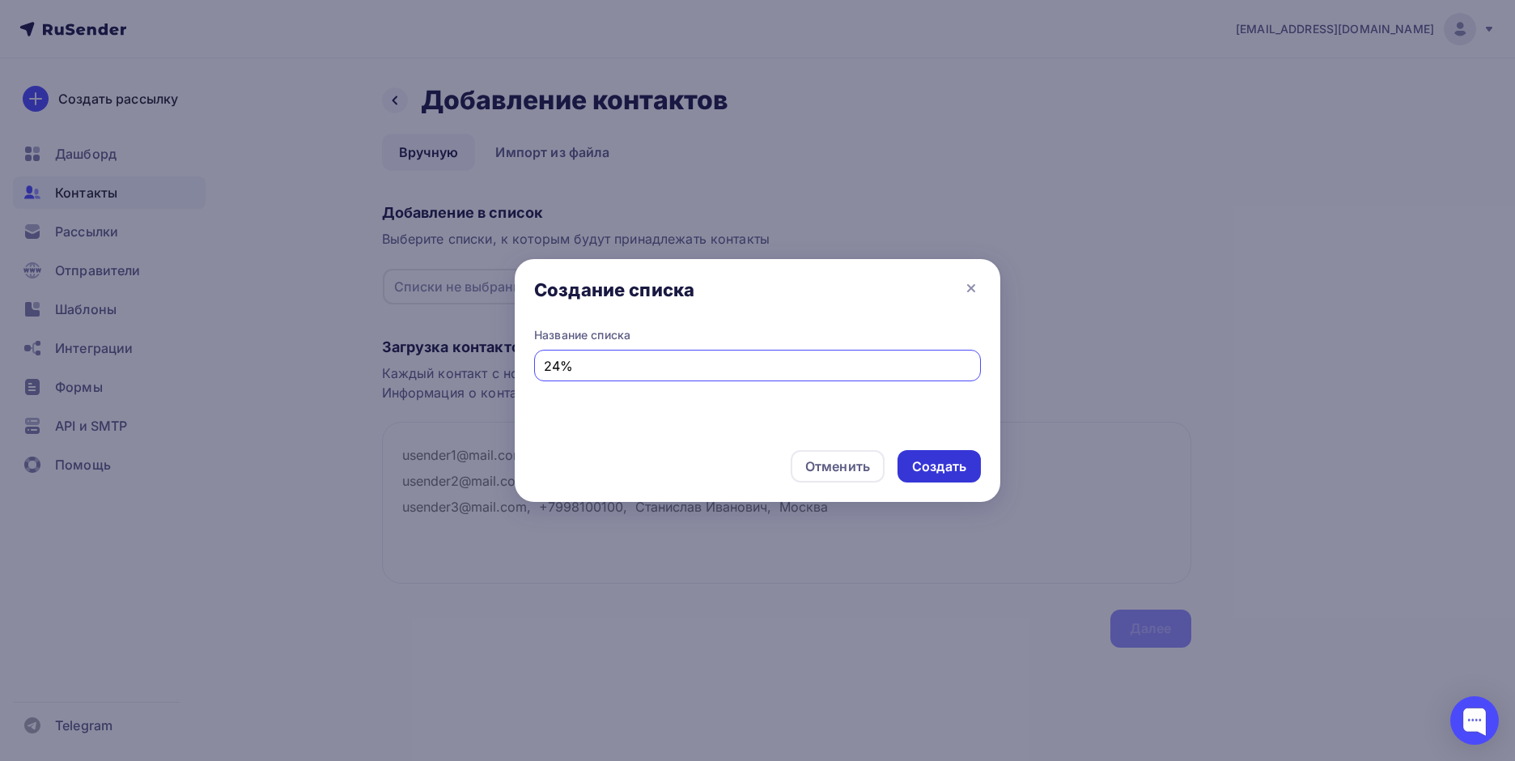
type input "24%"
click at [918, 468] on div "Создать" at bounding box center [939, 466] width 54 height 19
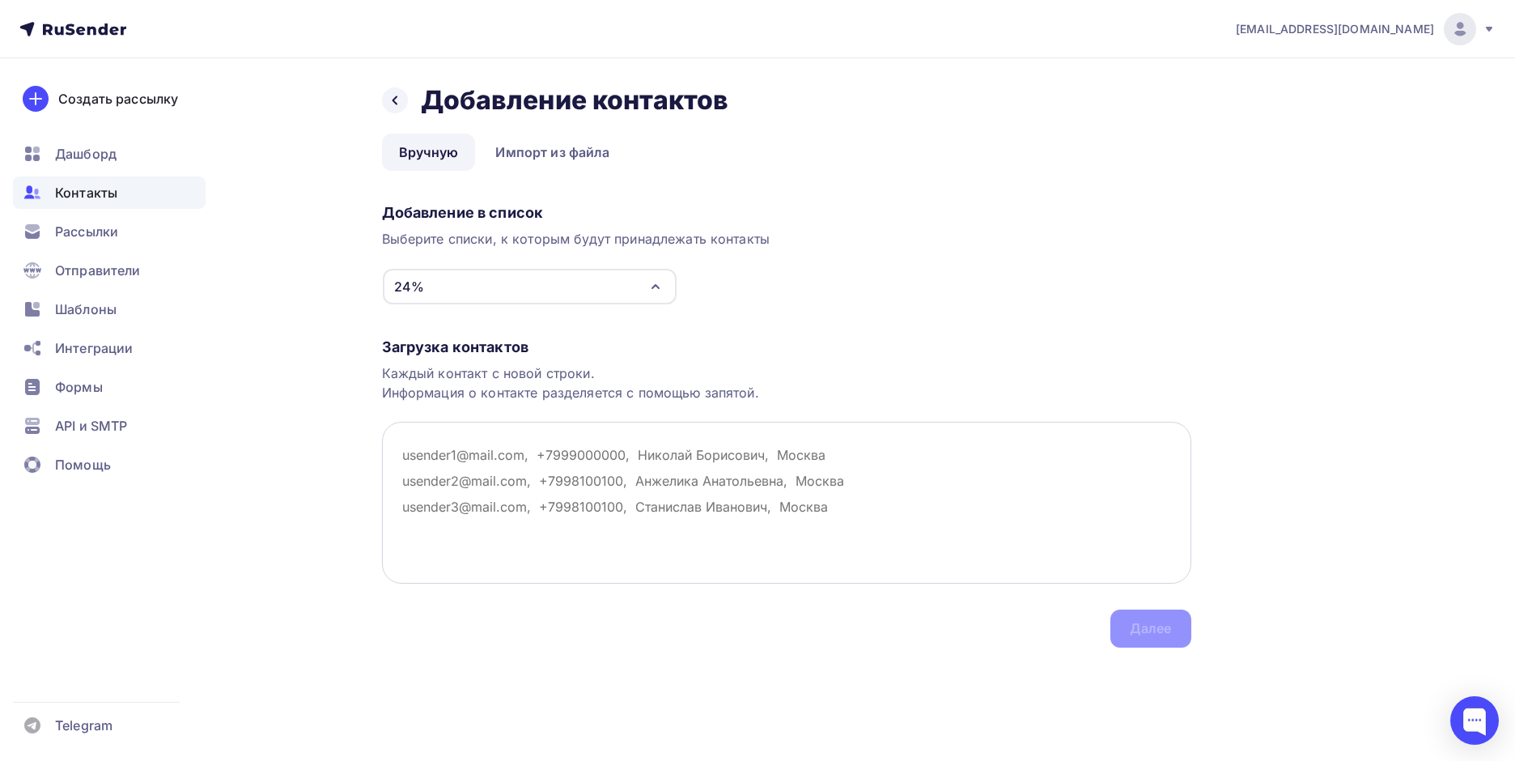
click at [423, 446] on textarea at bounding box center [787, 503] width 810 height 162
paste textarea "variant_malcev@mail.ru"
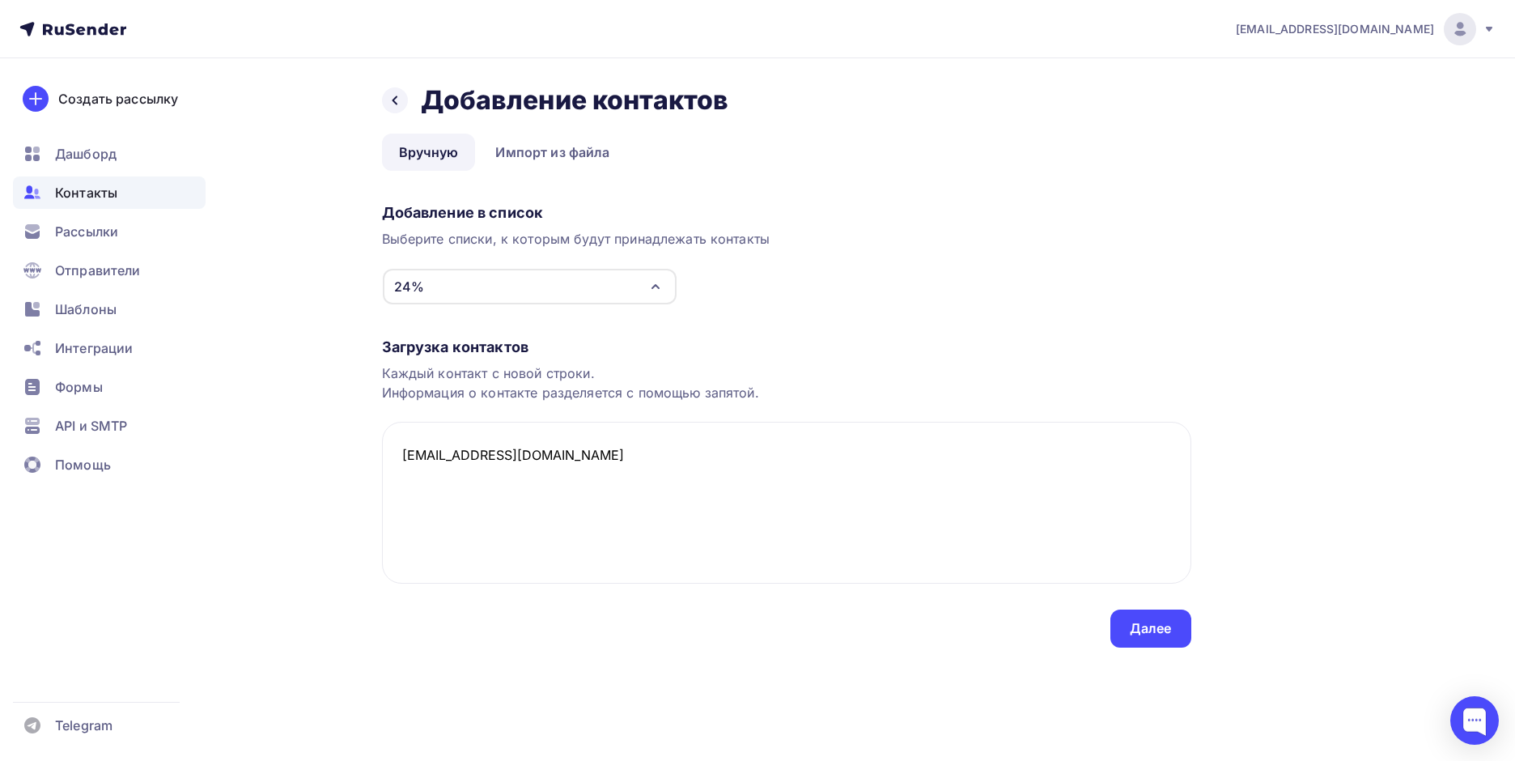
type textarea "variant_malcev@mail.ru"
